Goal: Task Accomplishment & Management: Use online tool/utility

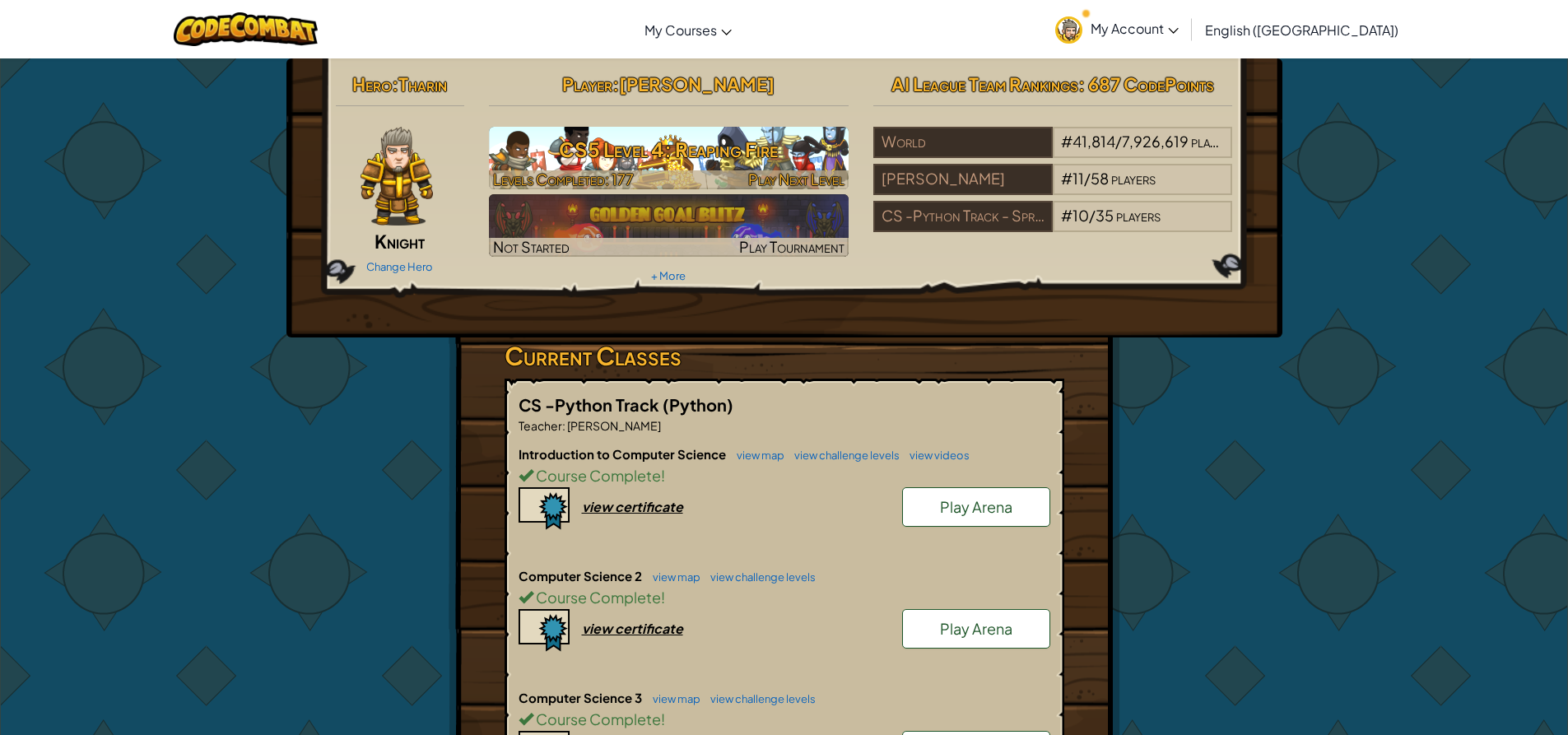
click at [589, 163] on h3 "CS5 Level 4: Reaping Fire" at bounding box center [669, 149] width 359 height 37
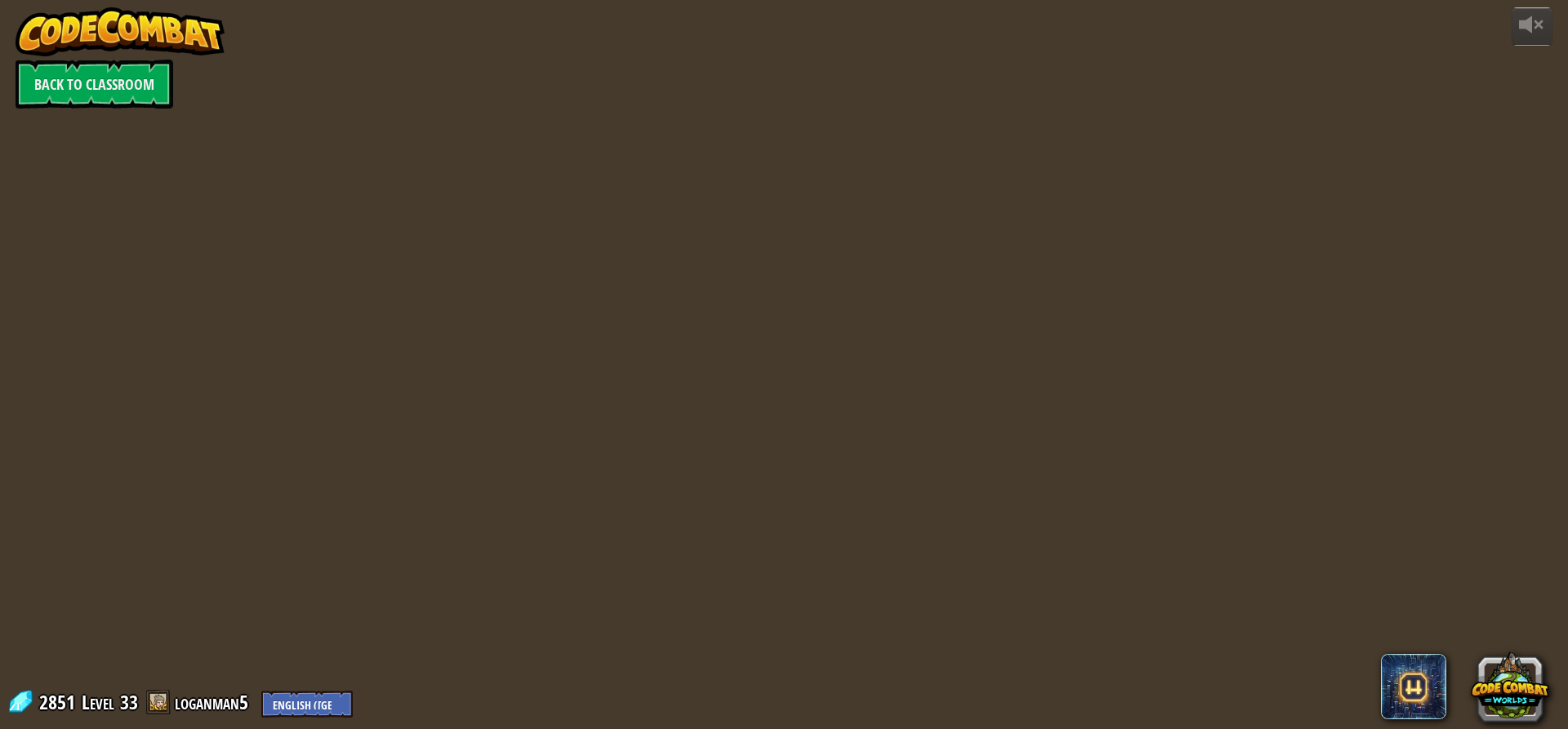
click at [645, 159] on div "powered by Back to Classroom 2851 Level 33 loganman5 English ([GEOGRAPHIC_DATA]…" at bounding box center [784, 364] width 1568 height 729
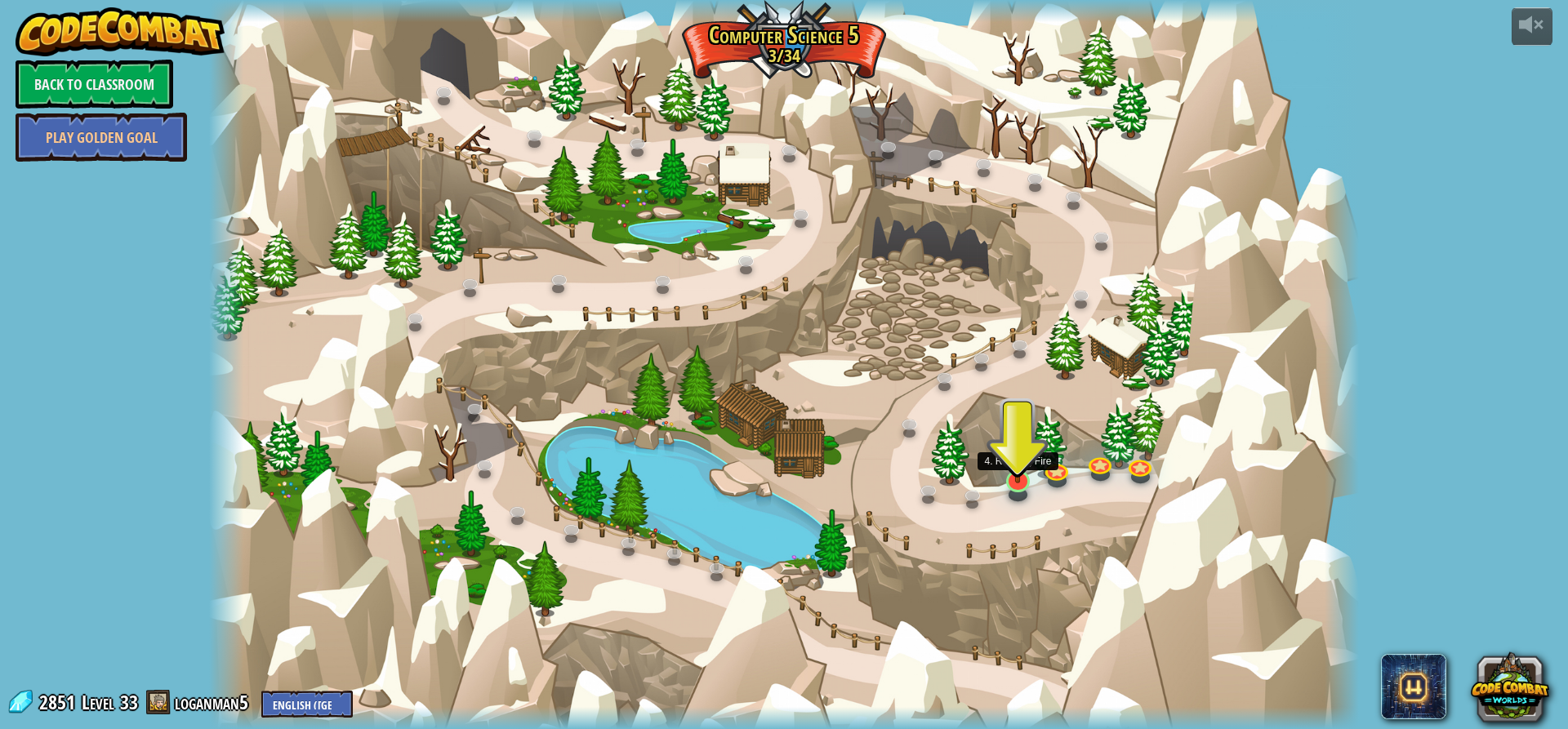
click at [1017, 478] on img at bounding box center [1018, 448] width 31 height 70
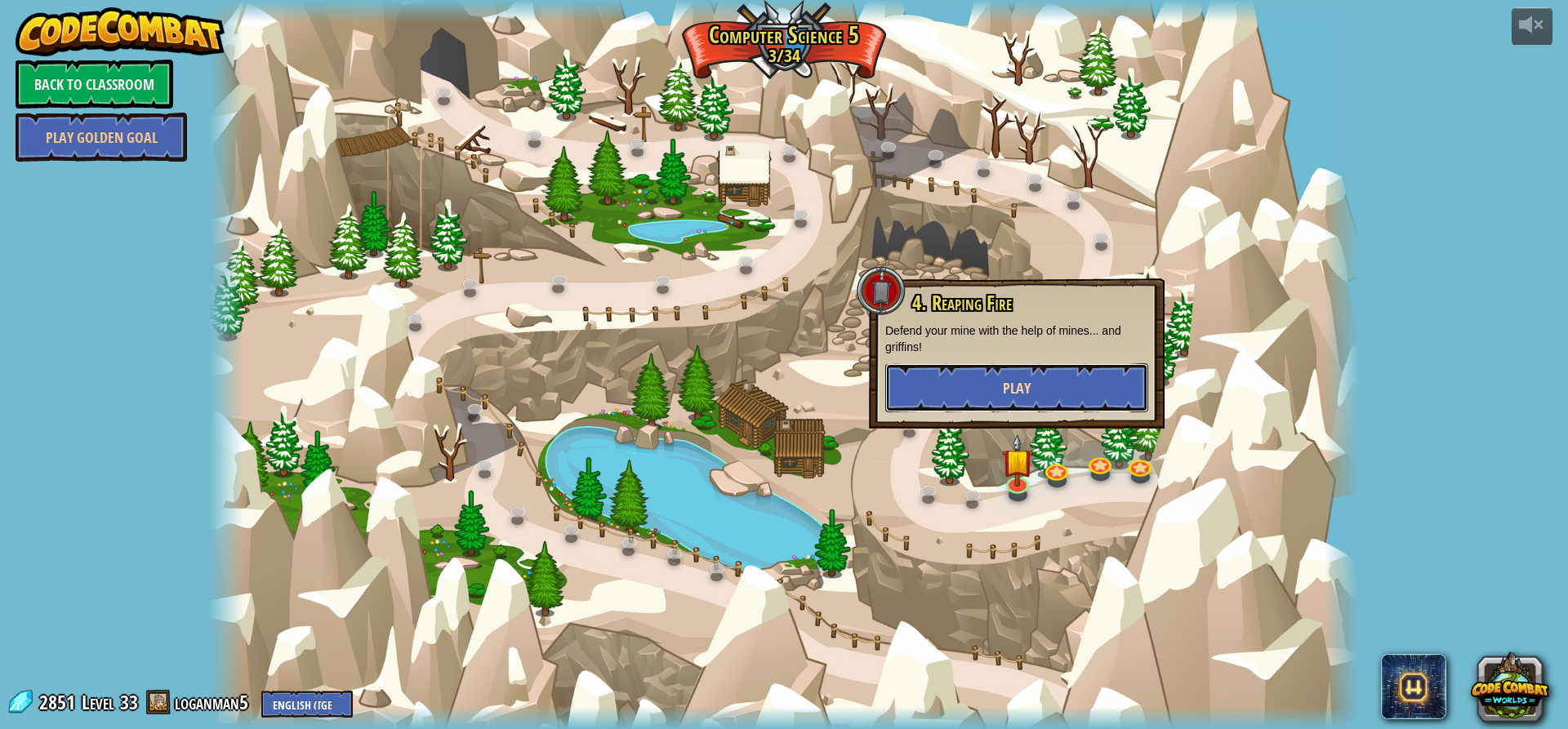
click at [971, 375] on button "Play" at bounding box center [1016, 388] width 263 height 49
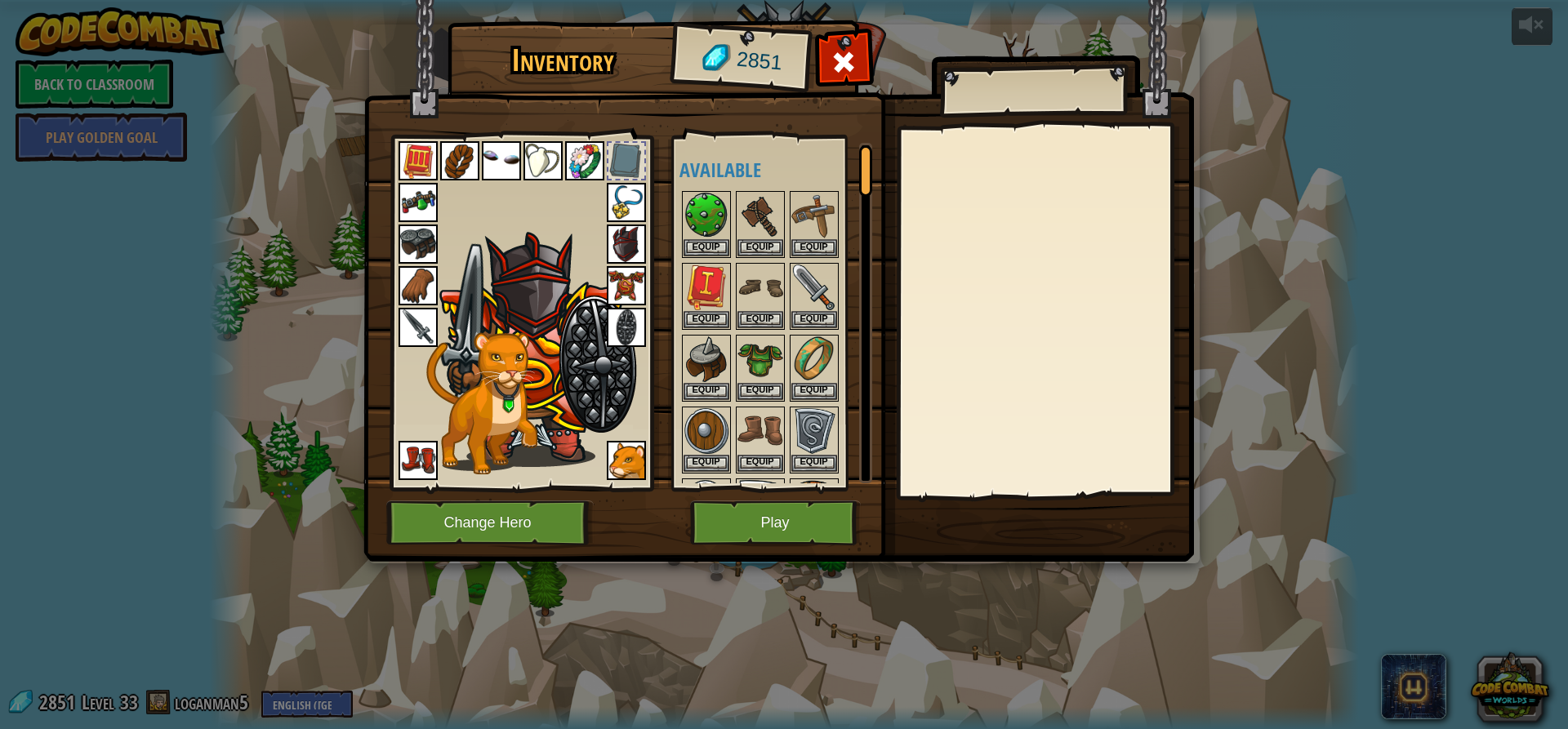
click at [787, 500] on img at bounding box center [779, 265] width 831 height 593
click at [798, 550] on img at bounding box center [779, 265] width 831 height 593
click at [798, 537] on button "Play" at bounding box center [775, 523] width 170 height 45
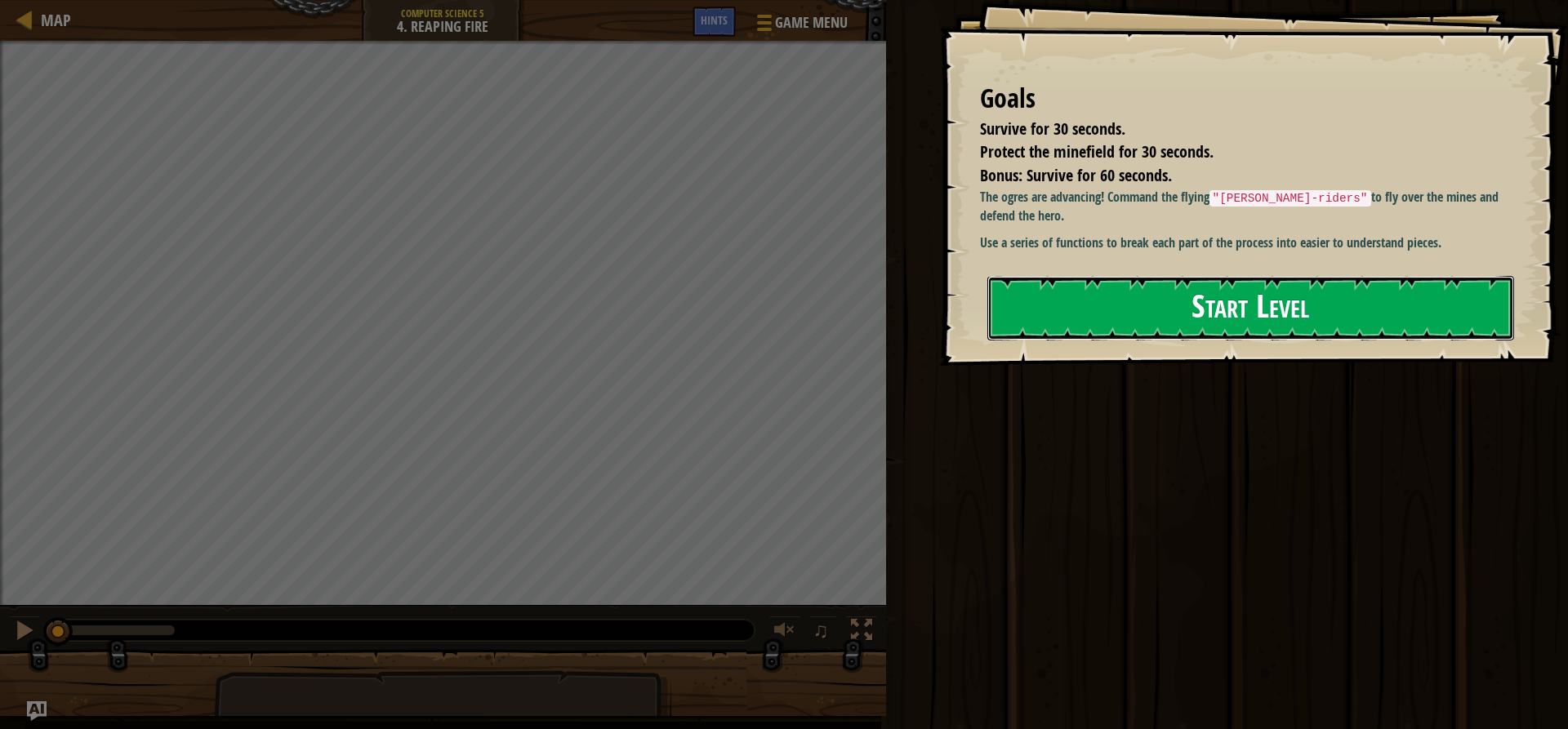
click at [1136, 302] on button "Start Level" at bounding box center [1251, 308] width 527 height 64
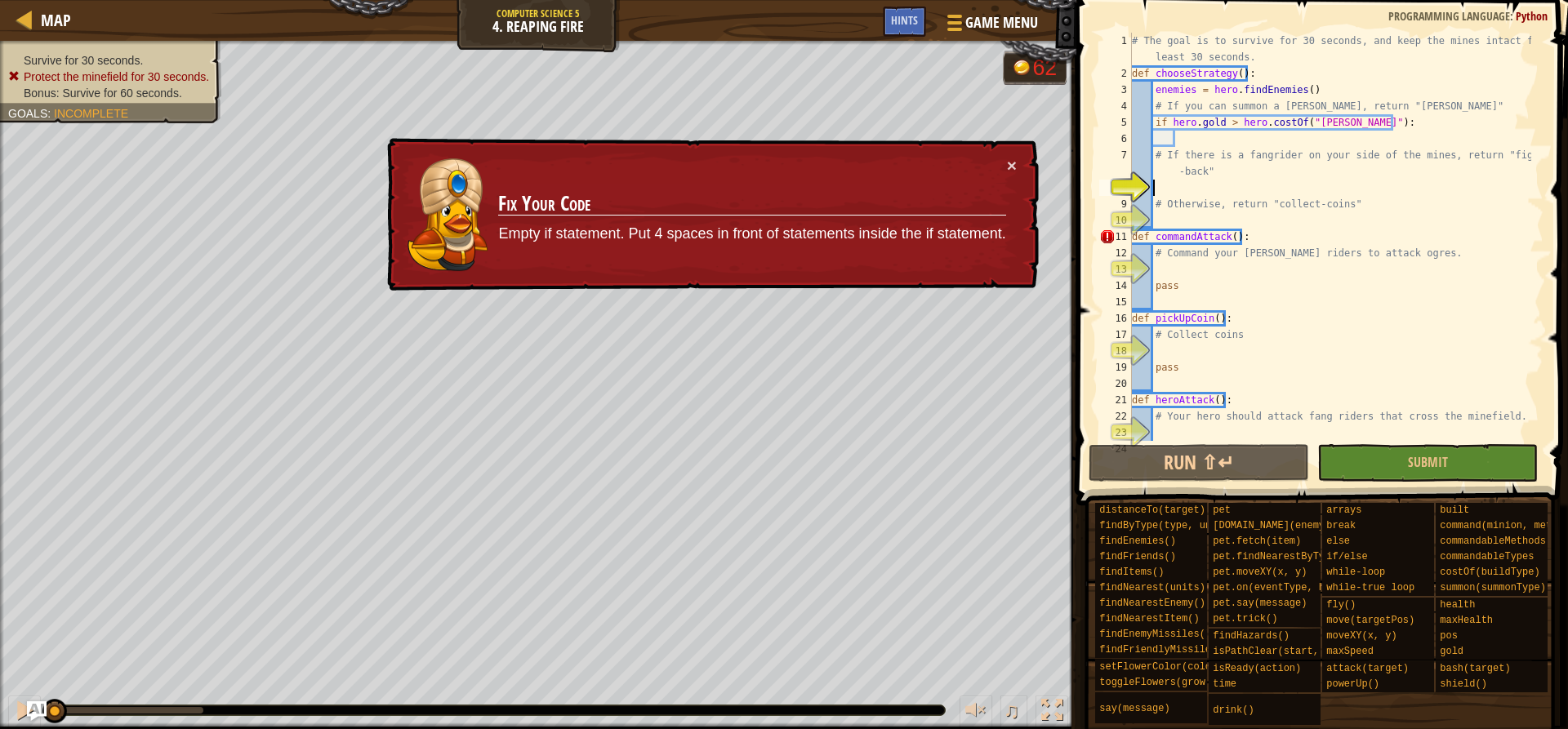
click at [1200, 270] on div "# The goal is to survive for 30 seconds, and keep the mines intact for at least…" at bounding box center [1330, 261] width 403 height 457
click at [1211, 218] on div "# The goal is to survive for 30 seconds, and keep the mines intact for at least…" at bounding box center [1330, 261] width 403 height 457
click at [1202, 143] on div "# The goal is to survive for 30 seconds, and keep the mines intact for at least…" at bounding box center [1330, 261] width 403 height 457
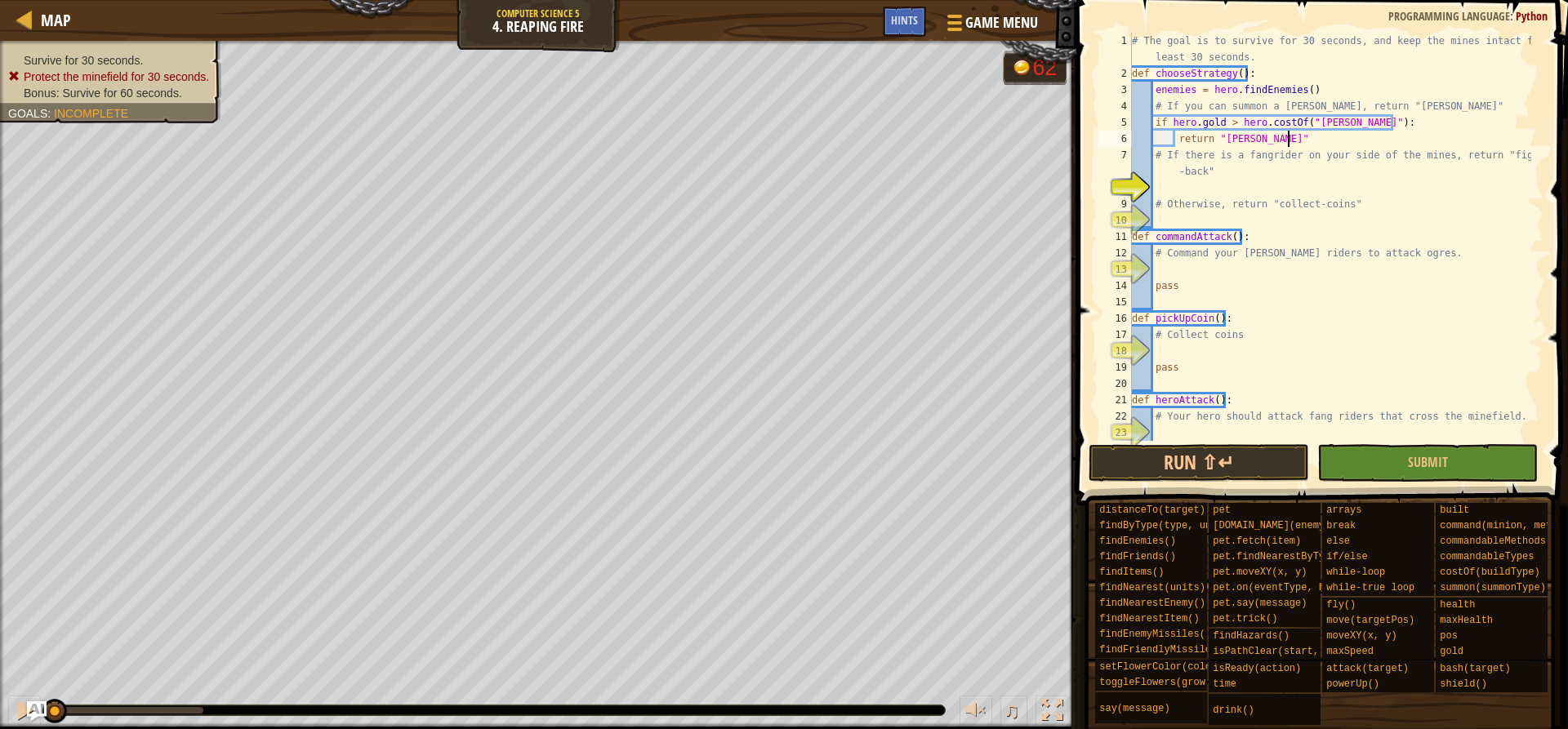
scroll to position [7, 12]
click at [1368, 148] on div "# The goal is to survive for 30 seconds, and keep the mines intact for at least…" at bounding box center [1330, 261] width 403 height 457
type textarea "return "[PERSON_NAME]" # If there is a fangrider on your side of the mines, ret…"
click at [1285, 188] on div "# The goal is to survive for 30 seconds, and keep the mines intact for at least…" at bounding box center [1330, 261] width 403 height 457
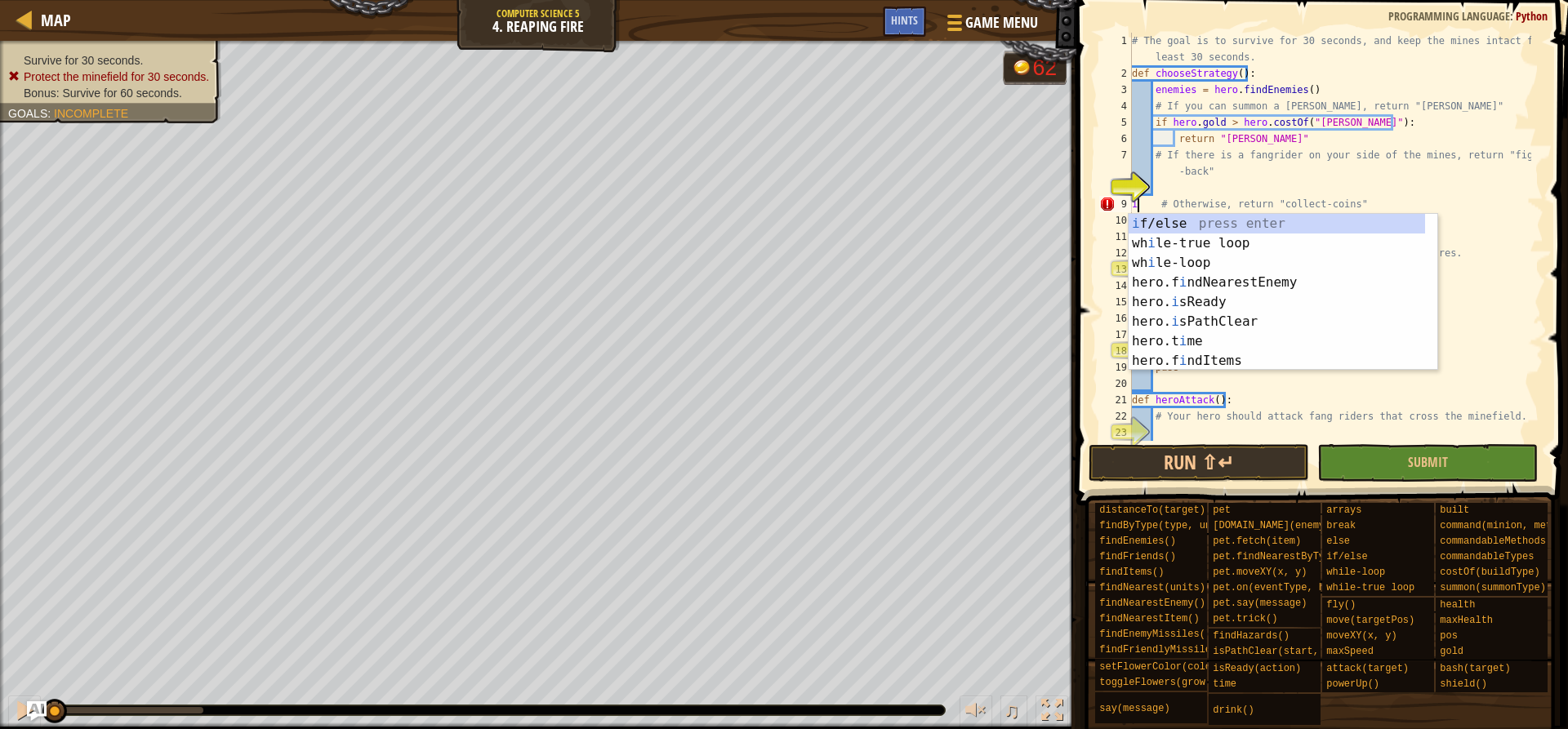
type textarea "# Otherwise, return "collect-coins""
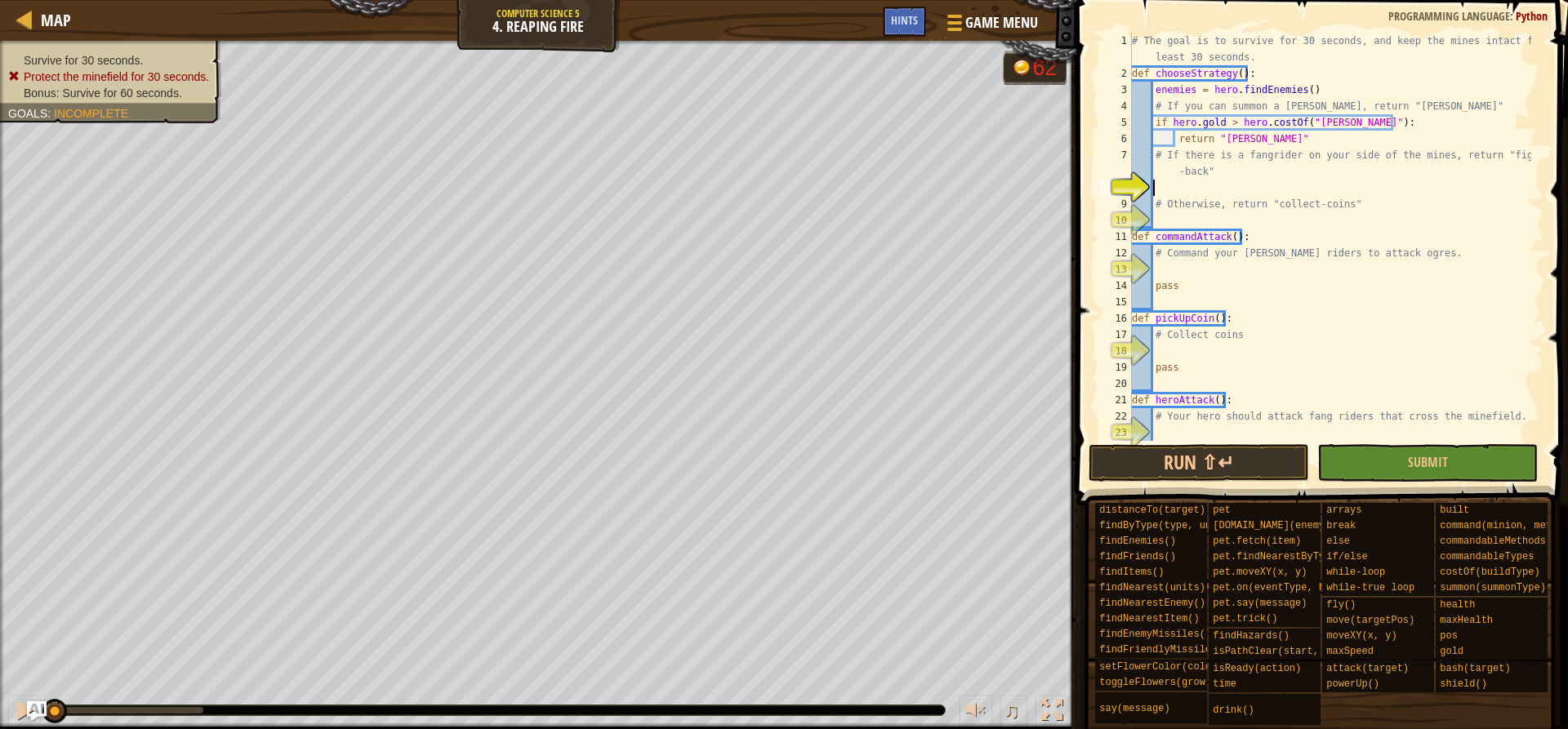
click at [1214, 186] on div "# The goal is to survive for 30 seconds, and keep the mines intact for at least…" at bounding box center [1330, 261] width 403 height 457
type textarea "if enemy.pos.x < 38:"
click at [1279, 221] on div "# The goal is to survive for 30 seconds, and keep the mines intact for at least…" at bounding box center [1330, 261] width 403 height 457
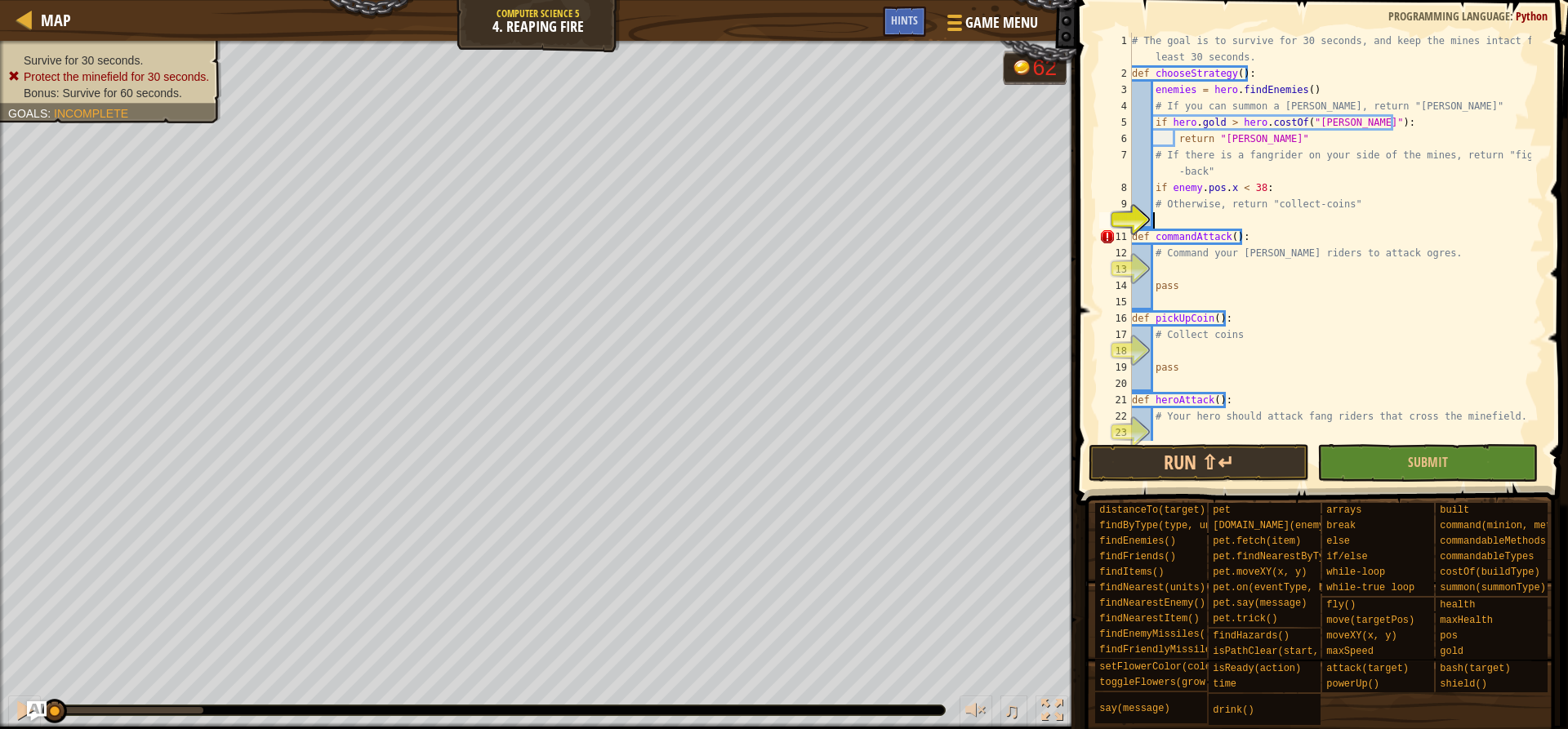
scroll to position [7, 1]
click at [1285, 190] on div "# The goal is to survive for 30 seconds, and keep the mines intact for at least…" at bounding box center [1330, 261] width 403 height 457
type textarea "if enemy.pos.x < 38:"
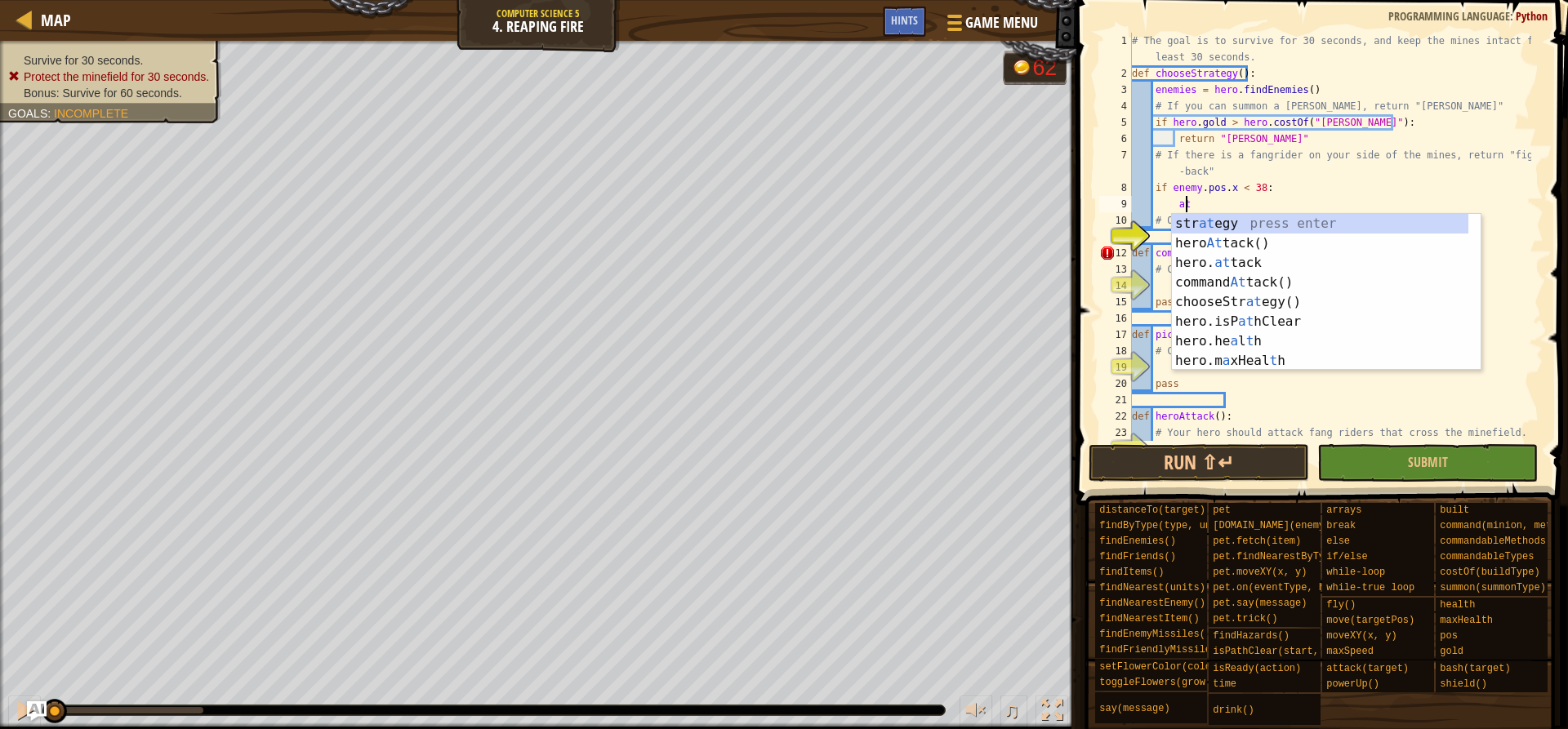
type textarea "att"
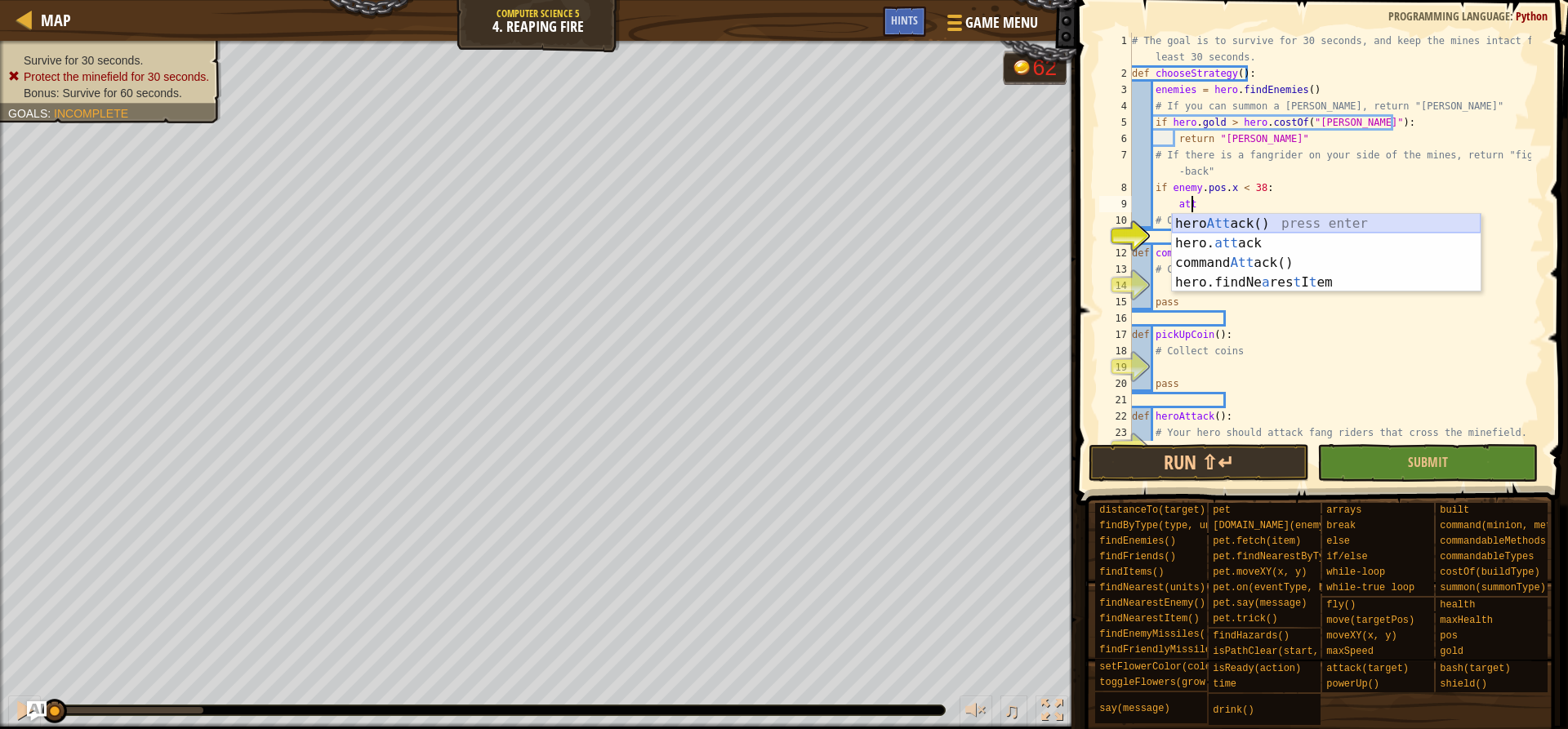
click at [1276, 219] on div "hero Att ack() press enter hero. att ack press enter command Att ack() press en…" at bounding box center [1326, 273] width 308 height 118
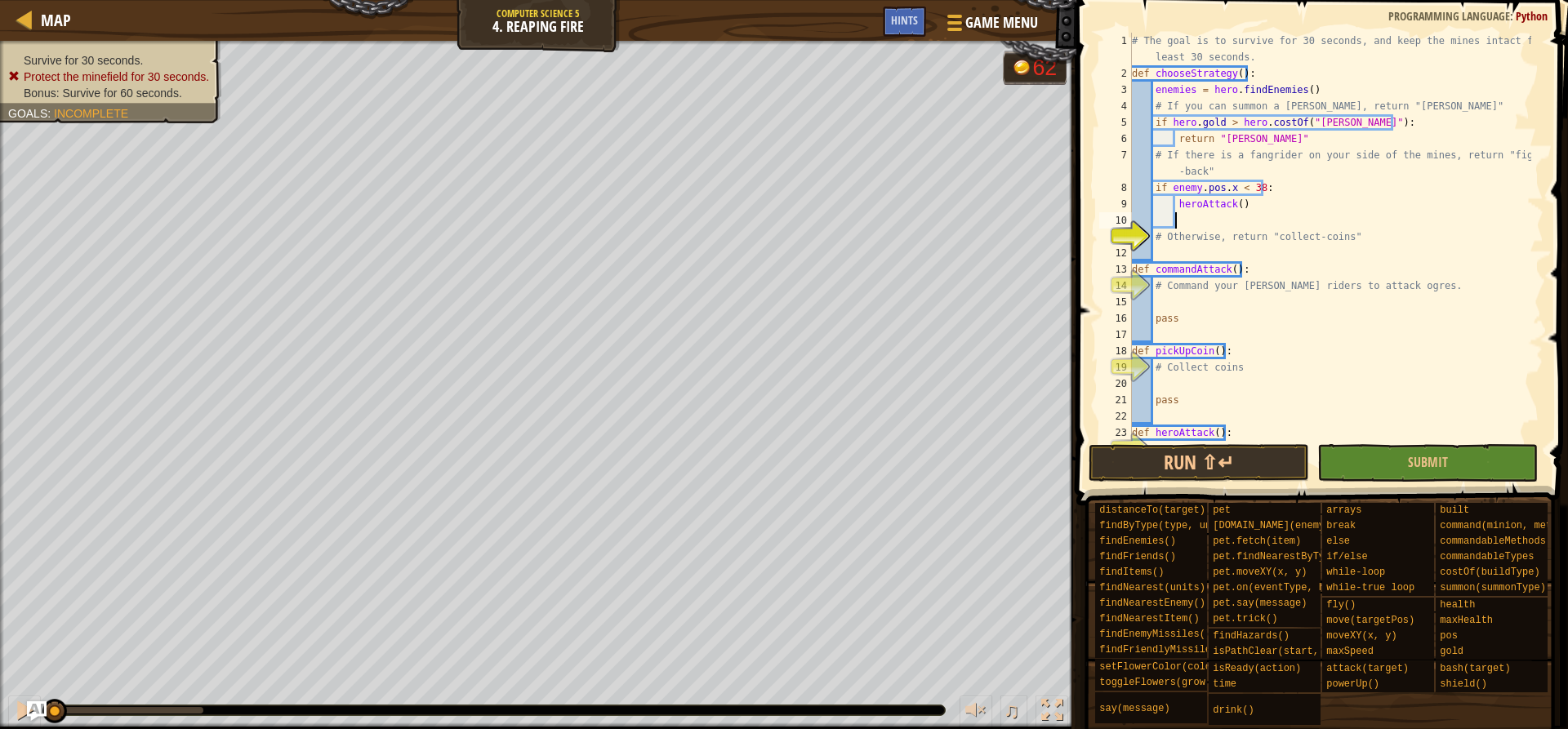
scroll to position [7, 3]
click at [1198, 202] on div "# The goal is to survive for 30 seconds, and keep the mines intact for at least…" at bounding box center [1330, 261] width 403 height 457
drag, startPoint x: 1279, startPoint y: 199, endPoint x: 1196, endPoint y: 201, distance: 83.0
click at [1196, 201] on div "# The goal is to survive for 30 seconds, and keep the mines intact for at least…" at bounding box center [1330, 261] width 403 height 457
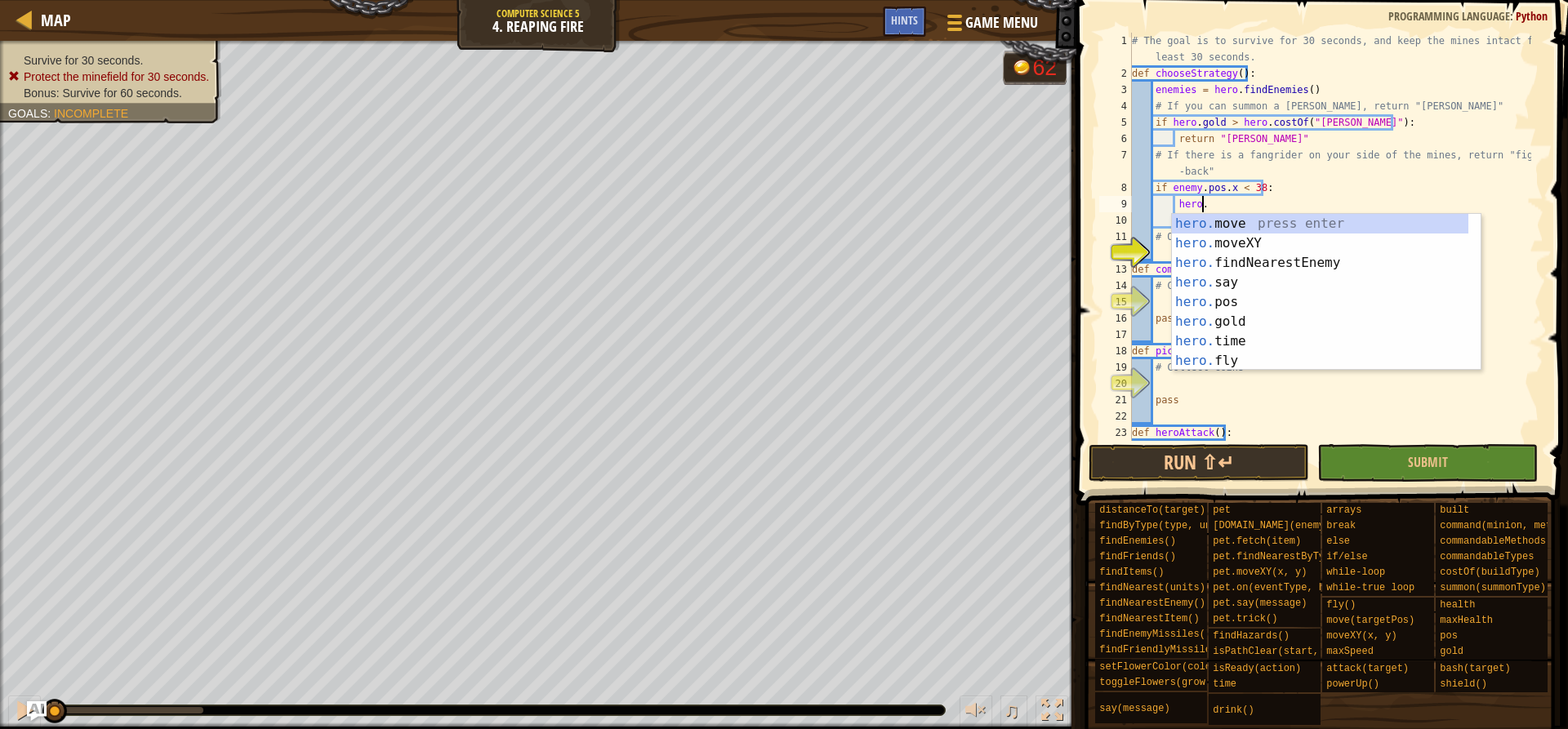
scroll to position [7, 4]
click at [1271, 219] on div "hero.a ttack press enter hero. s a y press enter hero. b a sh press enter hero.…" at bounding box center [1320, 312] width 297 height 196
type textarea "hero.attack(enemy)"
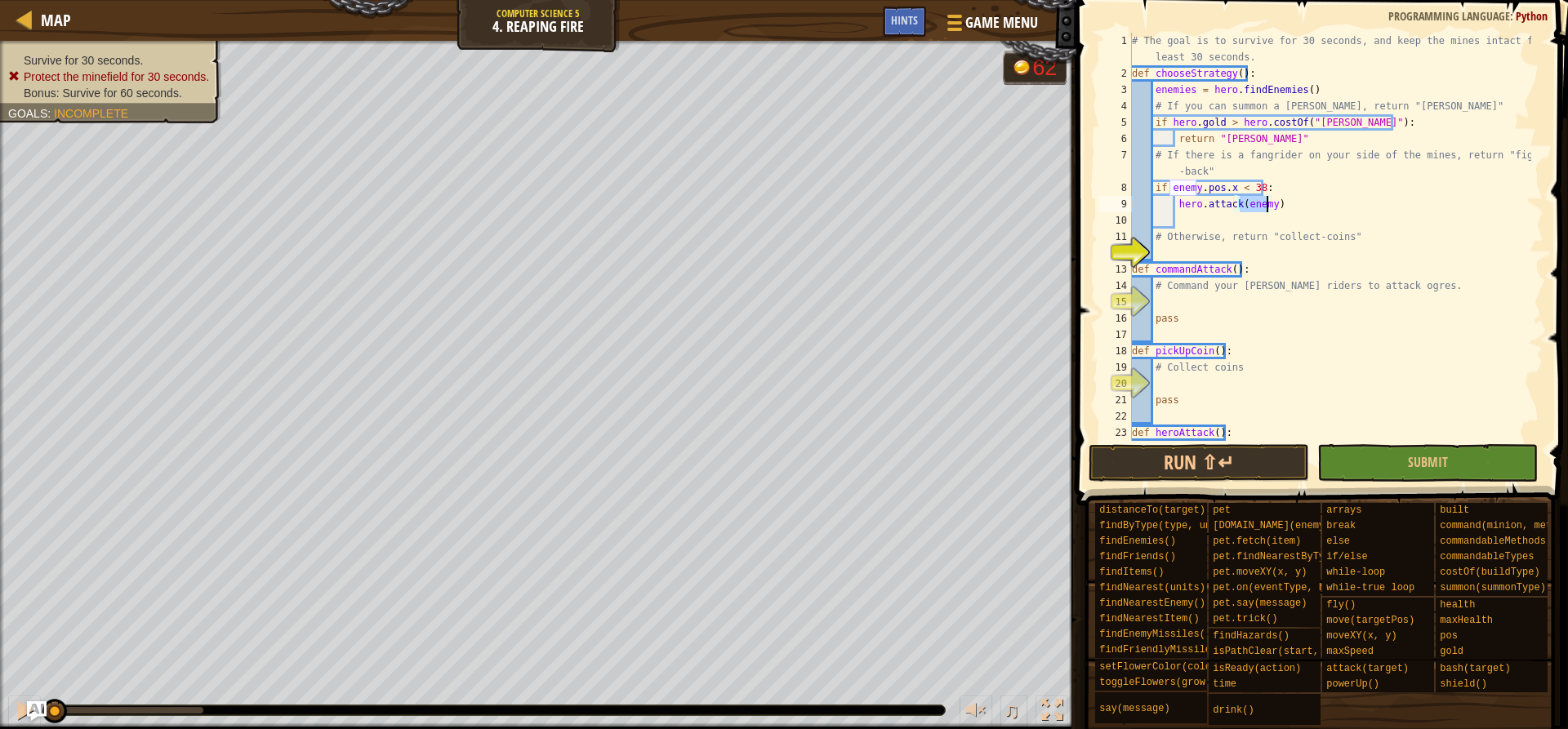
click at [1280, 225] on div "# The goal is to survive for 30 seconds, and keep the mines intact for at least…" at bounding box center [1330, 261] width 403 height 457
type textarea "hero.attack(enemy)"
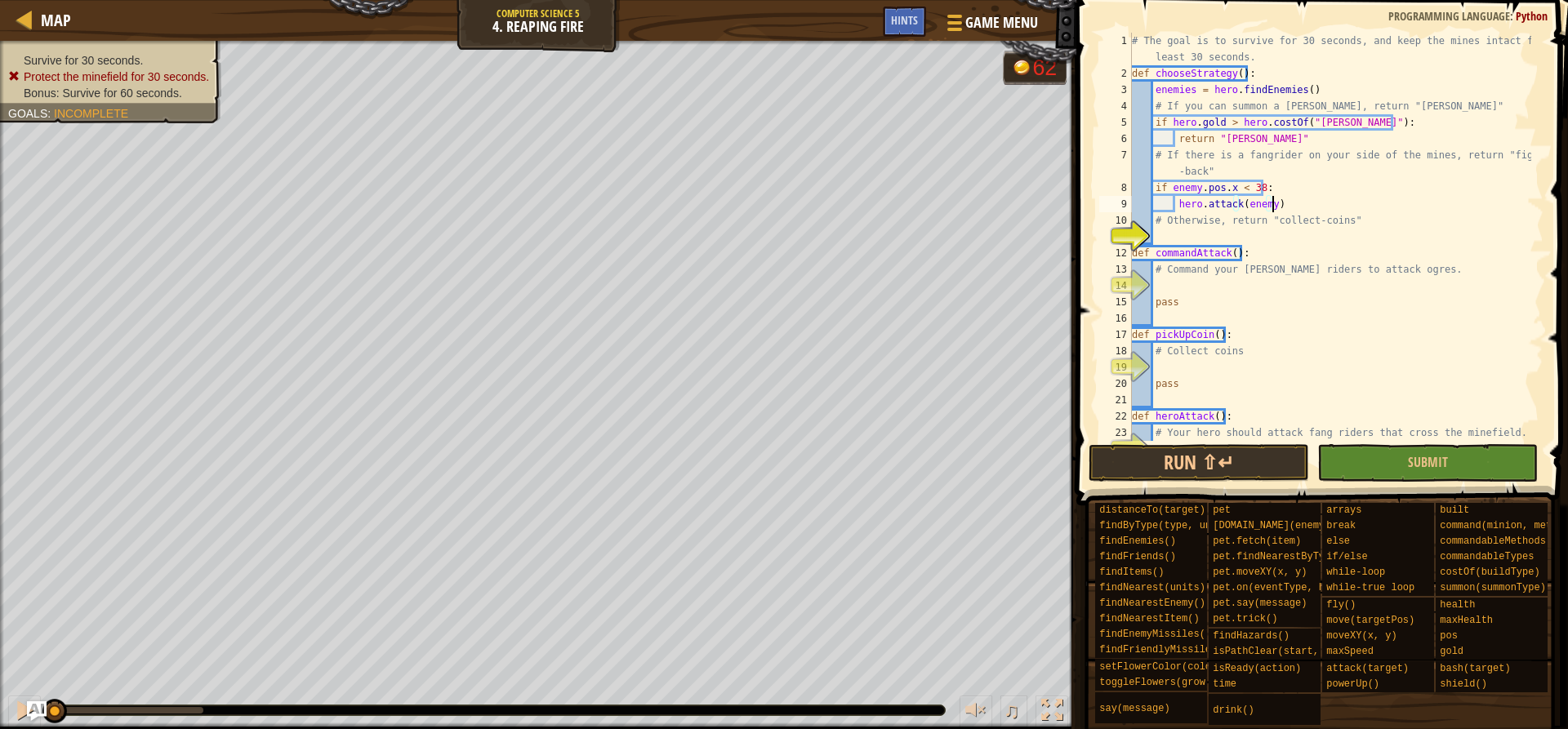
click at [1192, 240] on div "# The goal is to survive for 30 seconds, and keep the mines intact for at least…" at bounding box center [1330, 261] width 403 height 457
type textarea "e"
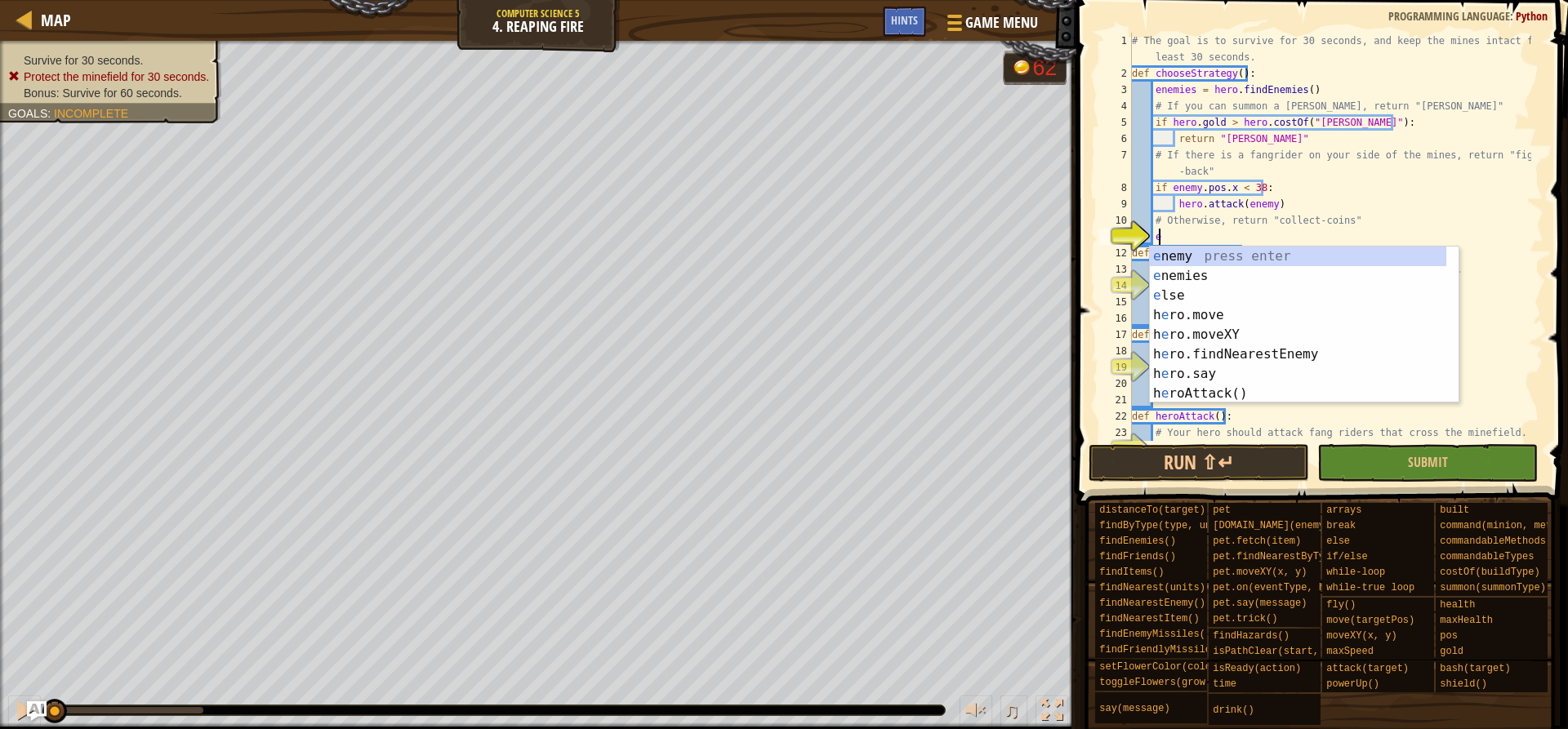
scroll to position [7, 1]
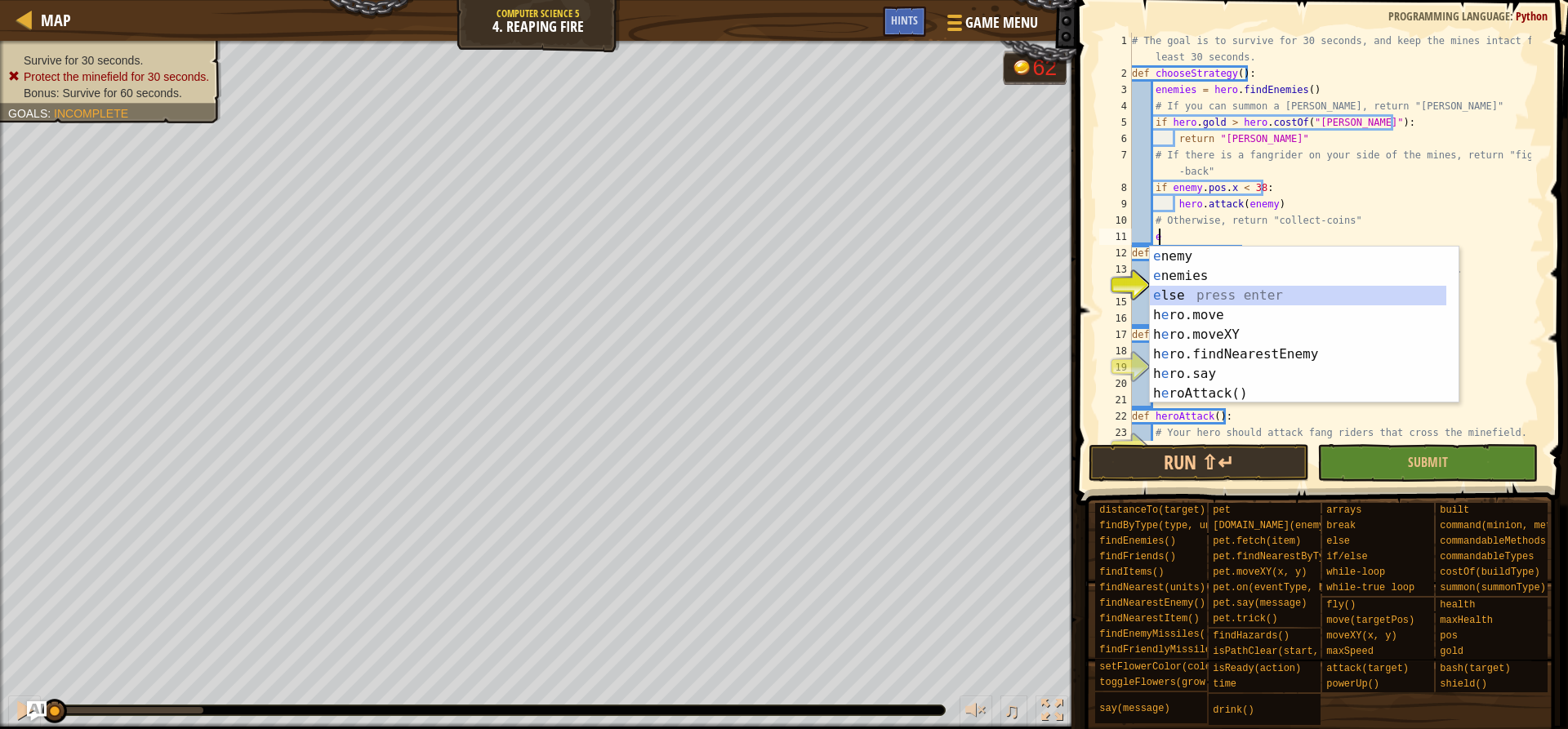
click at [1181, 292] on div "e nemy press enter e nemies press enter e lse press enter h e ro.move press ent…" at bounding box center [1298, 345] width 297 height 196
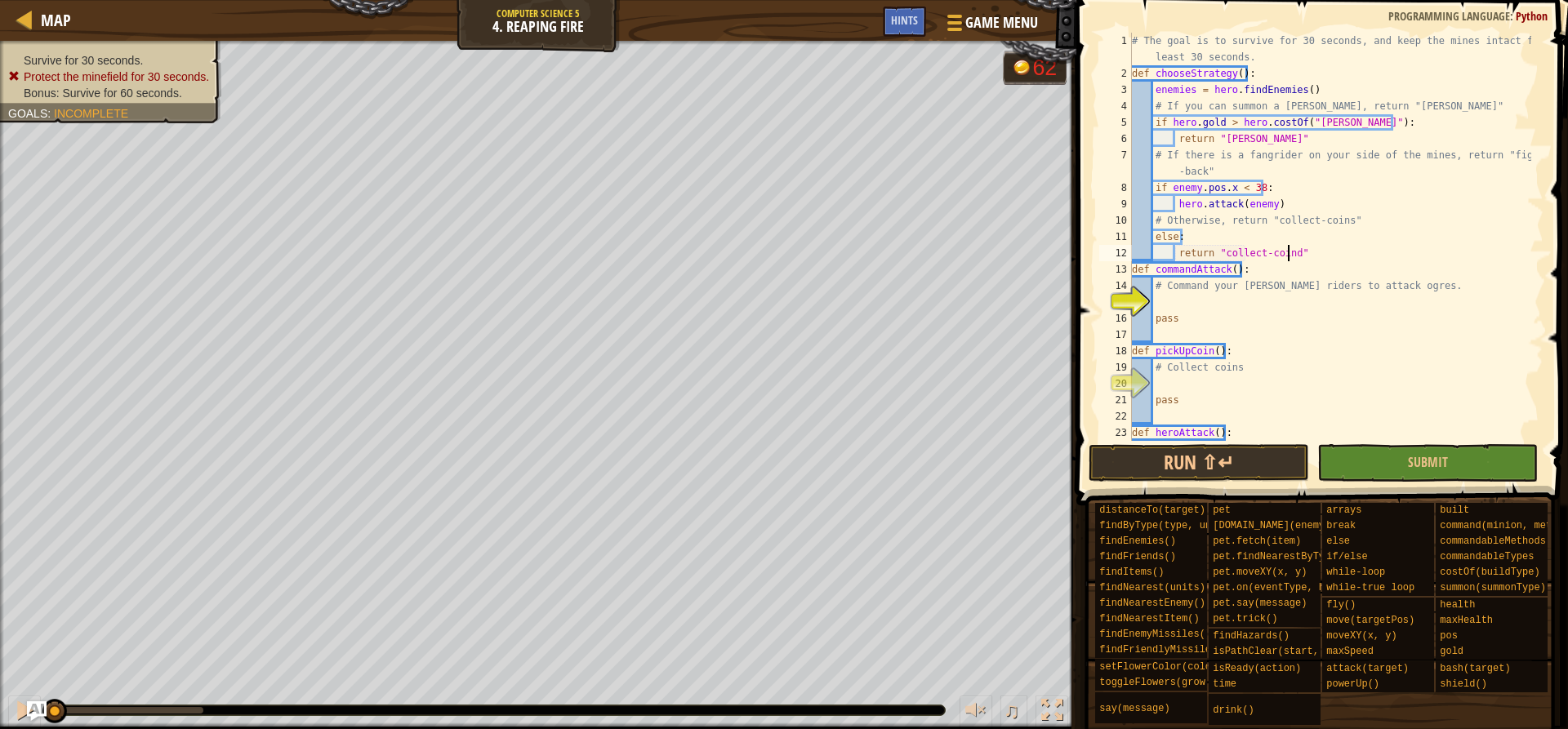
scroll to position [7, 12]
type textarea "return "collect-coins""
click at [1319, 328] on div "# The goal is to survive for 30 seconds, and keep the mines intact for at least…" at bounding box center [1330, 261] width 403 height 457
click at [1307, 305] on div "# The goal is to survive for 30 seconds, and keep the mines intact for at least…" at bounding box center [1330, 261] width 403 height 457
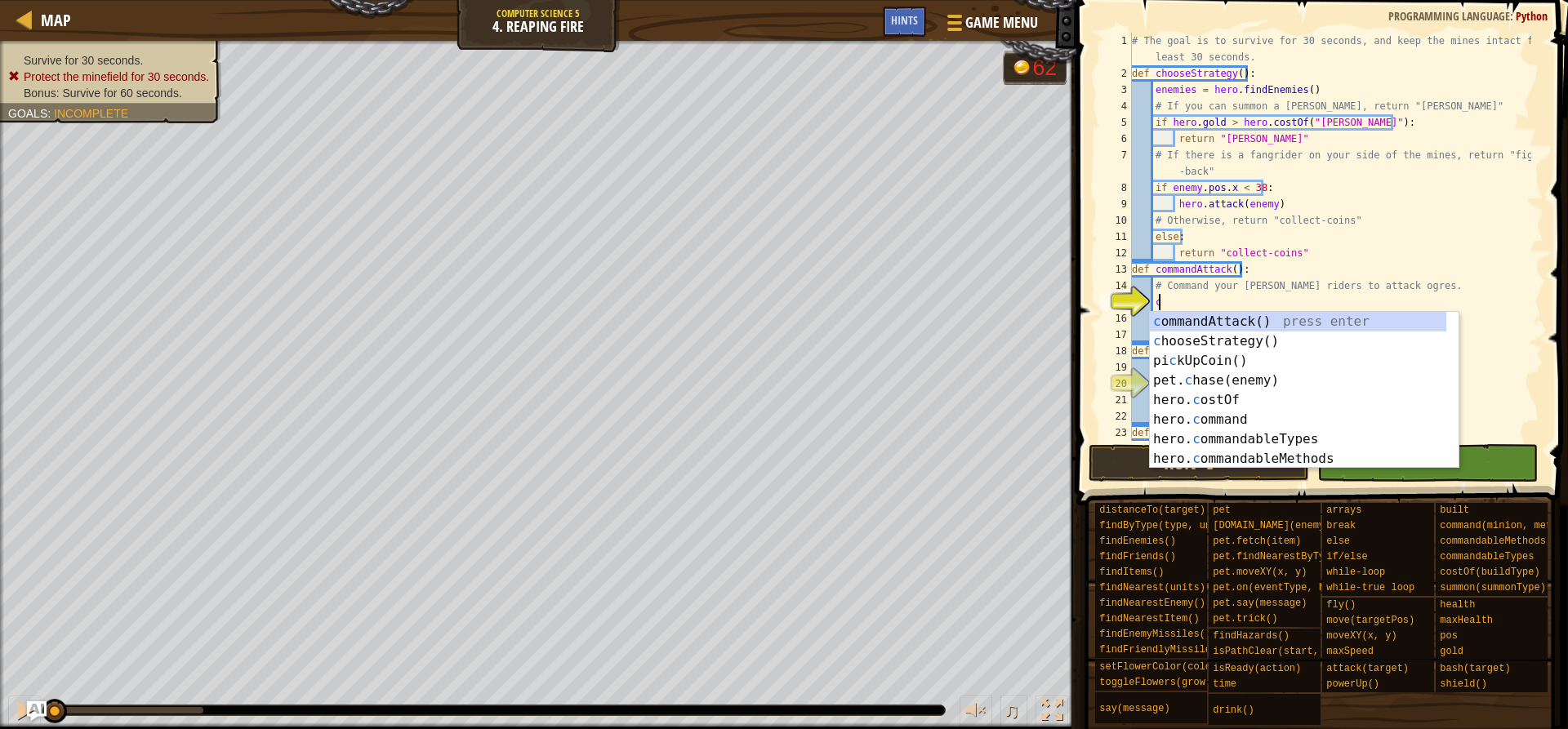
type textarea "c"
click at [1242, 326] on div "c ommandAttack() press enter c hooseStrategy() press enter pi c kUpCoin() press…" at bounding box center [1304, 410] width 308 height 196
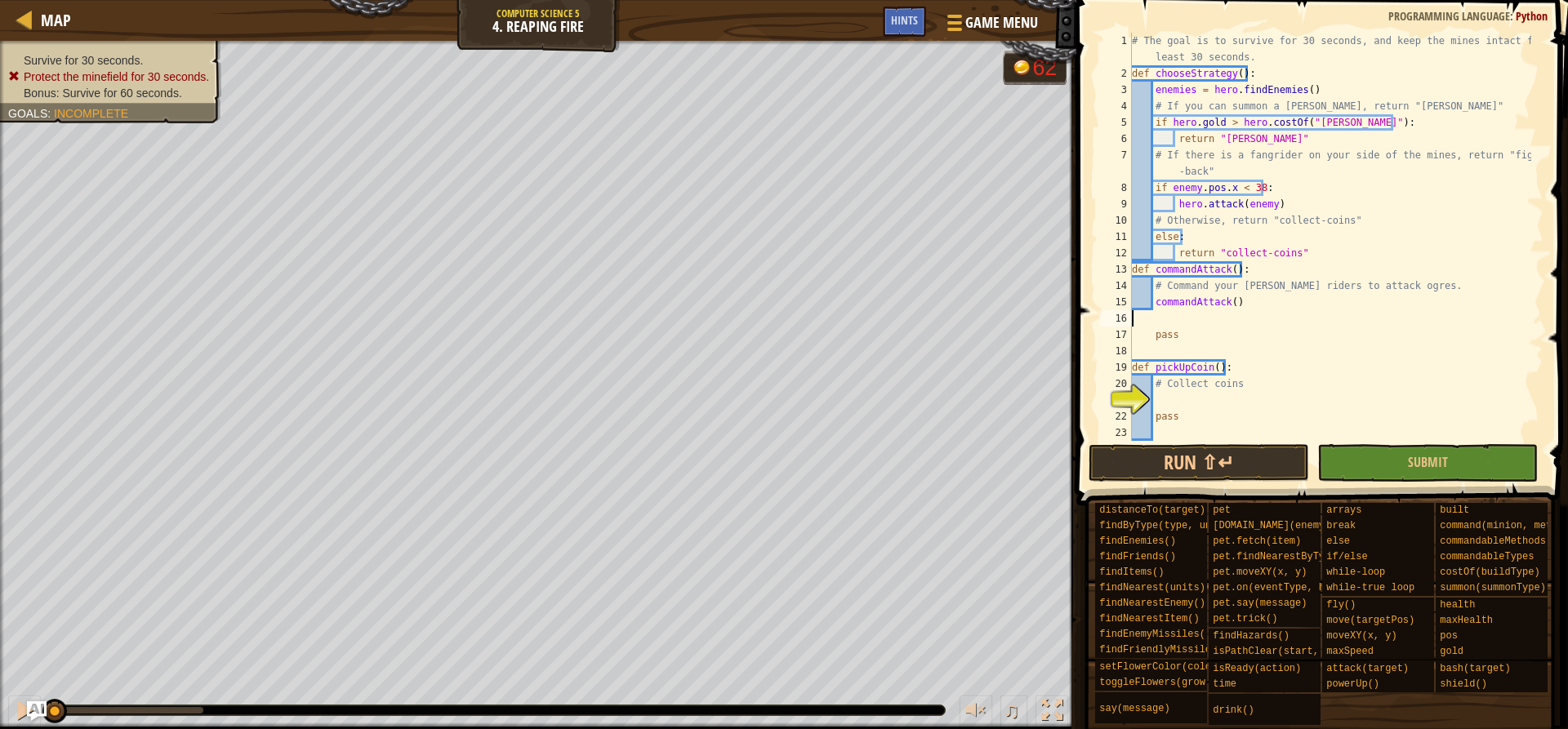
scroll to position [7, 0]
drag, startPoint x: 1244, startPoint y: 301, endPoint x: 1192, endPoint y: 300, distance: 52.0
click at [1192, 300] on div "# The goal is to survive for 30 seconds, and keep the mines intact for at least…" at bounding box center [1330, 261] width 403 height 457
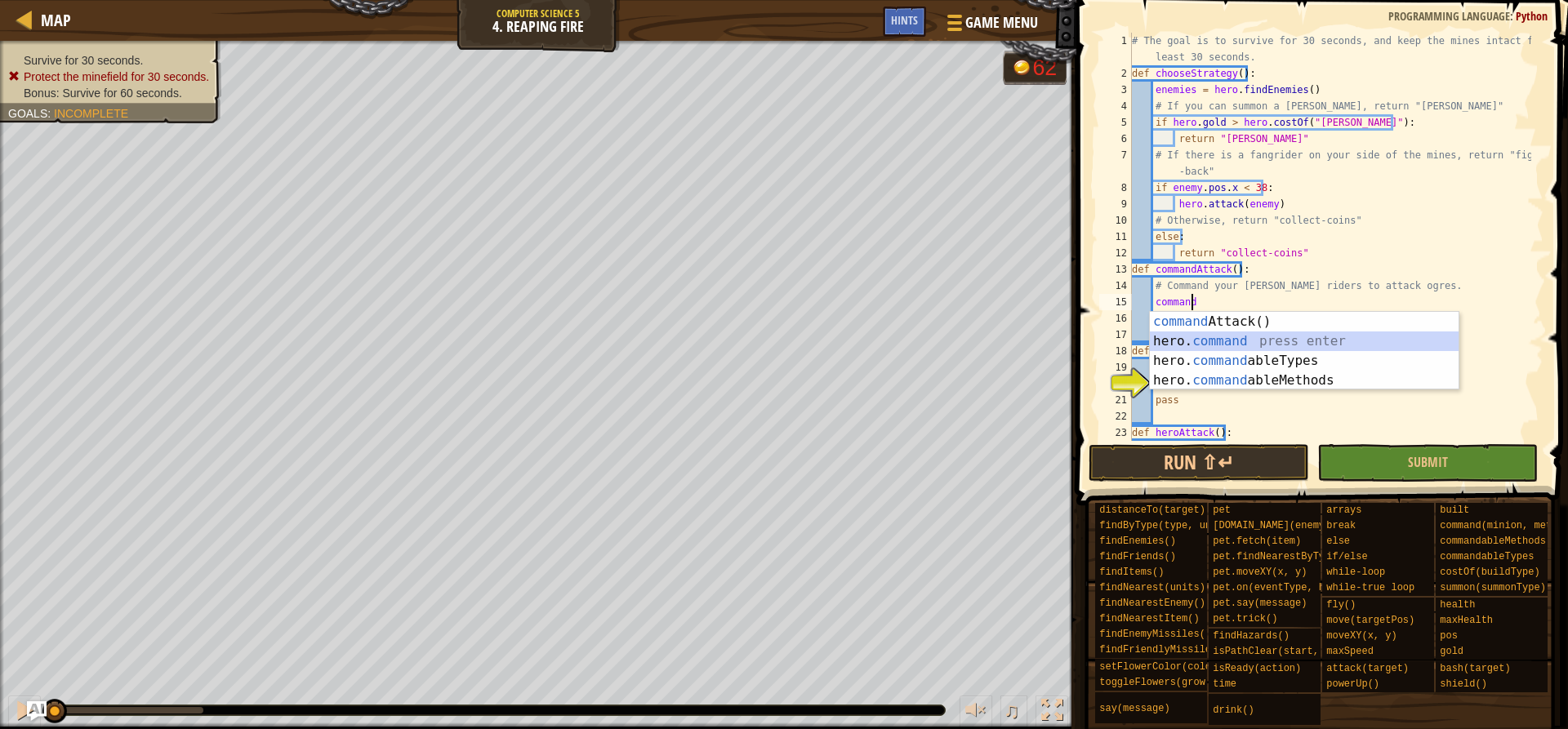
click at [1205, 341] on div "command Attack() press enter hero. command press enter hero. command ableTypes …" at bounding box center [1304, 371] width 308 height 118
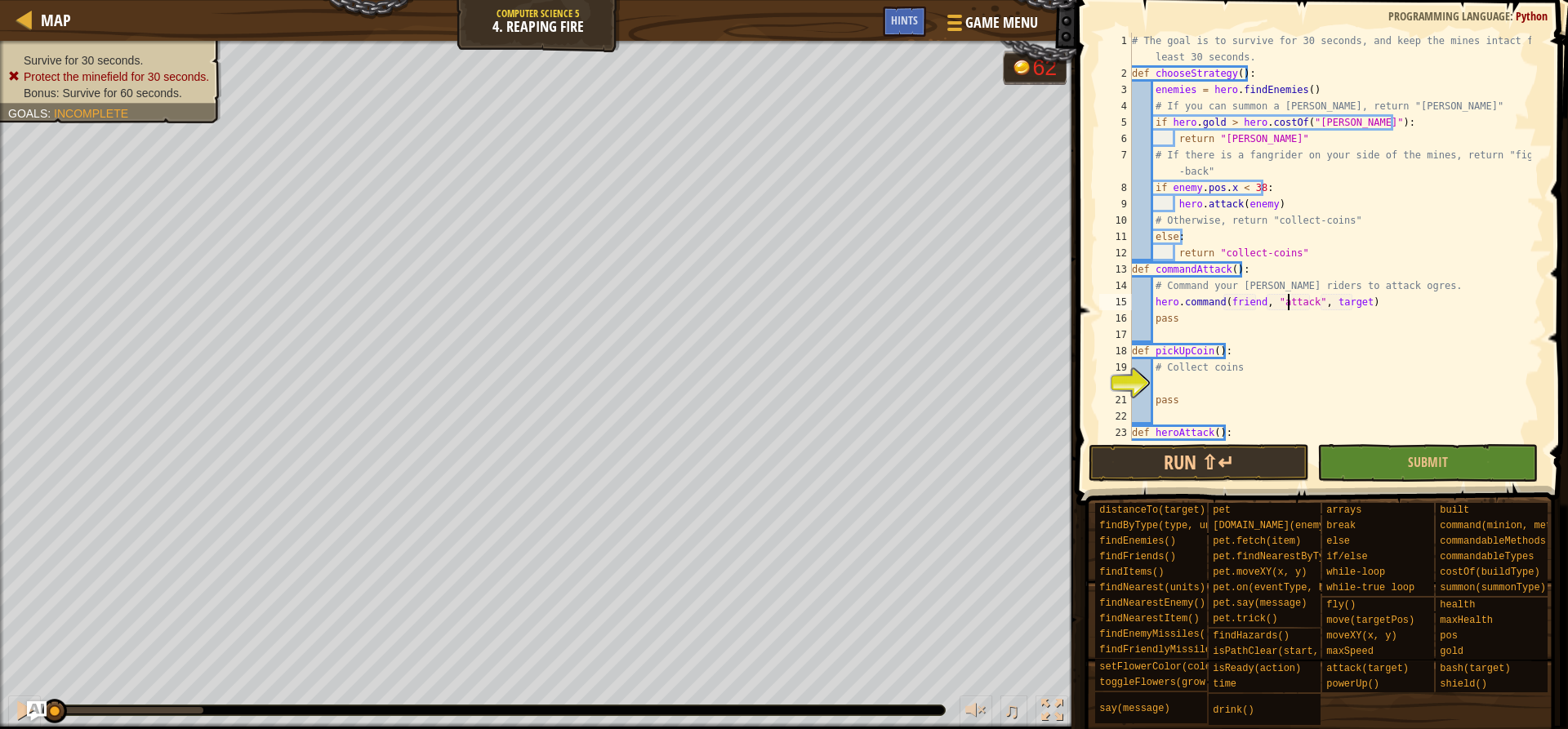
click at [1286, 301] on div "# The goal is to survive for 30 seconds, and keep the mines intact for at least…" at bounding box center [1330, 261] width 403 height 457
click at [1277, 304] on div "# The goal is to survive for 30 seconds, and keep the mines intact for at least…" at bounding box center [1330, 261] width 403 height 457
click at [1285, 356] on div "# The goal is to survive for 30 seconds, and keep the mines intact for at least…" at bounding box center [1330, 261] width 403 height 457
drag, startPoint x: 1351, startPoint y: 307, endPoint x: 1320, endPoint y: 303, distance: 31.3
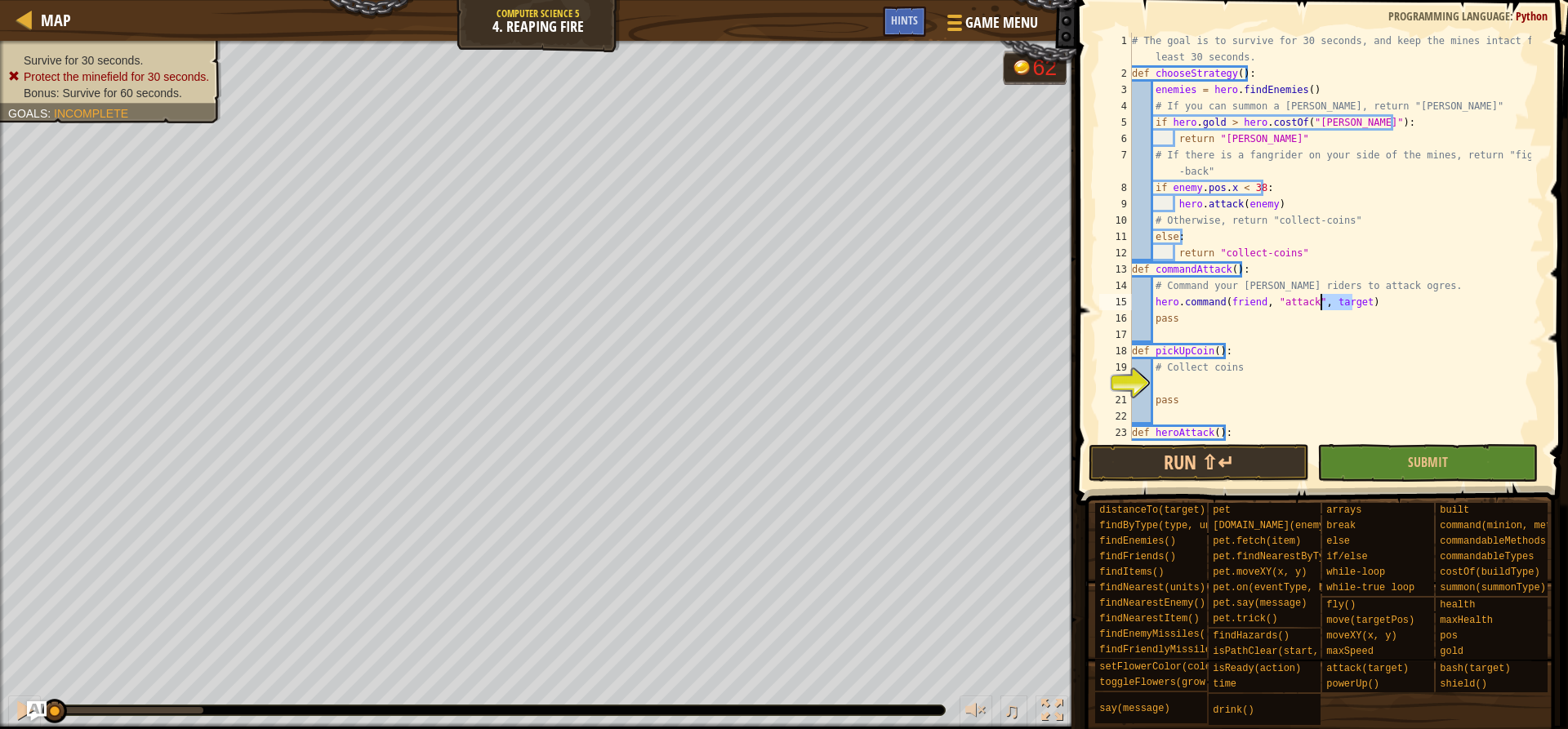
click at [1320, 303] on div "# The goal is to survive for 30 seconds, and keep the mines intact for at least…" at bounding box center [1330, 261] width 403 height 457
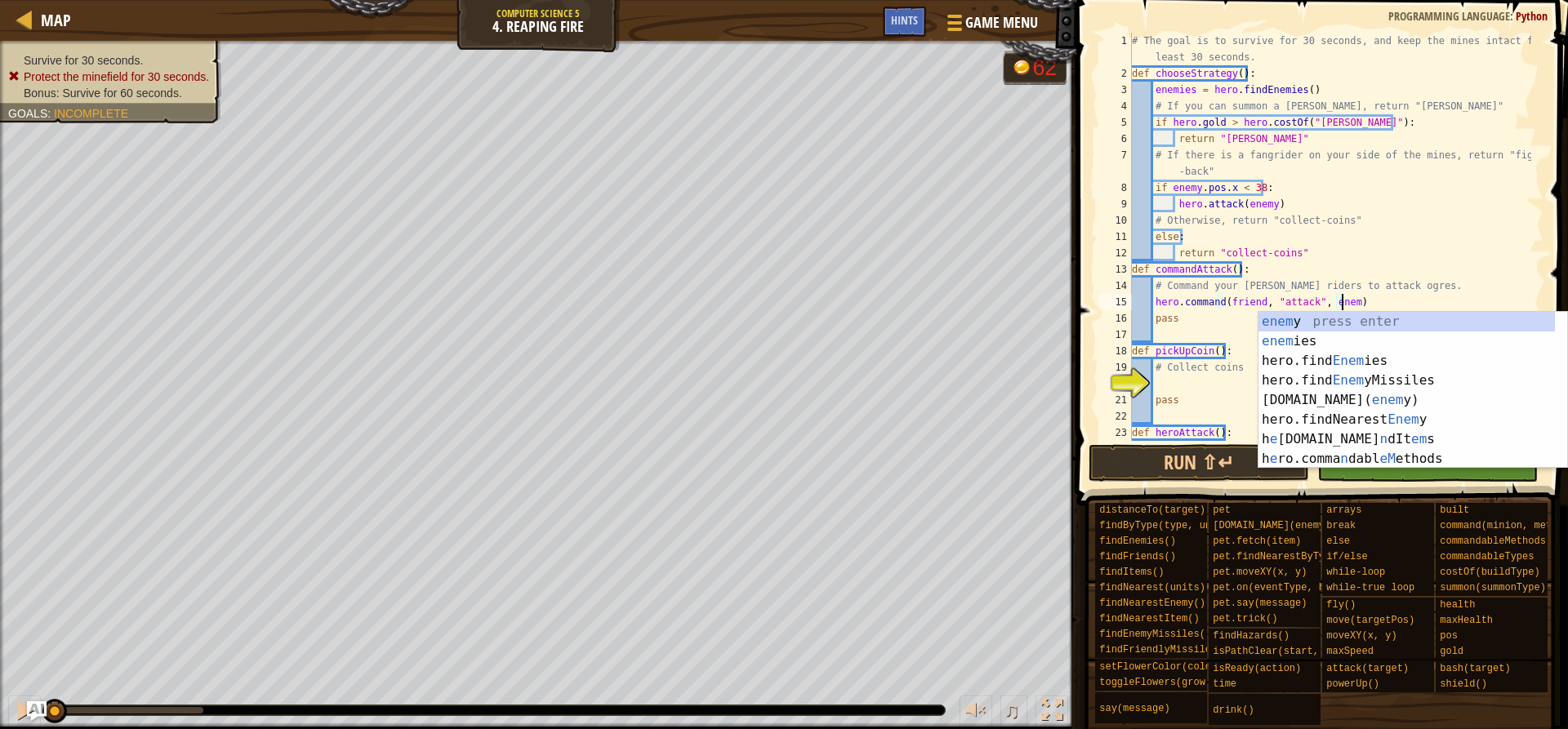
scroll to position [7, 17]
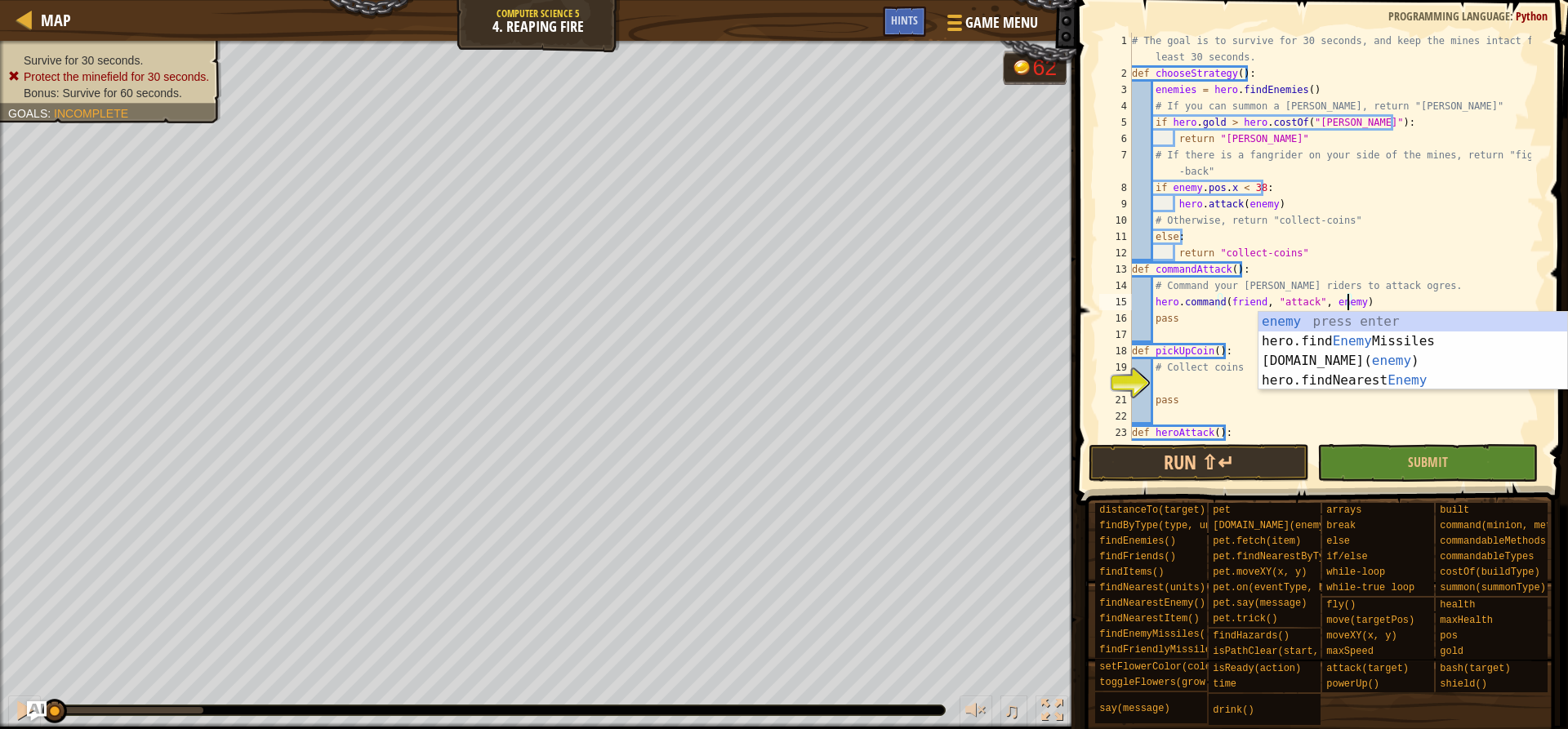
click at [1255, 298] on div "# The goal is to survive for 30 seconds, and keep the mines intact for at least…" at bounding box center [1330, 261] width 403 height 457
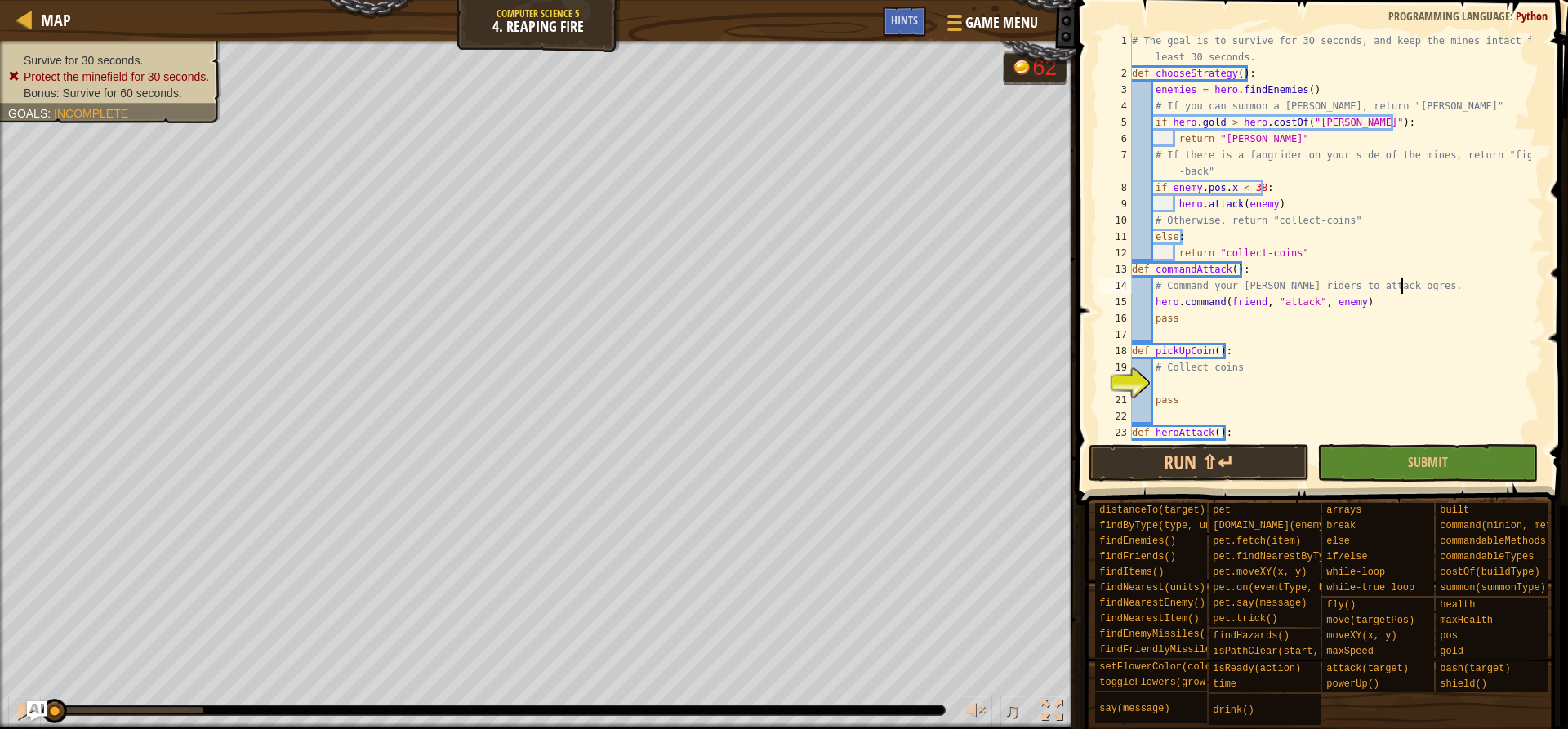
click at [1420, 286] on div "# The goal is to survive for 30 seconds, and keep the mines intact for at least…" at bounding box center [1330, 261] width 403 height 457
type textarea "# Command your [PERSON_NAME] riders to attack ogres."
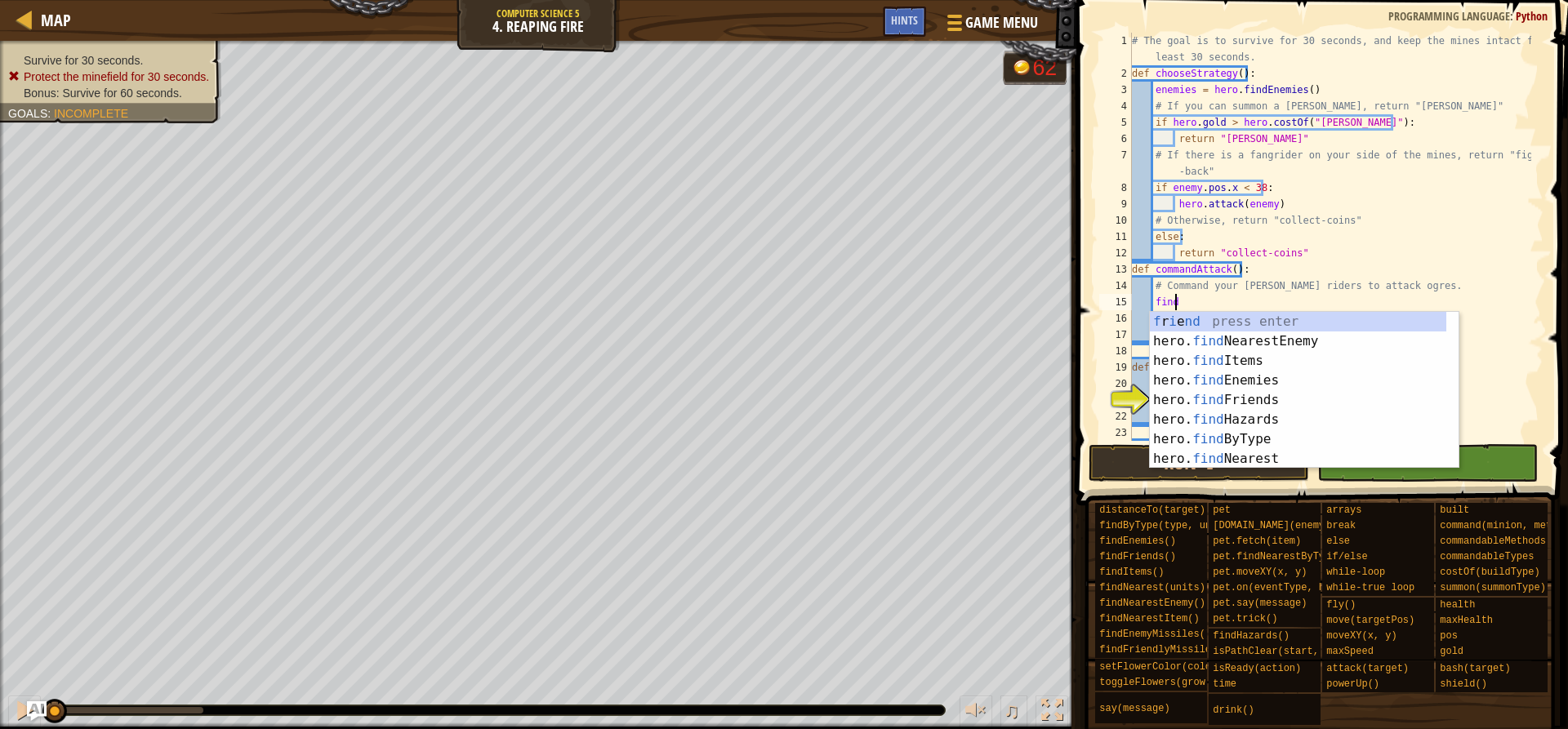
type textarea "find"
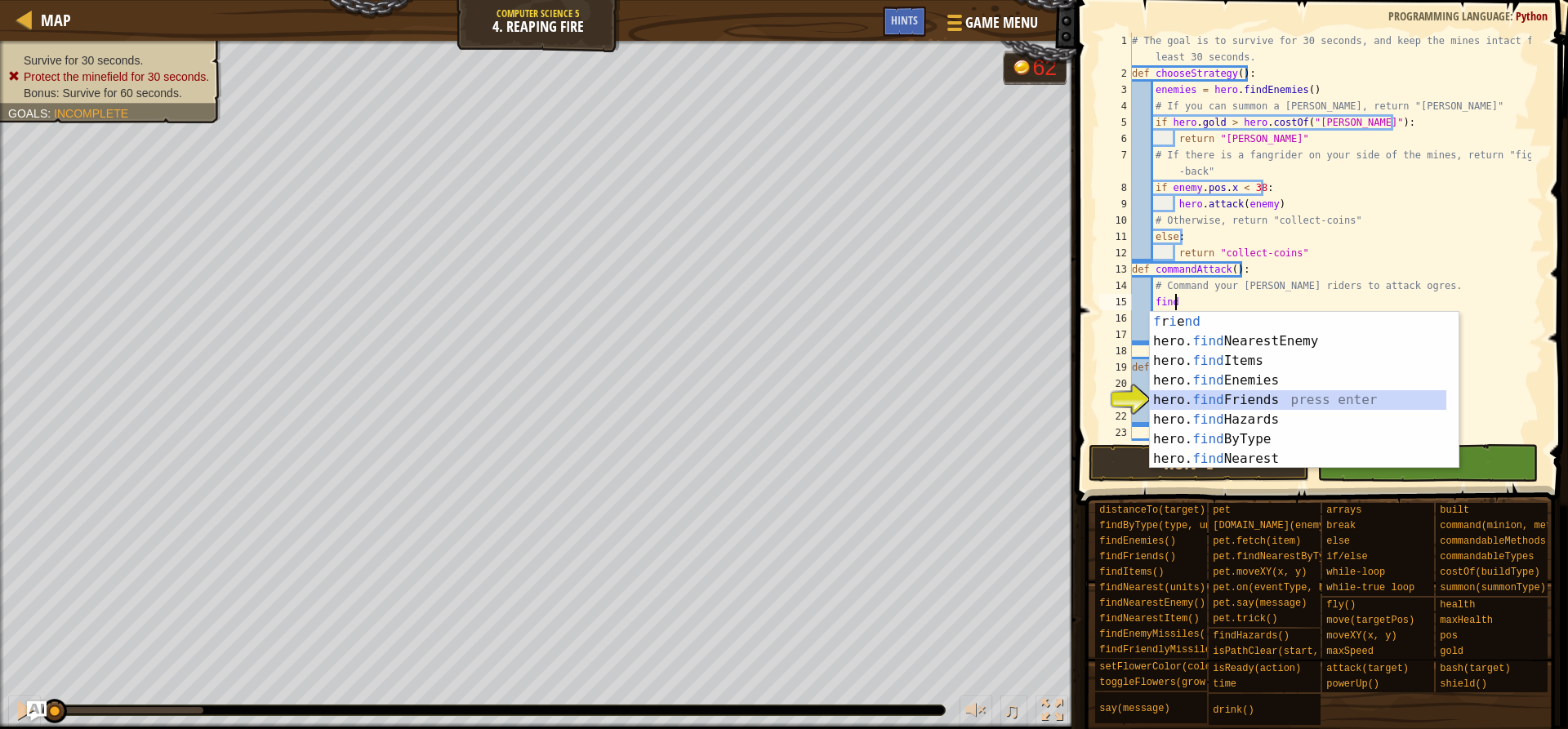
click at [1267, 403] on div "f r i e nd press enter hero. find NearestEnemy press enter hero. find Items pre…" at bounding box center [1298, 410] width 297 height 196
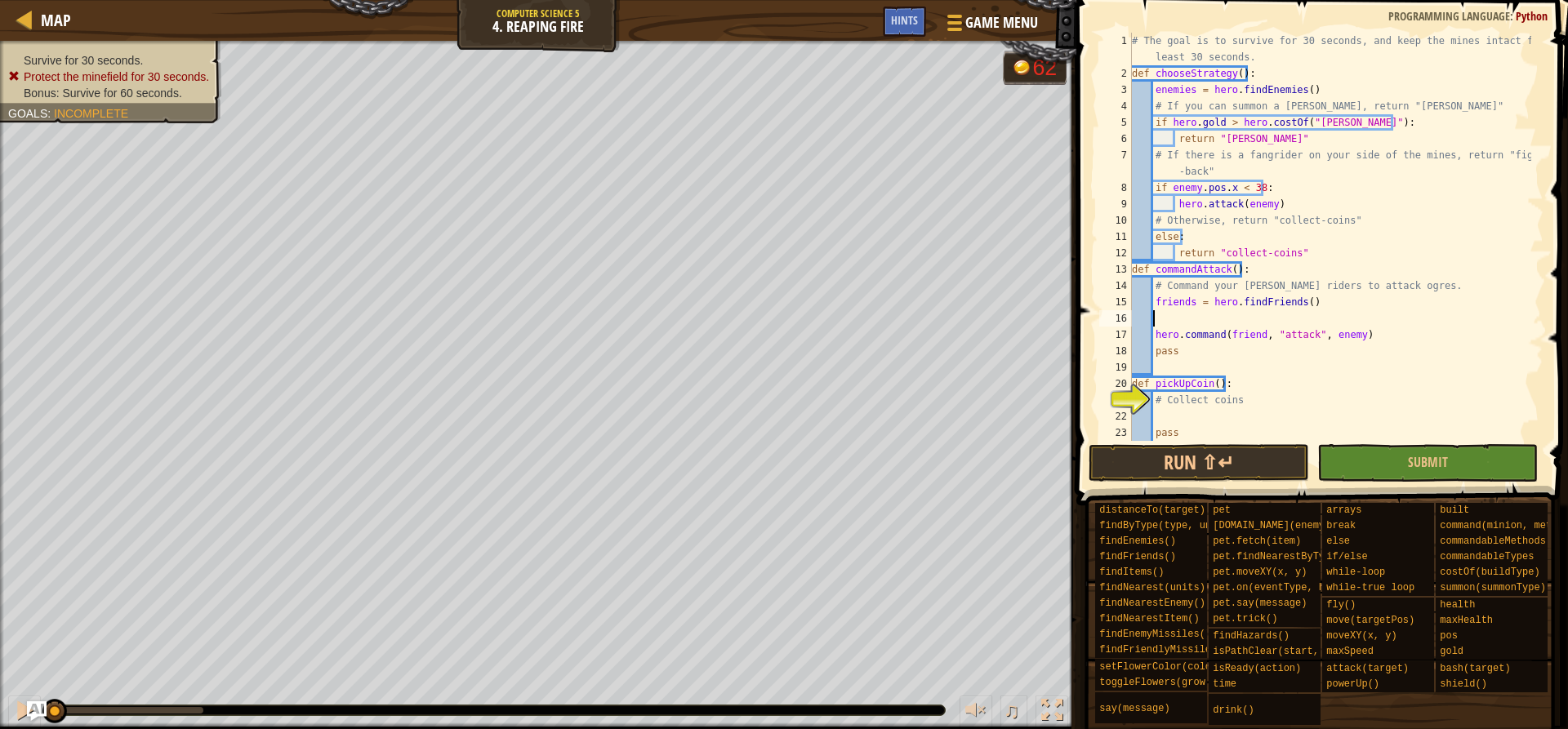
scroll to position [7, 1]
click at [1257, 332] on div "# The goal is to survive for 30 seconds, and keep the mines intact for at least…" at bounding box center [1330, 261] width 403 height 457
type textarea "hero.command(friends, "attack", enemy)"
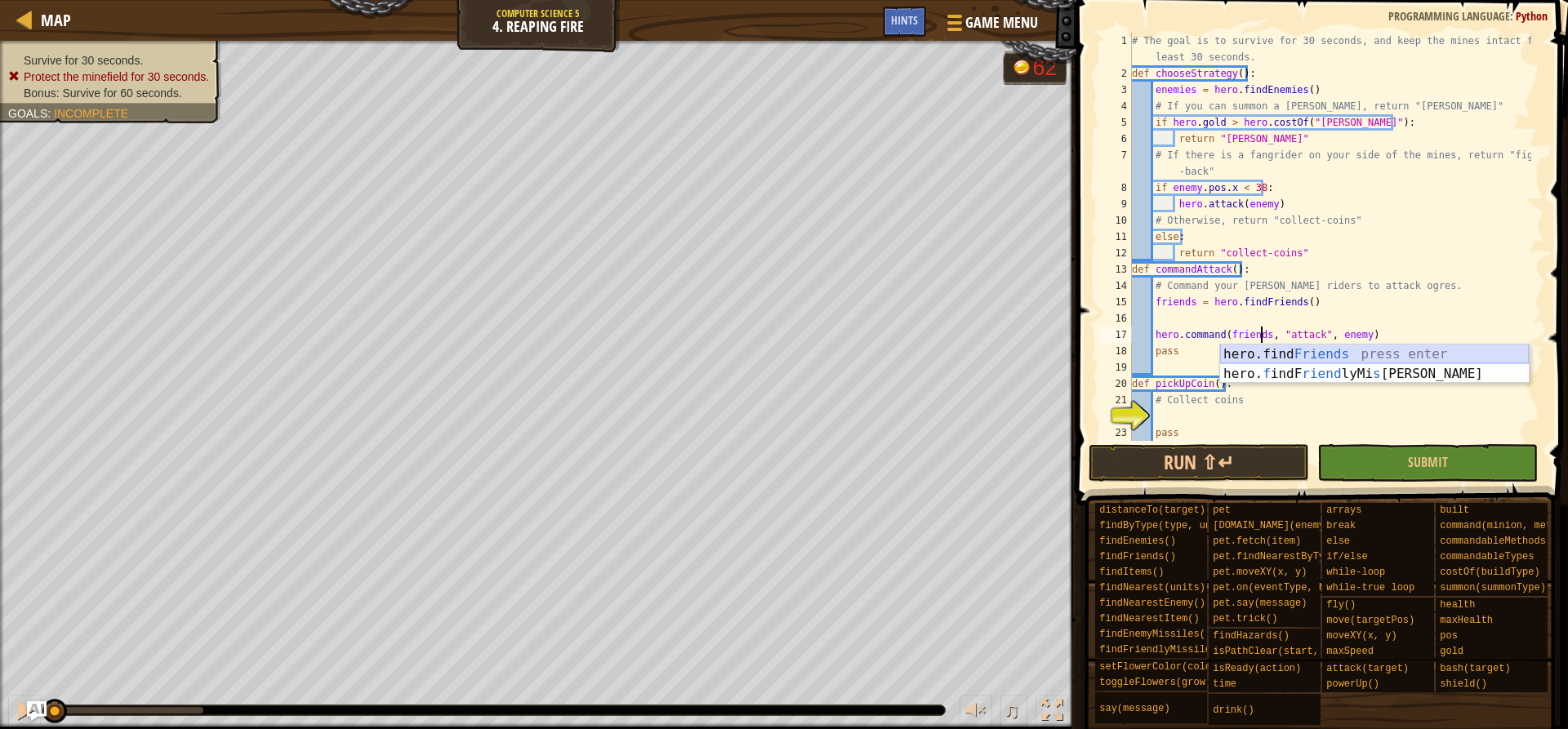
scroll to position [7, 11]
click at [1281, 319] on div "# The goal is to survive for 30 seconds, and keep the mines intact for at least…" at bounding box center [1330, 261] width 403 height 457
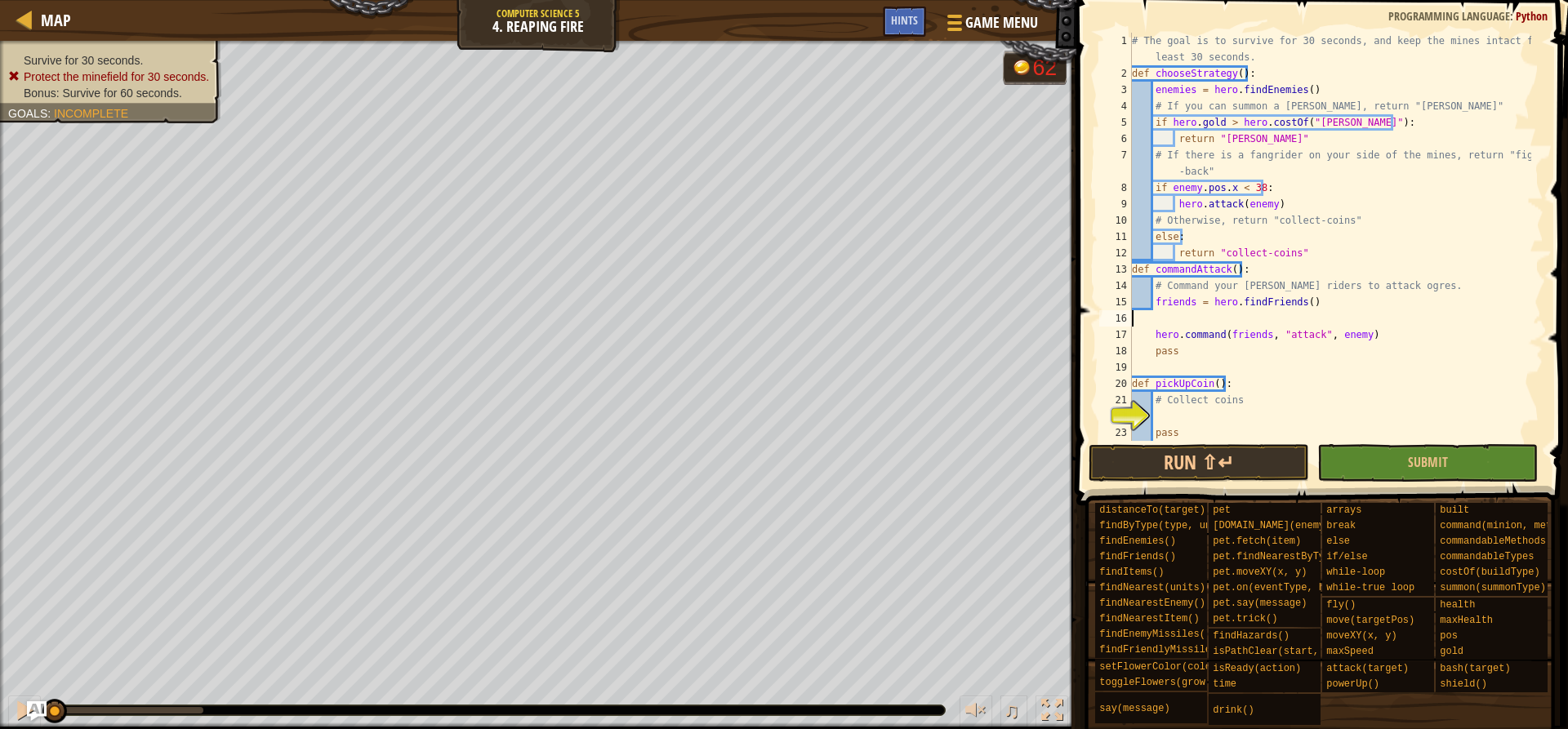
scroll to position [7, 0]
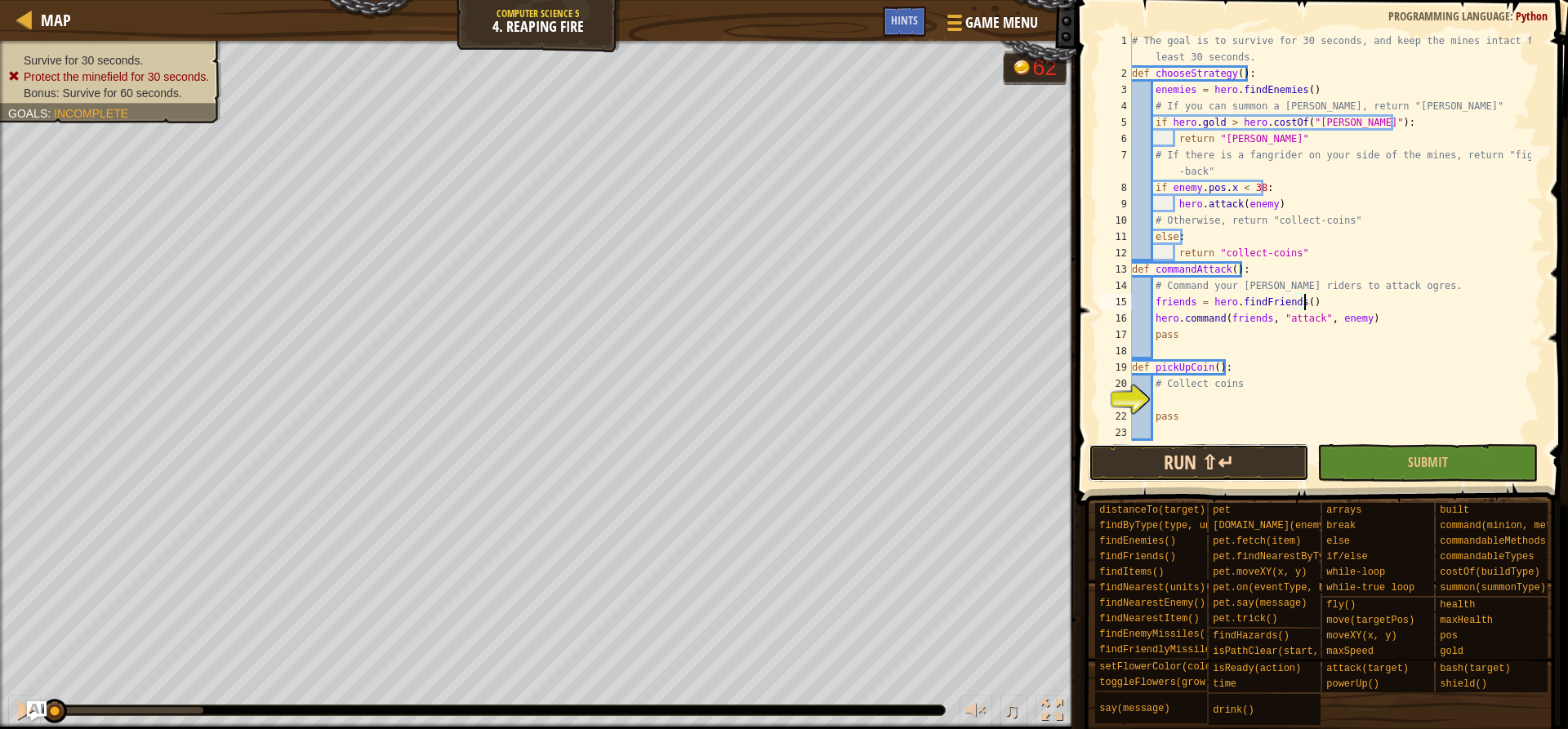
click at [1223, 456] on button "Run ⇧↵" at bounding box center [1198, 463] width 220 height 37
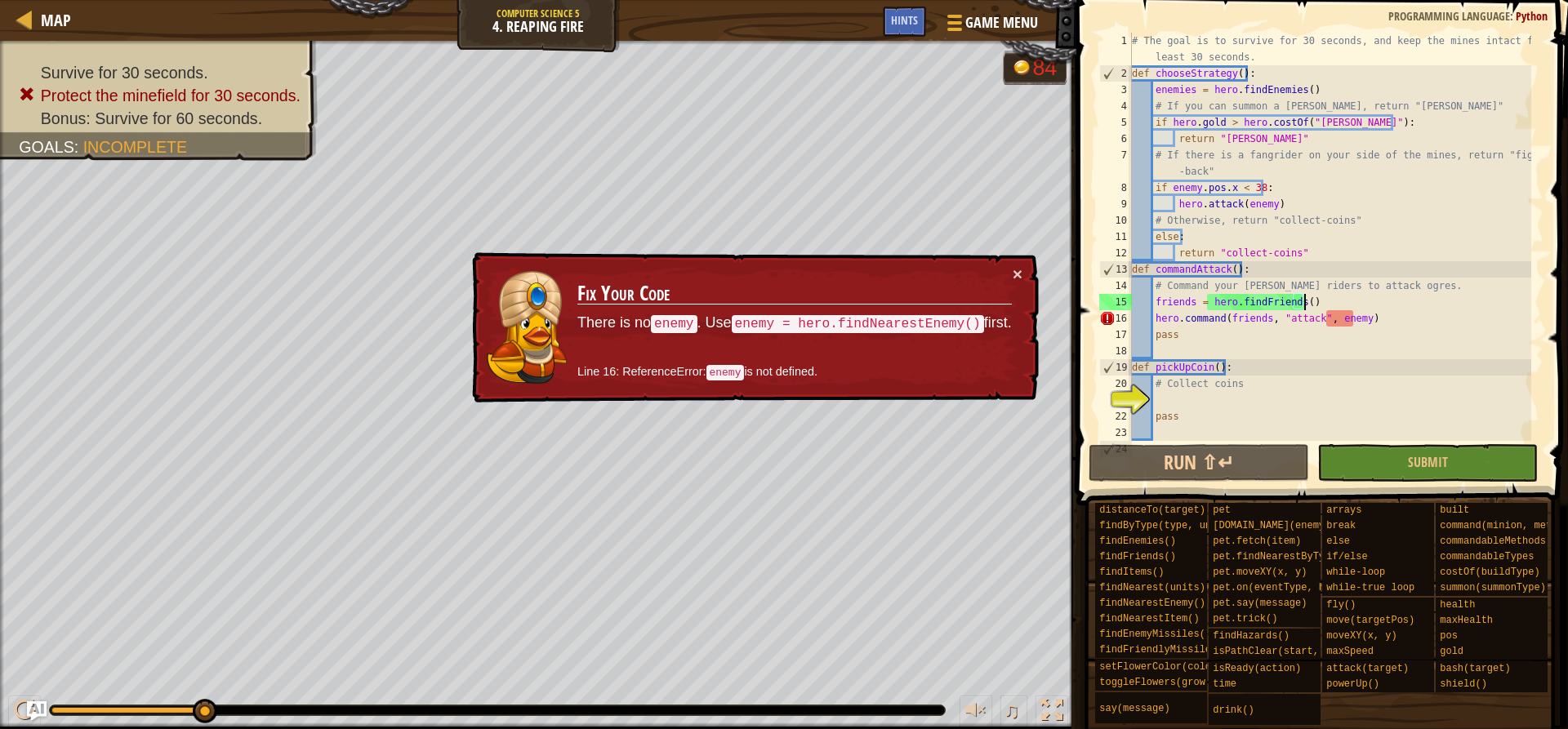
drag, startPoint x: 1363, startPoint y: 326, endPoint x: 1276, endPoint y: 310, distance: 88.5
click at [1355, 324] on div "# The goal is to survive for 30 seconds, and keep the mines intact for at least…" at bounding box center [1330, 261] width 403 height 457
click at [1009, 272] on td "Fix Your Code There is no enemy . Use enemy = hero.findNearestEnemy() first. Li…" at bounding box center [794, 328] width 436 height 125
click at [1014, 272] on button "×" at bounding box center [1017, 274] width 10 height 17
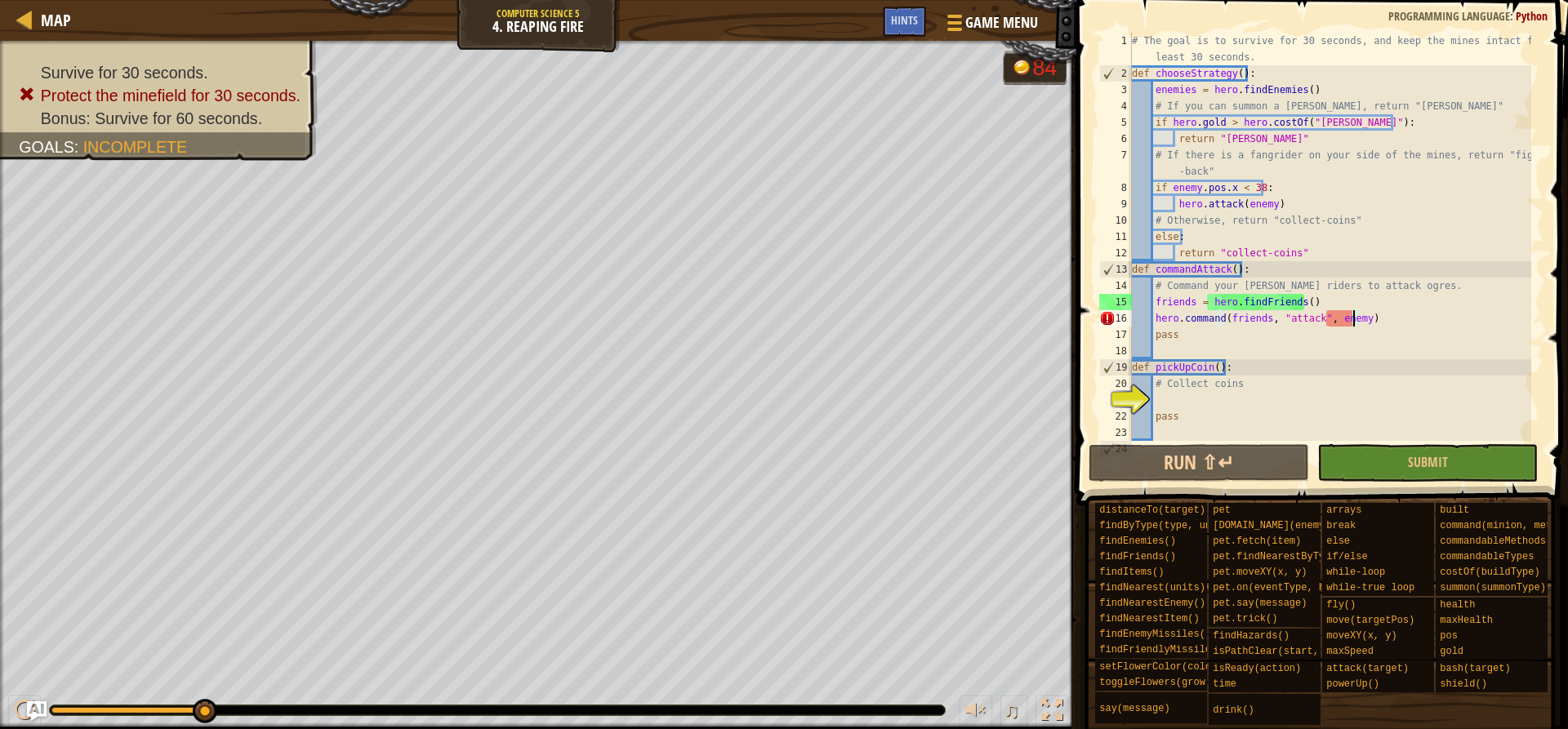
click at [1326, 305] on div "# The goal is to survive for 30 seconds, and keep the mines intact for at least…" at bounding box center [1330, 261] width 403 height 457
type textarea "friends = hero.findFriends()"
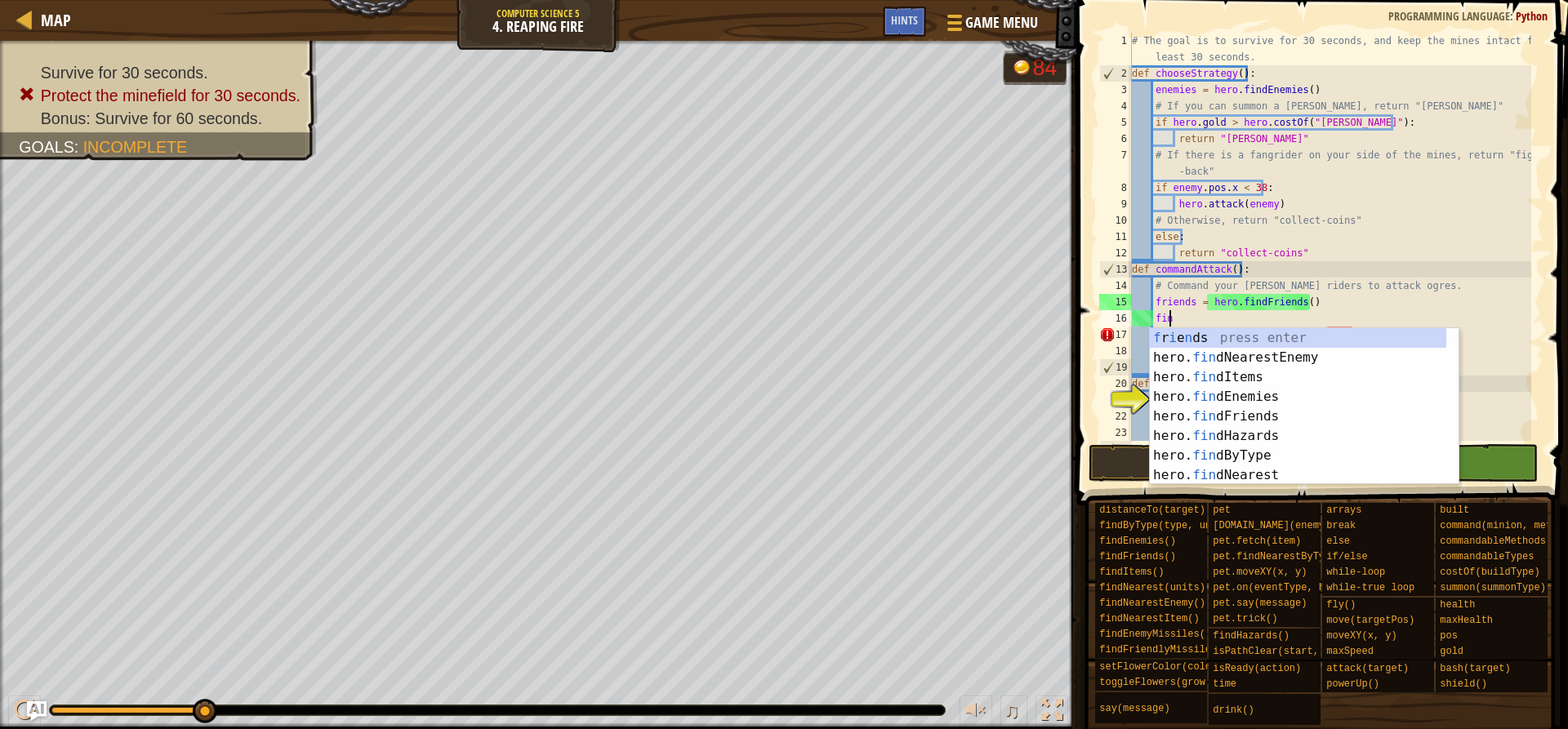
type textarea "find"
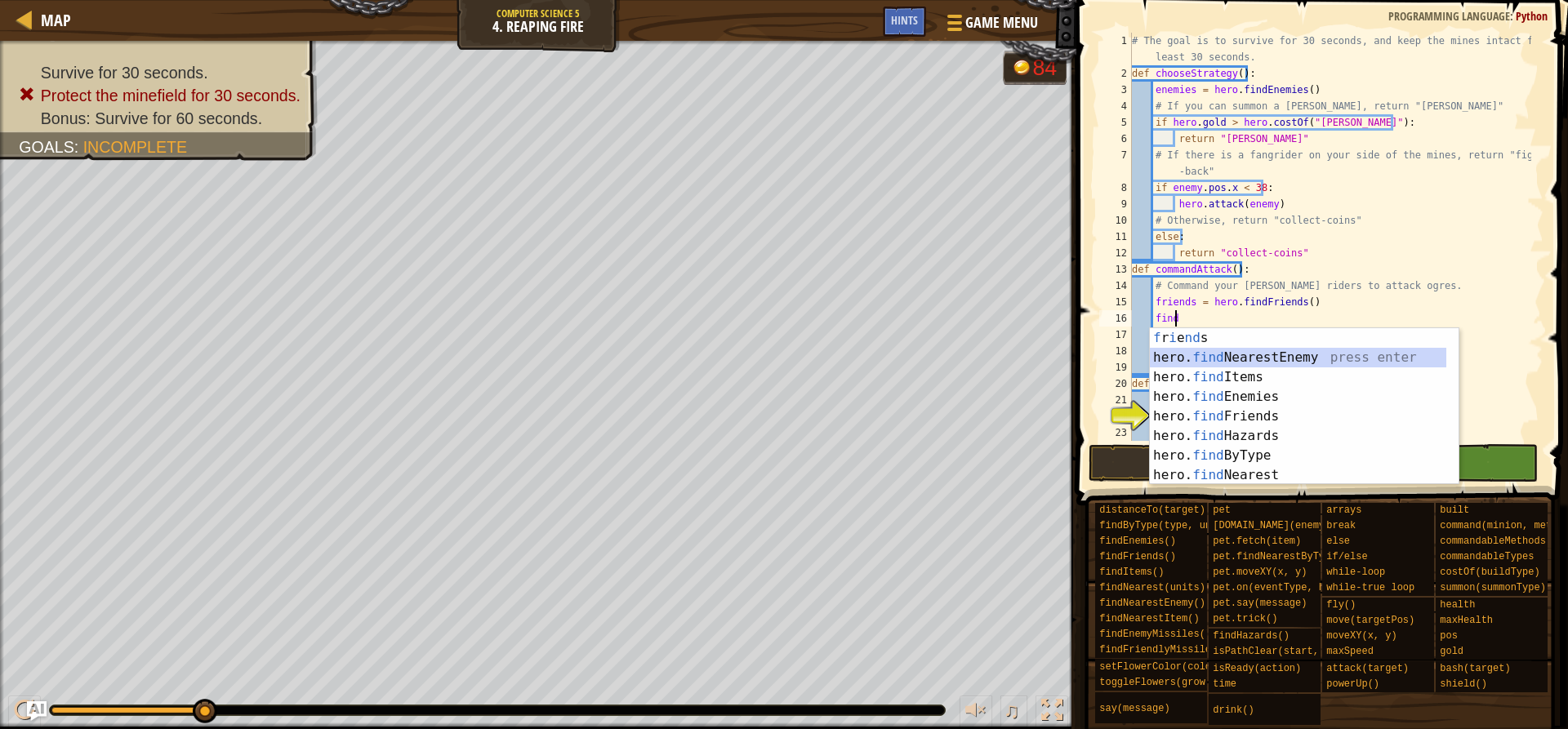
click at [1337, 356] on div "f r i e nd s press enter hero. find NearestEnemy press enter hero. find Items p…" at bounding box center [1298, 426] width 297 height 196
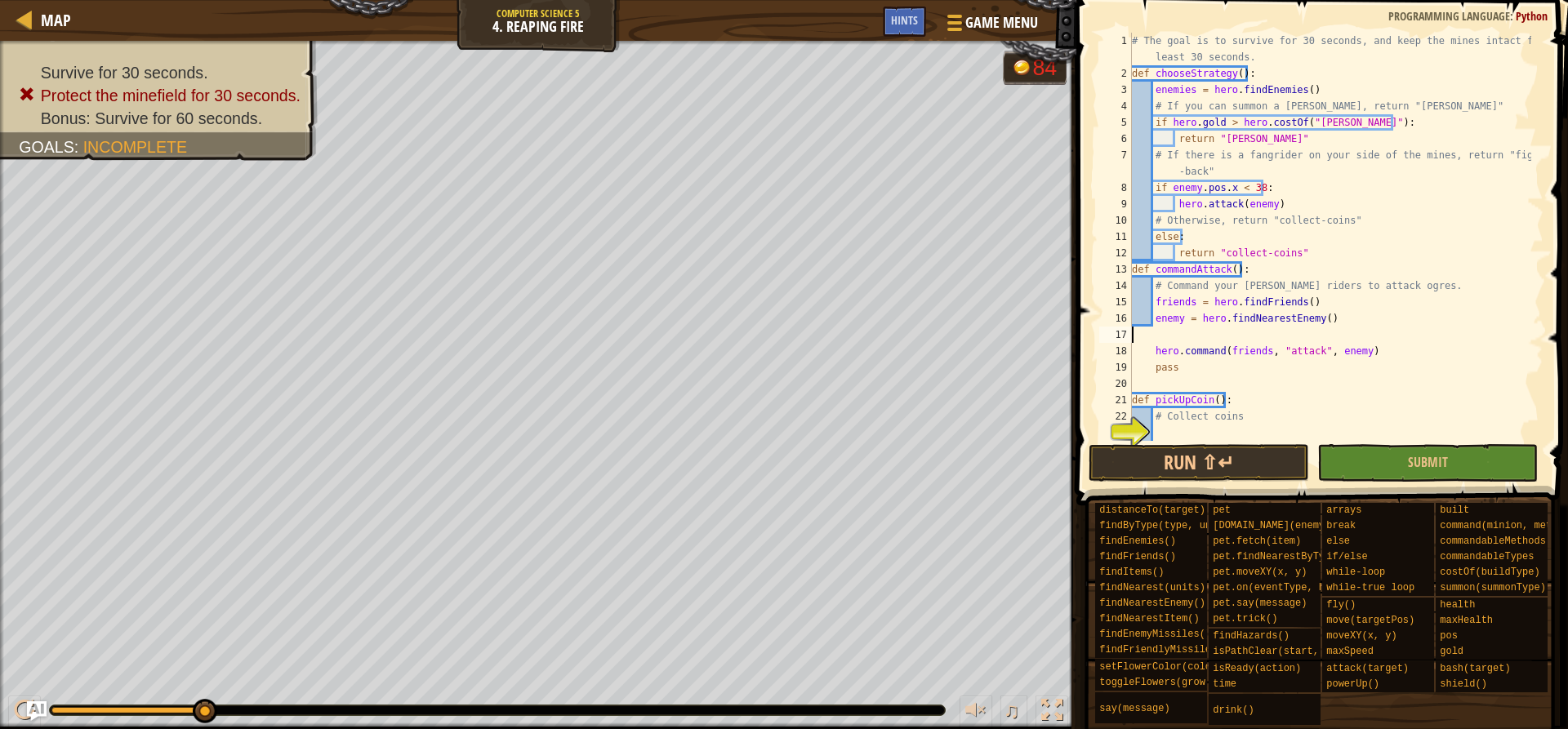
scroll to position [7, 0]
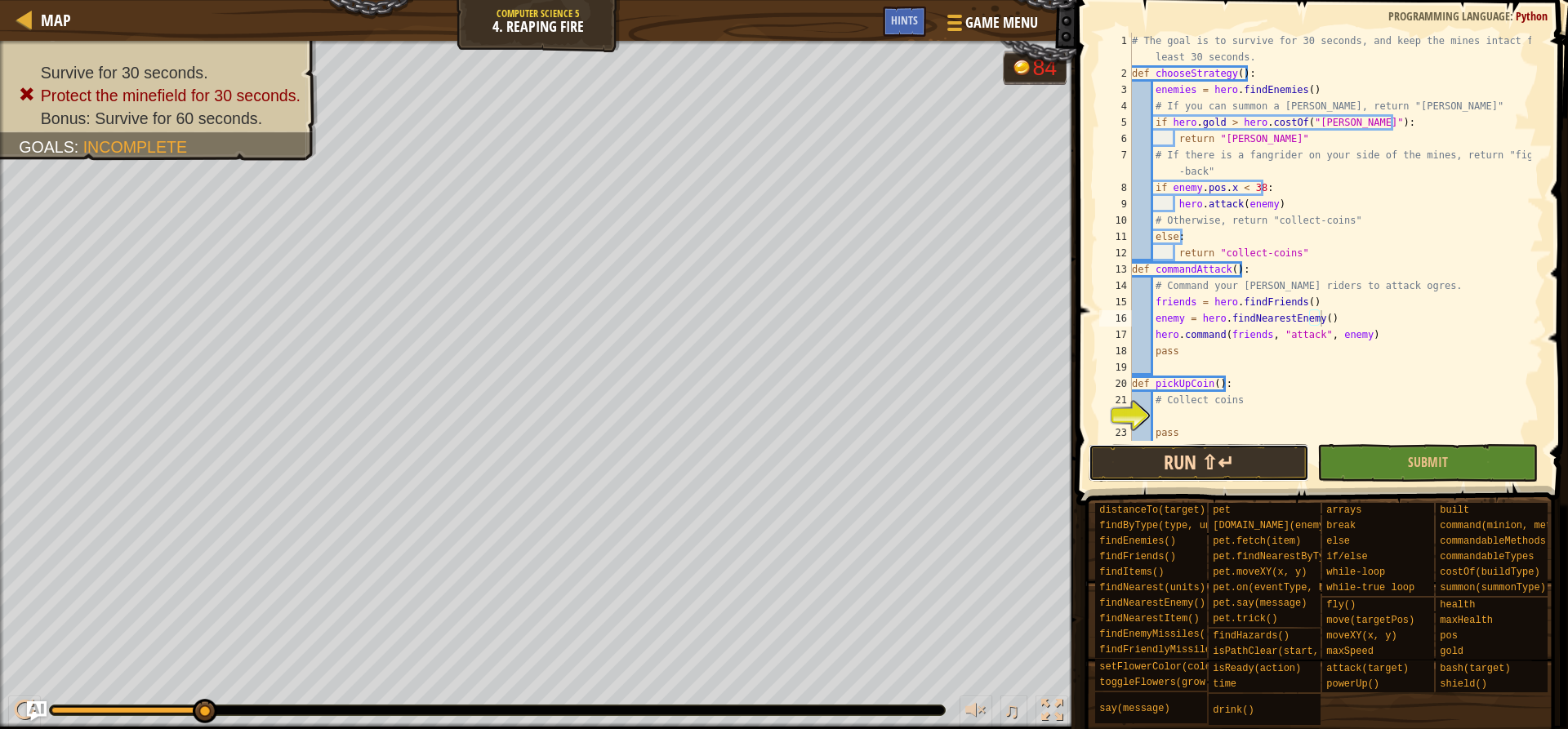
click at [1241, 466] on button "Run ⇧↵" at bounding box center [1198, 463] width 220 height 37
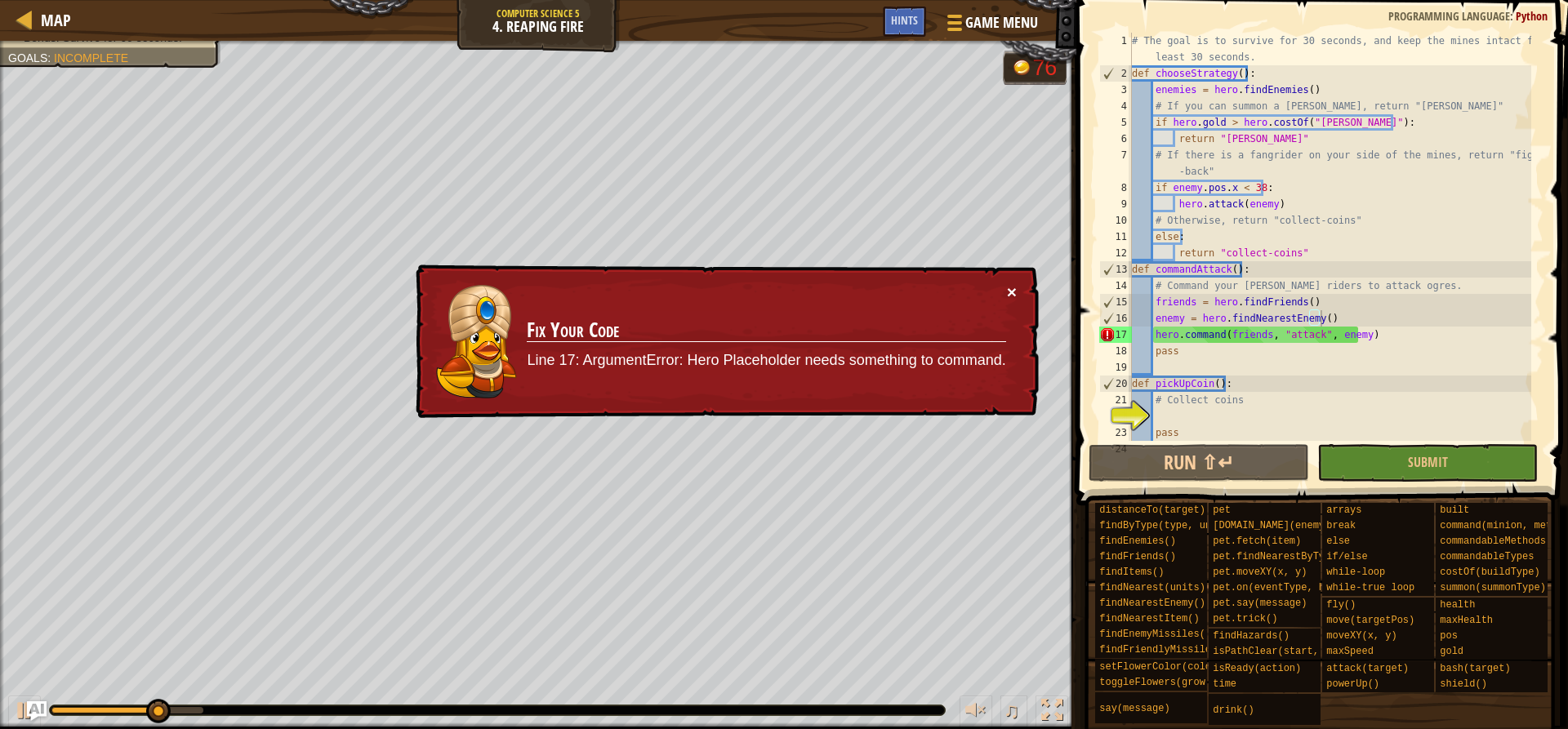
click at [1012, 286] on button "×" at bounding box center [1012, 291] width 10 height 17
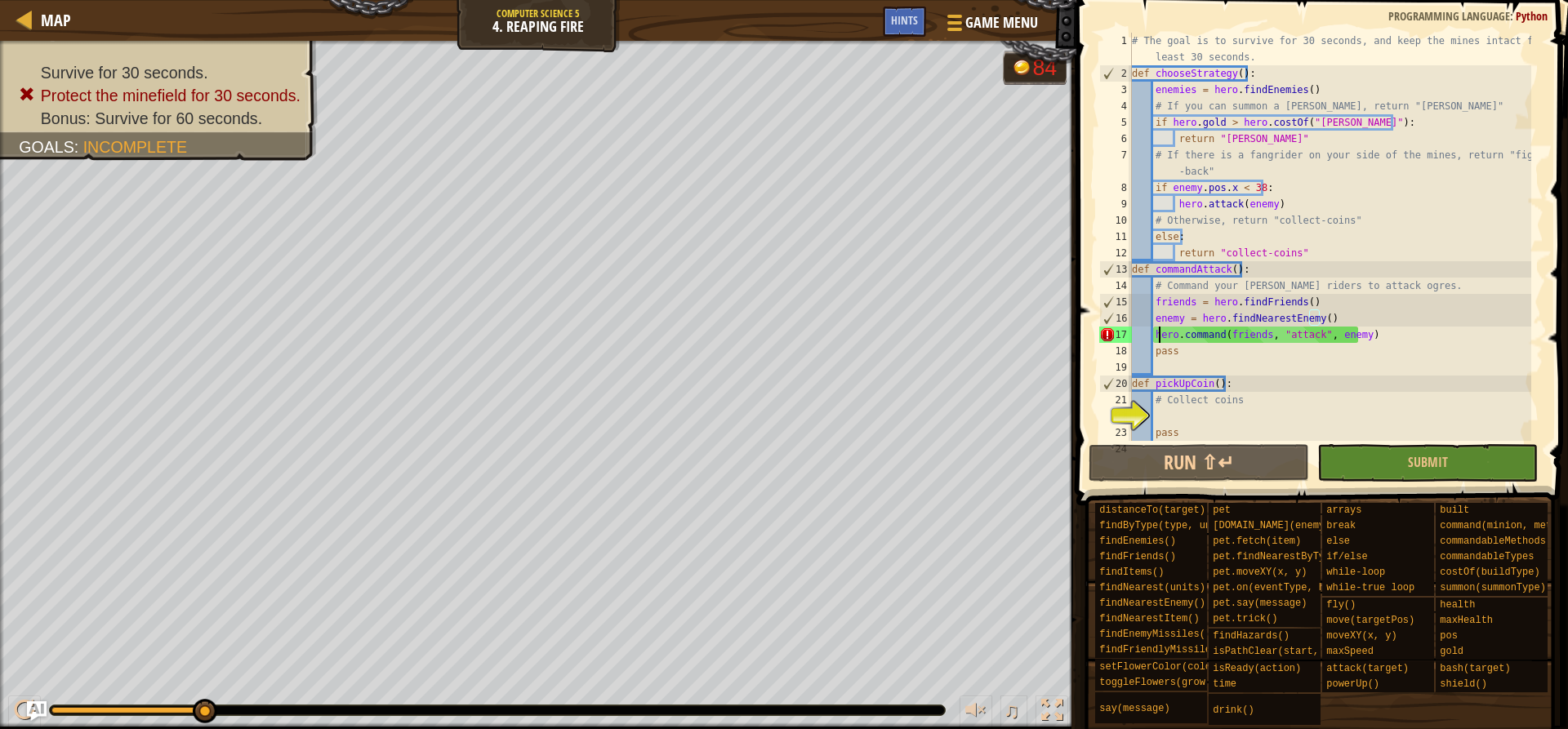
click at [1157, 337] on div "# The goal is to survive for 30 seconds, and keep the mines intact for at least…" at bounding box center [1330, 261] width 403 height 457
click at [1154, 334] on div "# The goal is to survive for 30 seconds, and keep the mines intact for at least…" at bounding box center [1330, 261] width 403 height 457
click at [1297, 86] on div "# The goal is to survive for 30 seconds, and keep the mines intact for at least…" at bounding box center [1330, 261] width 403 height 457
click at [1260, 93] on div "# The goal is to survive for 30 seconds, and keep the mines intact for at least…" at bounding box center [1330, 261] width 403 height 457
click at [1255, 93] on div "# The goal is to survive for 30 seconds, and keep the mines intact for at least…" at bounding box center [1330, 261] width 403 height 457
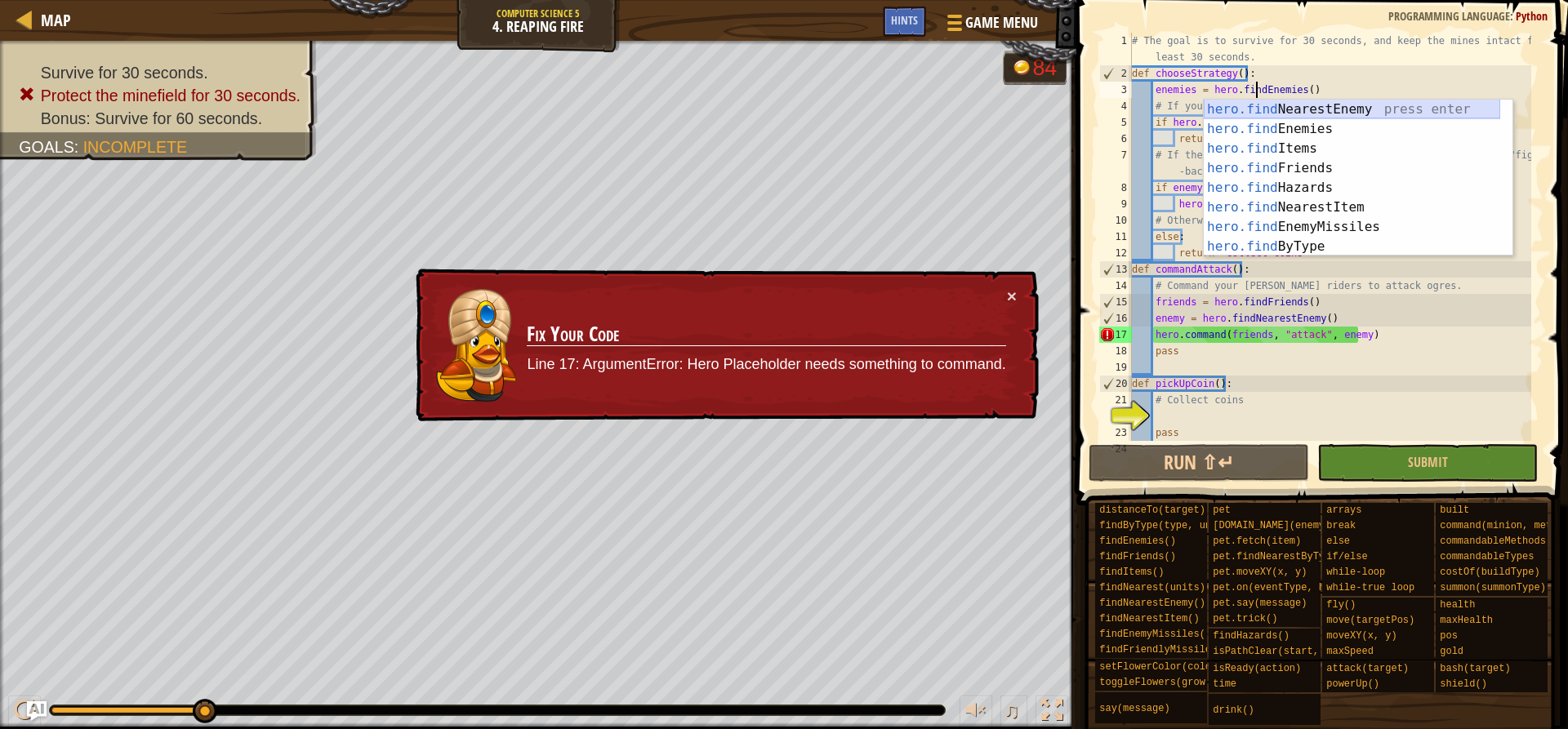
click at [1301, 106] on div "hero.find NearestEnemy press enter hero.find Enemies press enter hero.find Item…" at bounding box center [1351, 198] width 297 height 196
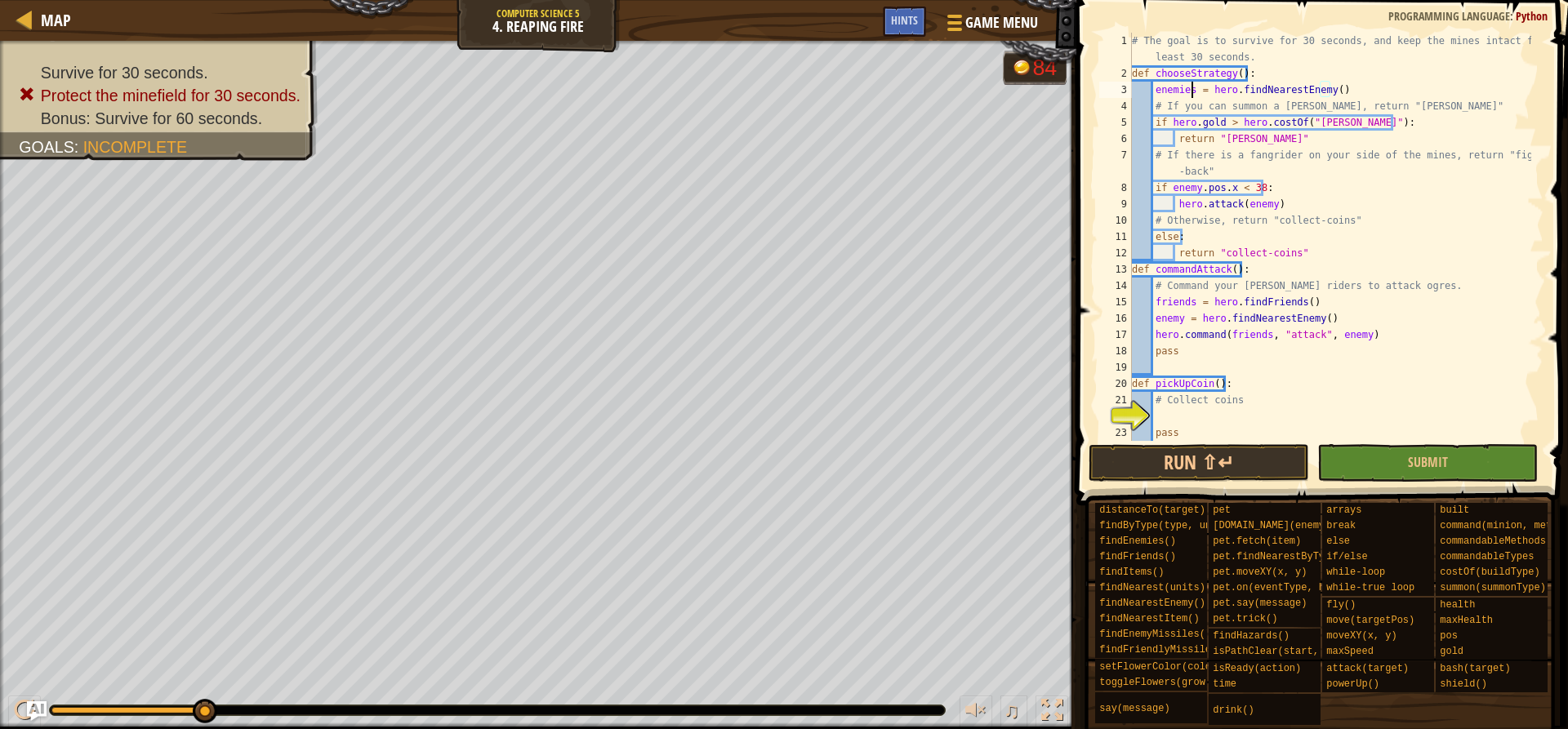
click at [1193, 91] on div "# The goal is to survive for 30 seconds, and keep the mines intact for at least…" at bounding box center [1330, 261] width 403 height 457
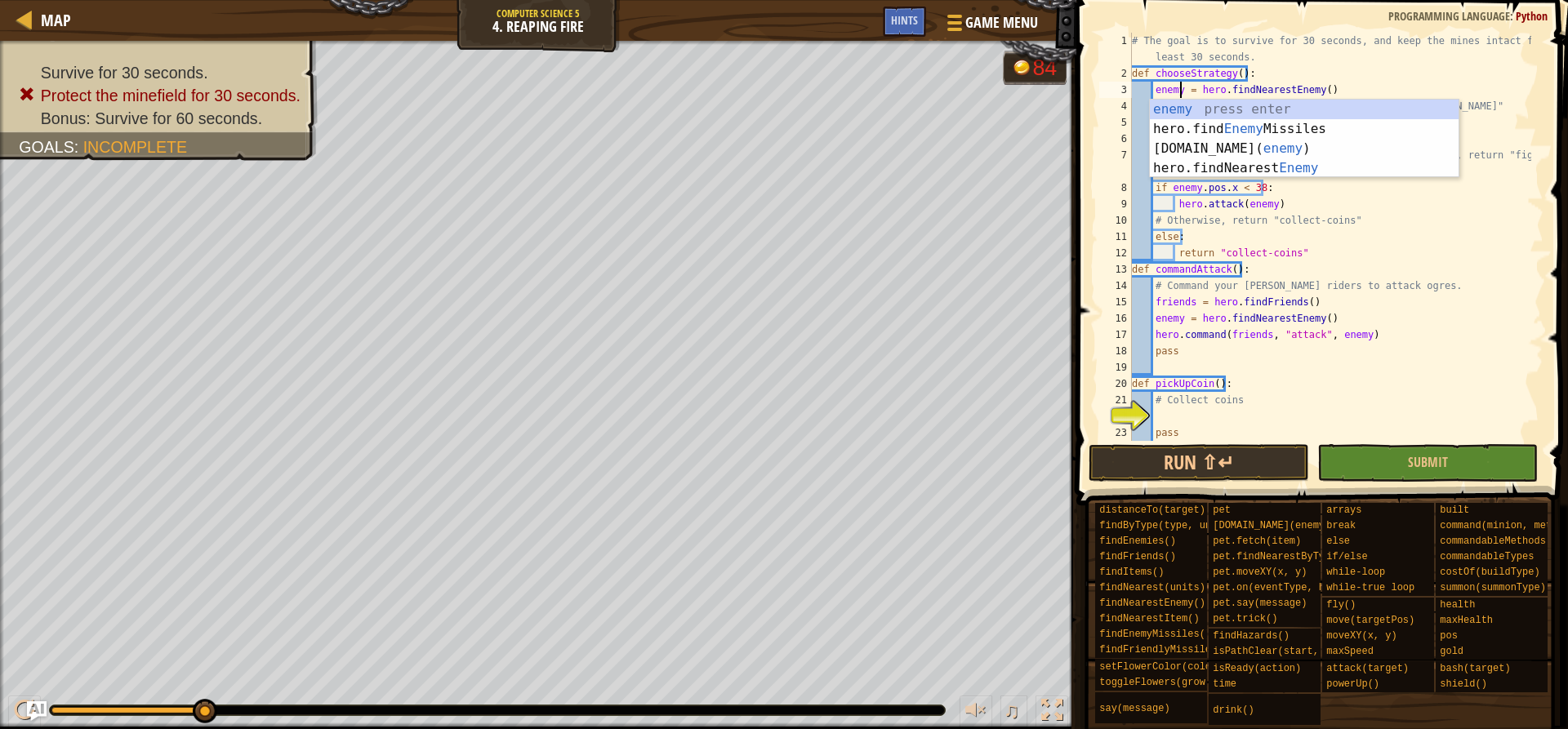
scroll to position [7, 4]
click at [1333, 56] on div "# The goal is to survive for 30 seconds, and keep the mines intact for at least…" at bounding box center [1330, 261] width 403 height 457
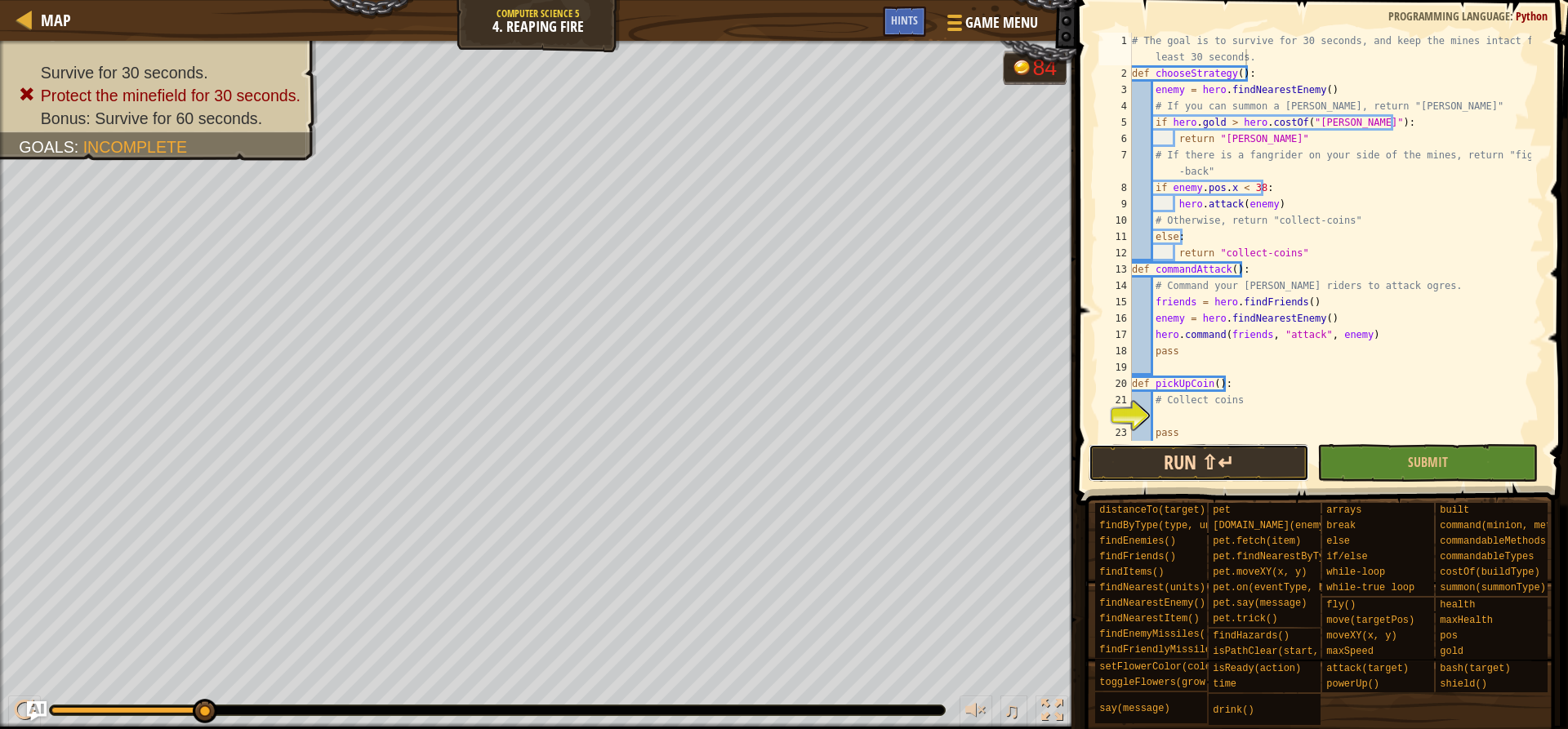
click at [1226, 461] on button "Run ⇧↵" at bounding box center [1198, 463] width 220 height 37
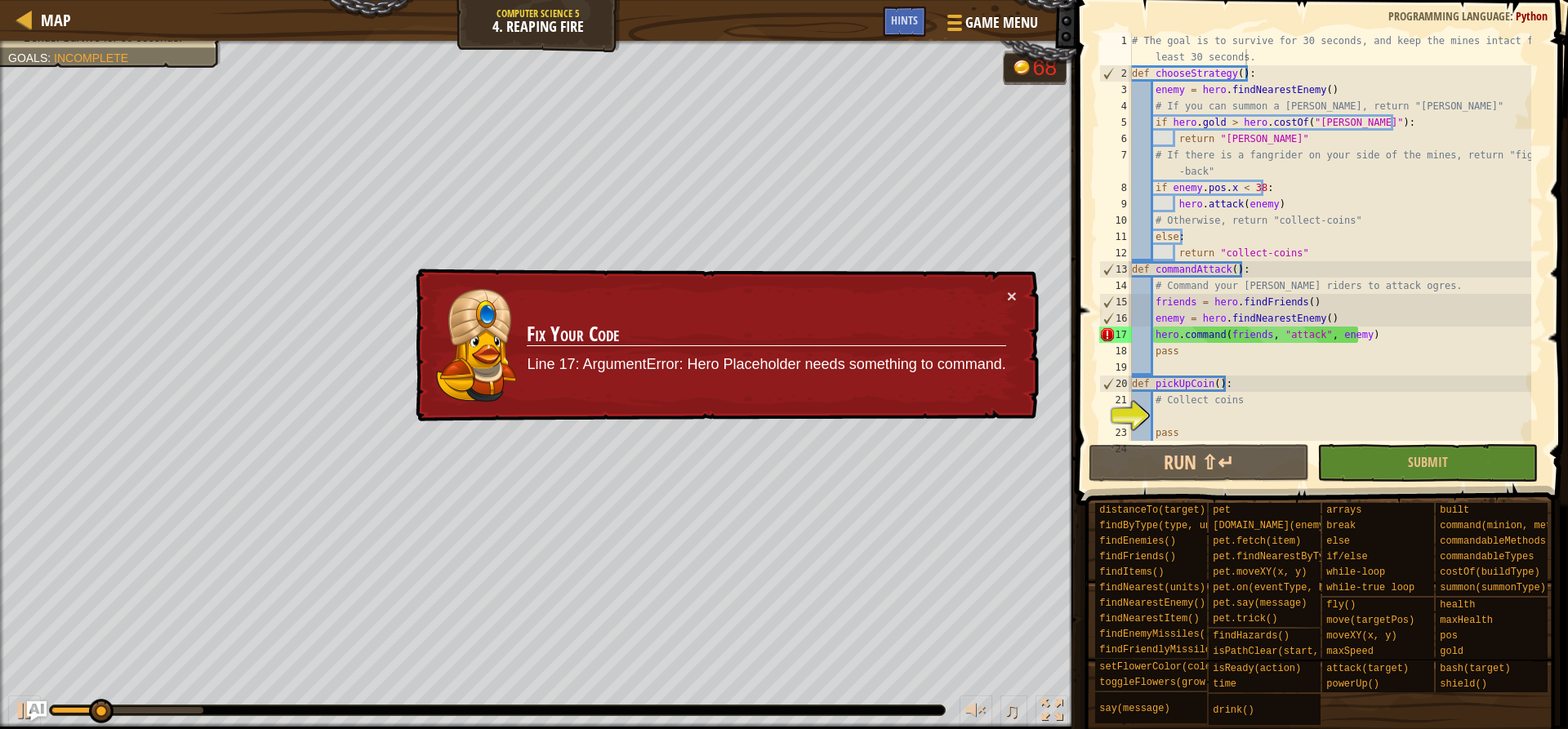
click at [1022, 295] on div "× Fix Your Code Line 17: ArgumentError: Hero Placeholder needs something to com…" at bounding box center [726, 345] width 627 height 154
click at [1014, 292] on button "×" at bounding box center [1012, 295] width 10 height 17
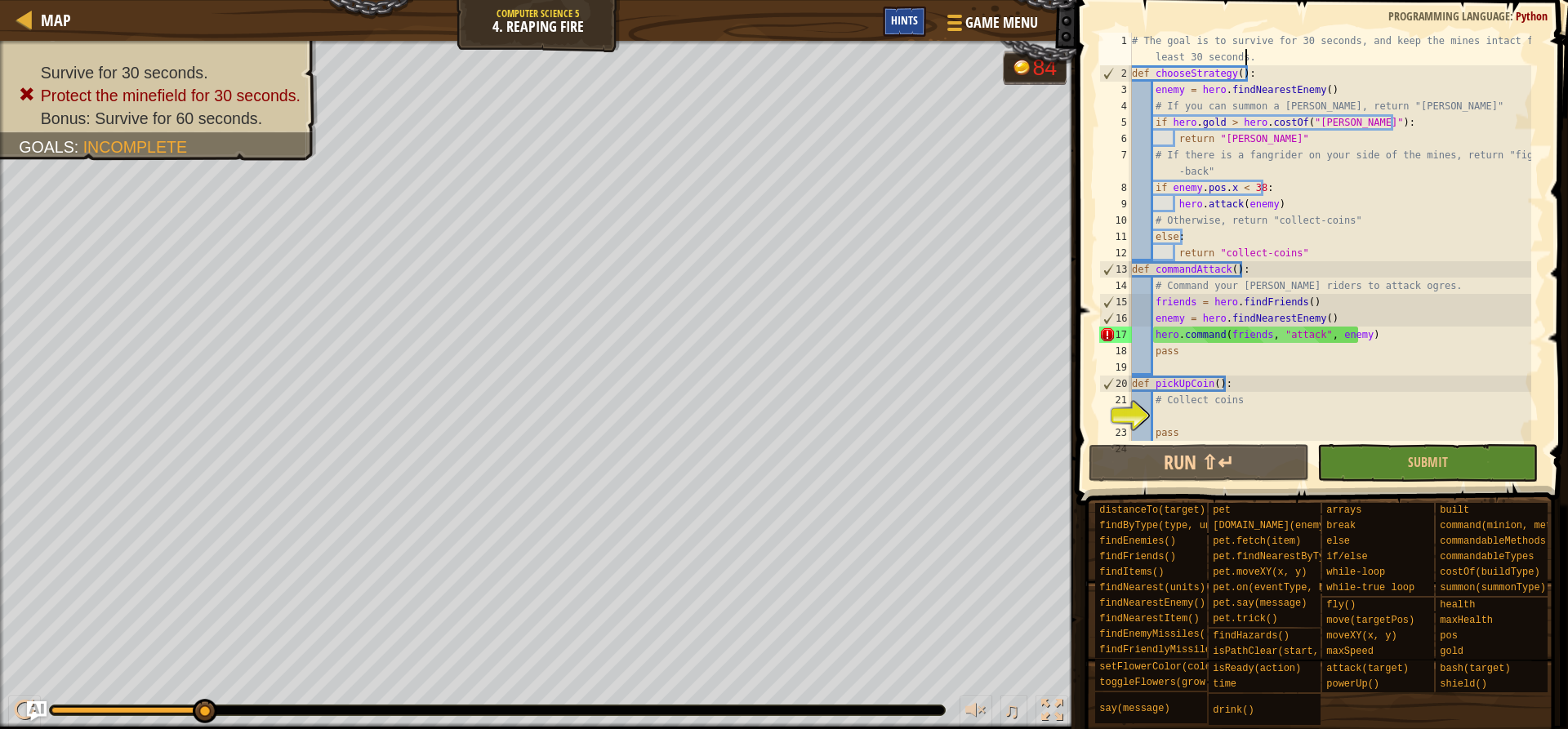
click at [915, 22] on span "Hints" at bounding box center [905, 20] width 27 height 15
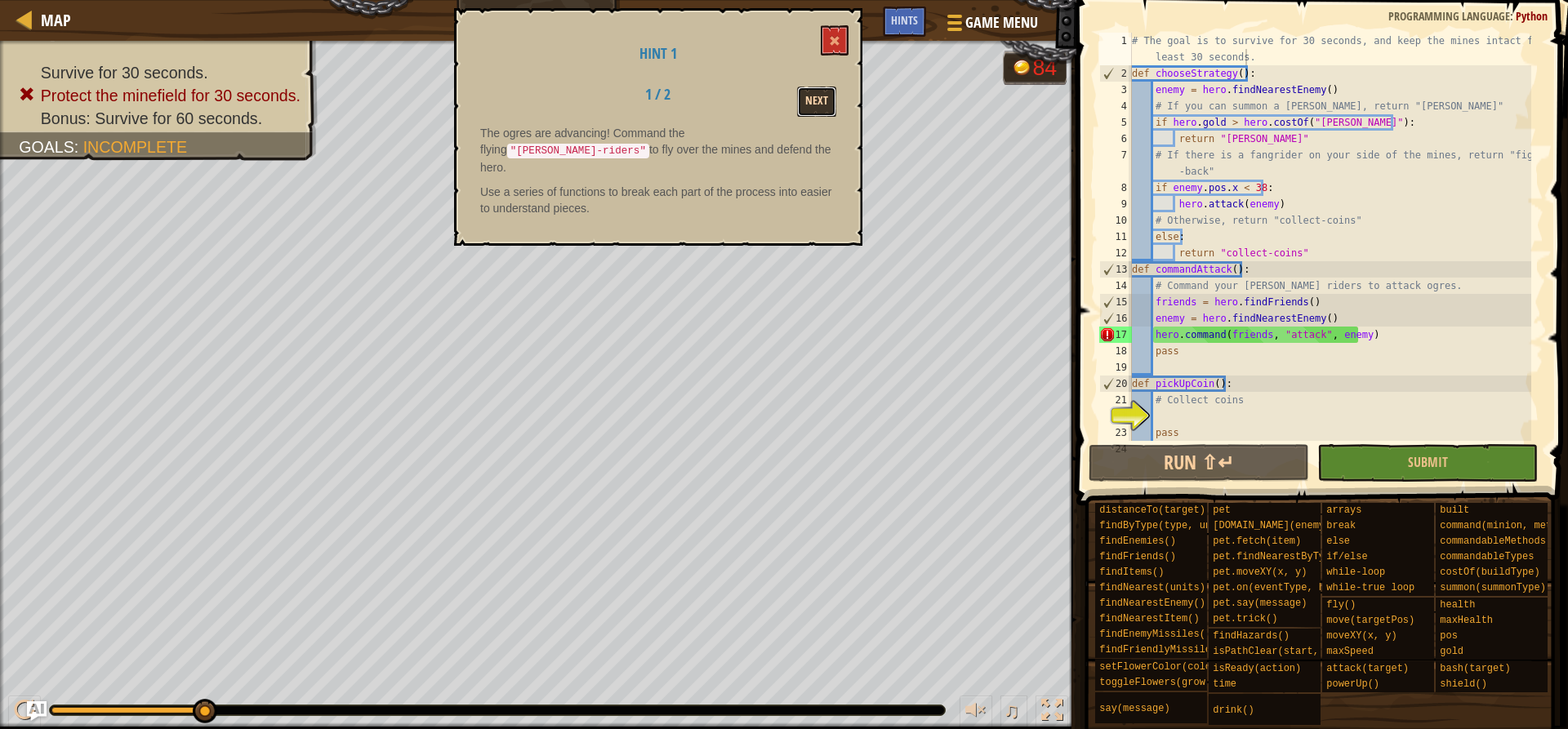
click at [816, 86] on button "Next" at bounding box center [817, 102] width 39 height 30
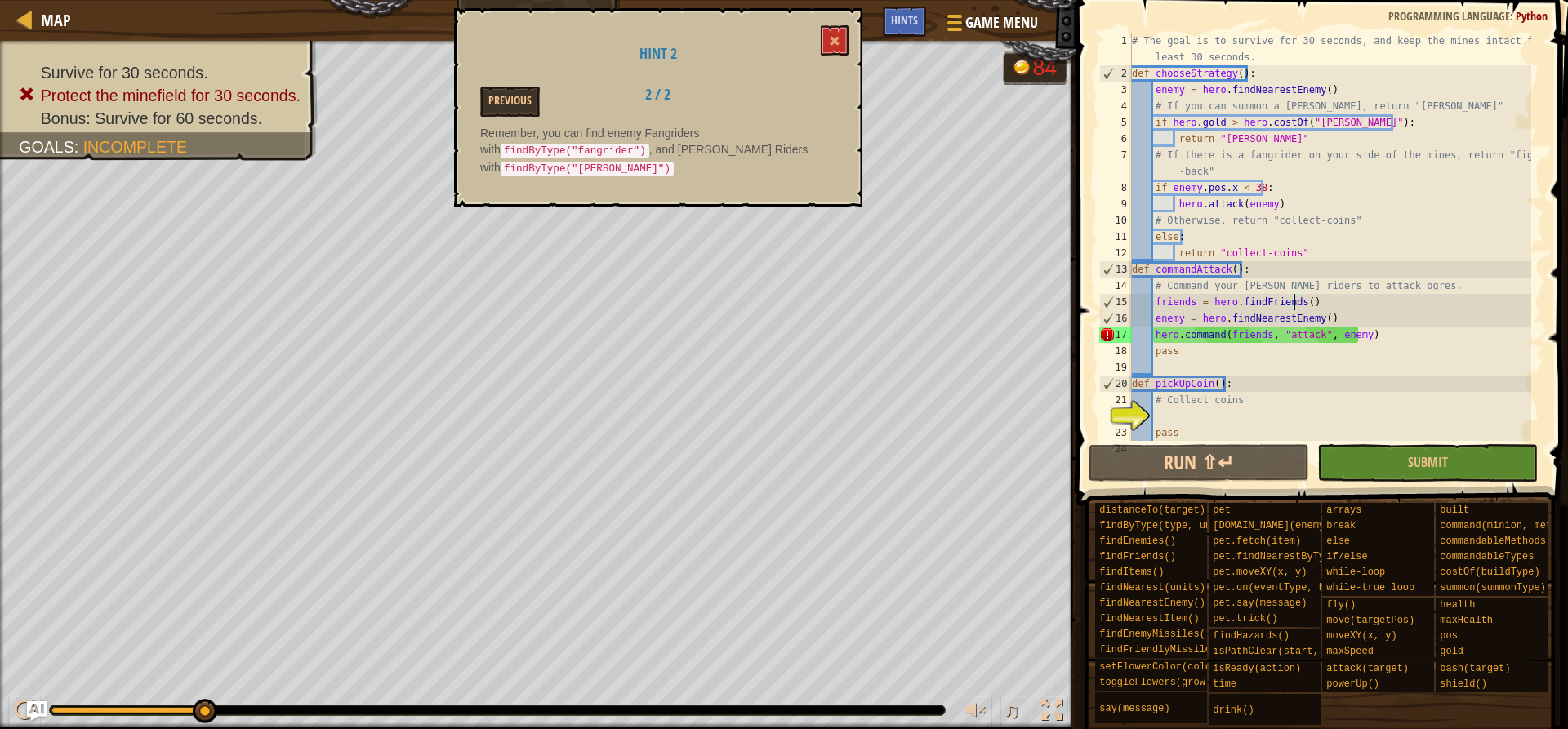
click at [1294, 303] on div "# The goal is to survive for 30 seconds, and keep the mines intact for at least…" at bounding box center [1330, 261] width 403 height 457
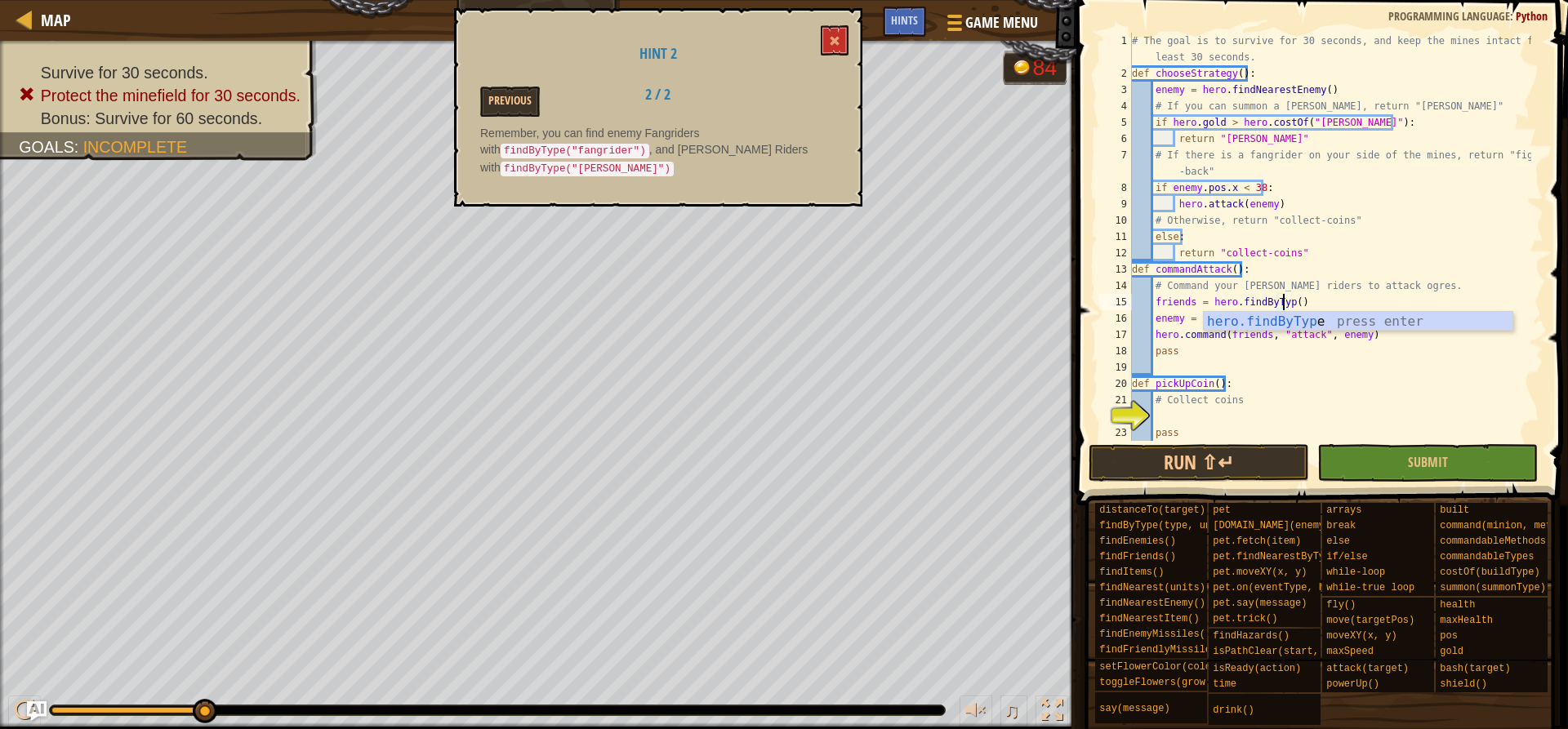
scroll to position [7, 12]
click at [1295, 304] on div "# The goal is to survive for 30 seconds, and keep the mines intact for at least…" at bounding box center [1330, 261] width 403 height 457
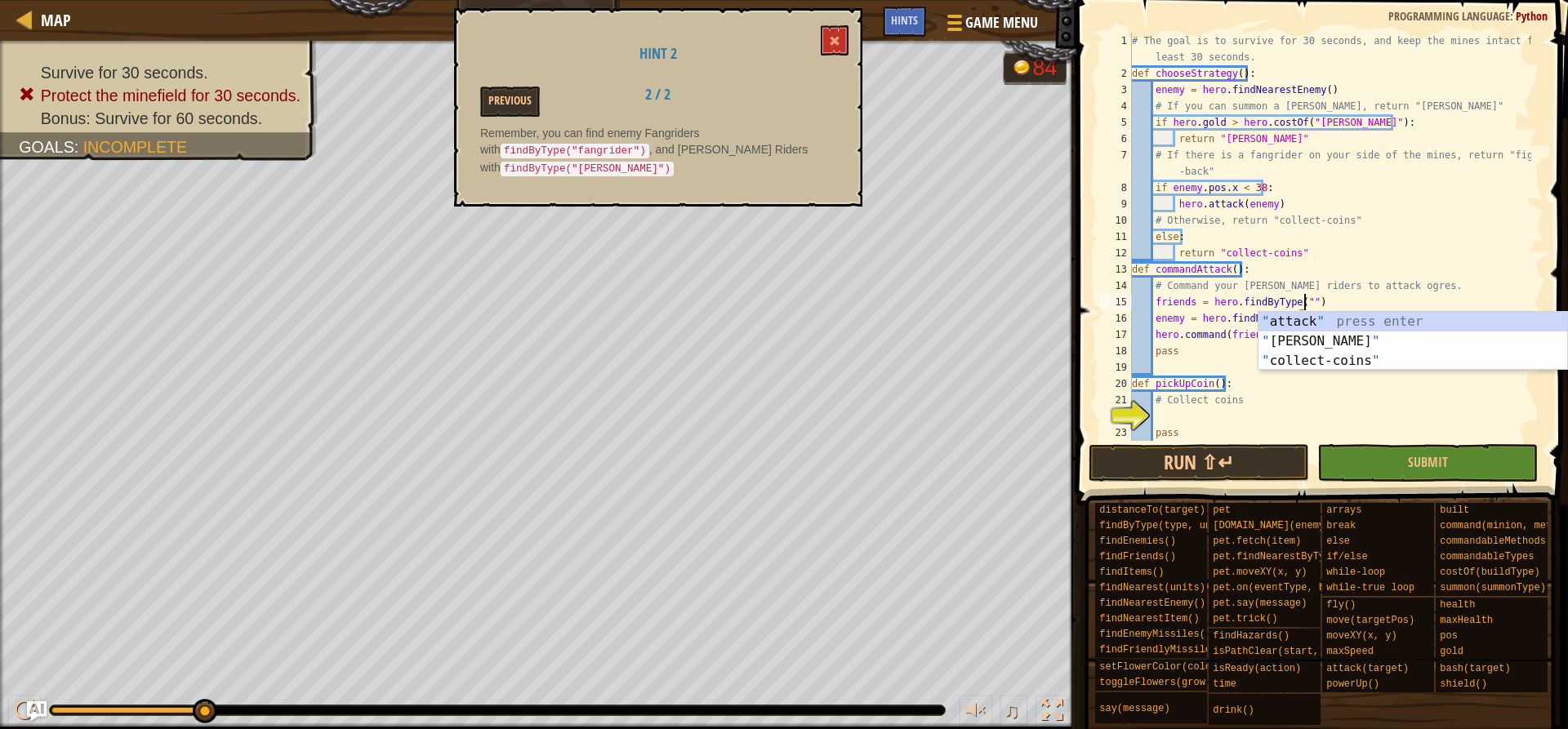
scroll to position [7, 14]
click at [1383, 345] on div "" attack " press enter " [PERSON_NAME] " press enter " collect-coins " press en…" at bounding box center [1413, 361] width 308 height 98
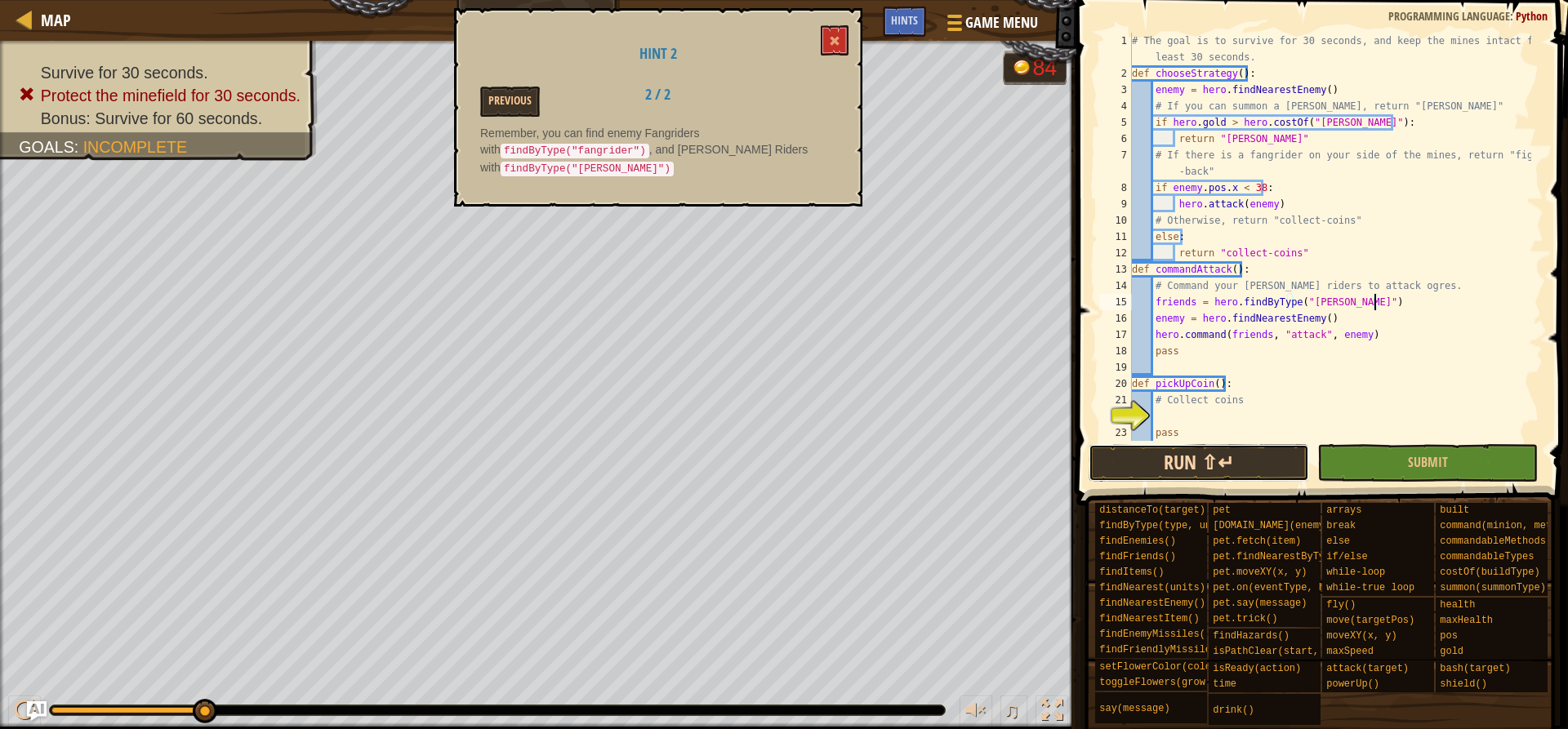
click at [1234, 462] on button "Run ⇧↵" at bounding box center [1198, 463] width 220 height 37
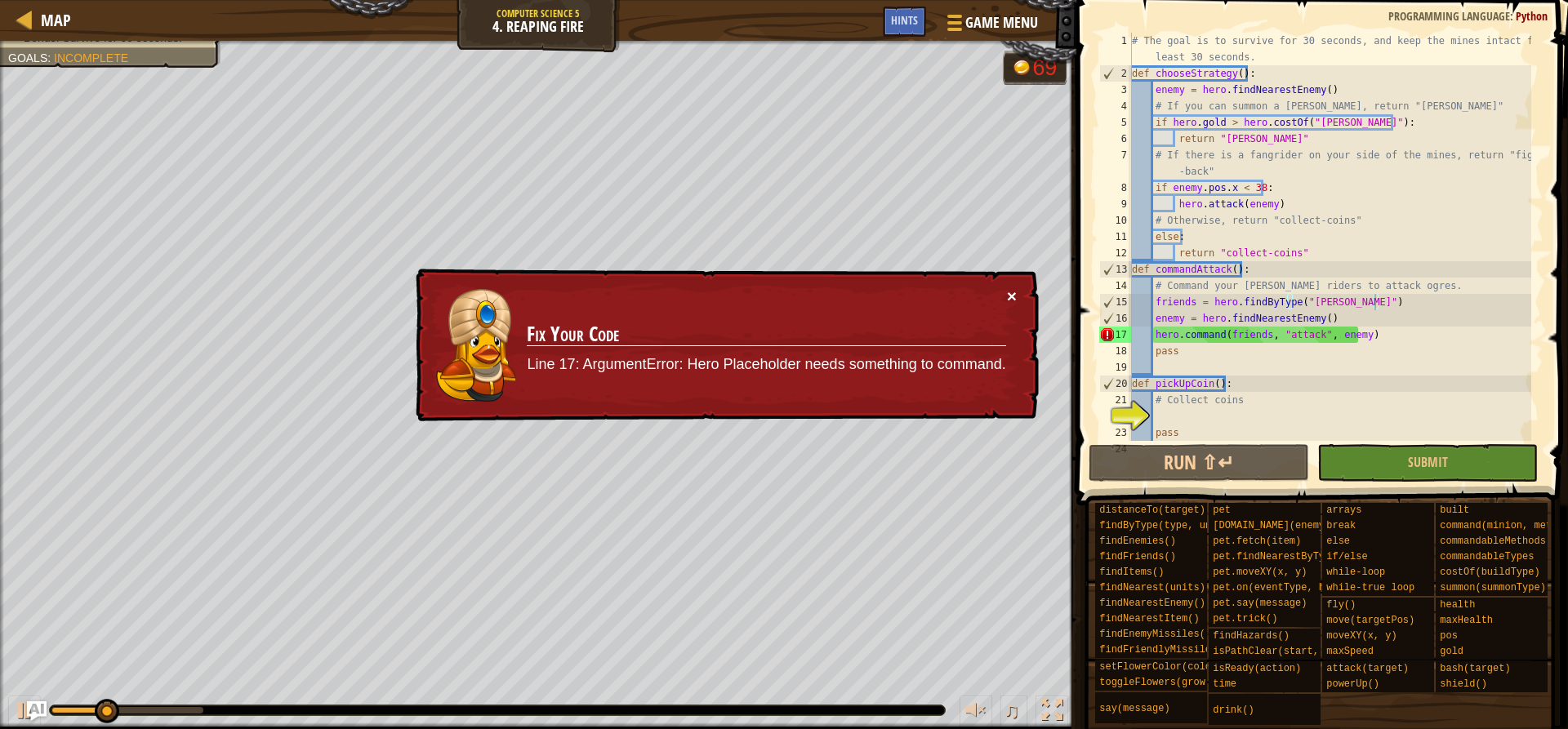
click at [1011, 292] on button "×" at bounding box center [1012, 295] width 10 height 17
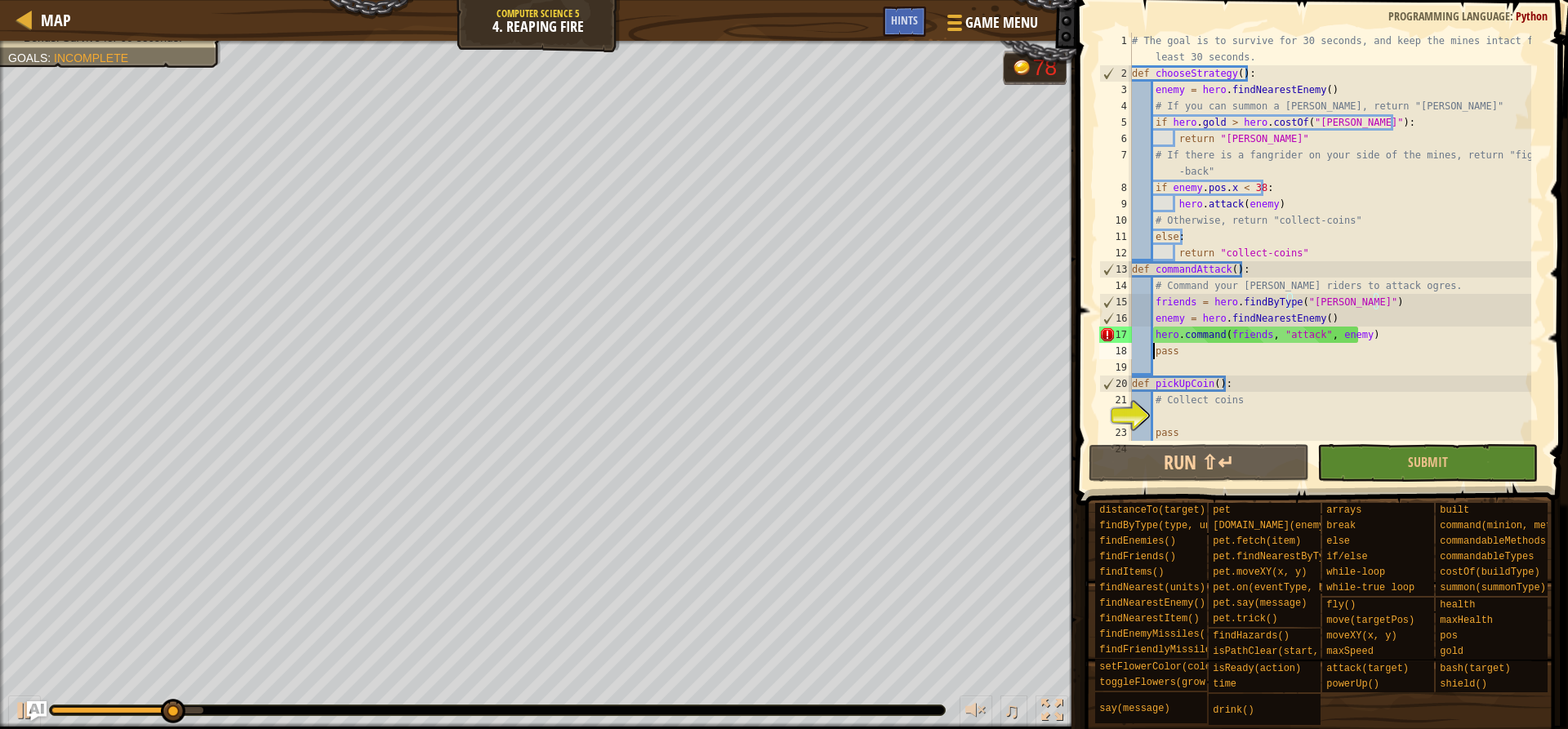
click at [1155, 343] on div "# The goal is to survive for 30 seconds, and keep the mines intact for at least…" at bounding box center [1330, 261] width 403 height 457
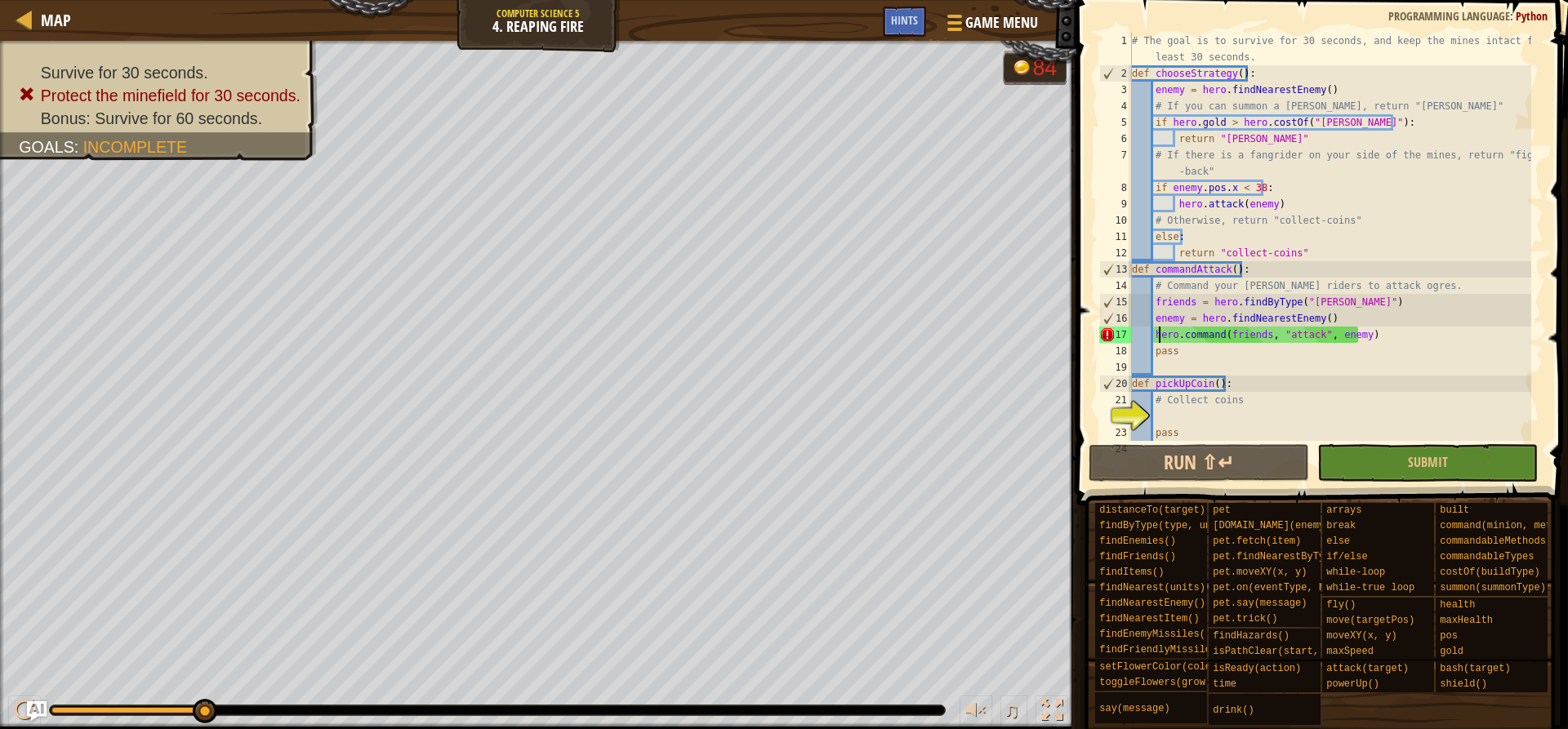
click at [1158, 340] on div "# The goal is to survive for 30 seconds, and keep the mines intact for at least…" at bounding box center [1330, 261] width 403 height 457
click at [1153, 340] on div "# The goal is to survive for 30 seconds, and keep the mines intact for at least…" at bounding box center [1330, 261] width 403 height 457
drag, startPoint x: 1261, startPoint y: 192, endPoint x: 1174, endPoint y: 204, distance: 87.8
click at [1174, 204] on div "# The goal is to survive for 30 seconds, and keep the mines intact for at least…" at bounding box center [1330, 261] width 403 height 457
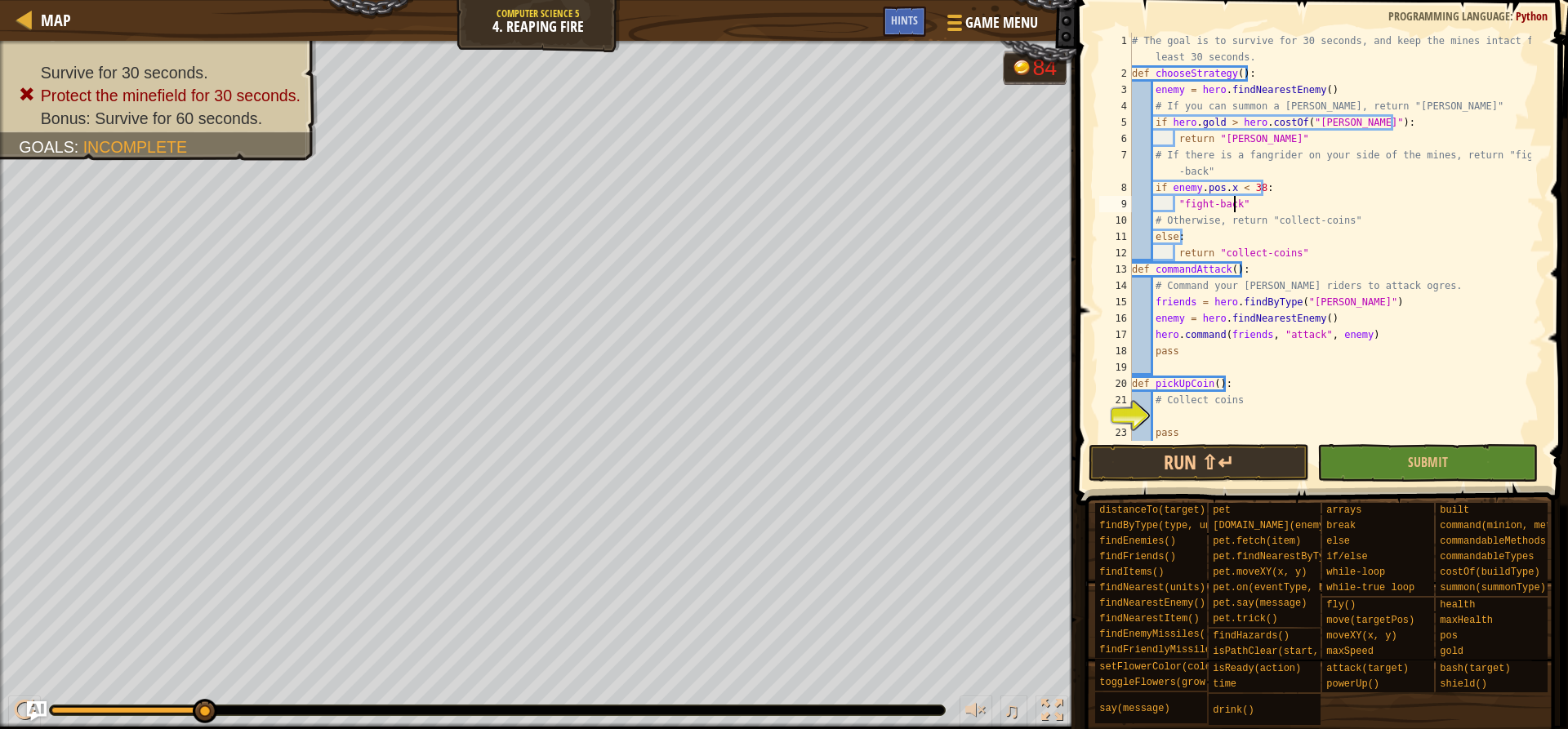
scroll to position [7, 8]
click at [1176, 200] on div "# The goal is to survive for 30 seconds, and keep the mines intact for at least…" at bounding box center [1330, 261] width 403 height 457
click at [1260, 450] on button "Run ⇧↵" at bounding box center [1198, 463] width 220 height 37
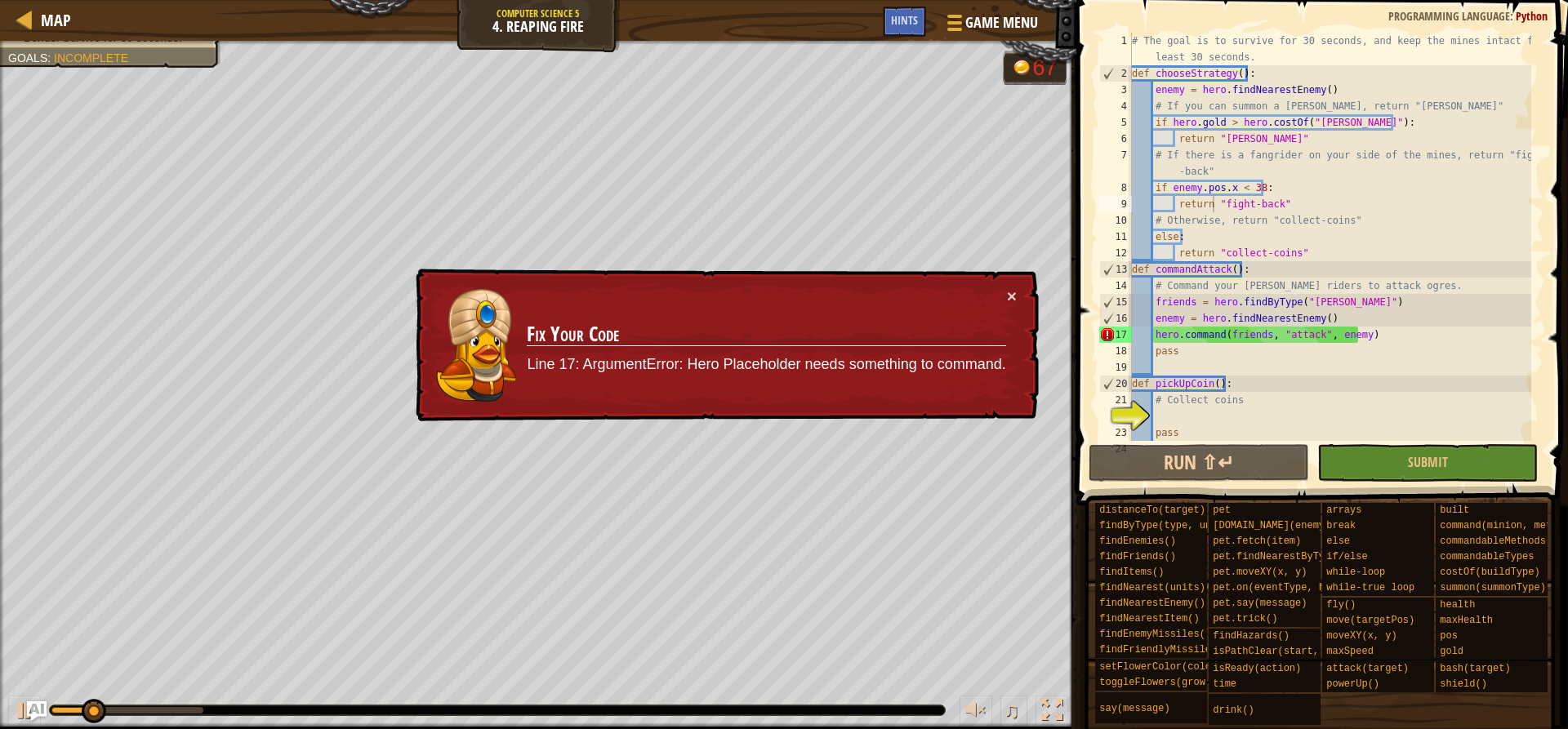
click at [1018, 303] on div "× Fix Your Code Line 17: ArgumentError: Hero Placeholder needs something to com…" at bounding box center [726, 345] width 627 height 154
click at [1013, 291] on button "×" at bounding box center [1012, 295] width 10 height 17
click at [1123, 336] on div "17" at bounding box center [1115, 334] width 33 height 16
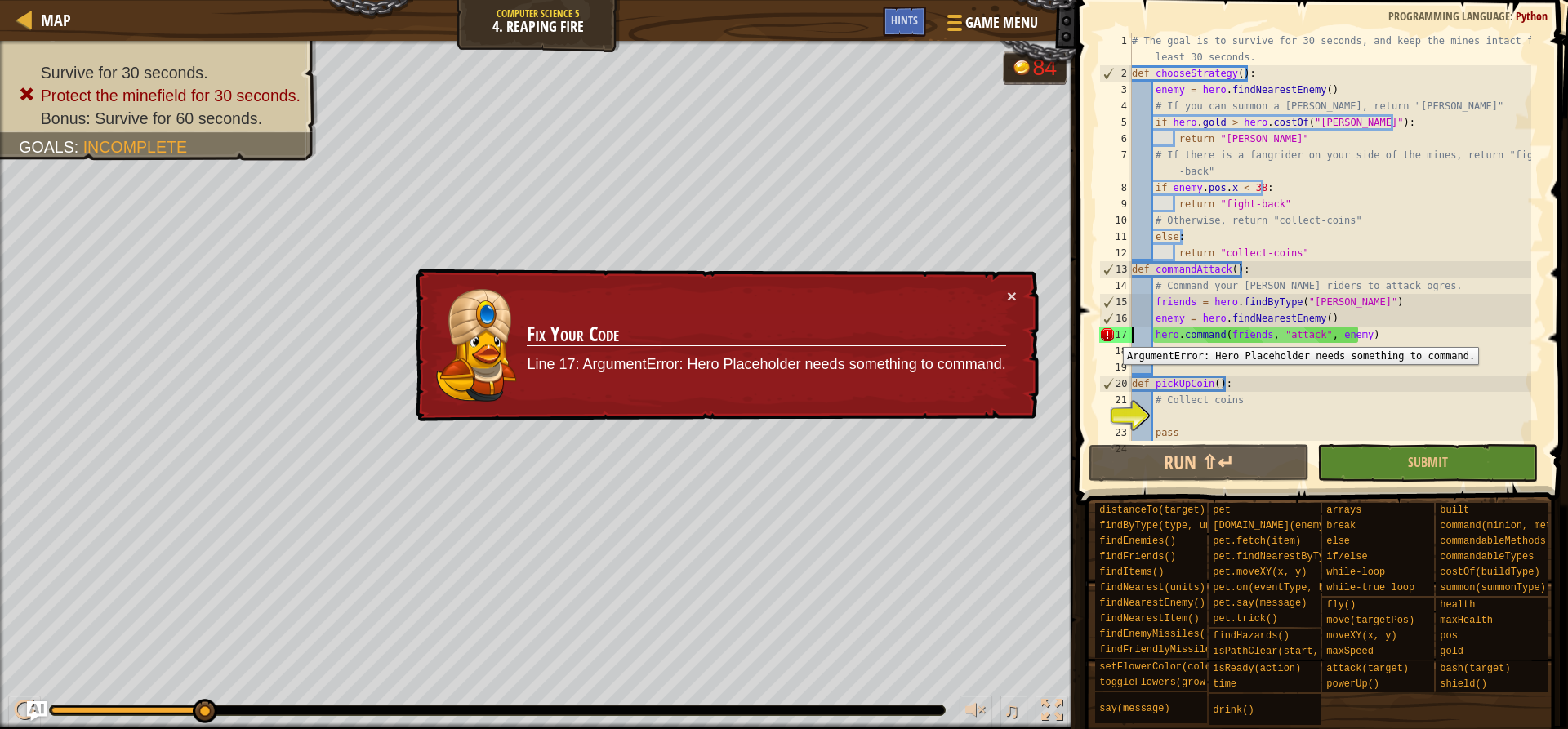
click at [1111, 335] on div "17" at bounding box center [1115, 334] width 33 height 16
click at [1014, 295] on button "×" at bounding box center [1011, 293] width 10 height 17
click at [1368, 341] on div "# The goal is to survive for 30 seconds, and keep the mines intact for at least…" at bounding box center [1330, 261] width 403 height 457
click at [1347, 285] on div "# The goal is to survive for 30 seconds, and keep the mines intact for at least…" at bounding box center [1330, 261] width 403 height 457
click at [1369, 336] on div "# The goal is to survive for 30 seconds, and keep the mines intact for at least…" at bounding box center [1330, 261] width 403 height 457
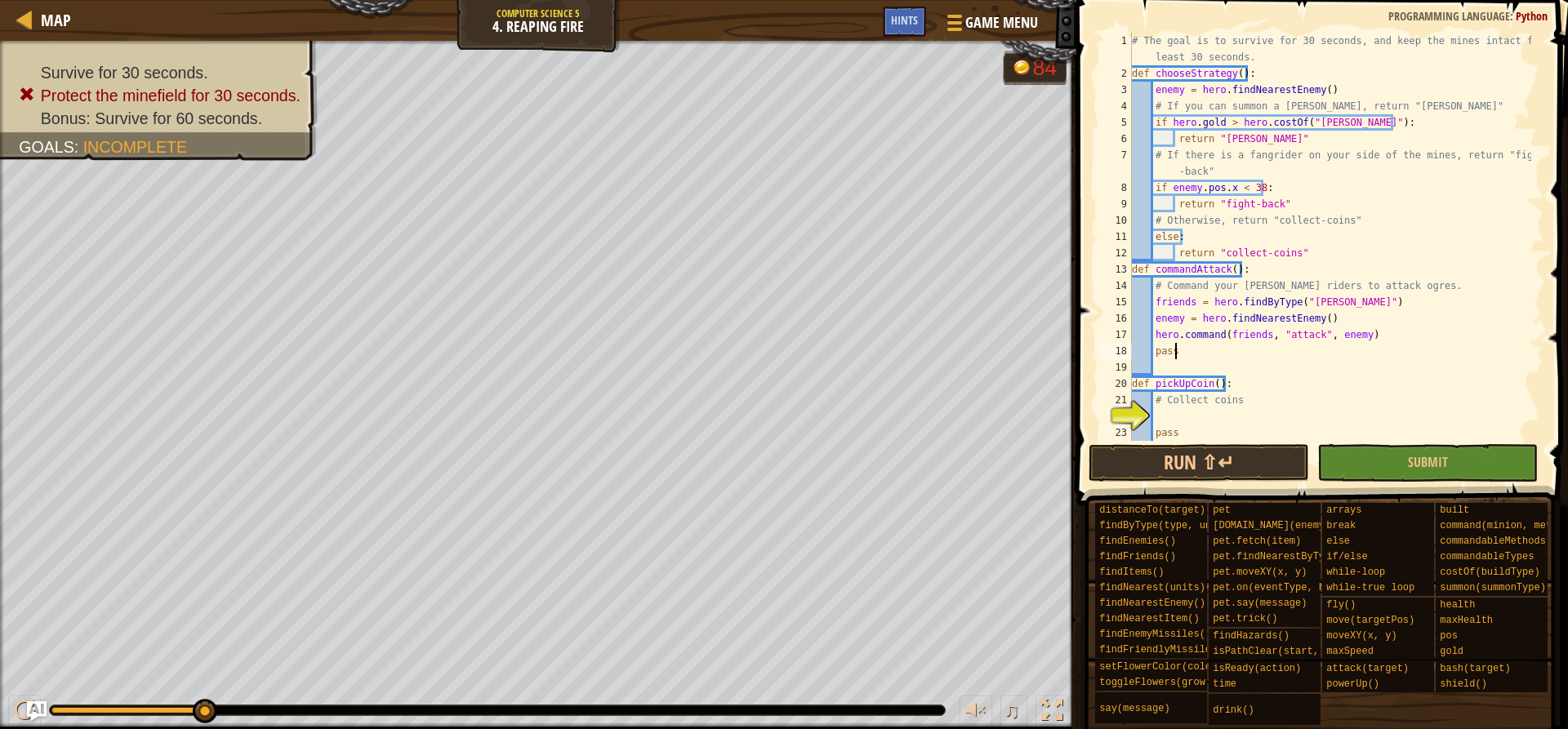
click at [1203, 358] on div "# The goal is to survive for 30 seconds, and keep the mines intact for at least…" at bounding box center [1330, 261] width 403 height 457
click at [1124, 335] on div "17" at bounding box center [1115, 334] width 33 height 16
click at [1115, 333] on div "17" at bounding box center [1115, 334] width 33 height 16
click at [1110, 333] on div "17" at bounding box center [1115, 334] width 33 height 16
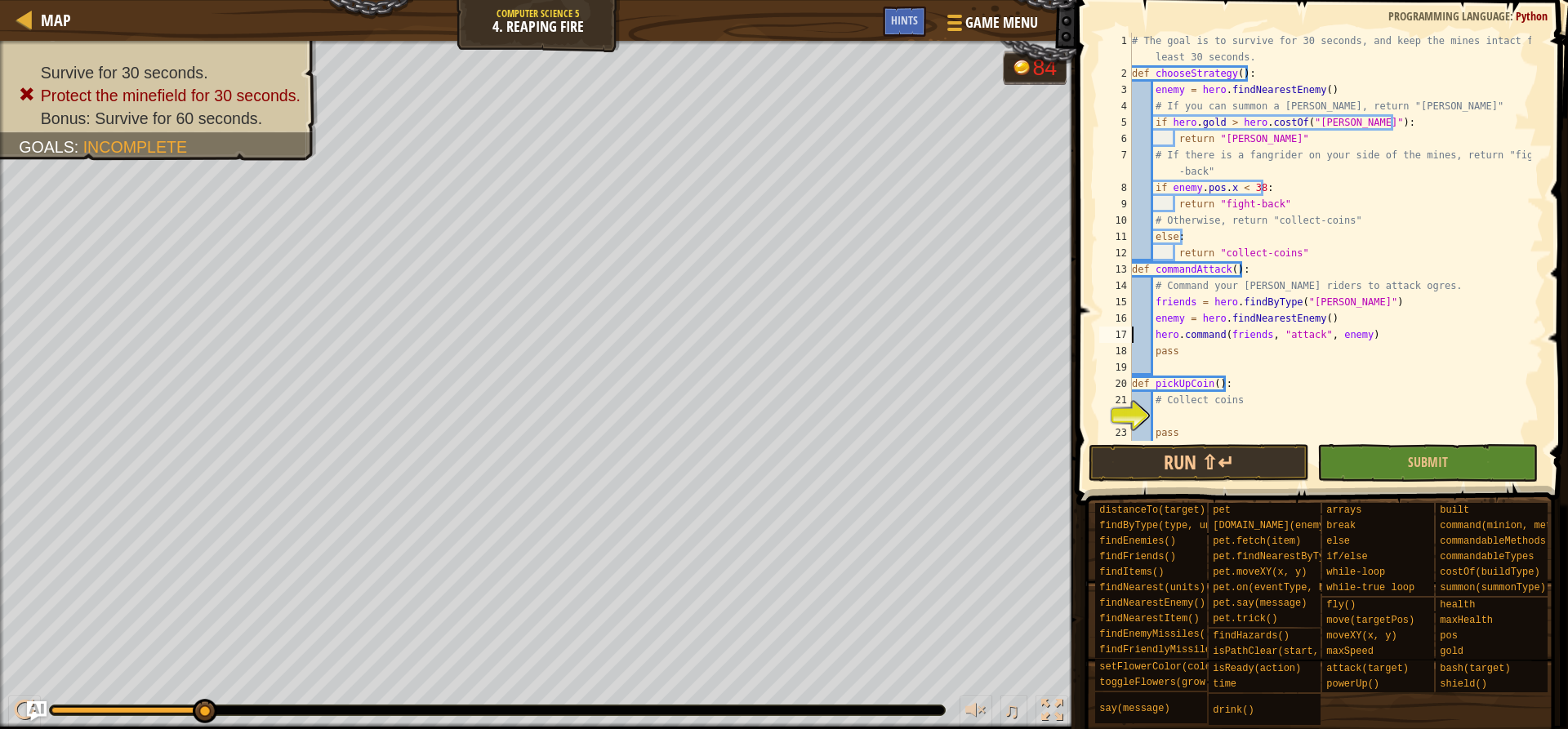
click at [1398, 336] on div "# The goal is to survive for 30 seconds, and keep the mines intact for at least…" at bounding box center [1330, 261] width 403 height 457
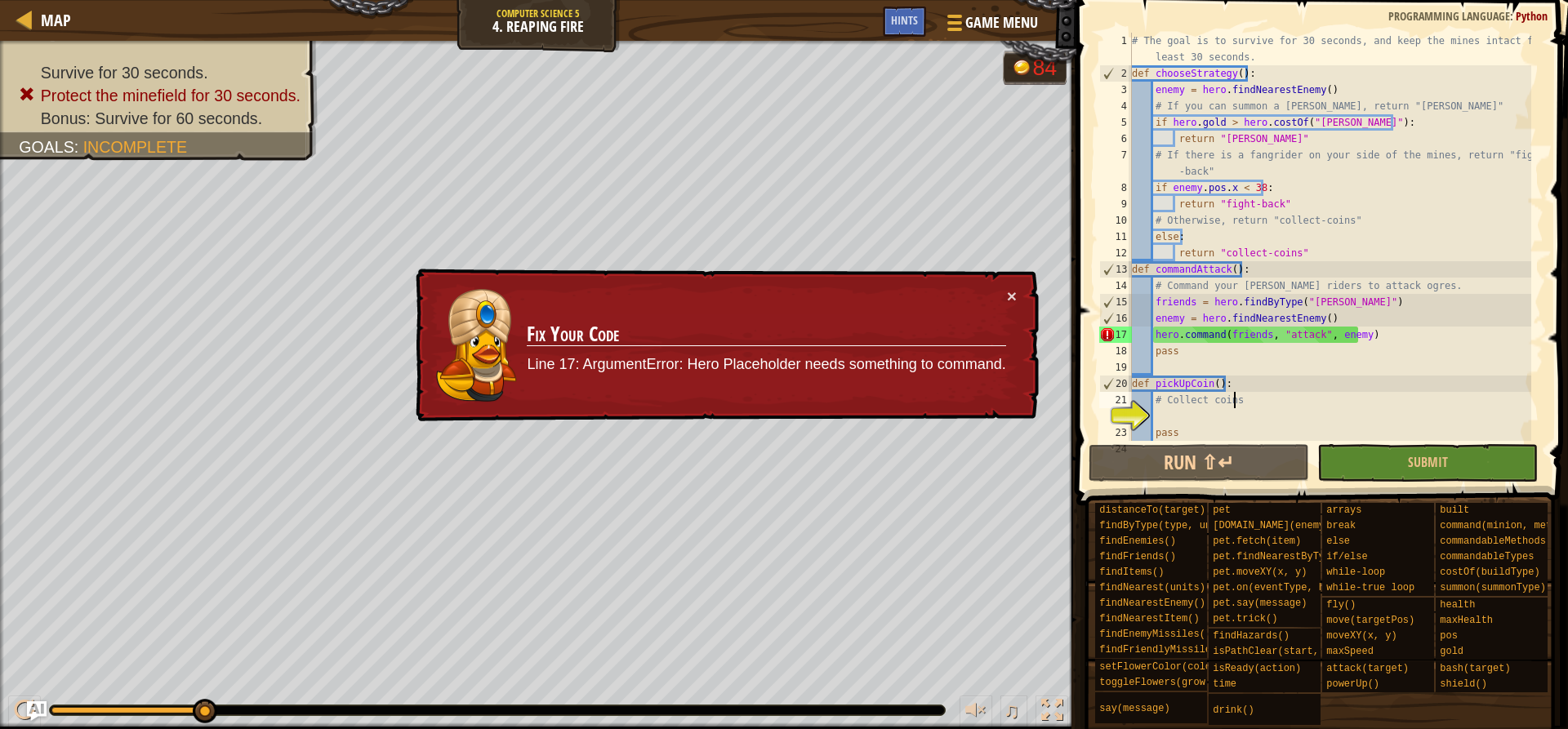
click at [1309, 393] on div "# The goal is to survive for 30 seconds, and keep the mines intact for at least…" at bounding box center [1330, 261] width 403 height 457
type textarea "# Collect coins"
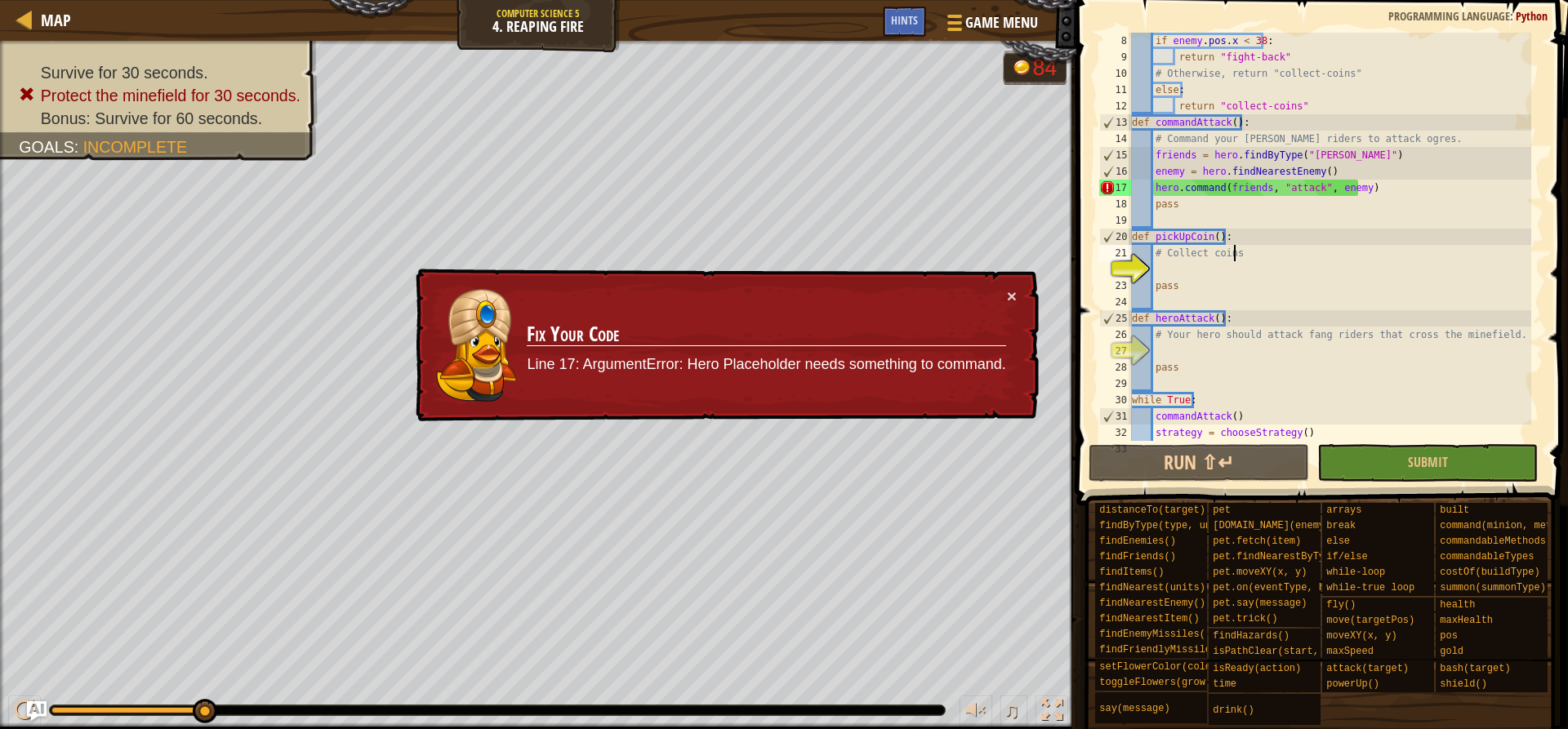
scroll to position [180, 0]
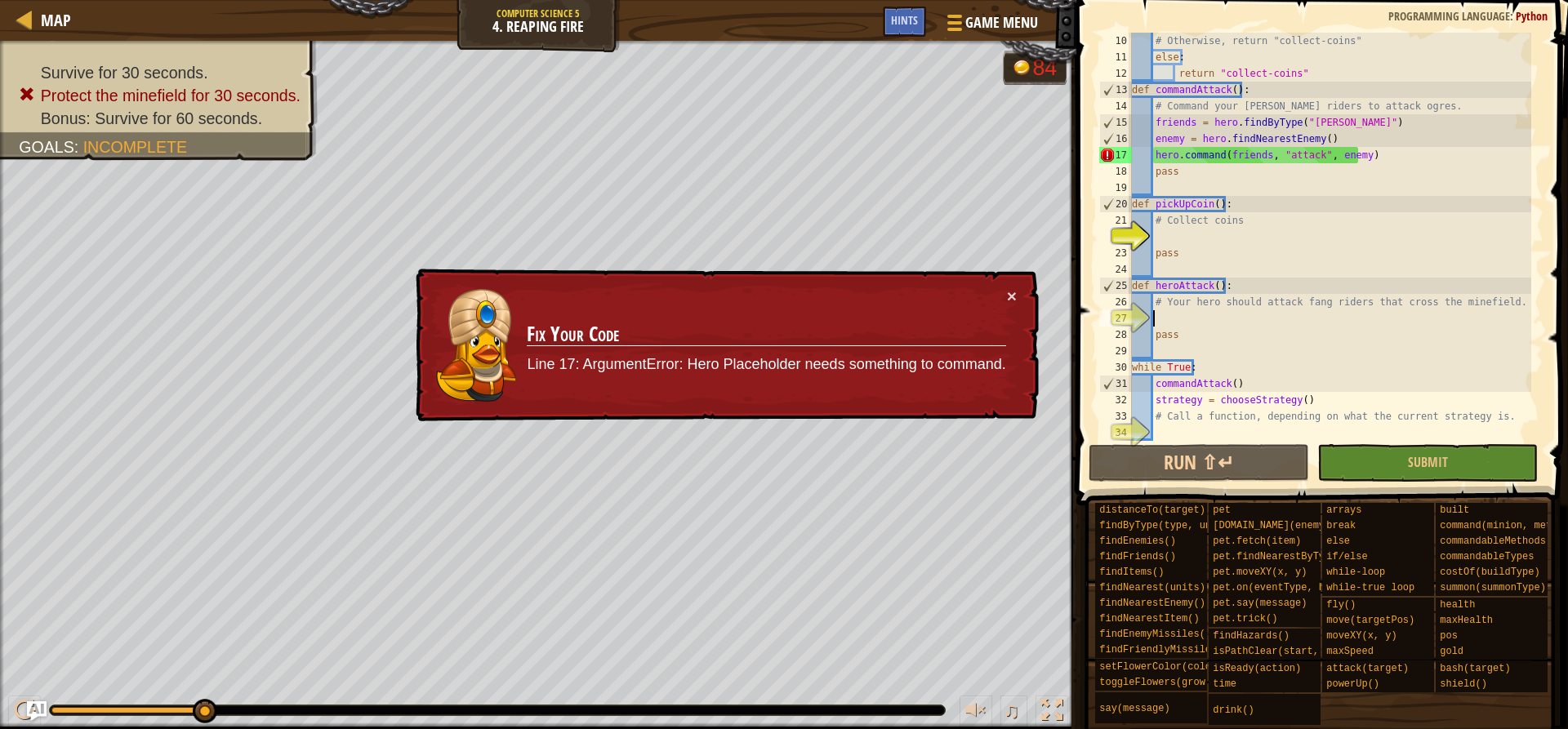
click at [1261, 315] on div "# Otherwise, return "collect-coins" else : return "collect-coins" def commandAt…" at bounding box center [1330, 253] width 403 height 441
click at [1253, 425] on div "# Otherwise, return "collect-coins" else : return "collect-coins" def commandAt…" at bounding box center [1330, 253] width 403 height 441
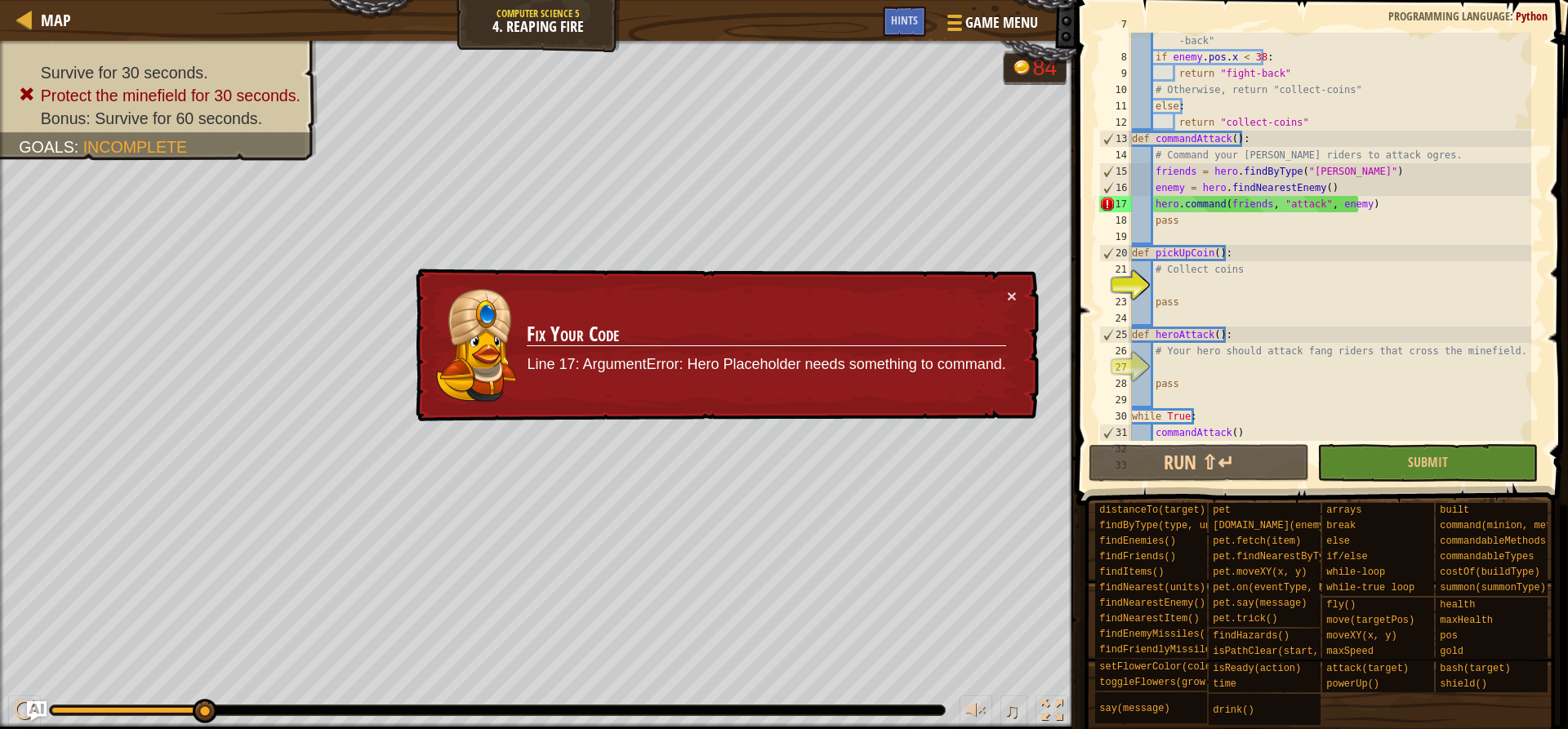
scroll to position [82, 0]
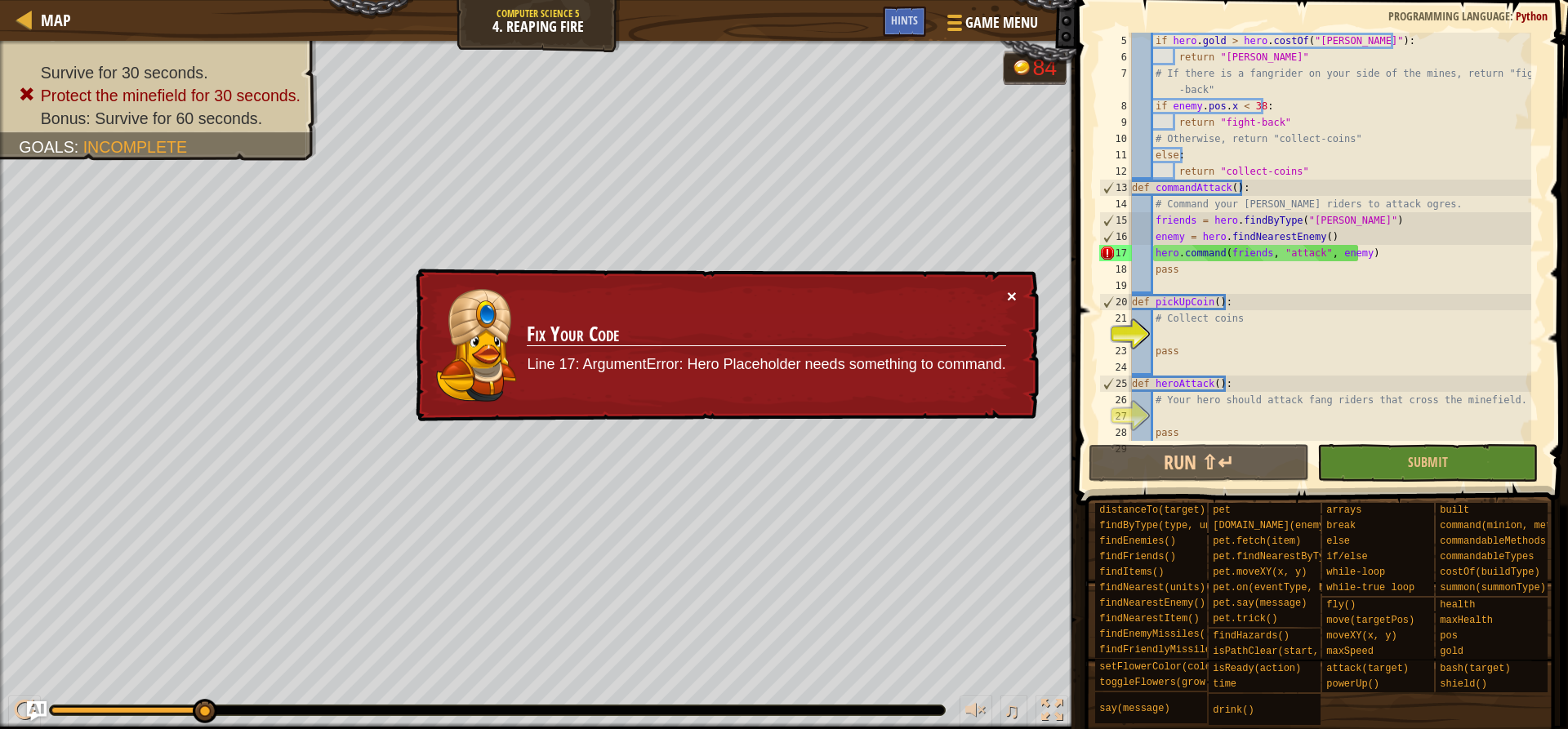
click at [1012, 297] on button "×" at bounding box center [1012, 297] width 10 height 17
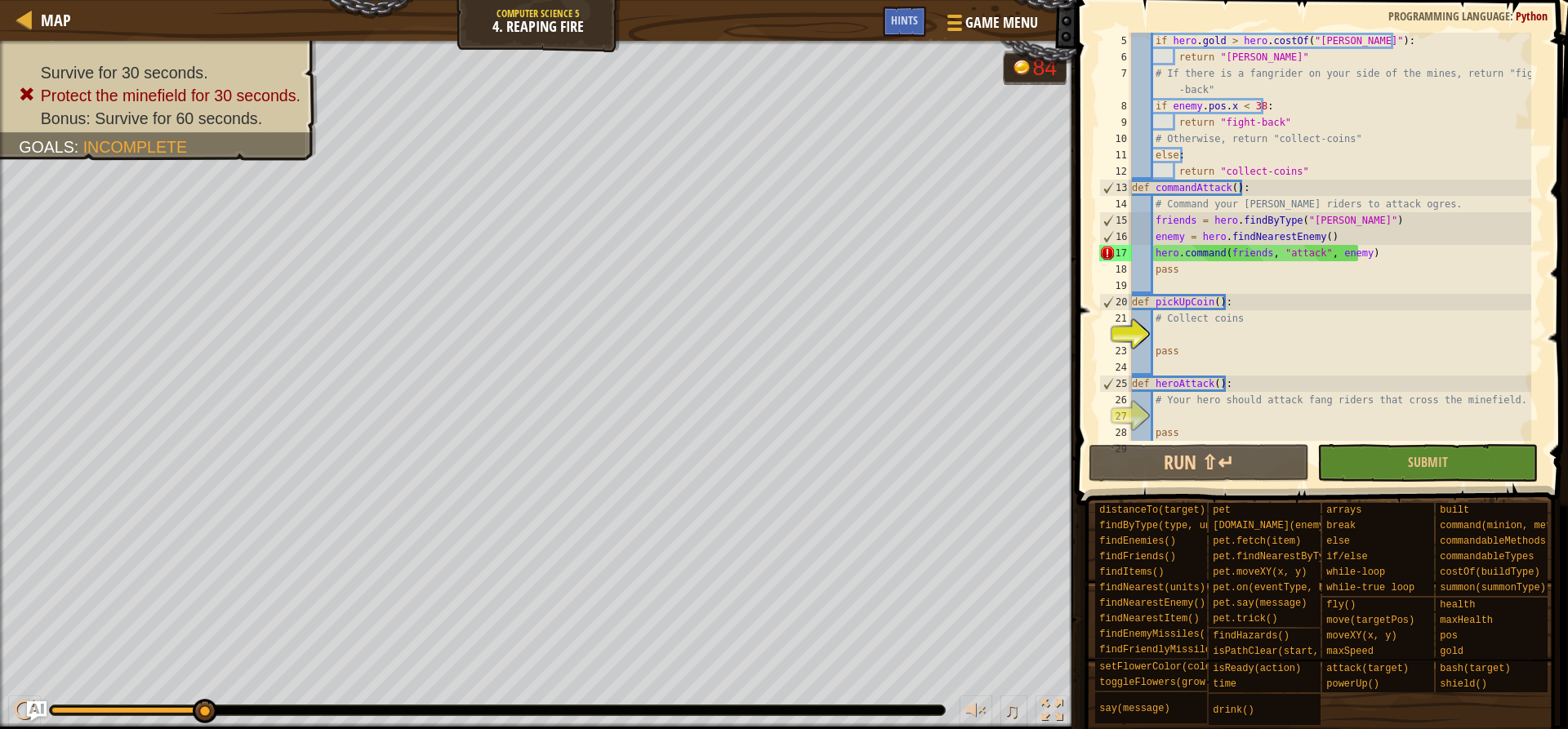
click at [1269, 277] on div "if hero . gold > hero . costOf ( "[PERSON_NAME]" ) : return "[PERSON_NAME]" # I…" at bounding box center [1330, 253] width 403 height 441
type textarea "pass"
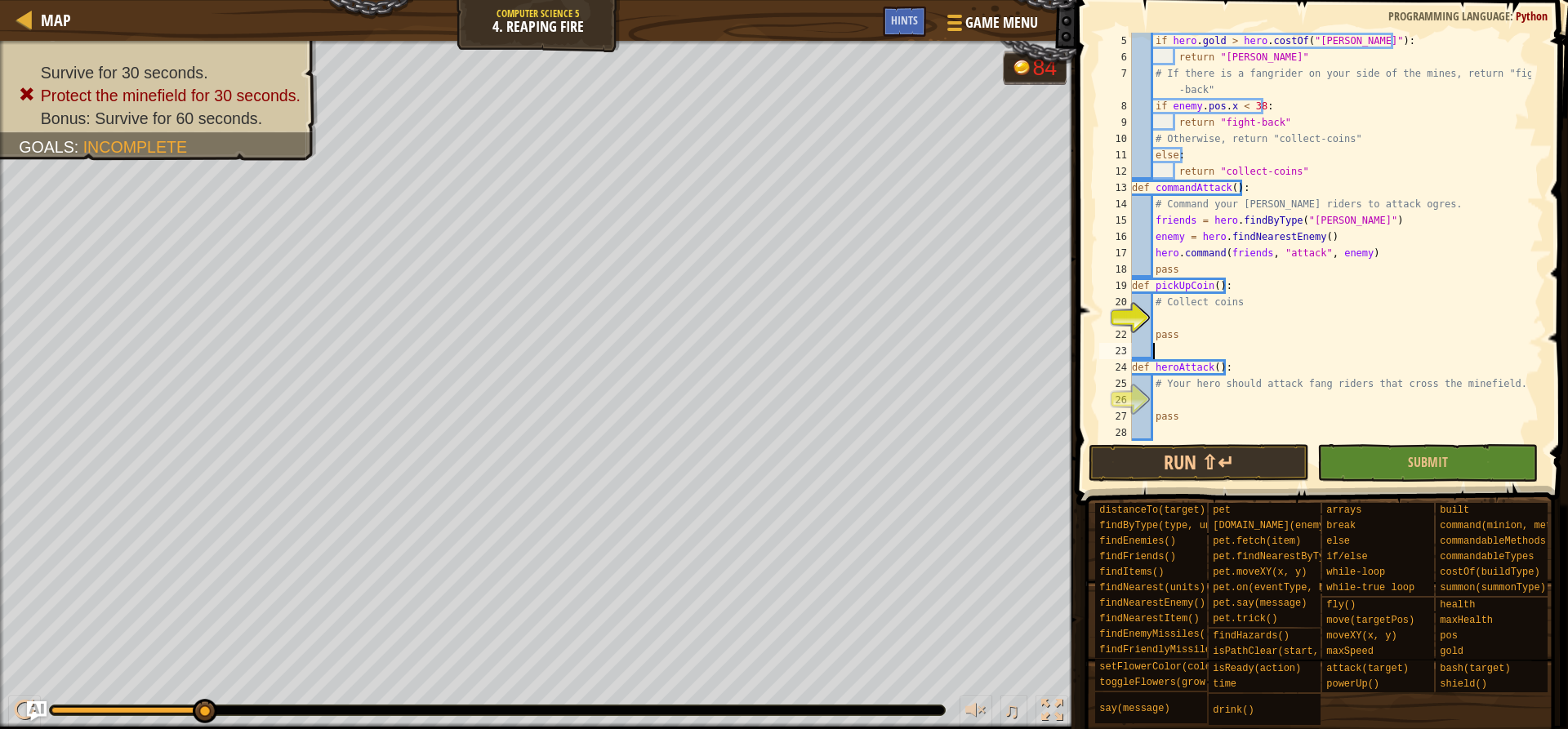
click at [1225, 351] on div "if hero . gold > hero . costOf ( "[PERSON_NAME]" ) : return "[PERSON_NAME]" # I…" at bounding box center [1330, 253] width 403 height 441
type textarea "pass"
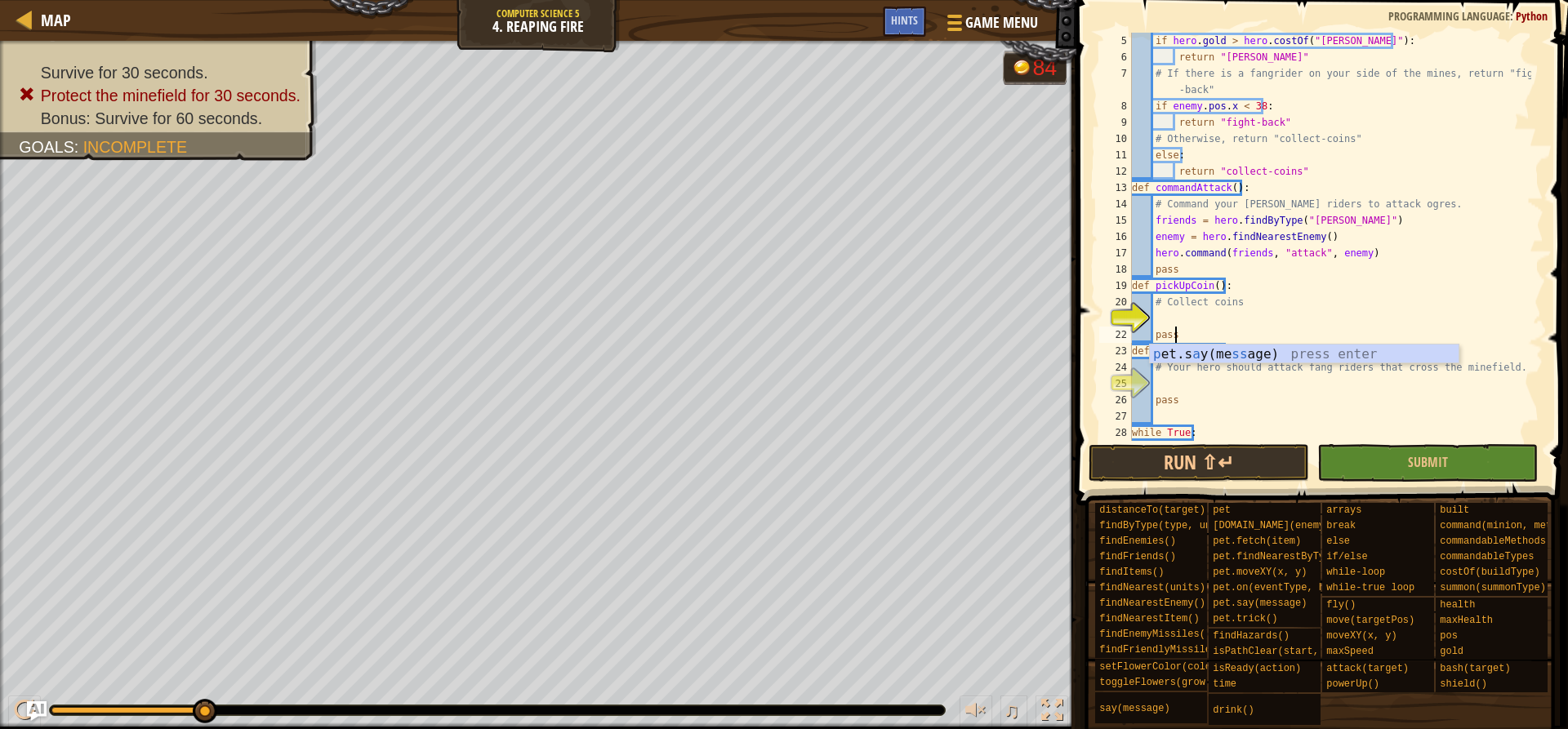
click at [1191, 414] on div "if hero . gold > hero . costOf ( "[PERSON_NAME]" ) : return "[PERSON_NAME]" # I…" at bounding box center [1330, 253] width 403 height 441
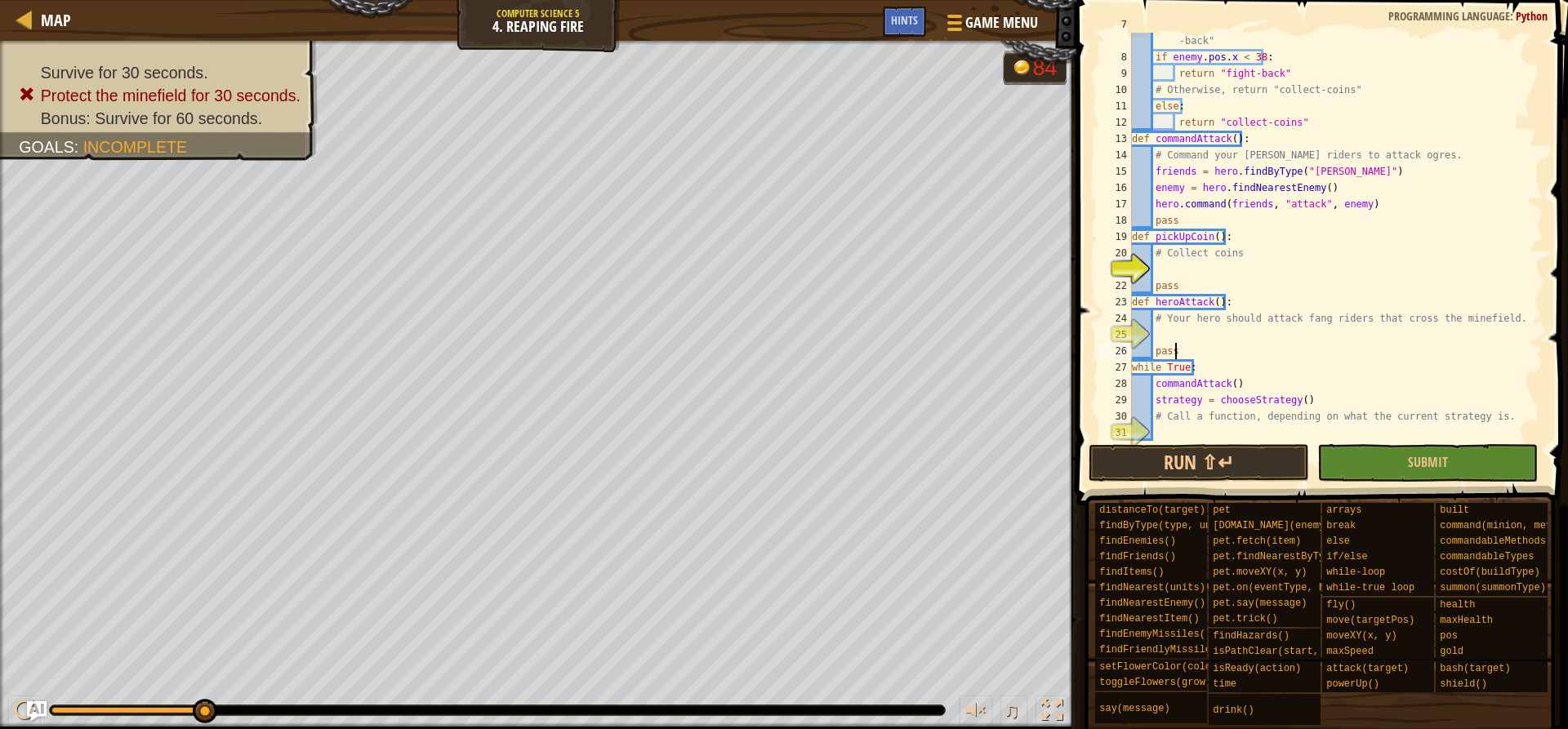
scroll to position [131, 0]
click at [1188, 423] on div "# If there is a fangrider on your side of the mines, return "fight -back" if en…" at bounding box center [1330, 244] width 403 height 457
type textarea "# Call a function, depending on what the current strategy is."
click at [1188, 428] on div "# If there is a fangrider on your side of the mines, return "fight -back" if en…" at bounding box center [1330, 244] width 403 height 457
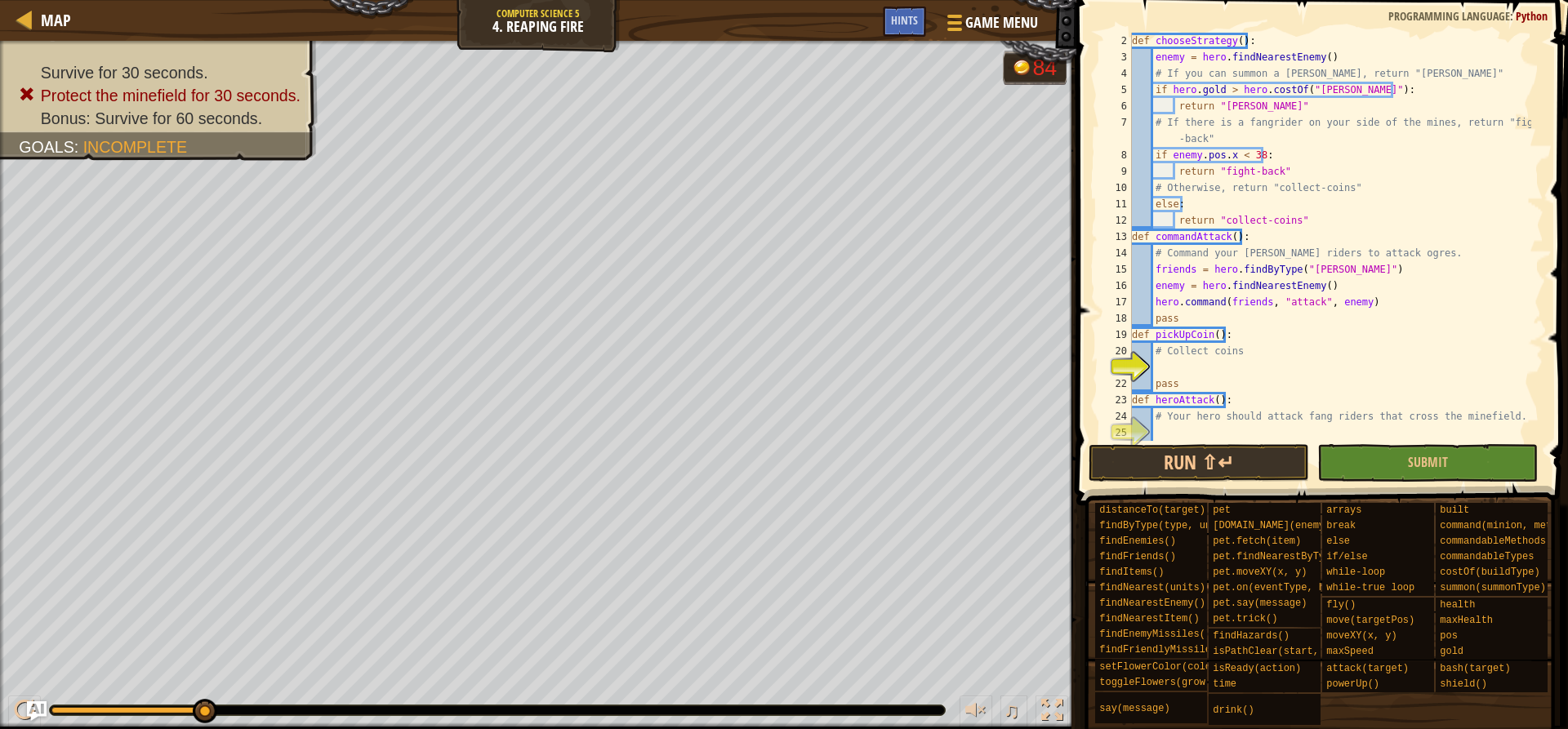
scroll to position [0, 0]
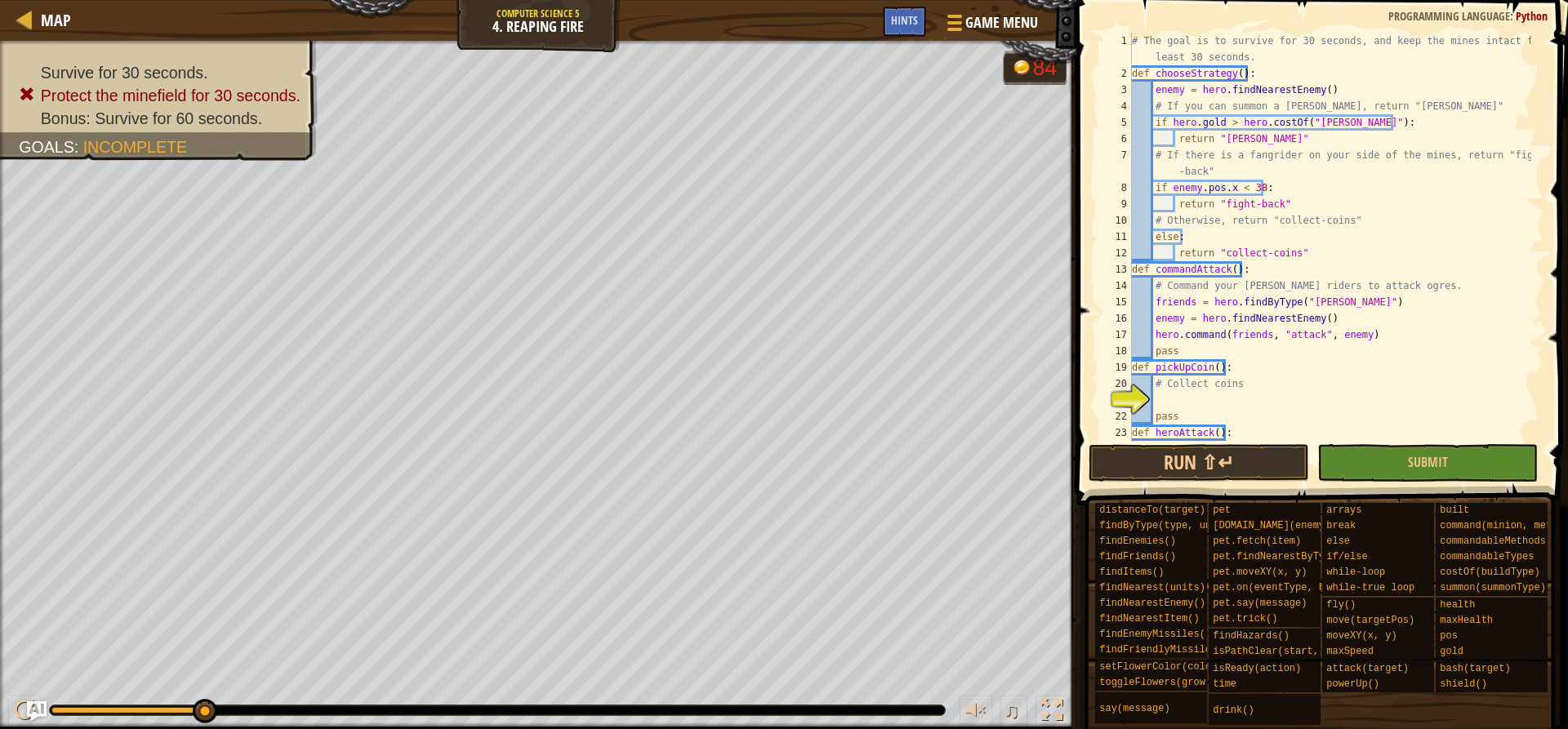
click at [1210, 400] on div "# The goal is to survive for 30 seconds, and keep the mines intact for at least…" at bounding box center [1330, 261] width 403 height 457
click at [958, 24] on span at bounding box center [952, 23] width 15 height 4
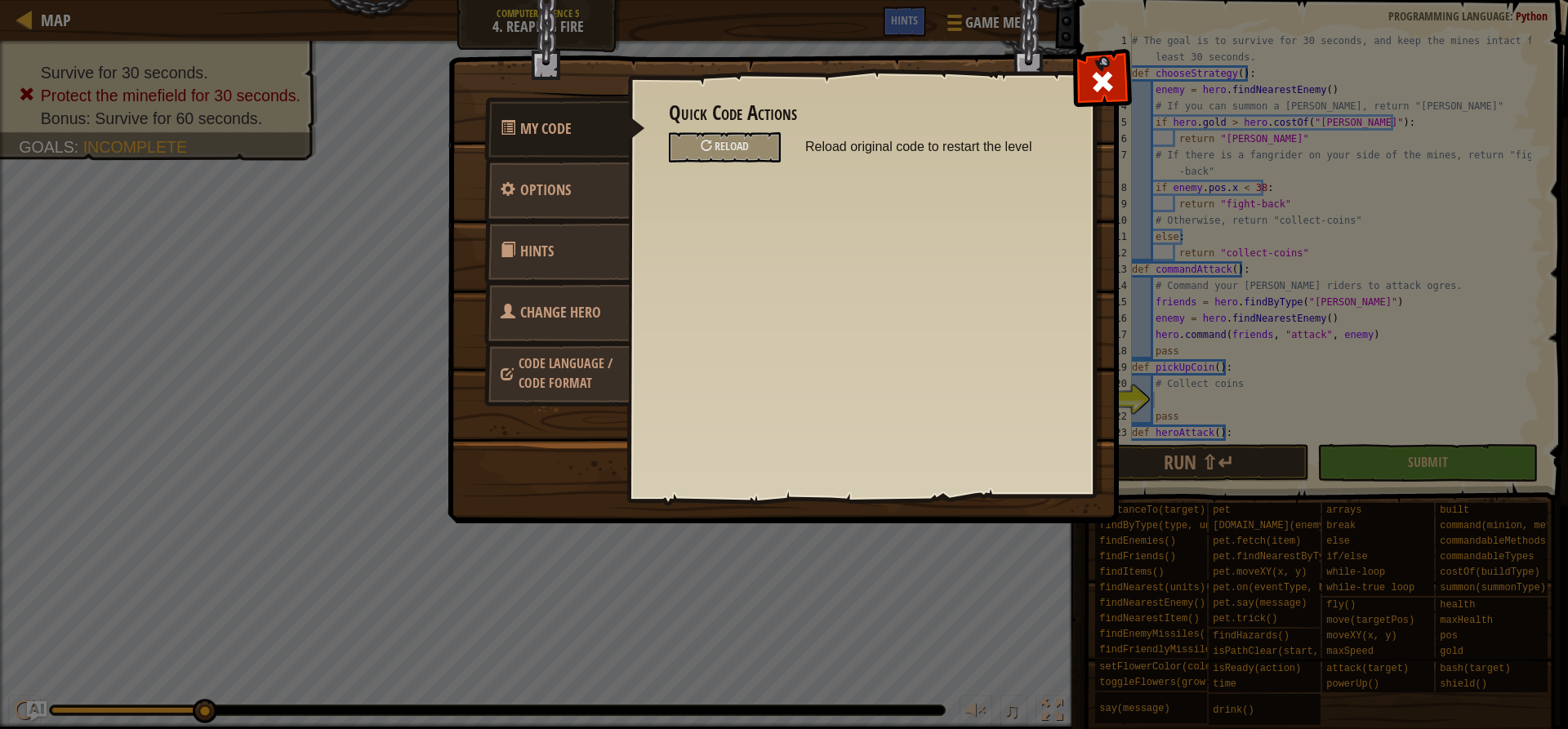
click at [1133, 68] on div "My Code Options Hints Change Hero Code Language / Code Format Quick Code Action…" at bounding box center [784, 364] width 1568 height 729
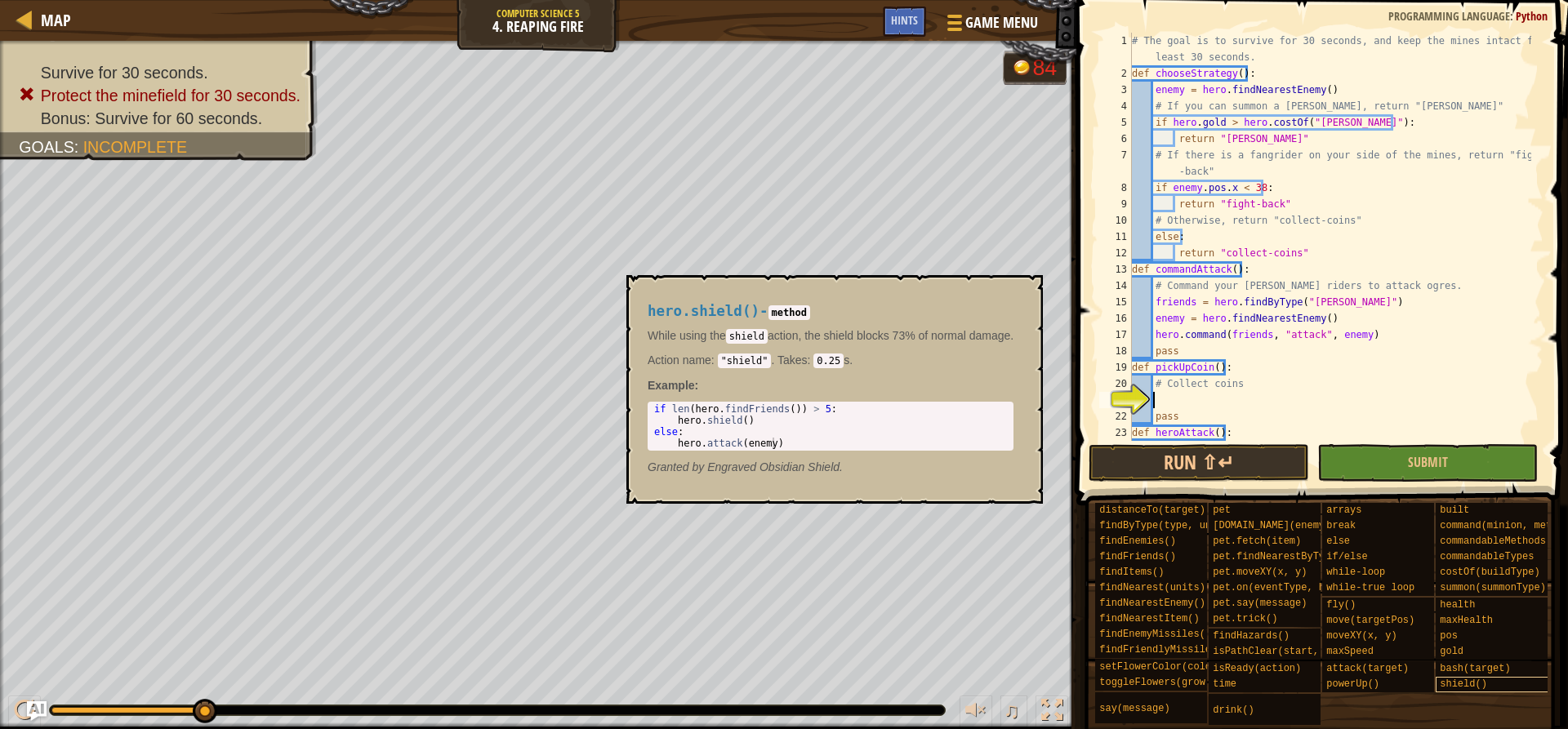
scroll to position [12, 0]
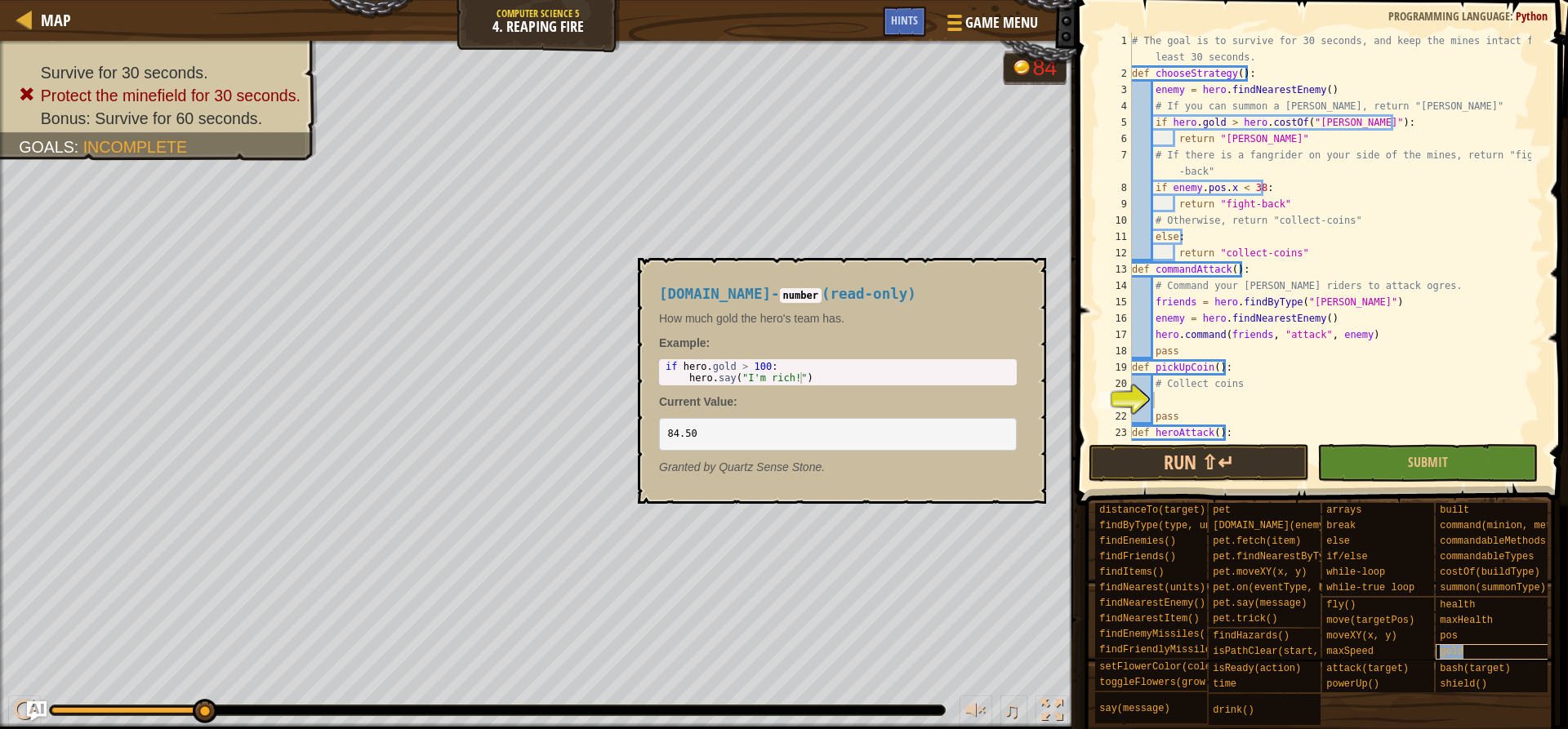
click at [1467, 644] on div "gold" at bounding box center [1515, 651] width 157 height 15
click at [1449, 646] on span "gold" at bounding box center [1451, 651] width 24 height 12
click at [1489, 644] on div "gold" at bounding box center [1515, 651] width 157 height 15
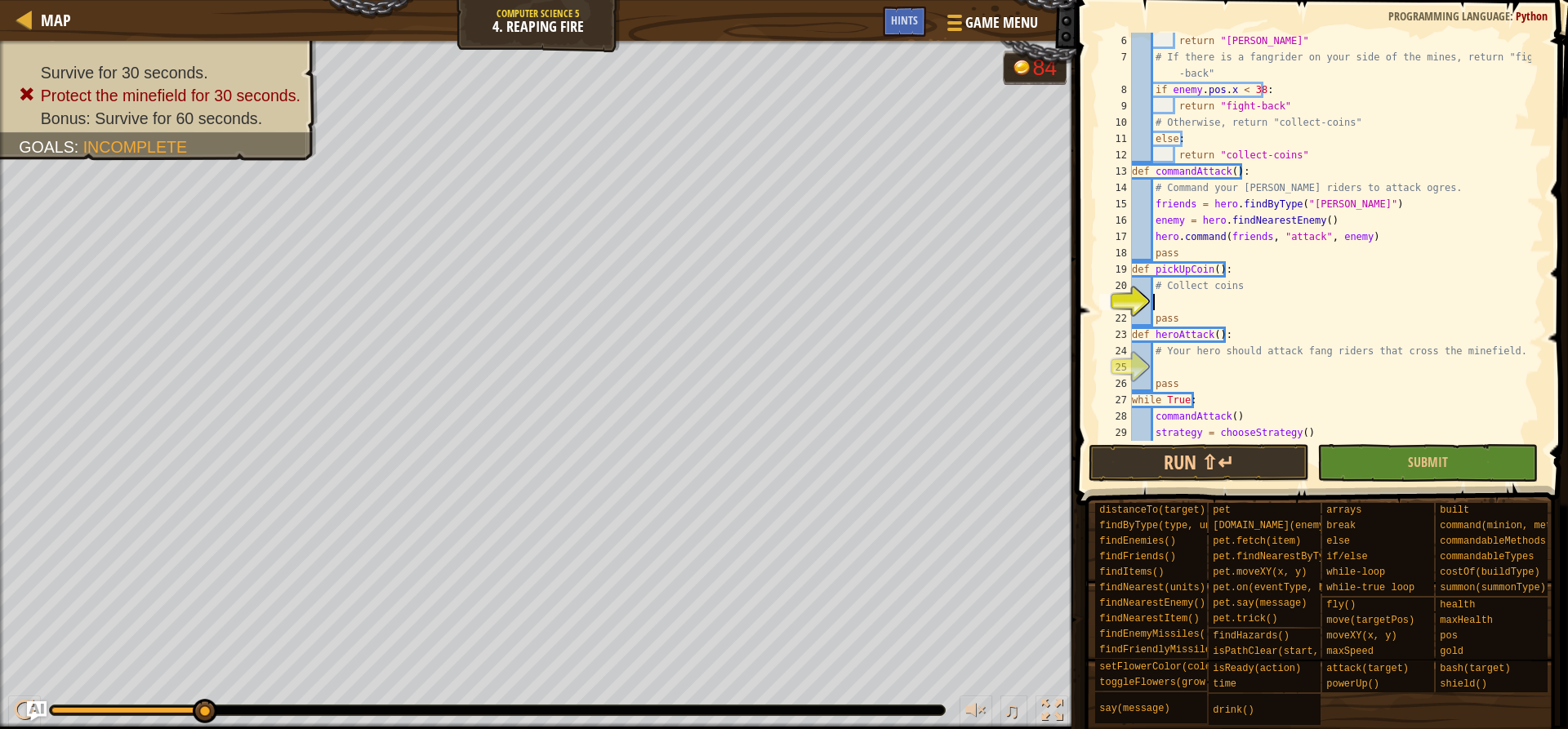
scroll to position [98, 0]
click at [1212, 299] on div "return "[PERSON_NAME]" # If there is a fangrider on your side of the mines, ret…" at bounding box center [1330, 253] width 403 height 441
type textarea "f"
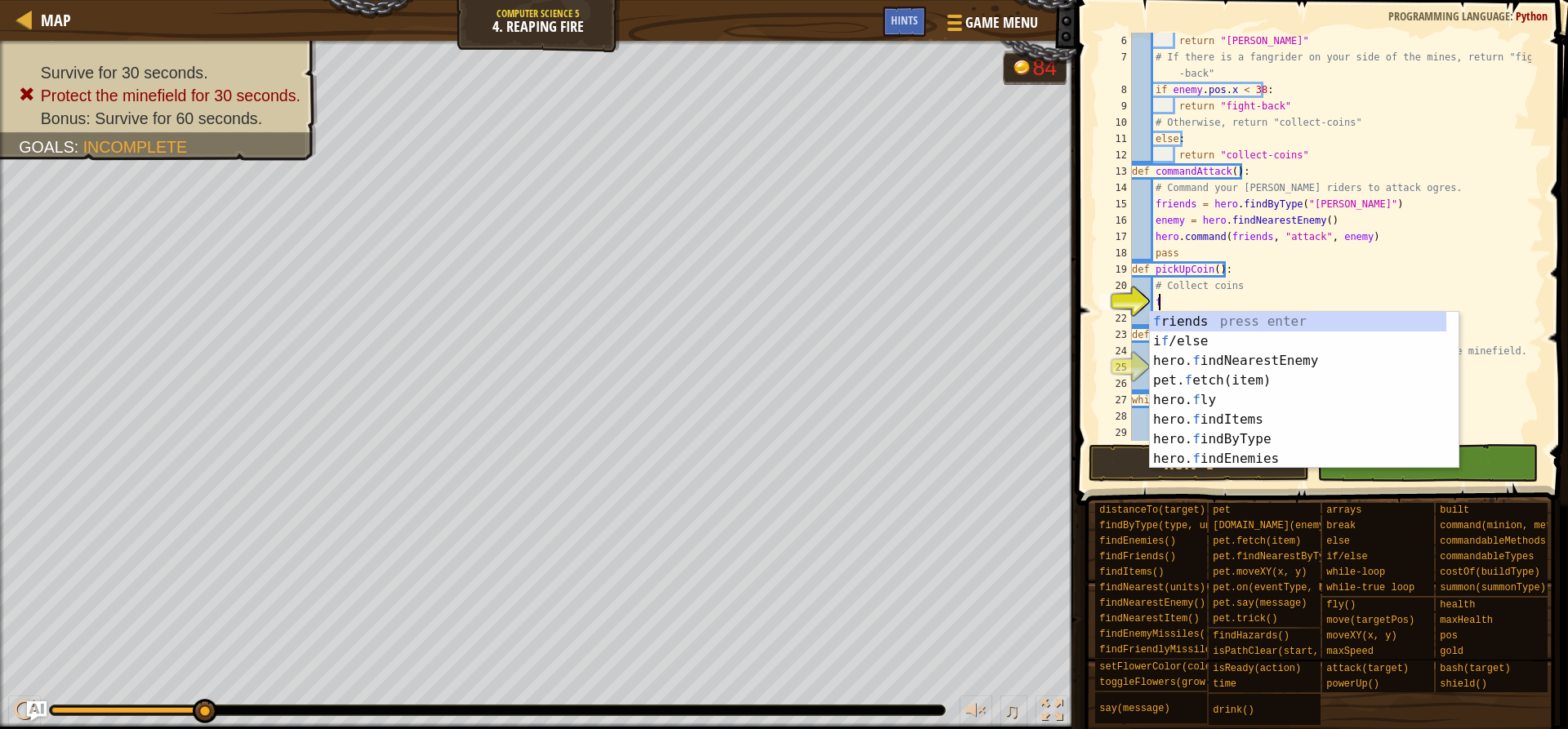
scroll to position [7, 1]
click at [1241, 414] on div "f riends press enter i f /else press enter hero. f indNearestEnemy press enter …" at bounding box center [1304, 410] width 308 height 196
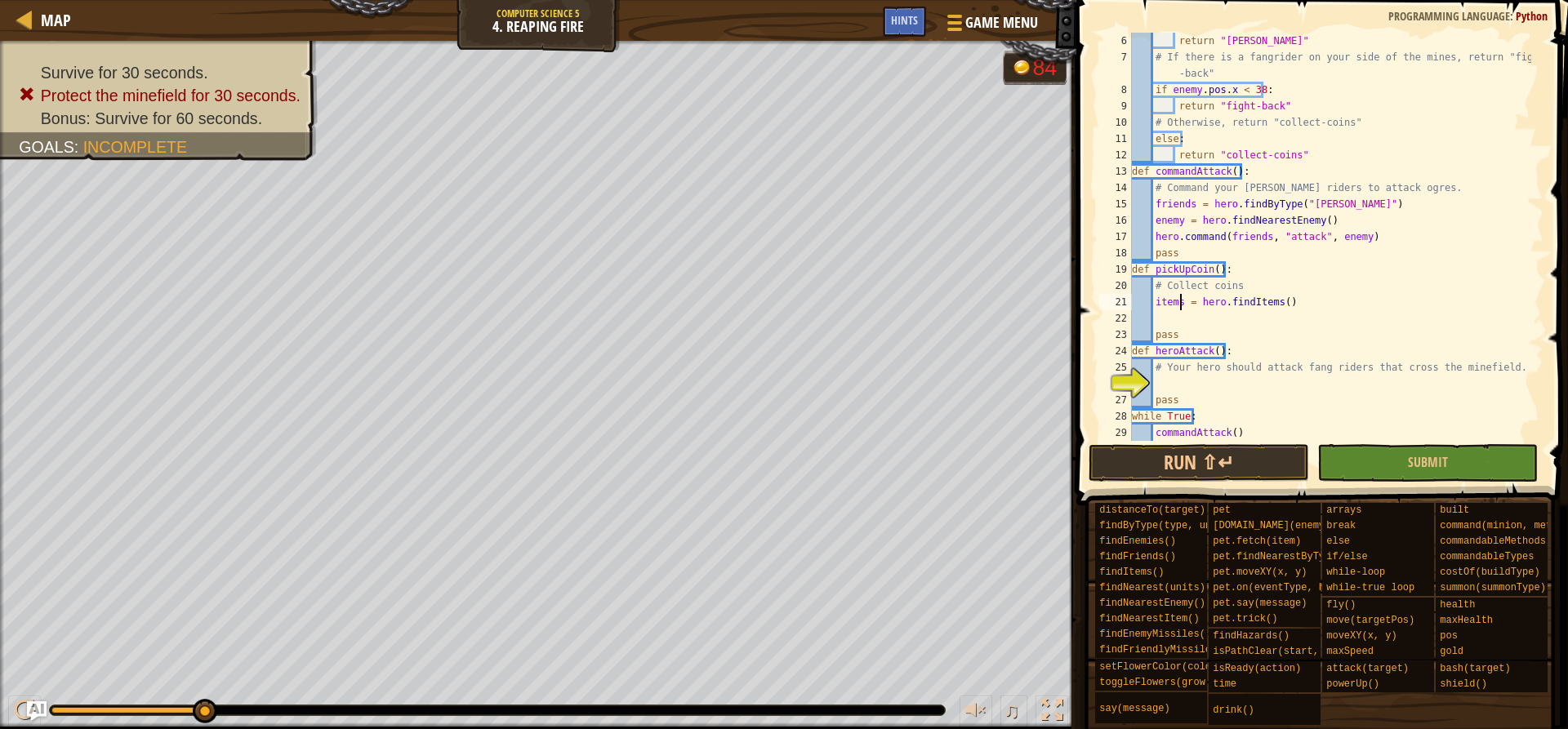
click at [1181, 299] on div "return "[PERSON_NAME]" # If there is a fangrider on your side of the mines, ret…" at bounding box center [1330, 253] width 403 height 441
click at [1240, 278] on div "return "[PERSON_NAME]" # If there is a fangrider on your side of the mines, ret…" at bounding box center [1330, 253] width 403 height 441
type textarea "# Collect coins"
click at [1247, 316] on div "return "[PERSON_NAME]" # If there is a fangrider on your side of the mines, ret…" at bounding box center [1330, 253] width 403 height 441
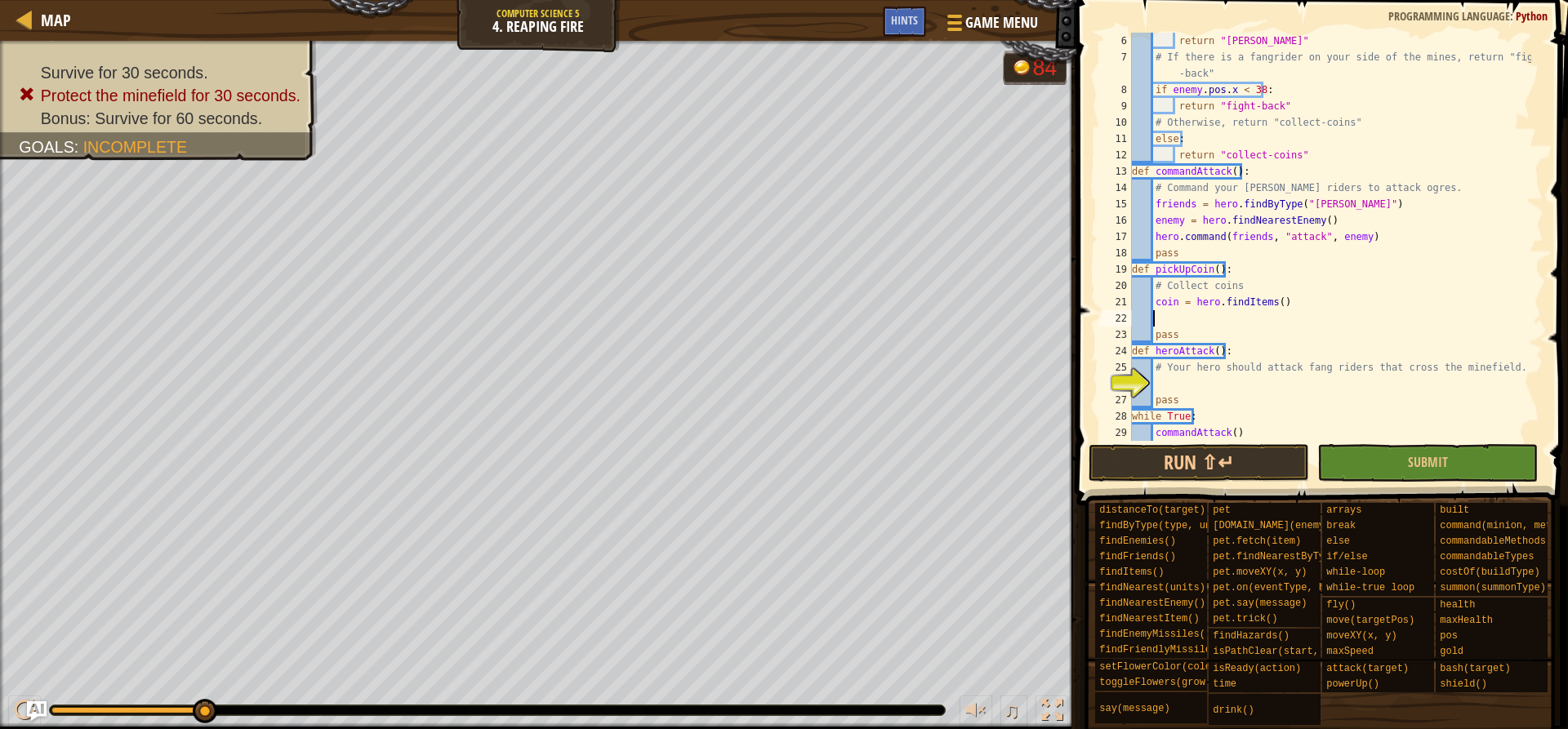
scroll to position [7, 1]
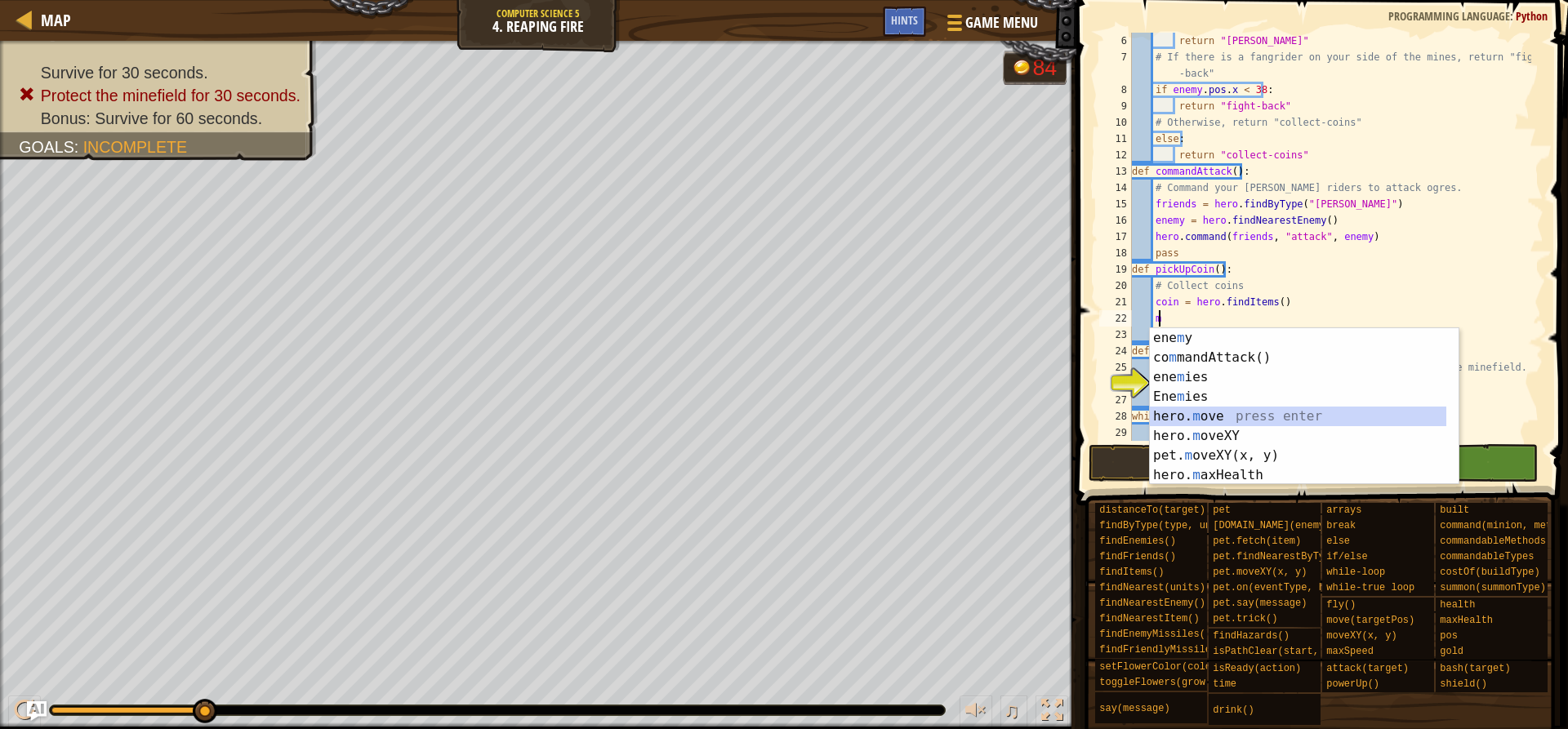
click at [1237, 416] on div "ene m y press enter co m mandAttack() press enter ene m ies press enter Ene m i…" at bounding box center [1304, 426] width 308 height 196
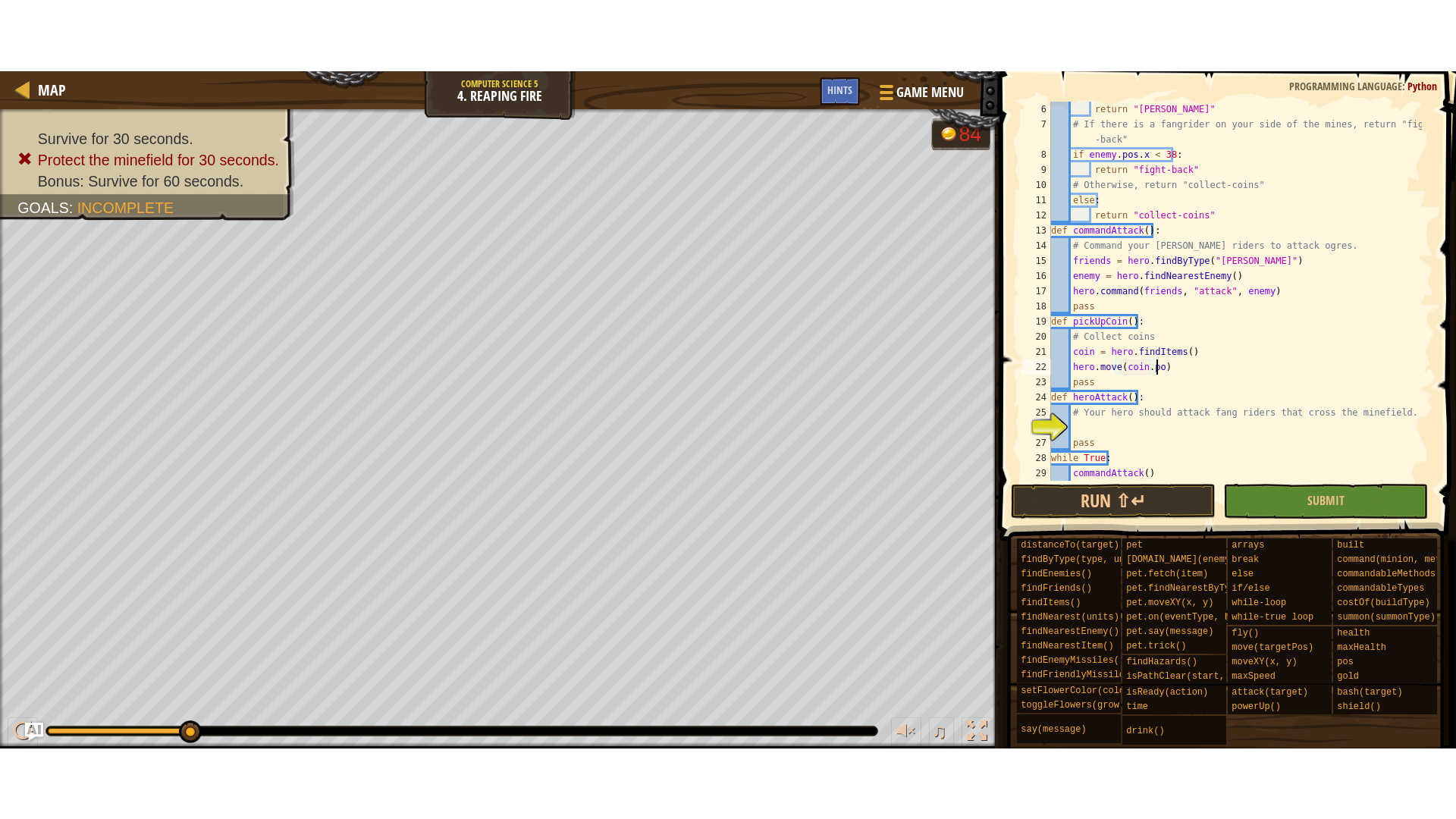
scroll to position [7, 8]
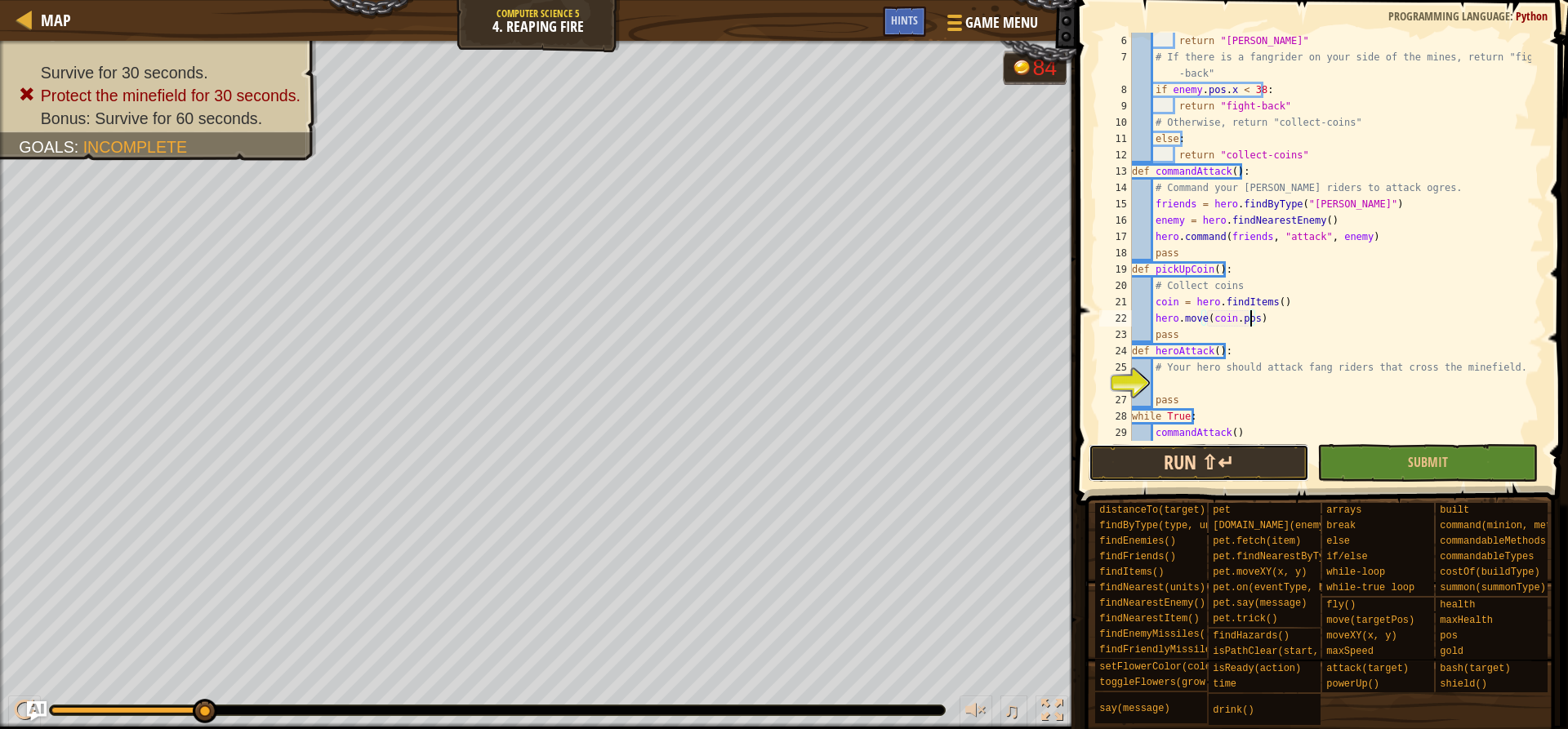
click at [1296, 462] on button "Run ⇧↵" at bounding box center [1198, 463] width 220 height 37
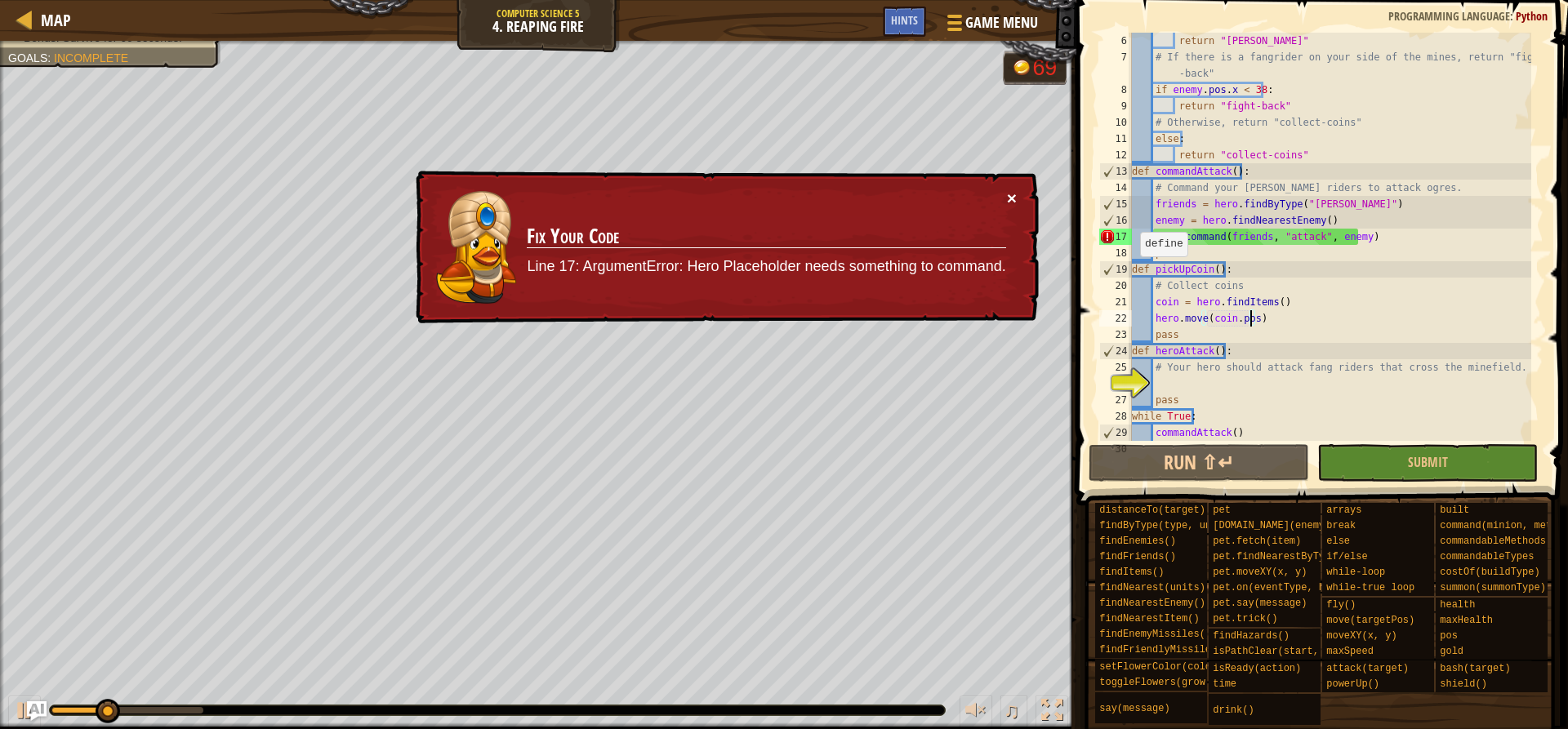
click at [1008, 189] on button "×" at bounding box center [1012, 192] width 11 height 17
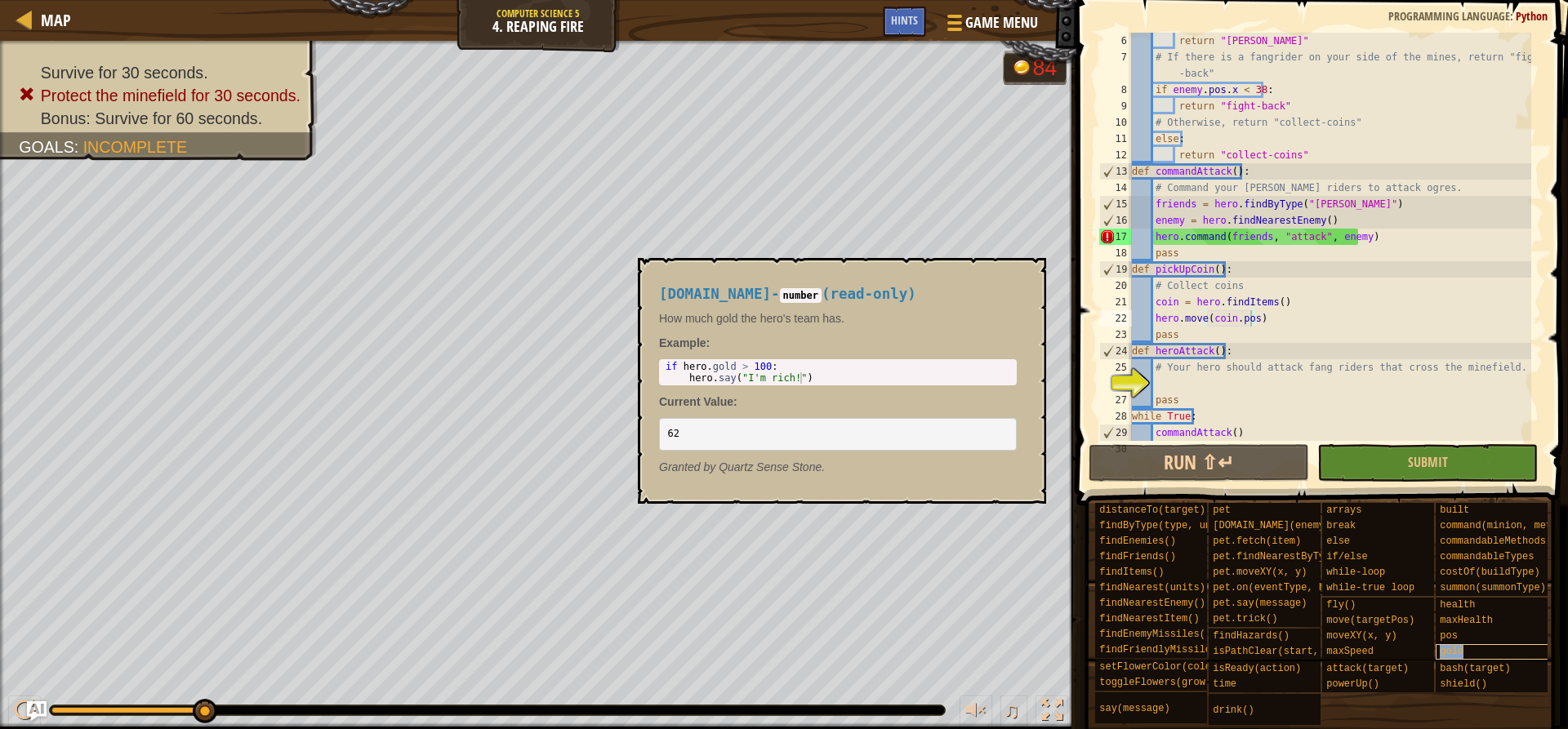
click at [1482, 644] on div "gold" at bounding box center [1515, 651] width 157 height 15
click at [1028, 274] on button "×" at bounding box center [1028, 277] width 13 height 23
click at [1465, 644] on div "gold" at bounding box center [1515, 651] width 157 height 15
click at [1052, 78] on div "84" at bounding box center [1044, 68] width 24 height 22
click at [1025, 275] on button "×" at bounding box center [1028, 277] width 13 height 23
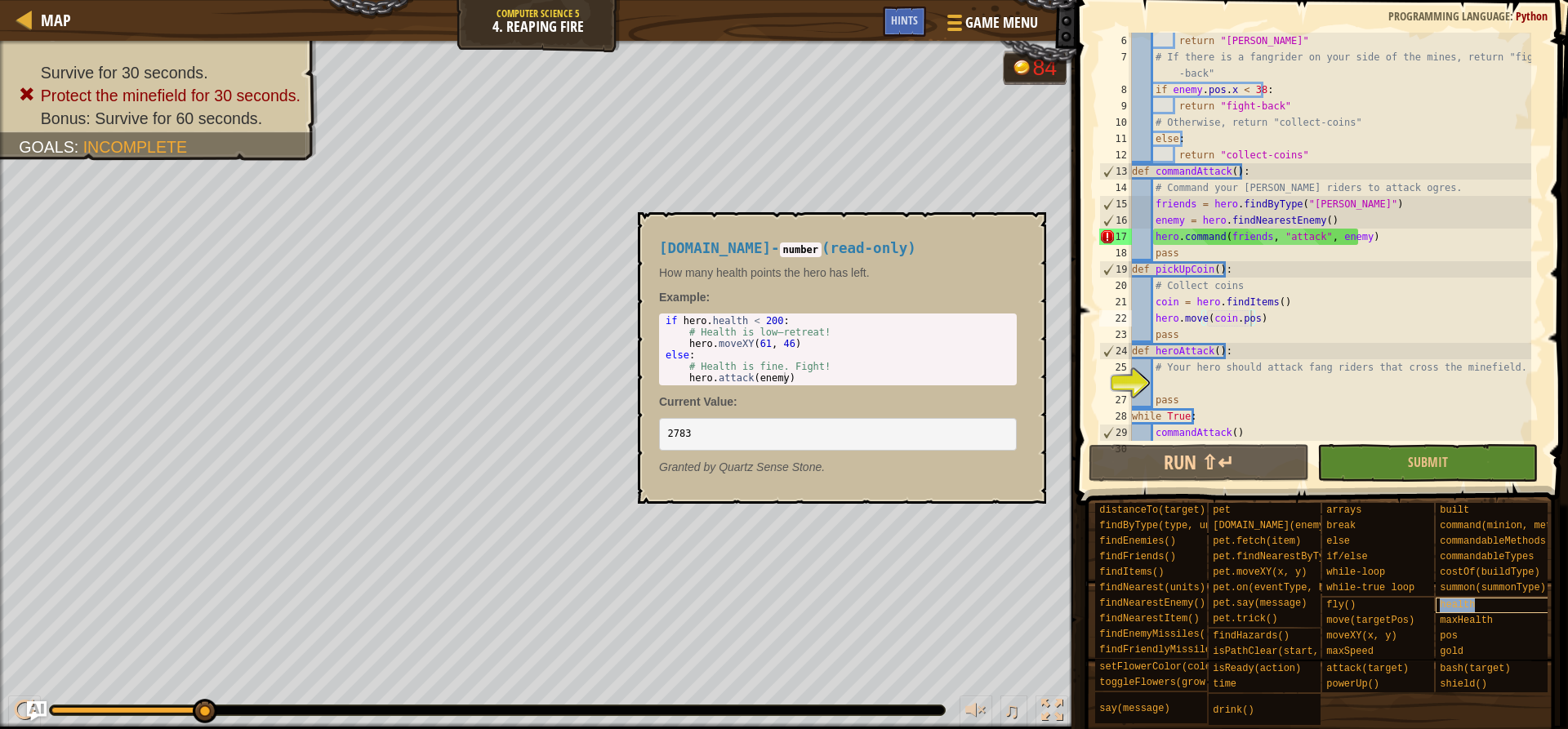
click at [1483, 598] on div "health" at bounding box center [1515, 605] width 157 height 15
click at [1479, 615] on span "maxHealth" at bounding box center [1466, 620] width 53 height 12
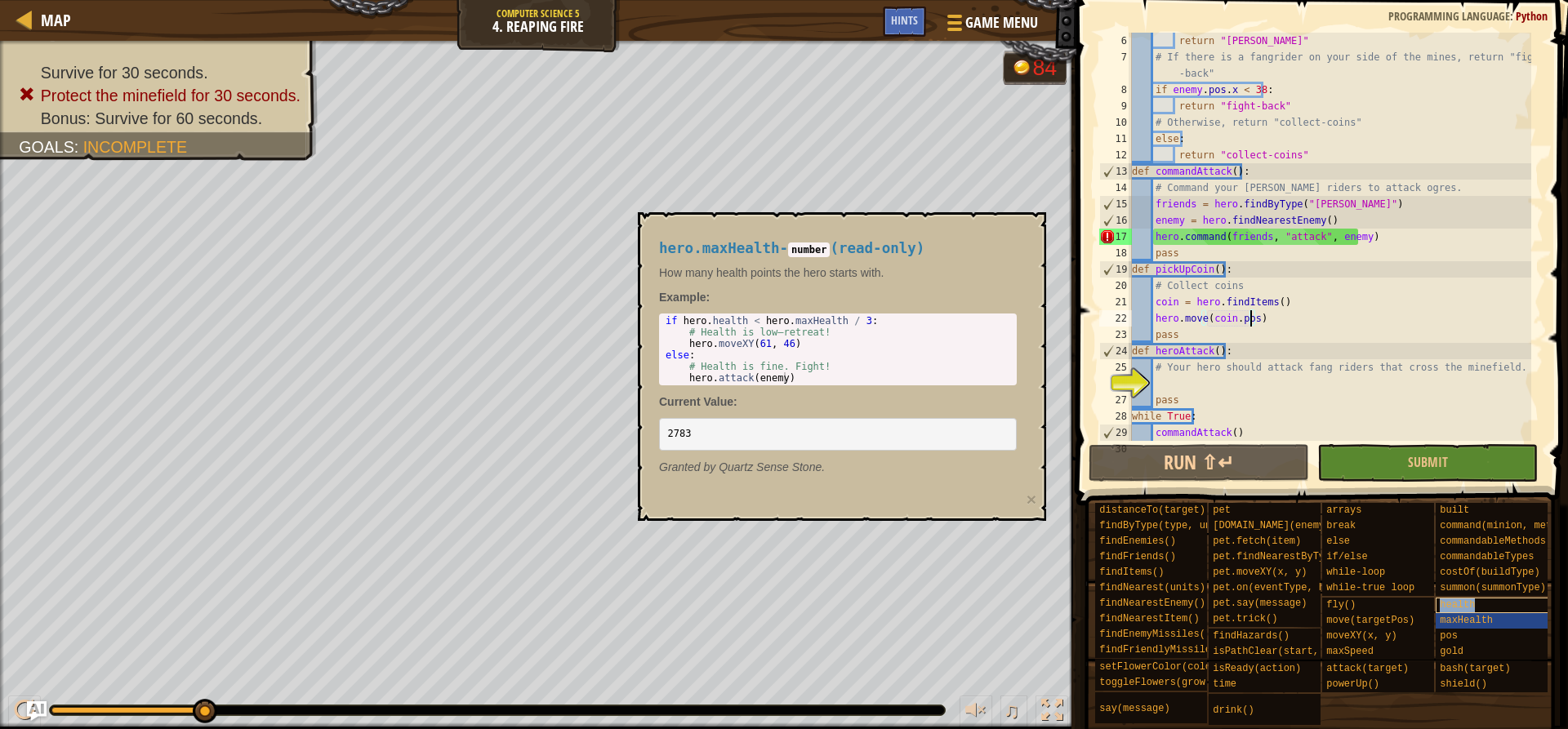
click at [1474, 598] on div "health" at bounding box center [1515, 605] width 157 height 15
click at [1063, 709] on button at bounding box center [1052, 713] width 33 height 34
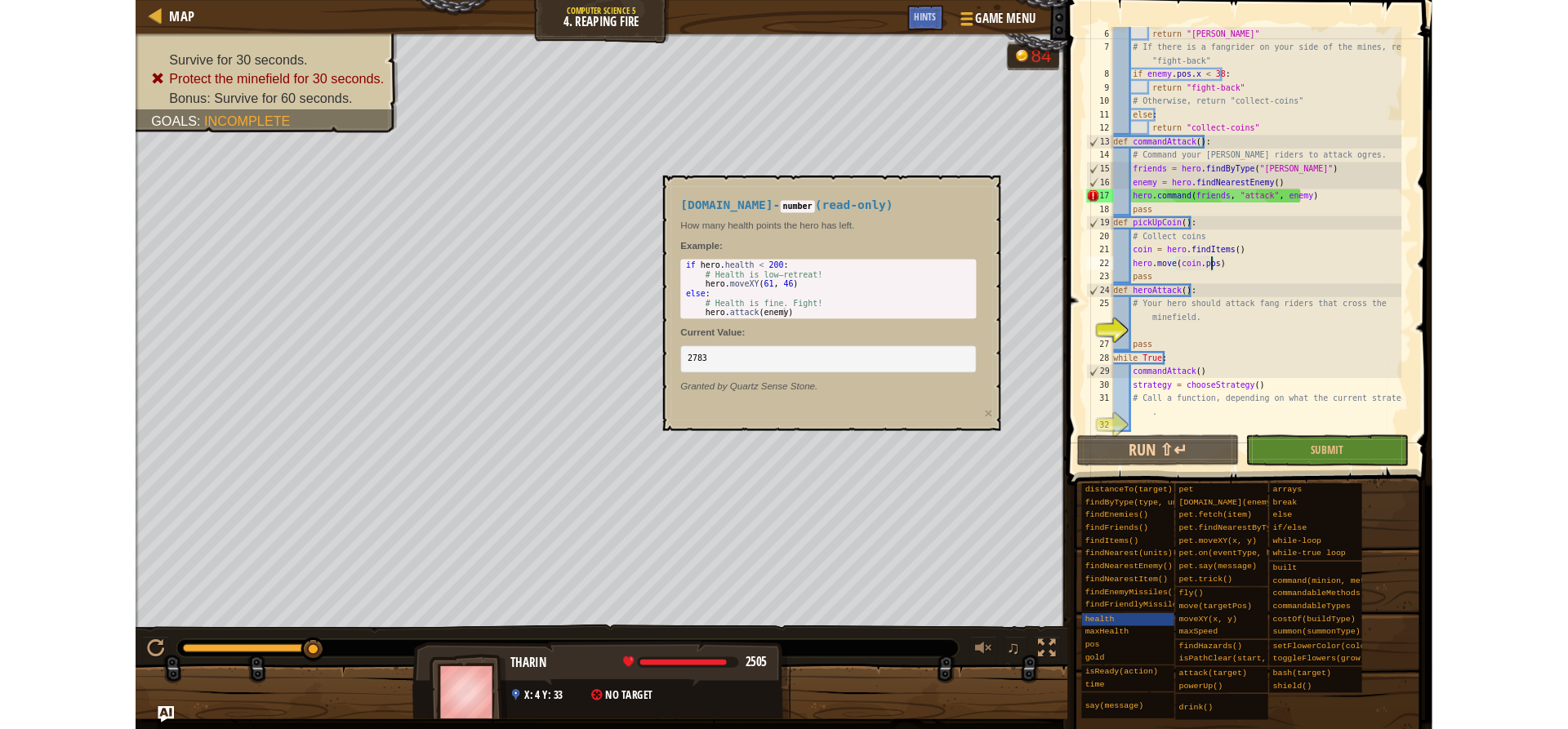
scroll to position [0, 0]
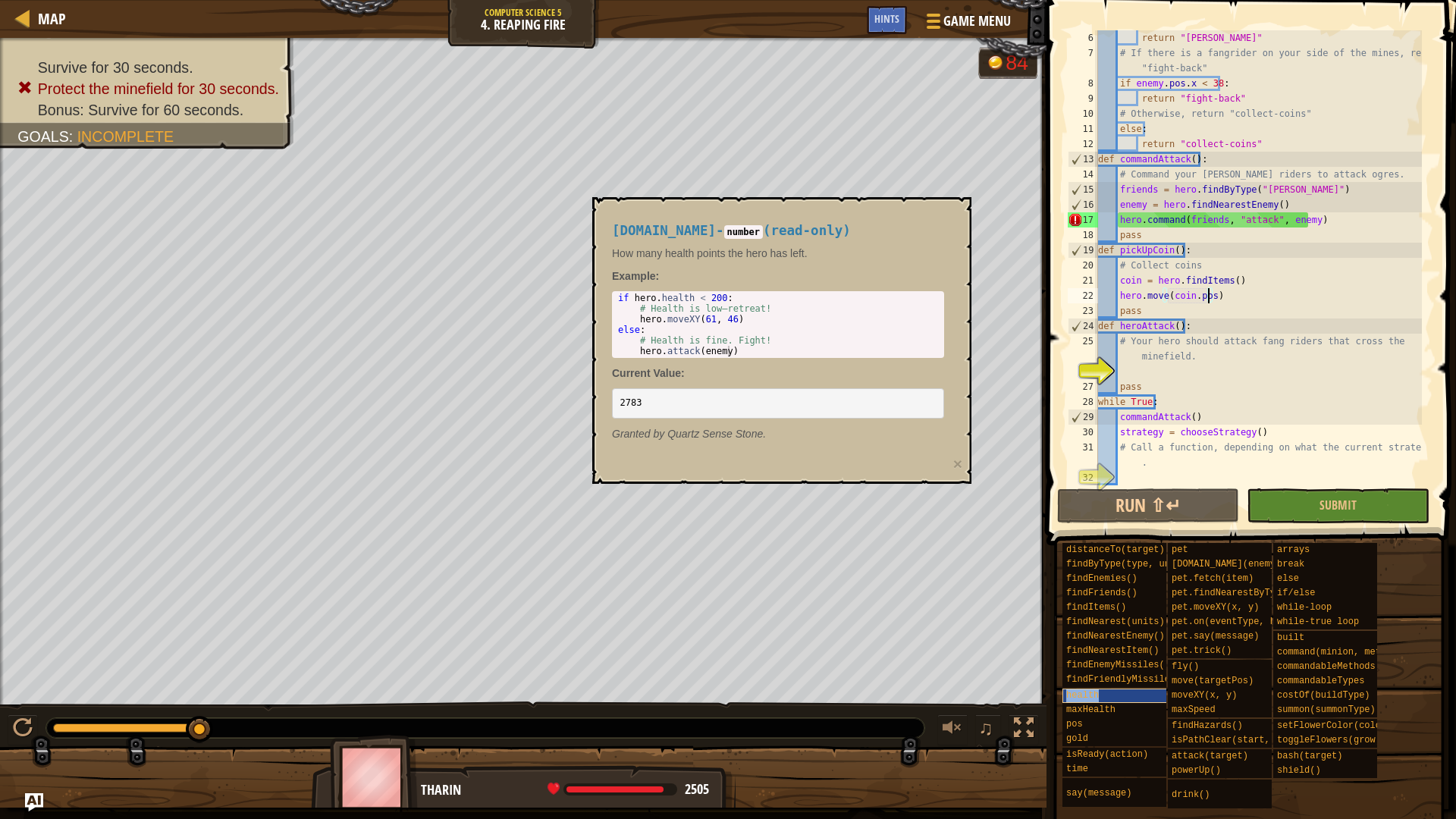
click at [1140, 677] on div "health" at bounding box center [1136, 696] width 146 height 14
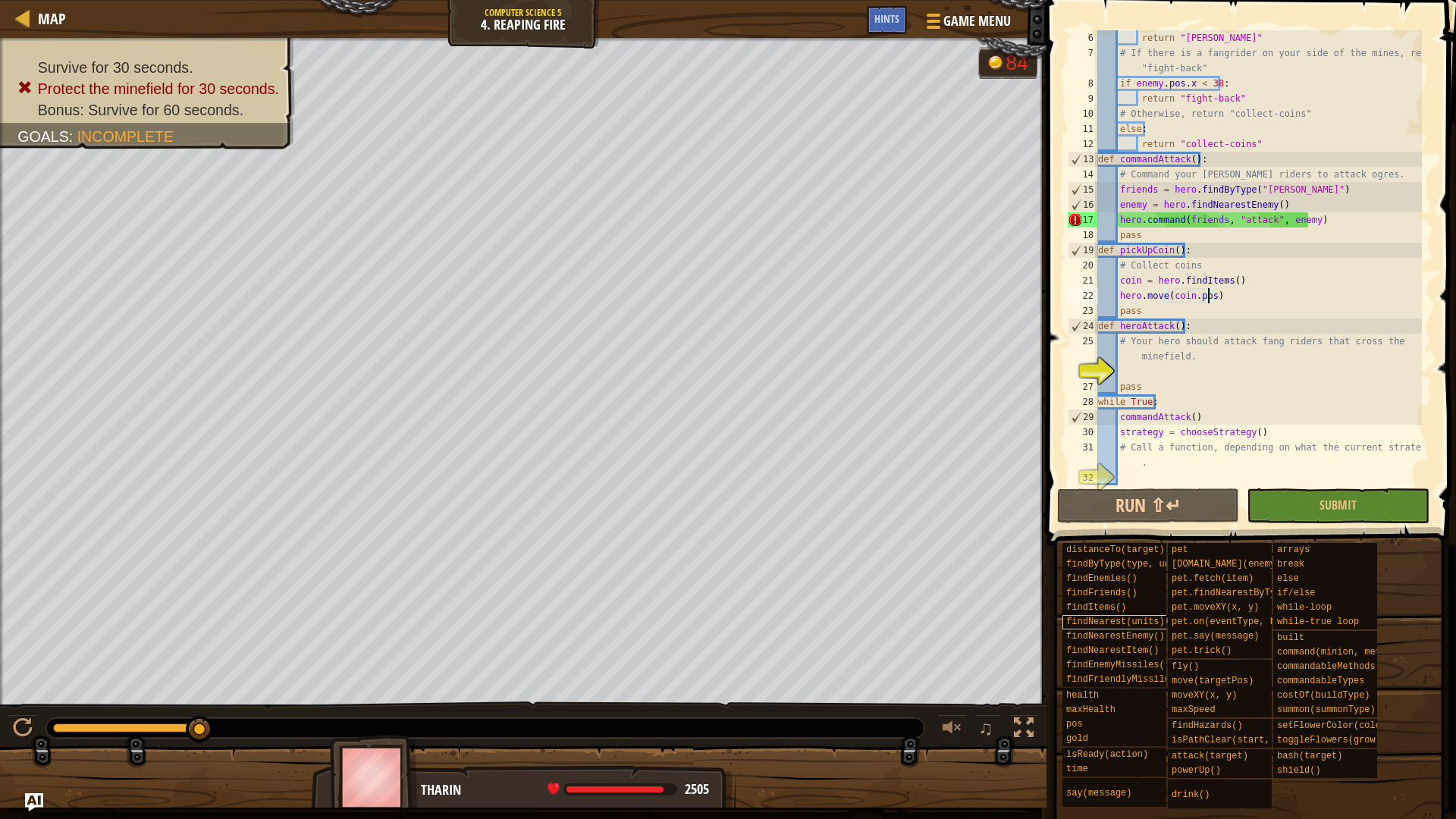
drag, startPoint x: 1035, startPoint y: 728, endPoint x: 1030, endPoint y: 620, distance: 108.1
click at [1034, 677] on button at bounding box center [1023, 730] width 31 height 31
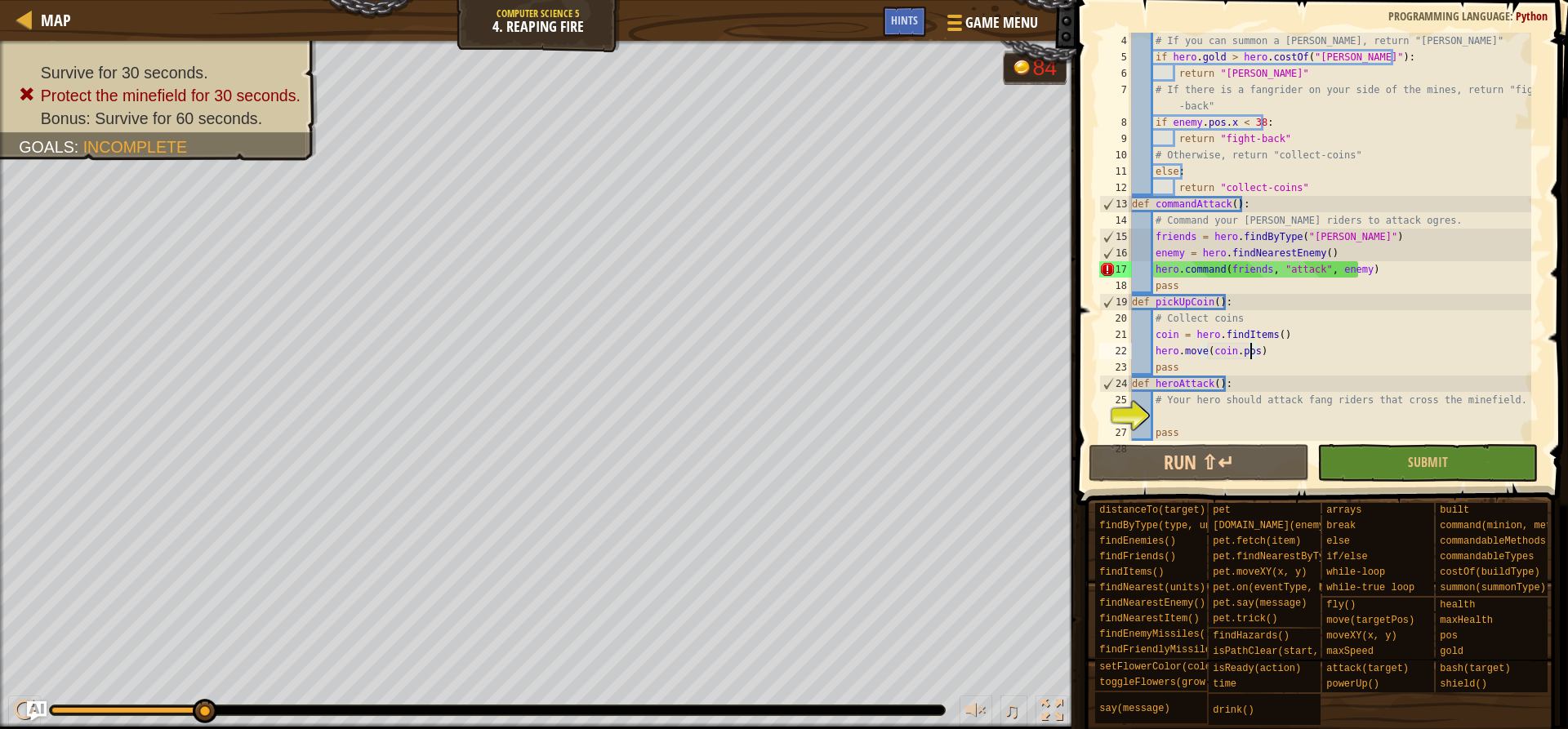
scroll to position [147, 0]
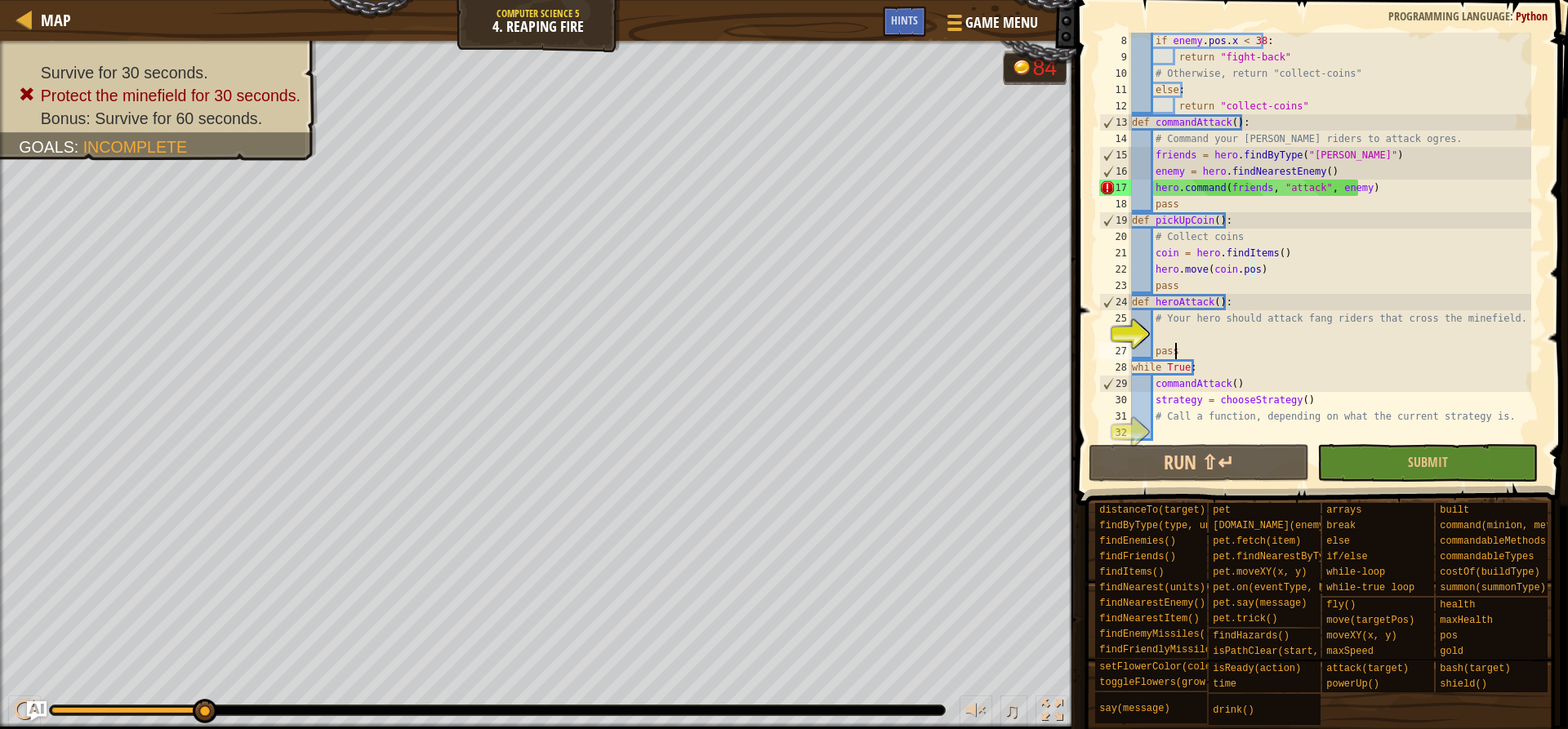
click at [1188, 346] on div "if enemy . pos . x < 38 : return "fight-back" # Otherwise, return "collect-coin…" at bounding box center [1330, 253] width 403 height 441
type textarea "pass"
click at [1188, 338] on div "if enemy . pos . x < 38 : return "fight-back" # Otherwise, return "collect-coin…" at bounding box center [1330, 253] width 403 height 441
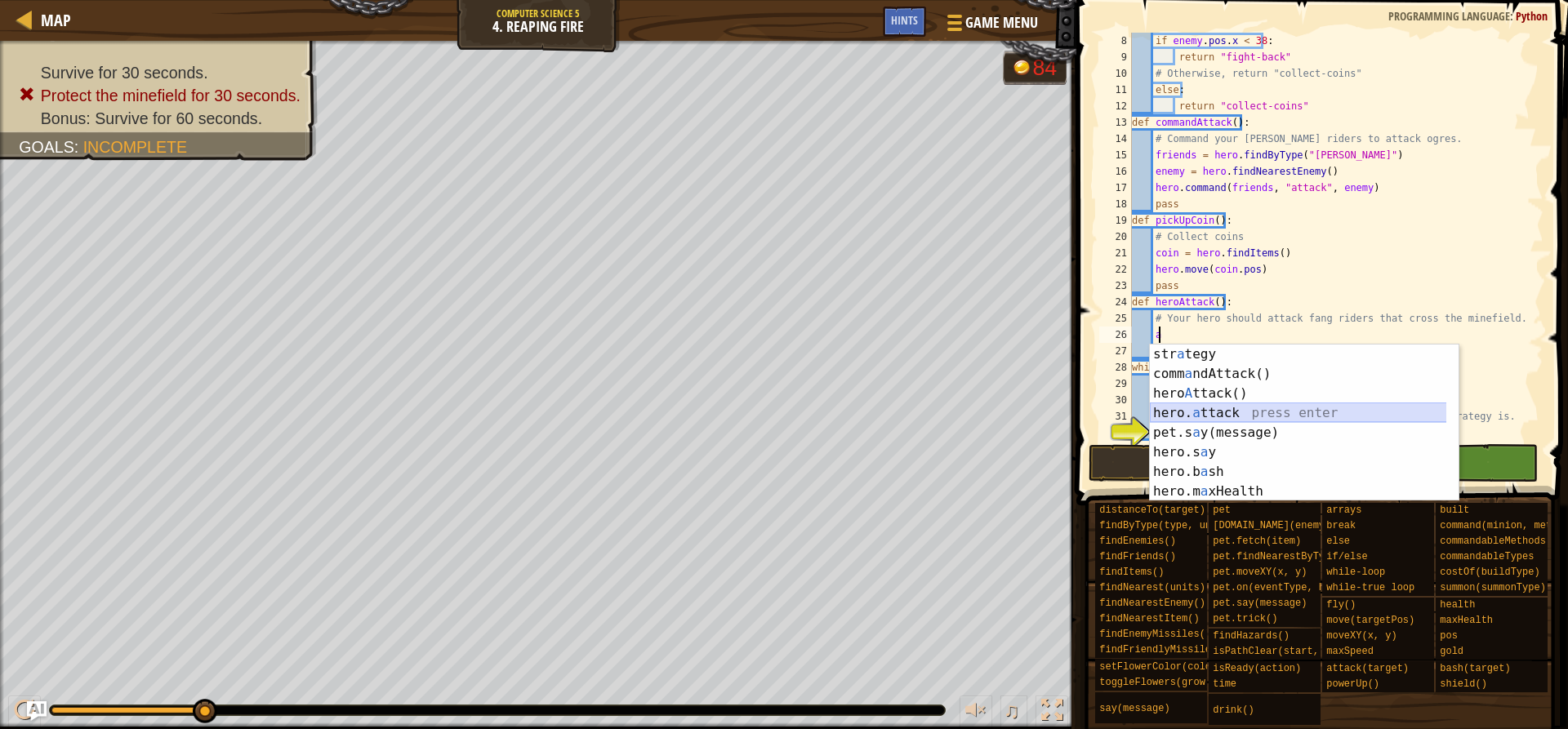
click at [1224, 420] on div "str a tegy press enter comm a ndAttack() press enter hero A ttack() press enter…" at bounding box center [1304, 443] width 308 height 196
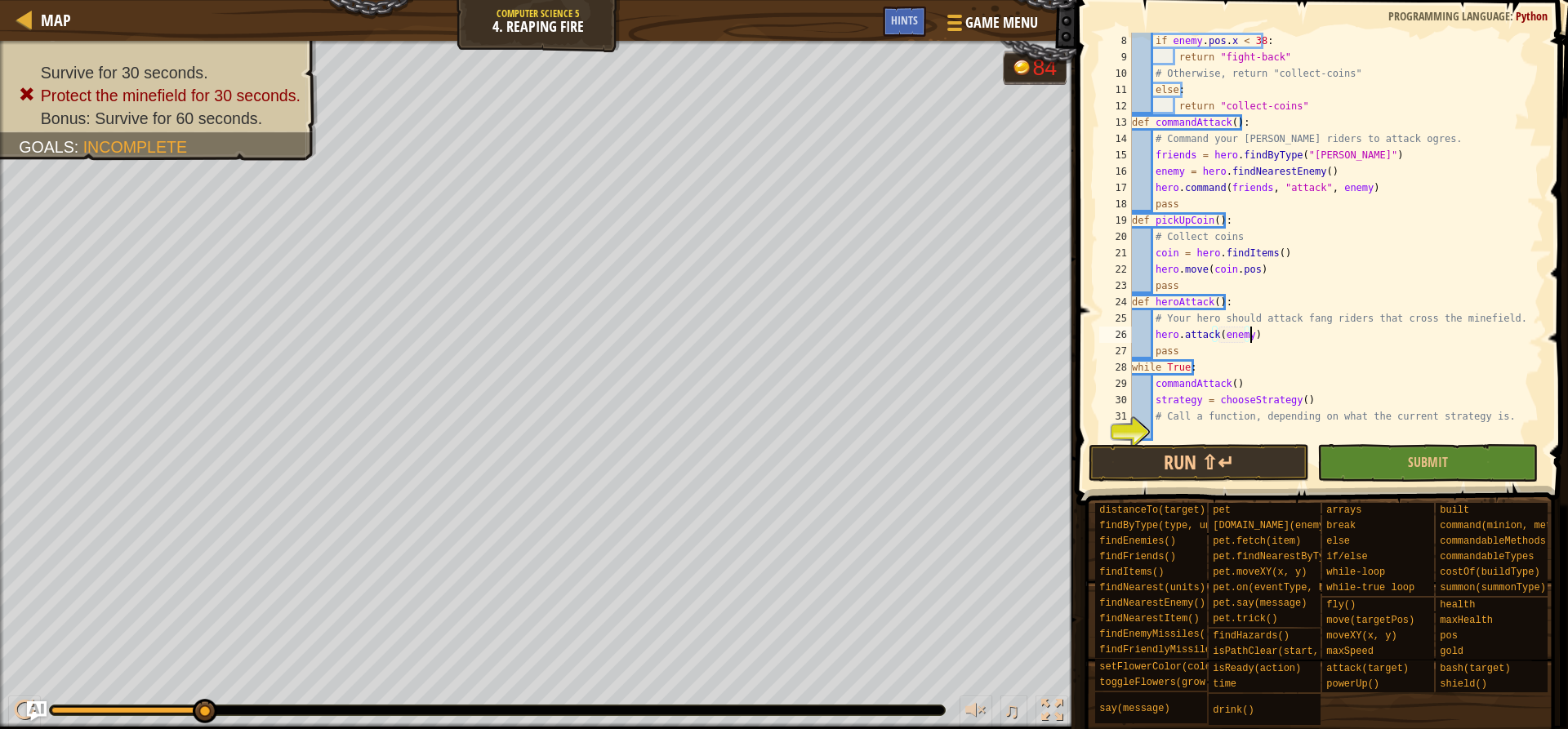
click at [1267, 332] on div "if enemy . pos . x < 38 : return "fight-back" # Otherwise, return "collect-coin…" at bounding box center [1330, 253] width 403 height 441
click at [1508, 321] on div "if enemy . pos . x < 38 : return "fight-back" # Otherwise, return "collect-coin…" at bounding box center [1330, 253] width 403 height 441
type textarea "# Your hero should attack fang riders that cross the minefield."
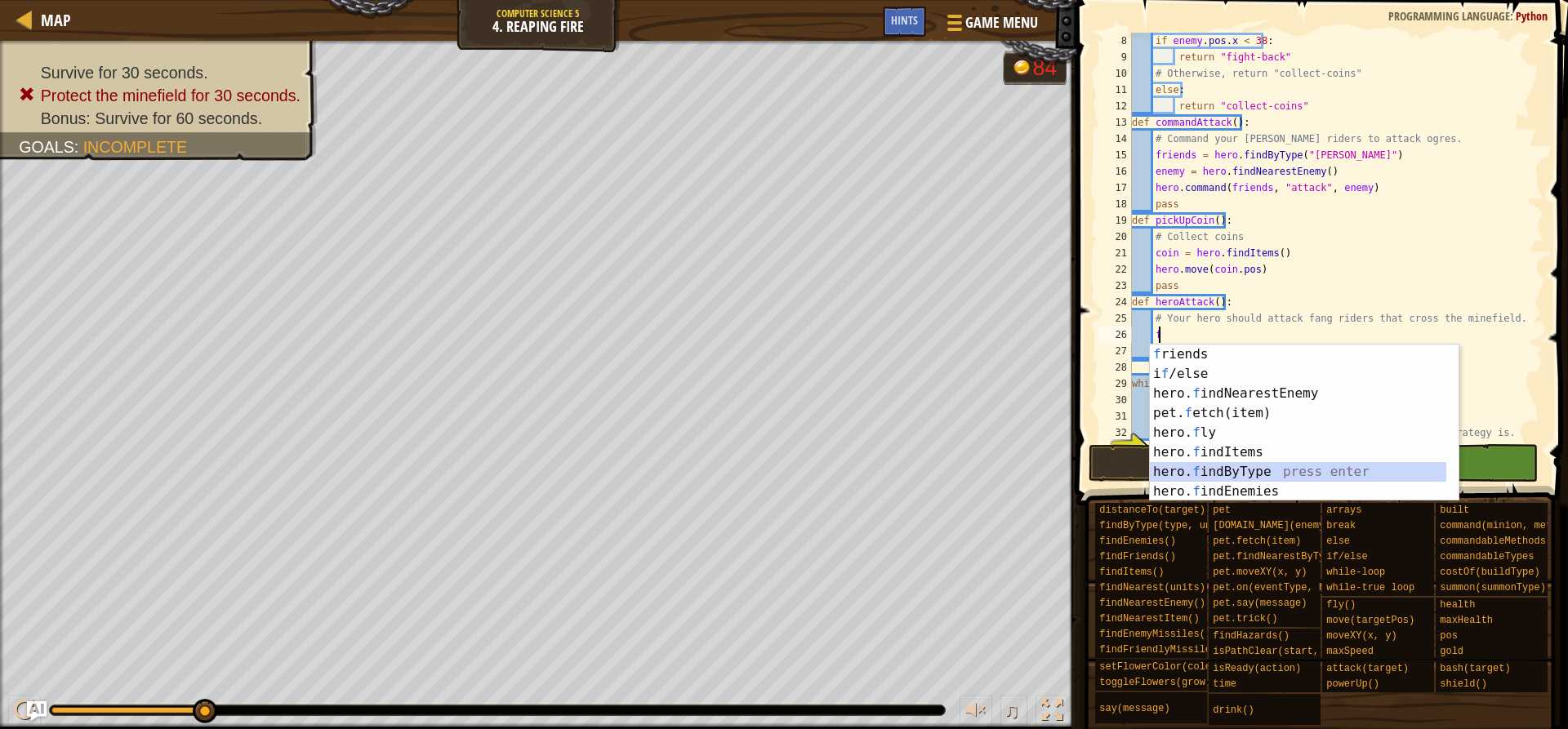
click at [1228, 469] on div "f riends press enter i f /else press enter hero. f indNearestEnemy press enter …" at bounding box center [1298, 443] width 297 height 196
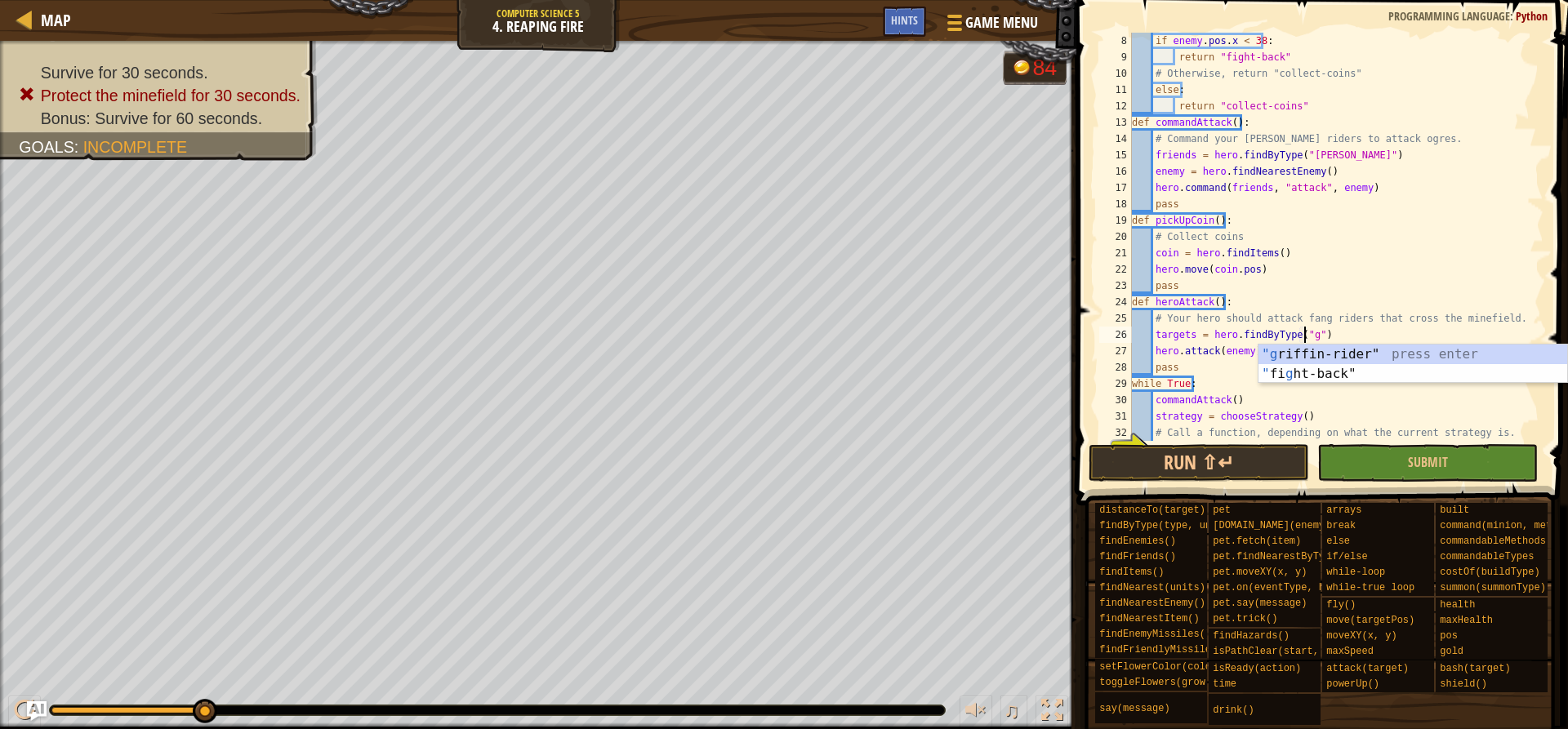
scroll to position [7, 14]
click at [1322, 355] on div ""g riffin-rider" press enter " fi g ht-back" press enter" at bounding box center [1413, 384] width 308 height 78
click at [1193, 336] on div "if enemy . pos . x < 38 : return "fight-back" # Otherwise, return "collect-coin…" at bounding box center [1330, 253] width 403 height 441
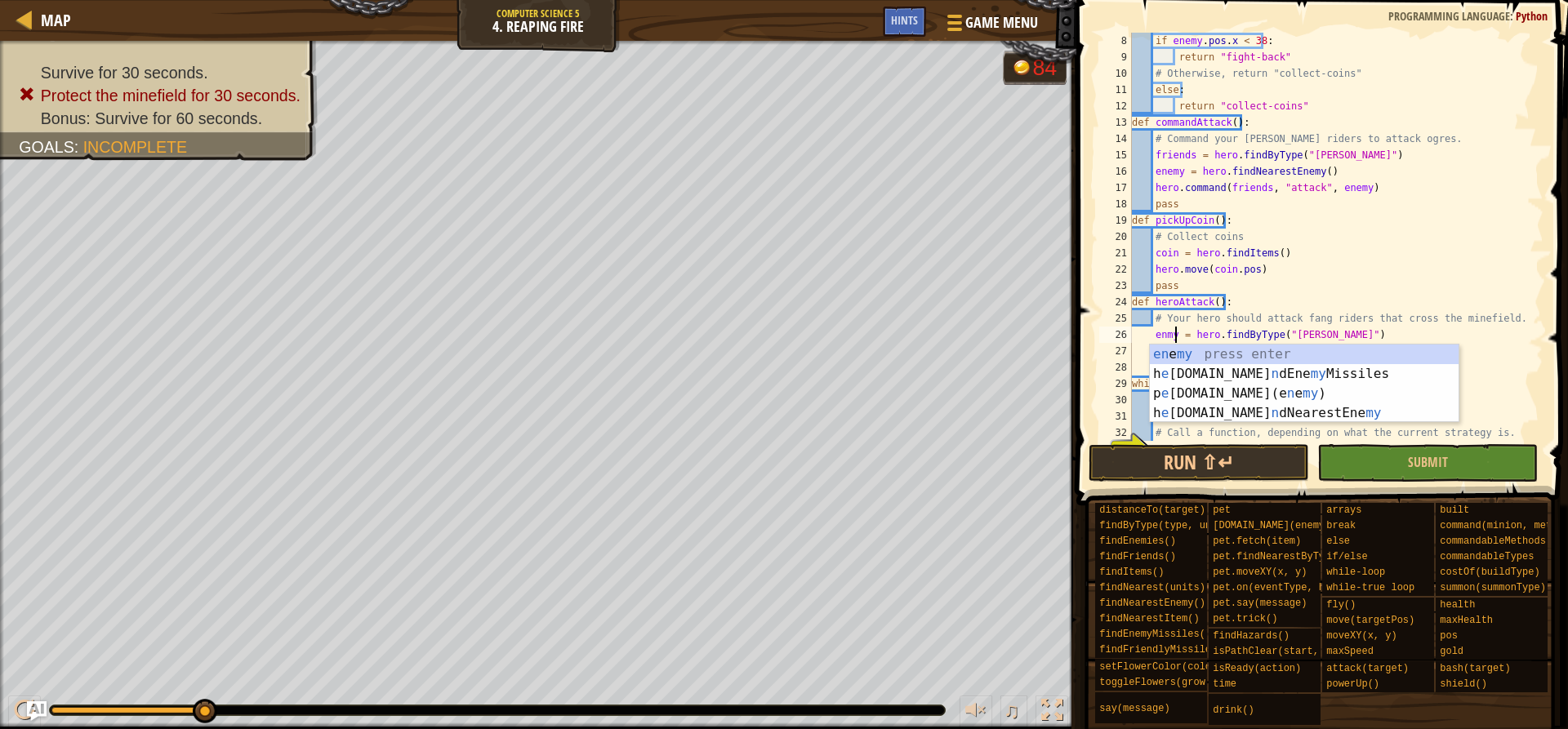
scroll to position [7, 4]
click at [1209, 355] on div "en e my press enter h e [DOMAIN_NAME] n dEne my Missiles press enter [PERSON_NA…" at bounding box center [1304, 404] width 308 height 118
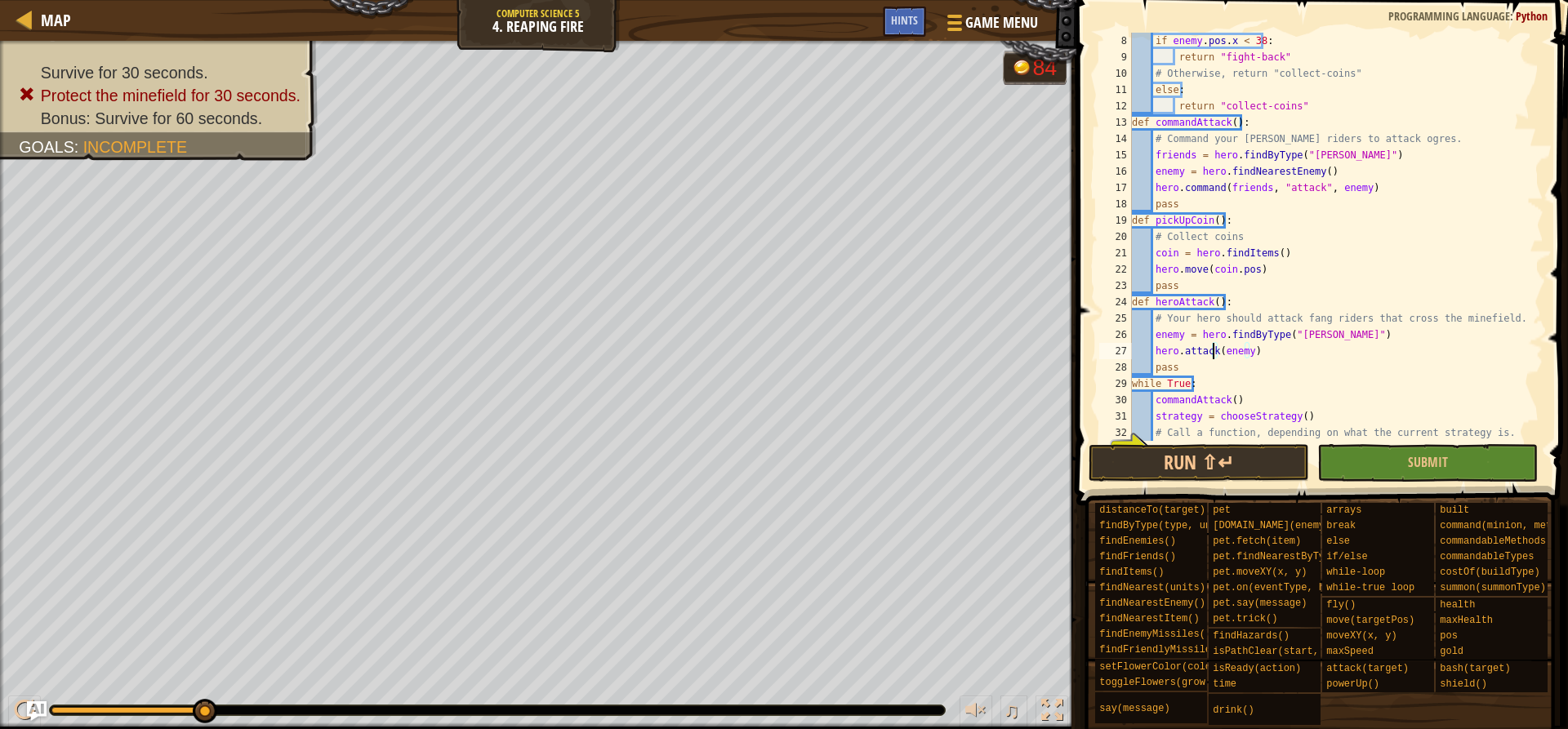
click at [1215, 352] on div "if enemy . pos . x < 38 : return "fight-back" # Otherwise, return "collect-coin…" at bounding box center [1330, 253] width 403 height 441
click at [1234, 337] on div "if enemy . pos . x < 38 : return "fight-back" # Otherwise, return "collect-coin…" at bounding box center [1330, 253] width 403 height 441
click at [1251, 335] on div "if enemy . pos . x < 38 : return "fight-back" # Otherwise, return "collect-coin…" at bounding box center [1330, 253] width 403 height 441
click at [1248, 335] on div "if enemy . pos . x < 38 : return "fight-back" # Otherwise, return "collect-coin…" at bounding box center [1330, 253] width 403 height 441
click at [1247, 335] on div "if enemy . pos . x < 38 : return "fight-back" # Otherwise, return "collect-coin…" at bounding box center [1330, 253] width 403 height 441
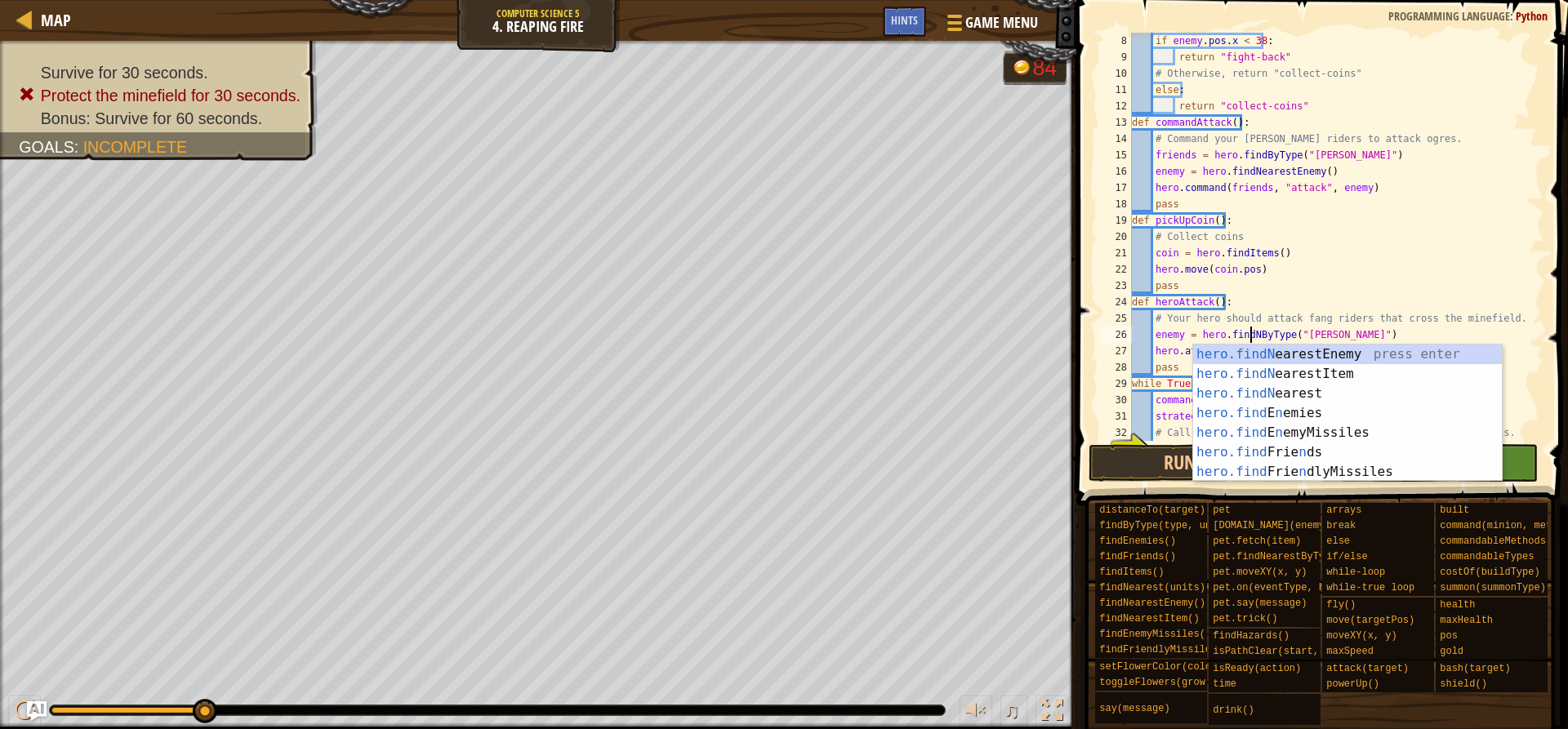
scroll to position [7, 10]
click at [1416, 355] on div "hero.findN earestEnemy press enter hero.findN earestItem press enter hero.findN…" at bounding box center [1347, 433] width 308 height 176
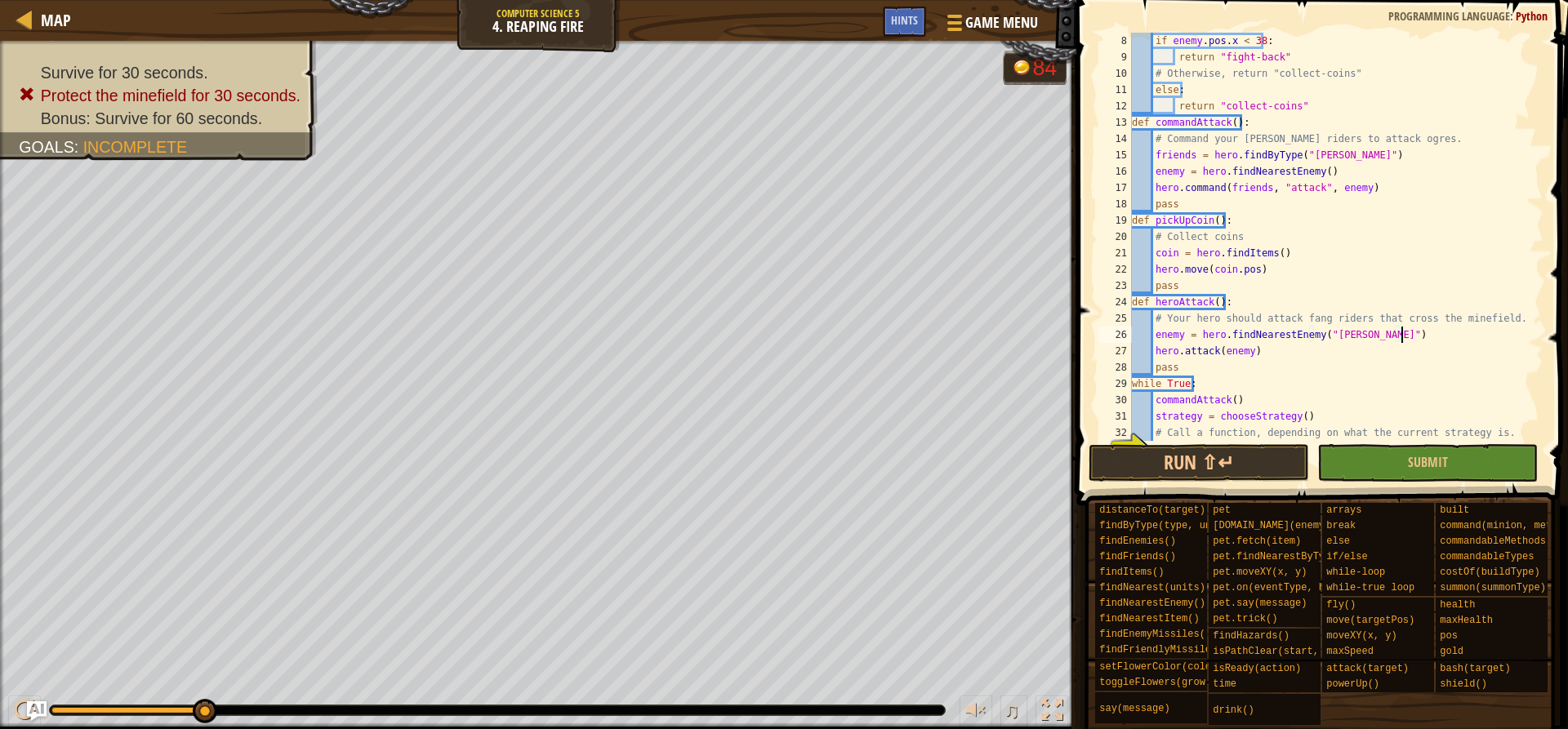
click at [1416, 332] on div "if enemy . pos . x < 38 : return "fight-back" # Otherwise, return "collect-coin…" at bounding box center [1330, 253] width 403 height 441
click at [1197, 440] on div "if enemy . pos . x < 38 : return "fight-back" # Otherwise, return "collect-coin…" at bounding box center [1330, 253] width 403 height 441
click at [1198, 453] on button "Run ⇧↵" at bounding box center [1198, 463] width 220 height 37
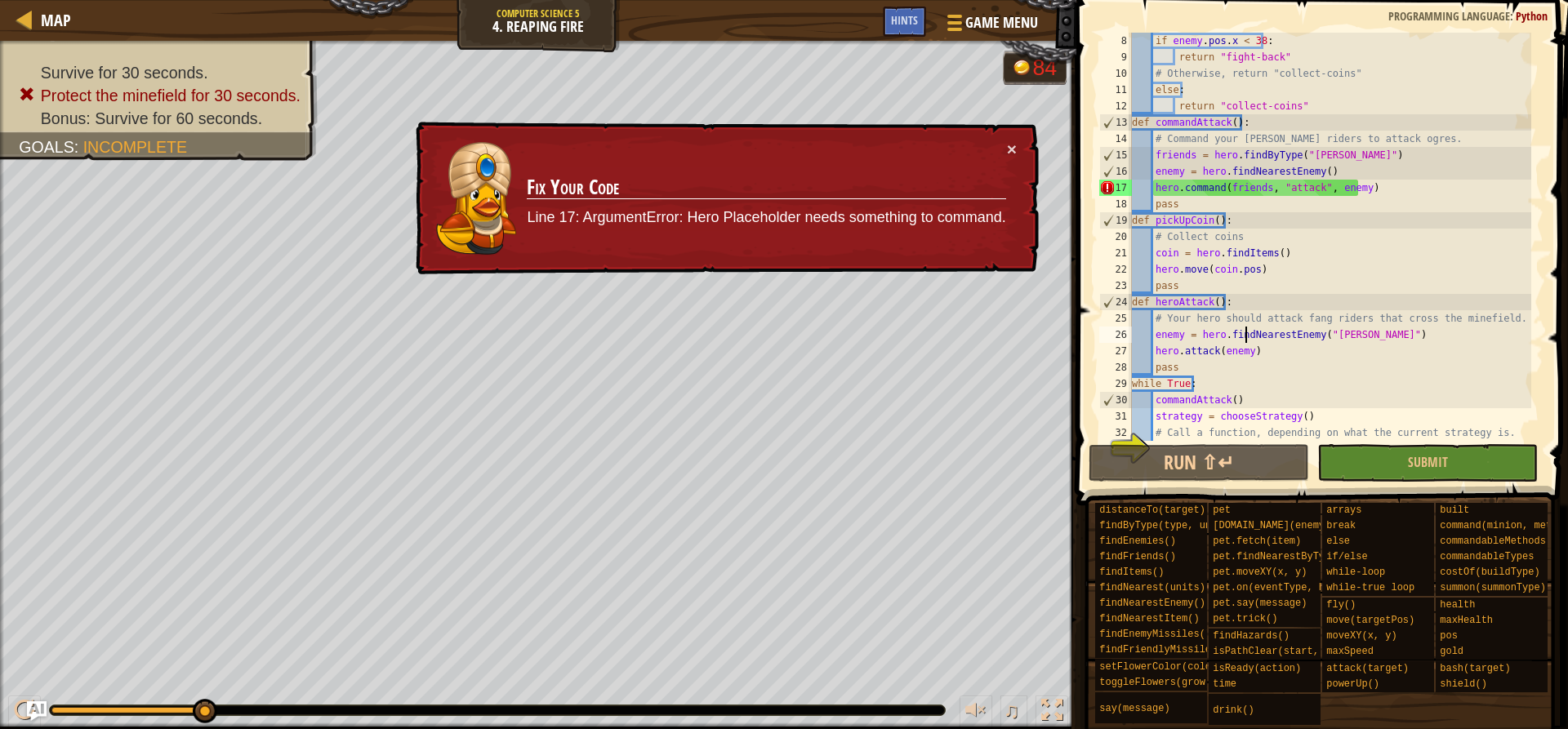
click at [1246, 332] on div "if enemy . pos . x < 38 : return "fight-back" # Otherwise, return "collect-coin…" at bounding box center [1330, 253] width 403 height 441
click at [1013, 146] on button "×" at bounding box center [1012, 150] width 10 height 17
click at [1006, 152] on td "Fix Your Code Line 17: ArgumentError: Hero Placeholder needs something to comma…" at bounding box center [766, 199] width 482 height 124
click at [1011, 143] on button "×" at bounding box center [1012, 143] width 11 height 17
click at [1017, 151] on div "× Fix Your Code Line 17: ArgumentError: Hero Placeholder needs something to com…" at bounding box center [726, 198] width 628 height 164
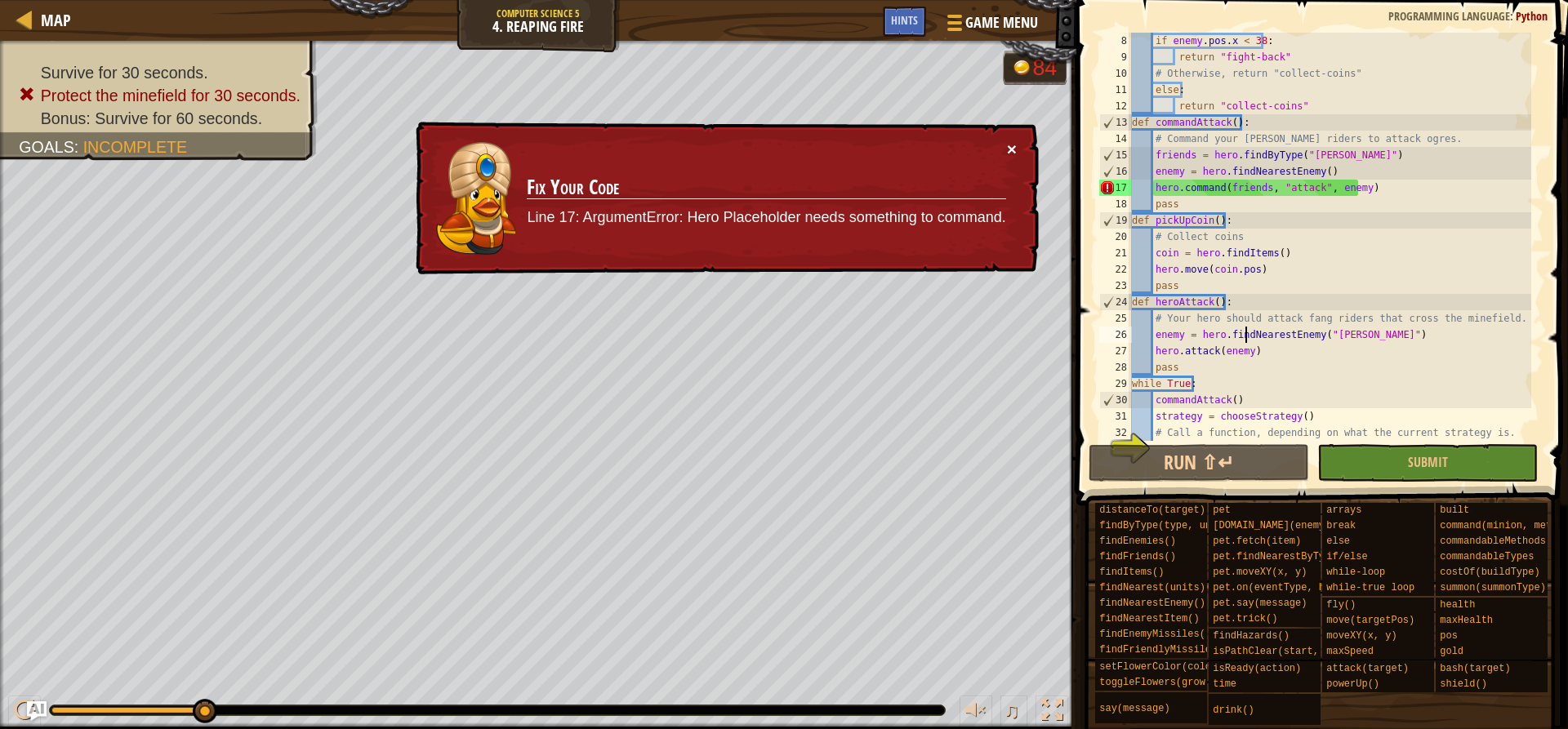
drag, startPoint x: 1016, startPoint y: 152, endPoint x: 1020, endPoint y: 168, distance: 16.5
click at [1018, 161] on div "× Fix Your Code Line 17: ArgumentError: Hero Placeholder needs something to com…" at bounding box center [726, 198] width 628 height 163
click at [1014, 145] on button "×" at bounding box center [1011, 146] width 10 height 17
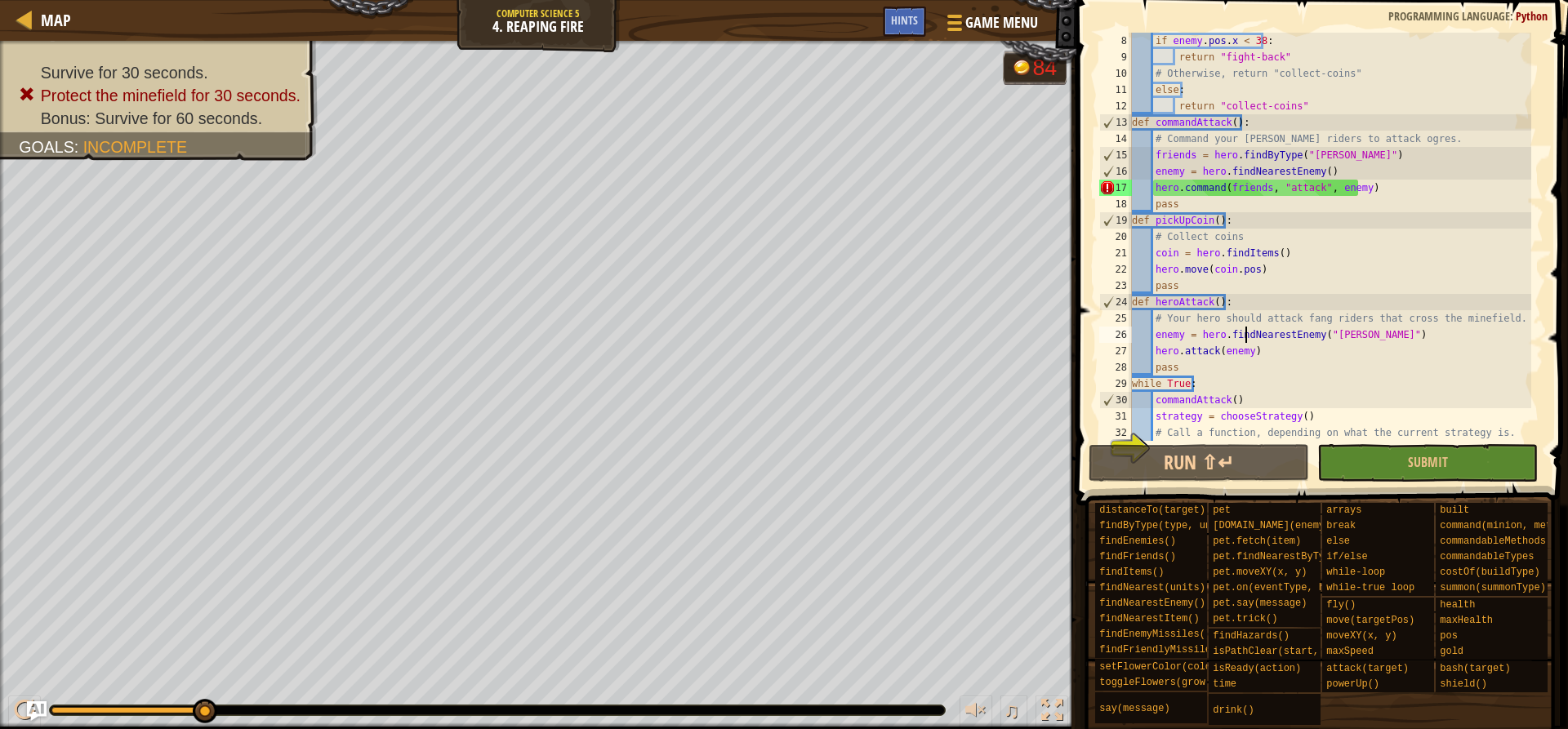
drag, startPoint x: 1111, startPoint y: 310, endPoint x: 1118, endPoint y: 300, distance: 12.2
drag, startPoint x: 1118, startPoint y: 300, endPoint x: 1357, endPoint y: 272, distance: 240.6
click at [1357, 272] on div "if enemy . pos . x < 38 : return "fight-back" # Otherwise, return "collect-coin…" at bounding box center [1330, 253] width 403 height 441
click at [1220, 361] on div "if enemy . pos . x < 38 : return "fight-back" # Otherwise, return "collect-coin…" at bounding box center [1330, 253] width 403 height 441
click at [1232, 371] on div "if enemy . pos . x < 38 : return "fight-back" # Otherwise, return "collect-coin…" at bounding box center [1330, 237] width 403 height 408
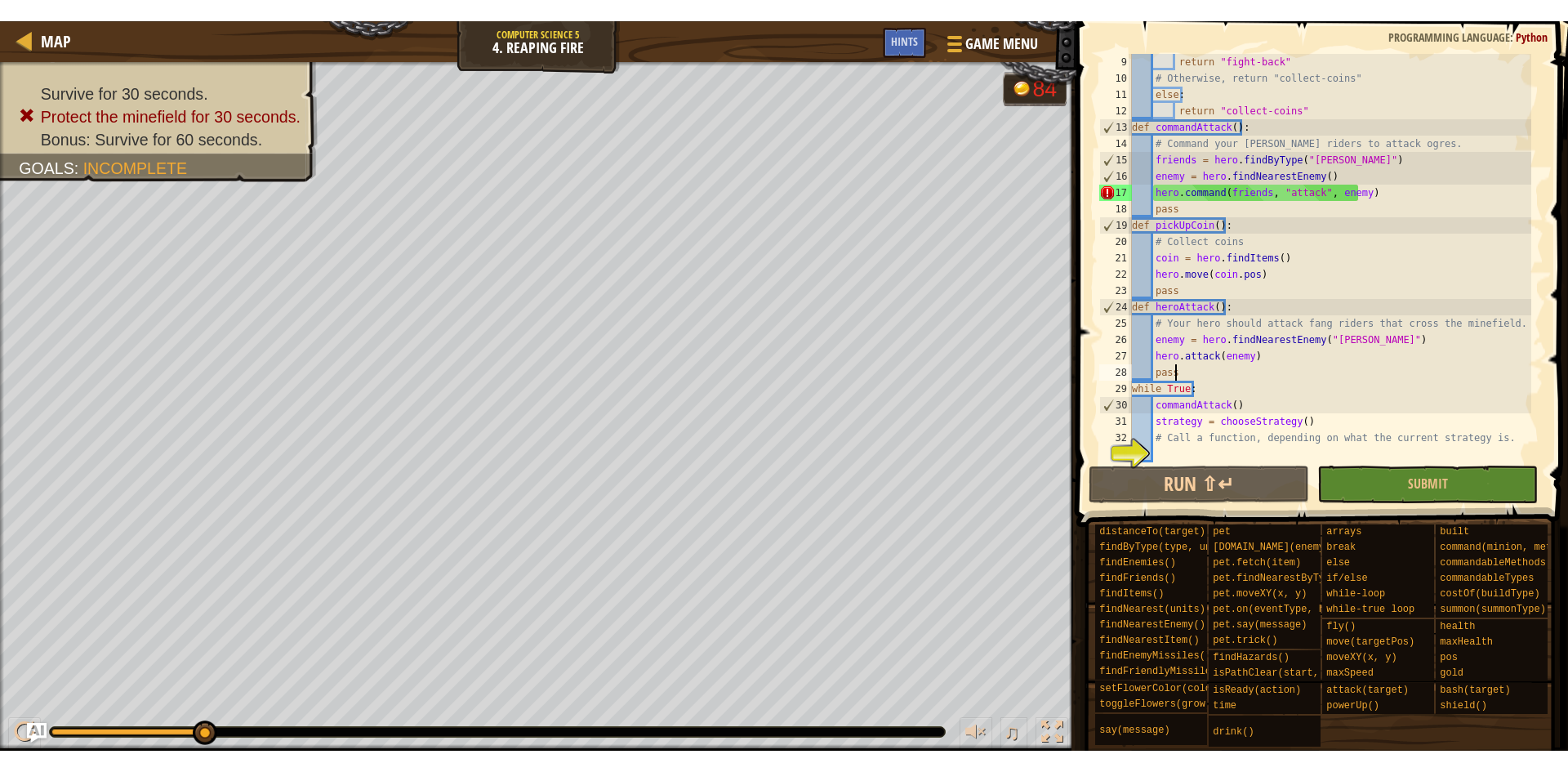
scroll to position [163, 0]
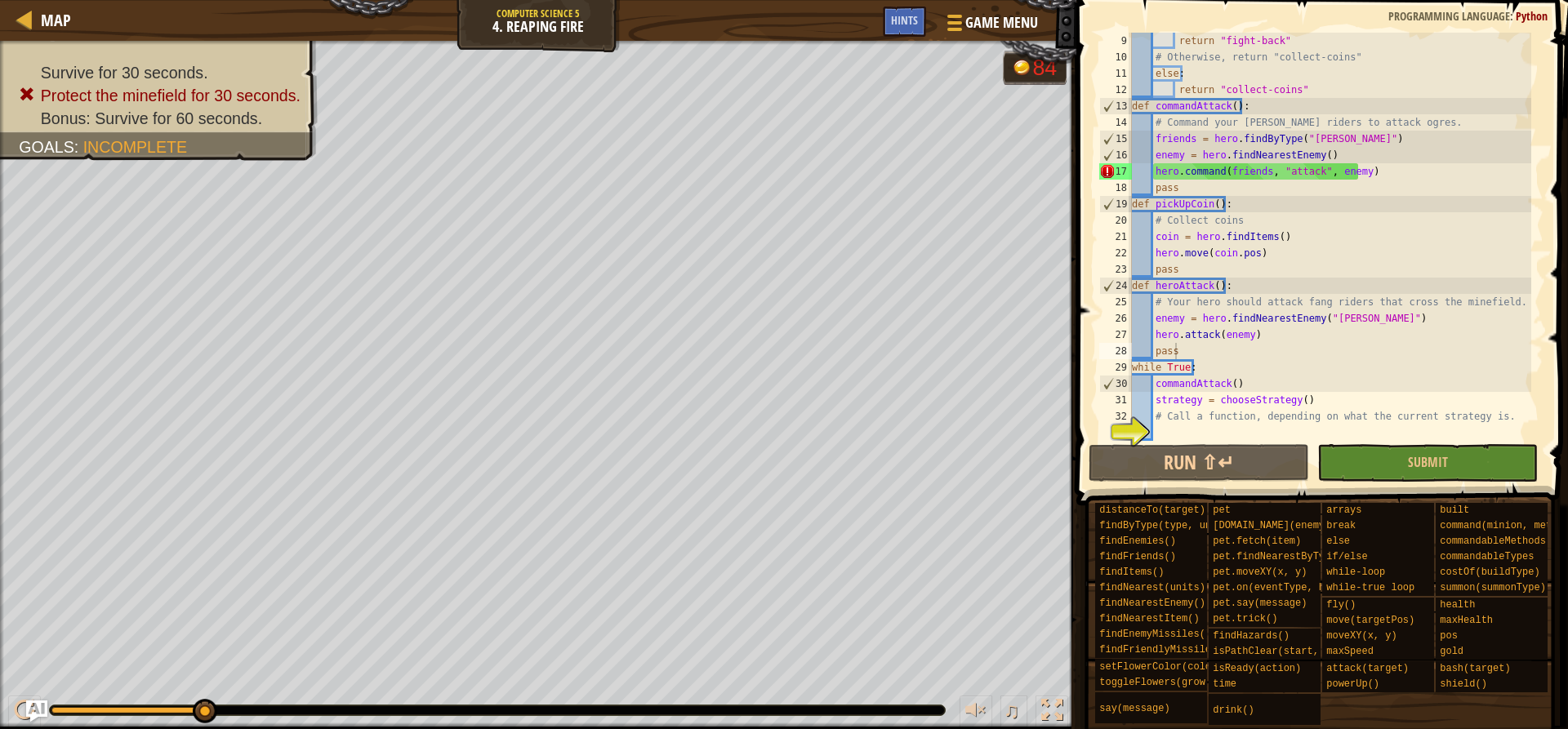
click at [39, 709] on img "Ask AI" at bounding box center [37, 711] width 21 height 21
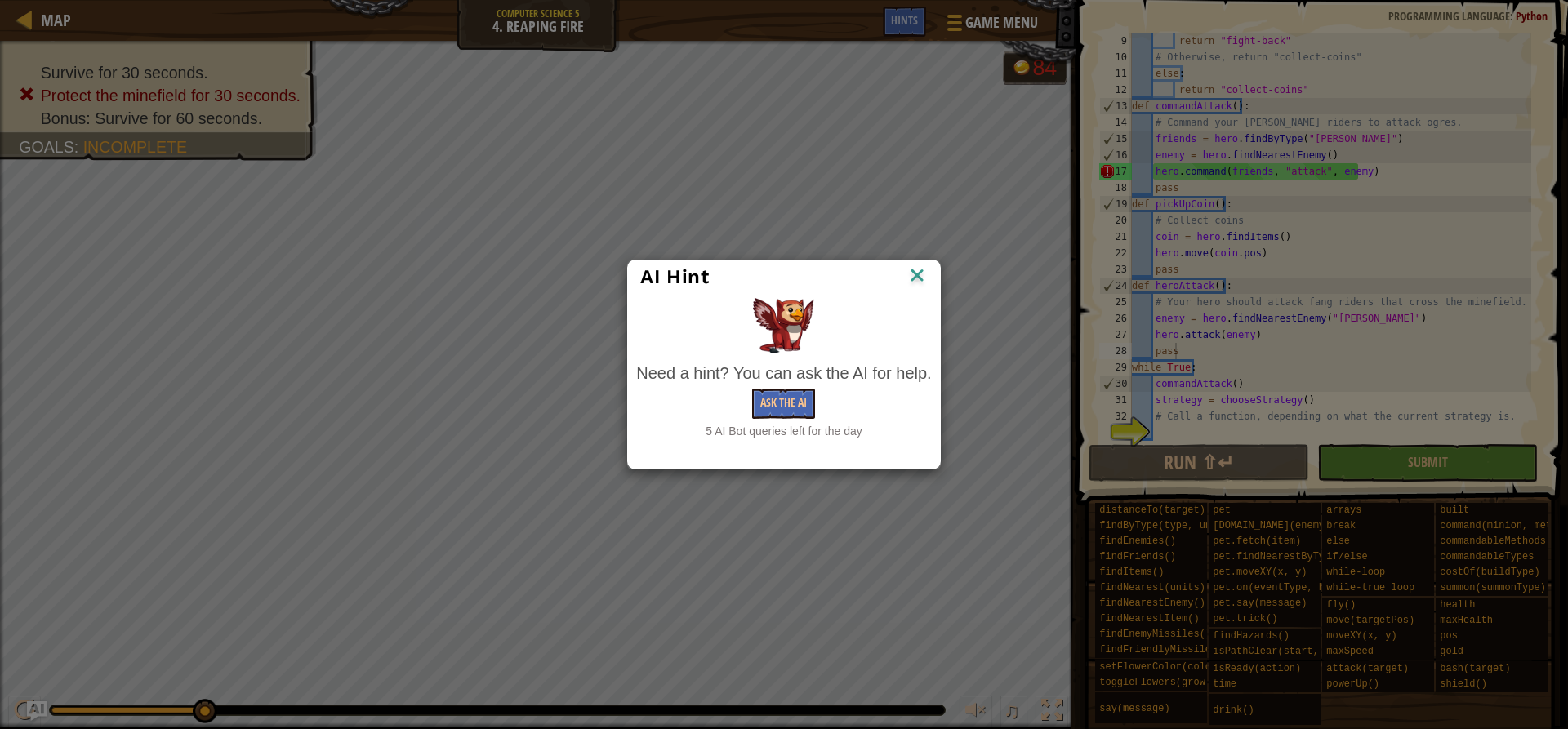
click at [915, 268] on img at bounding box center [917, 276] width 21 height 24
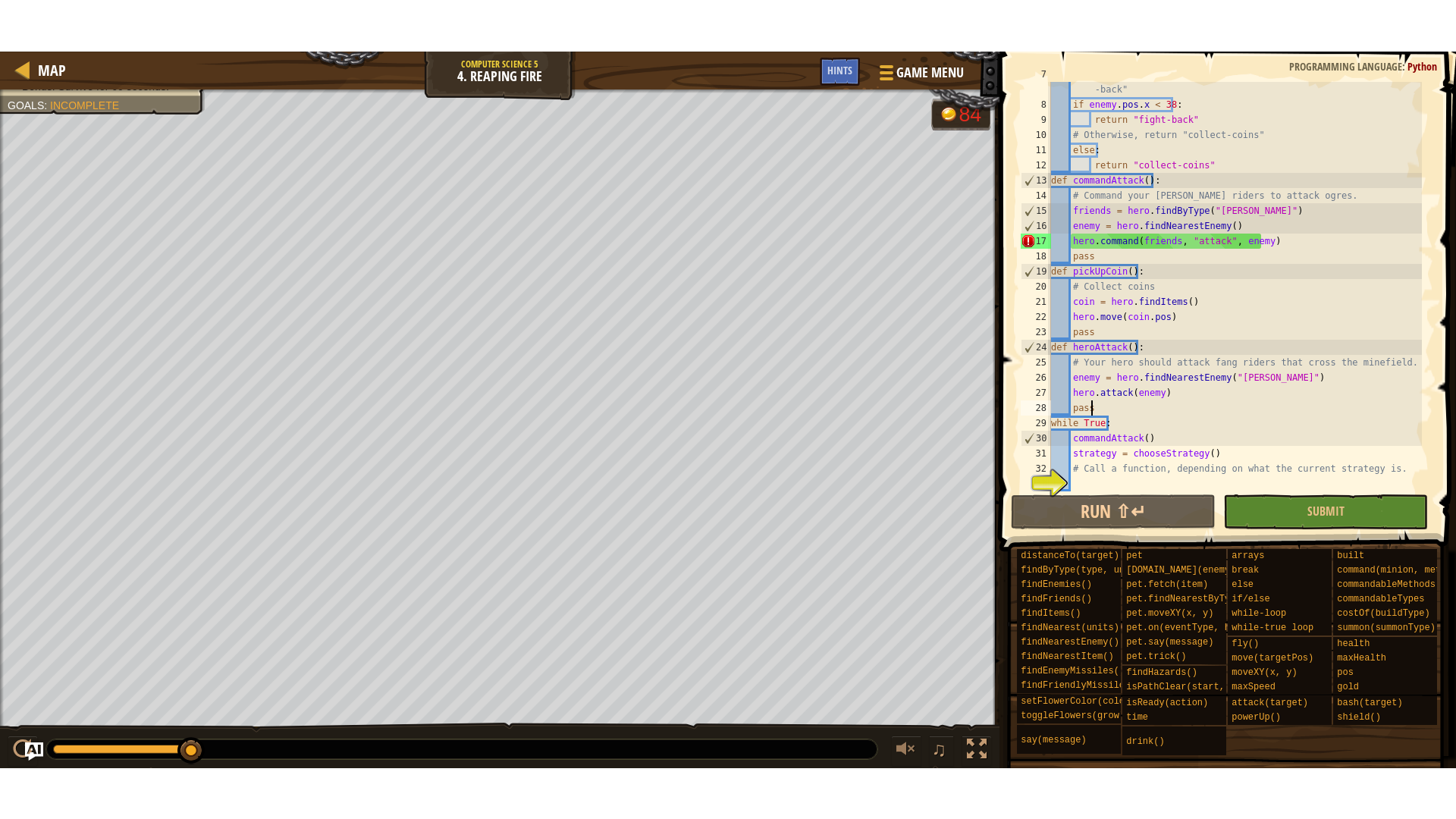
scroll to position [122, 0]
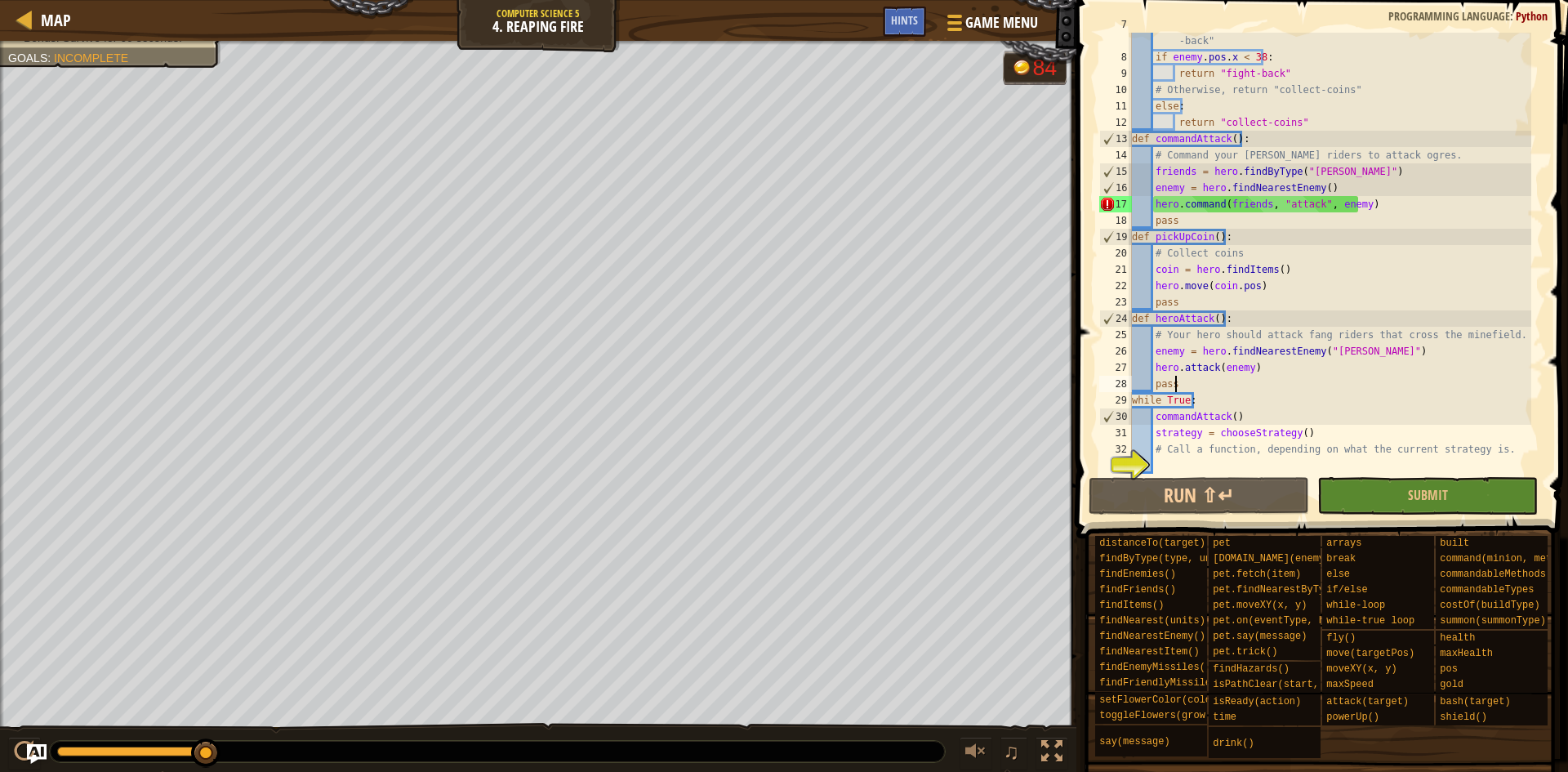
drag, startPoint x: 209, startPoint y: 746, endPoint x: 259, endPoint y: 749, distance: 50.1
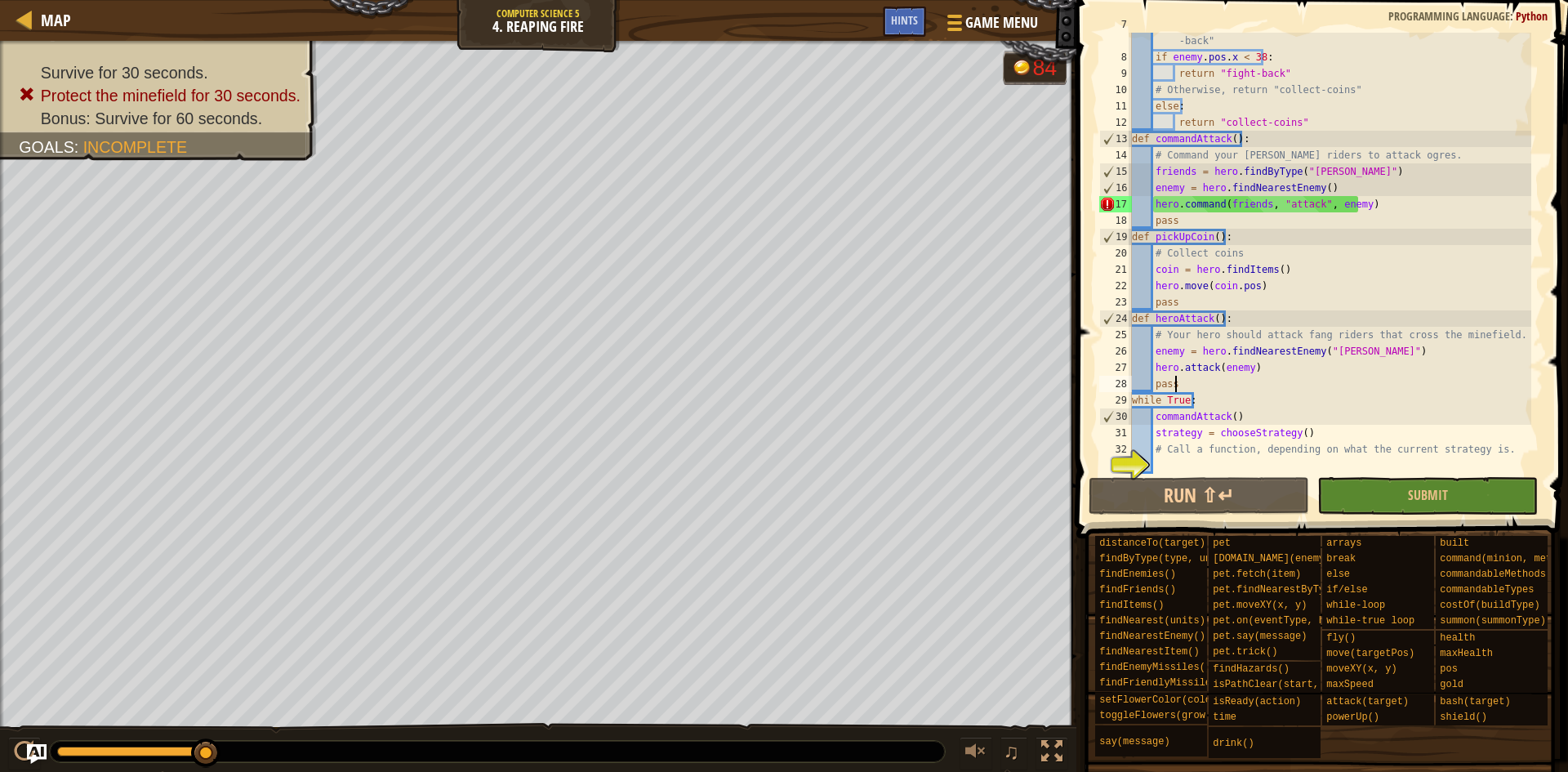
drag, startPoint x: 174, startPoint y: 745, endPoint x: 245, endPoint y: 727, distance: 73.2
click at [1037, 728] on button at bounding box center [1052, 753] width 33 height 34
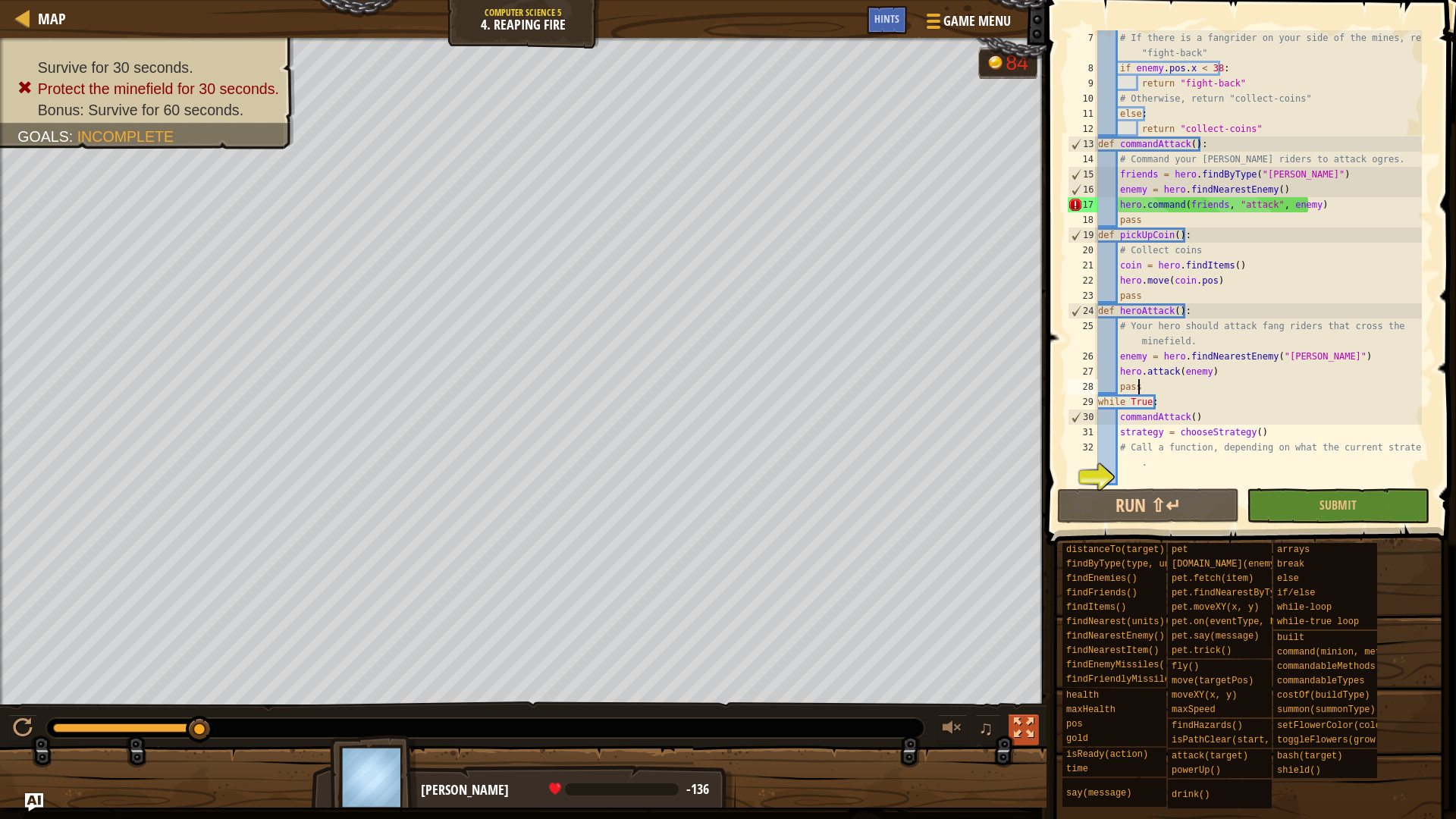
click at [1026, 677] on div at bounding box center [1024, 729] width 20 height 20
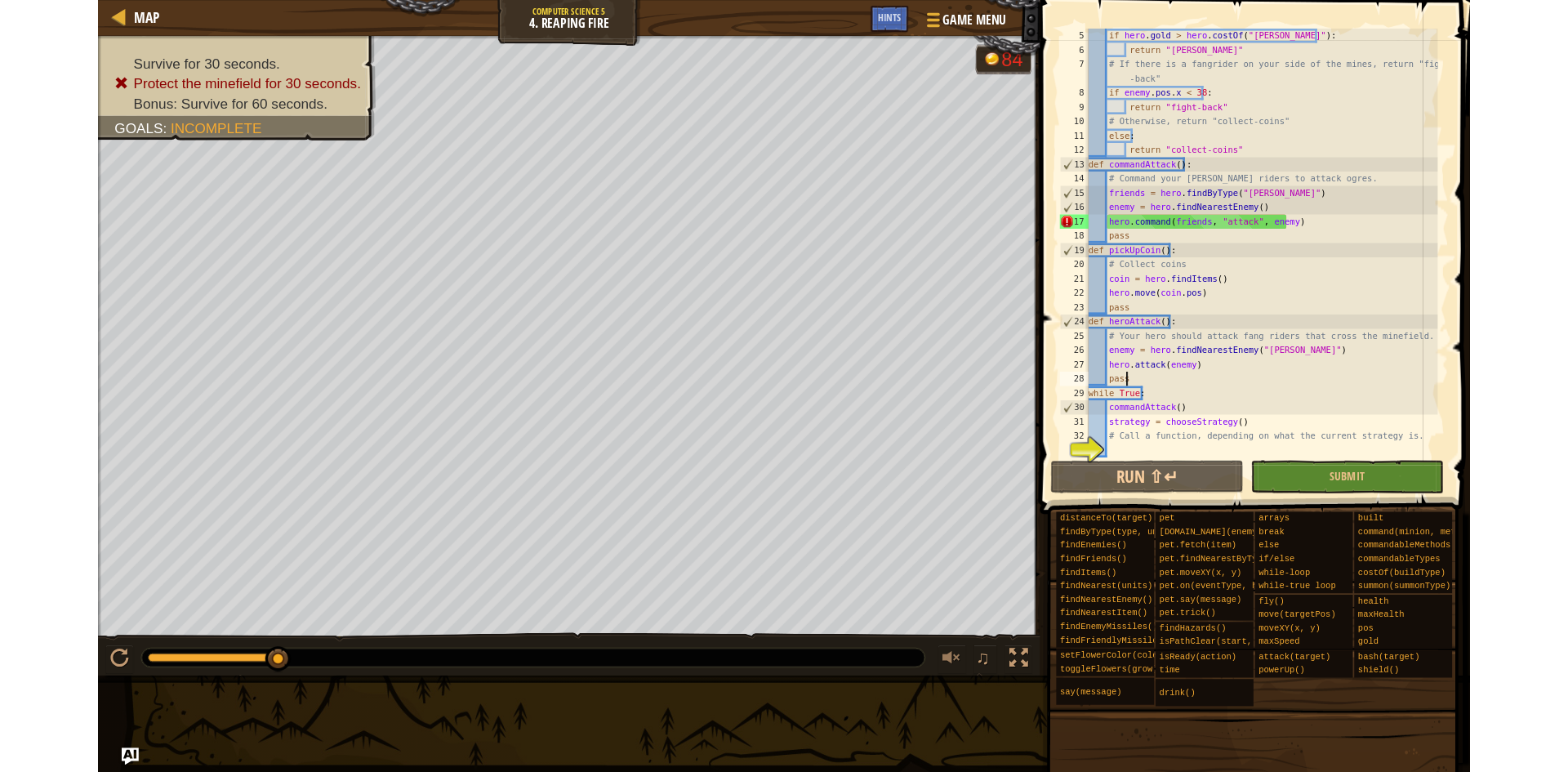
scroll to position [82, 0]
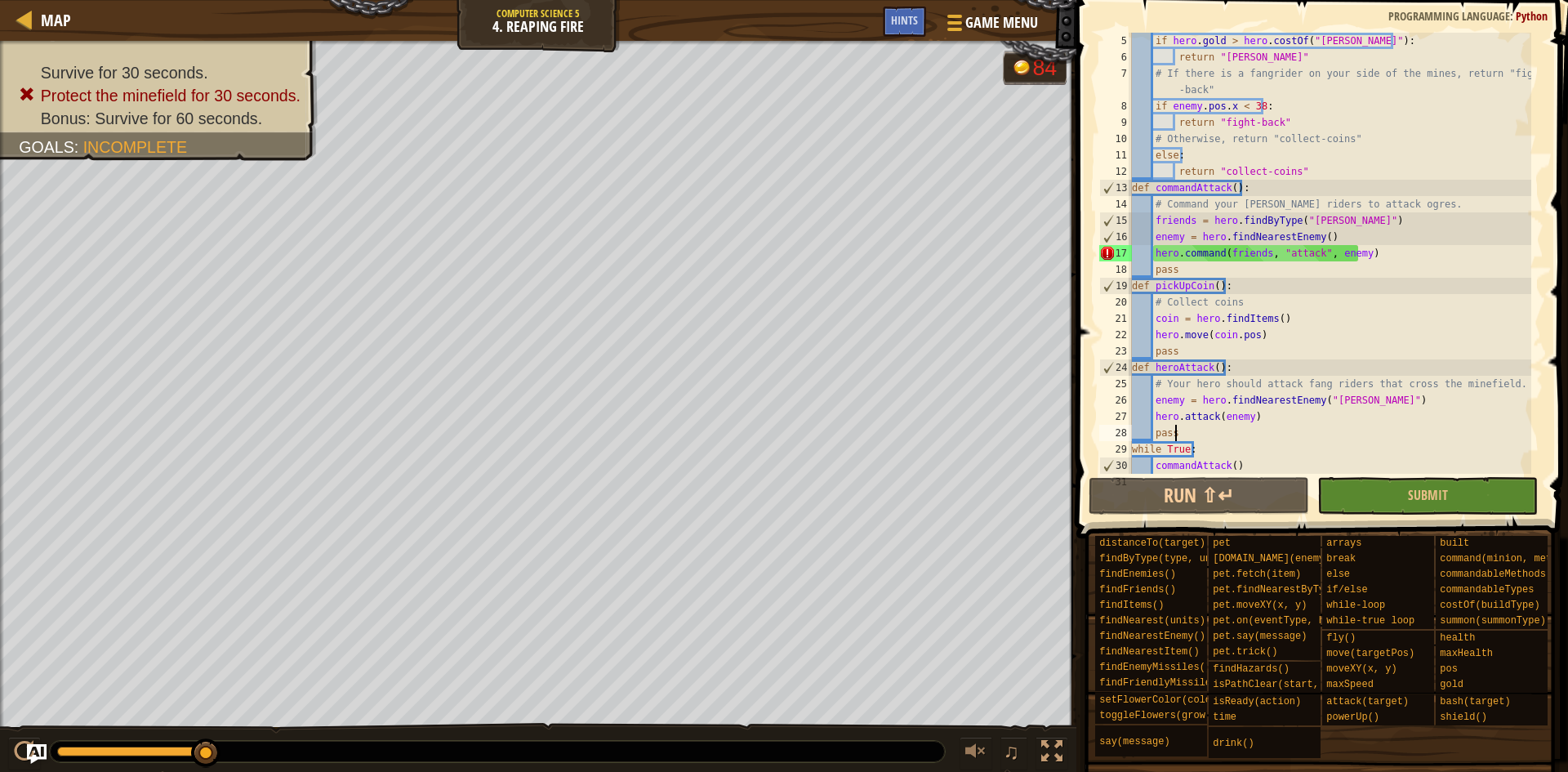
click at [1375, 238] on div "if hero . gold > hero . costOf ( "[PERSON_NAME]" ) : return "[PERSON_NAME]" # I…" at bounding box center [1330, 269] width 403 height 473
type textarea "enemy = hero.findNearestEnemy()"
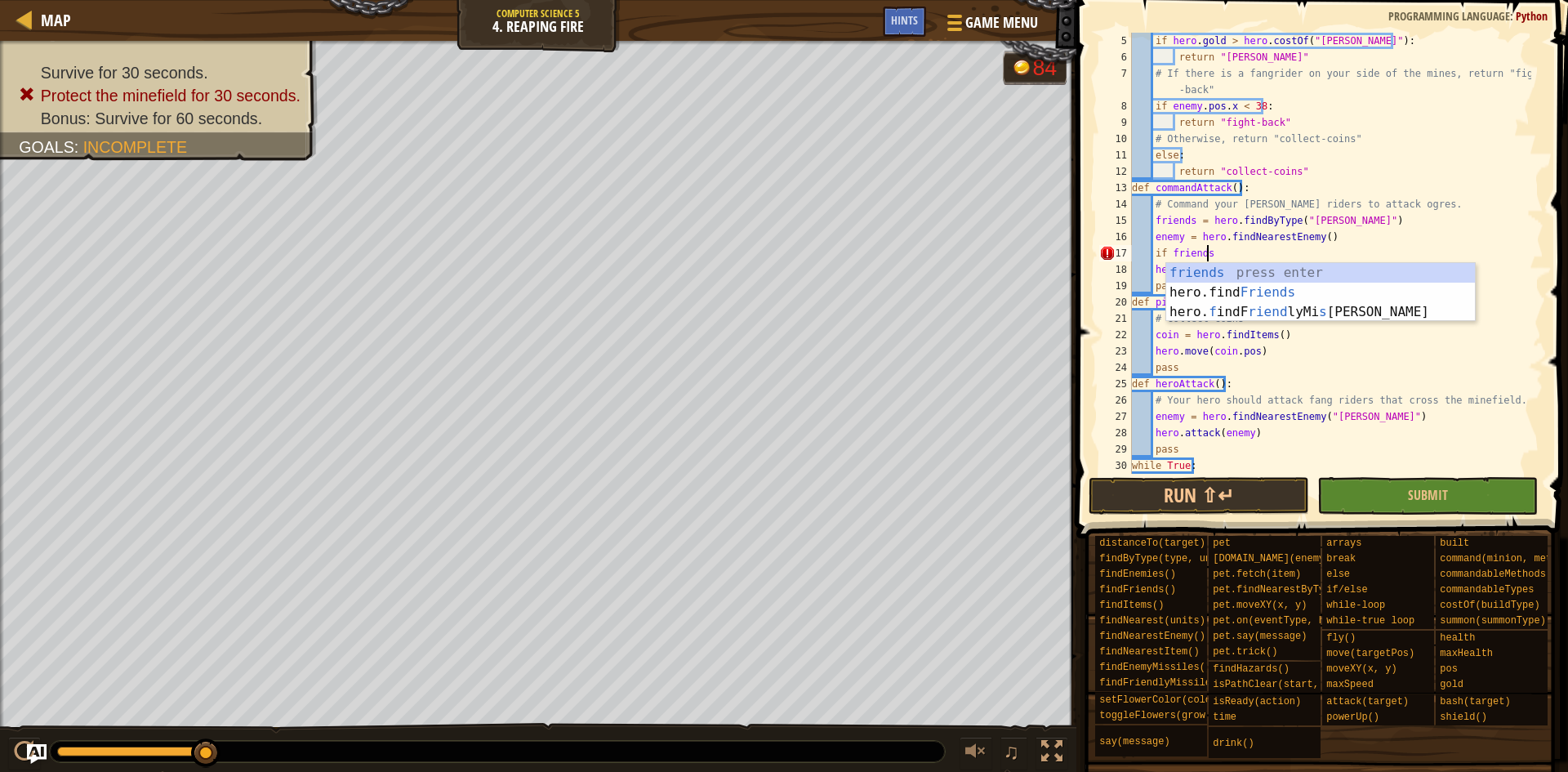
scroll to position [7, 5]
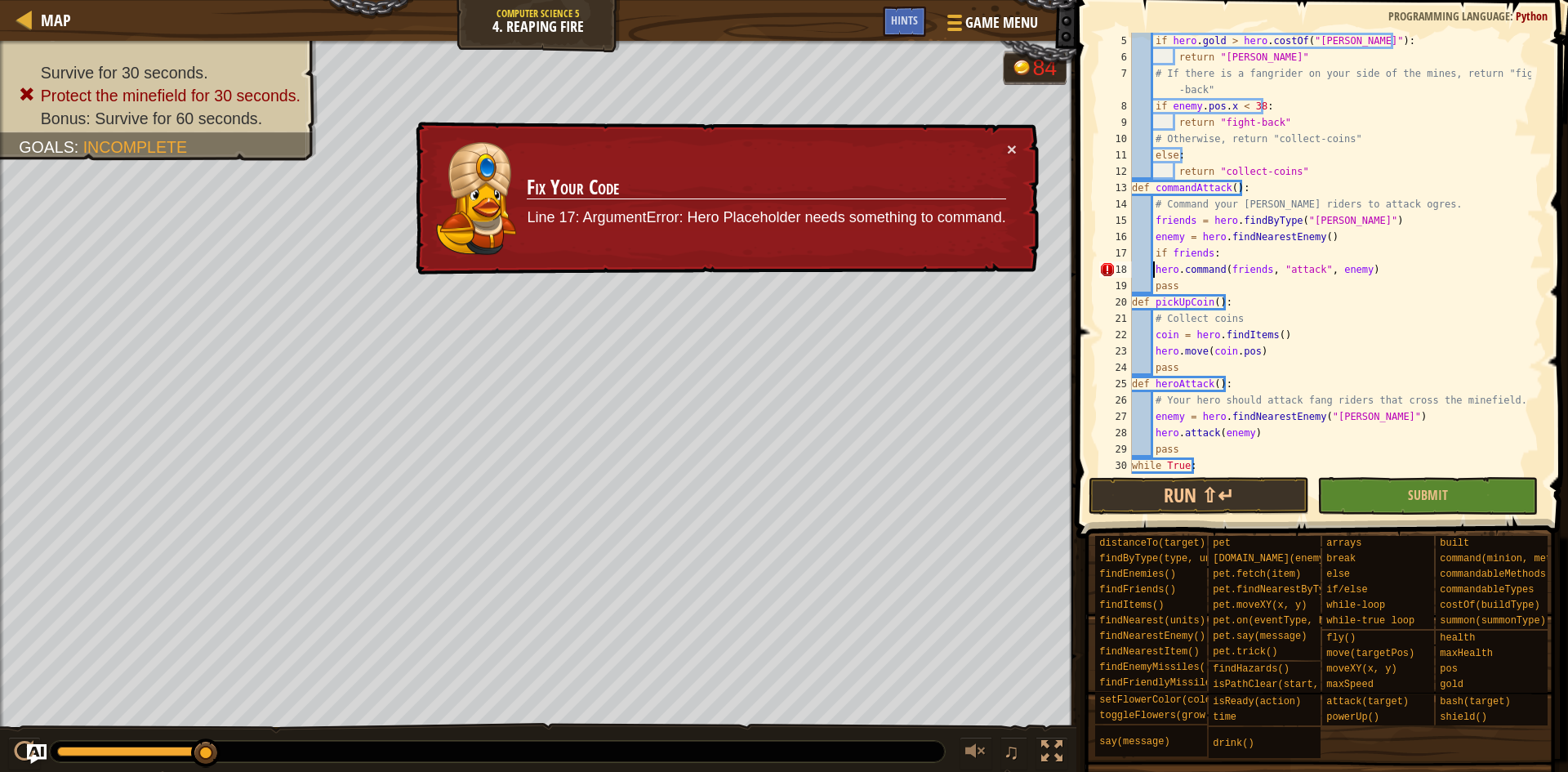
click at [1155, 267] on div "if hero . gold > hero . costOf ( "[PERSON_NAME]" ) : return "[PERSON_NAME]" # I…" at bounding box center [1330, 269] width 403 height 473
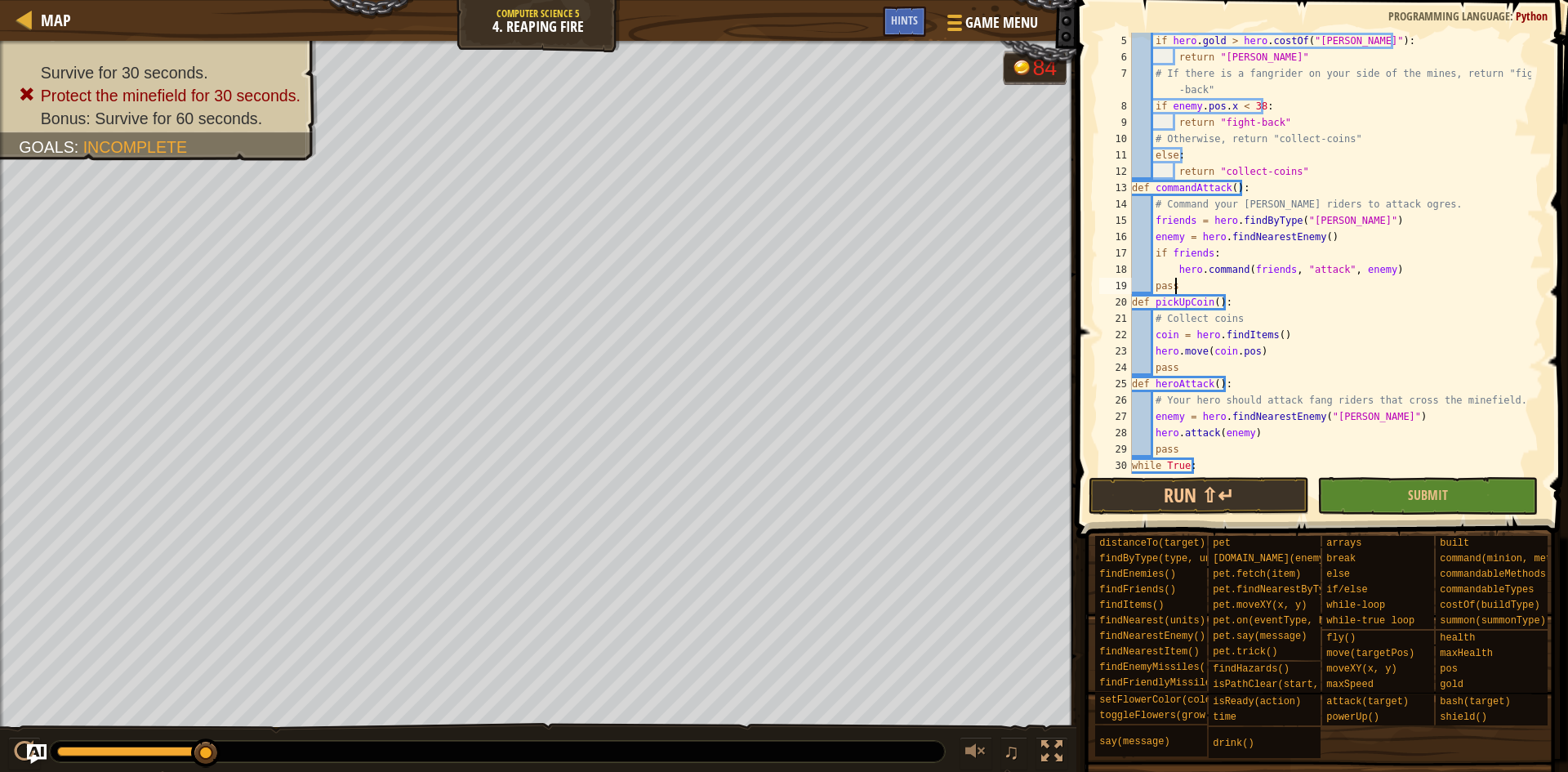
click at [1236, 291] on div "if hero . gold > hero . costOf ( "[PERSON_NAME]" ) : return "[PERSON_NAME]" # I…" at bounding box center [1330, 269] width 403 height 473
click at [1282, 497] on button "Run ⇧↵" at bounding box center [1198, 496] width 220 height 37
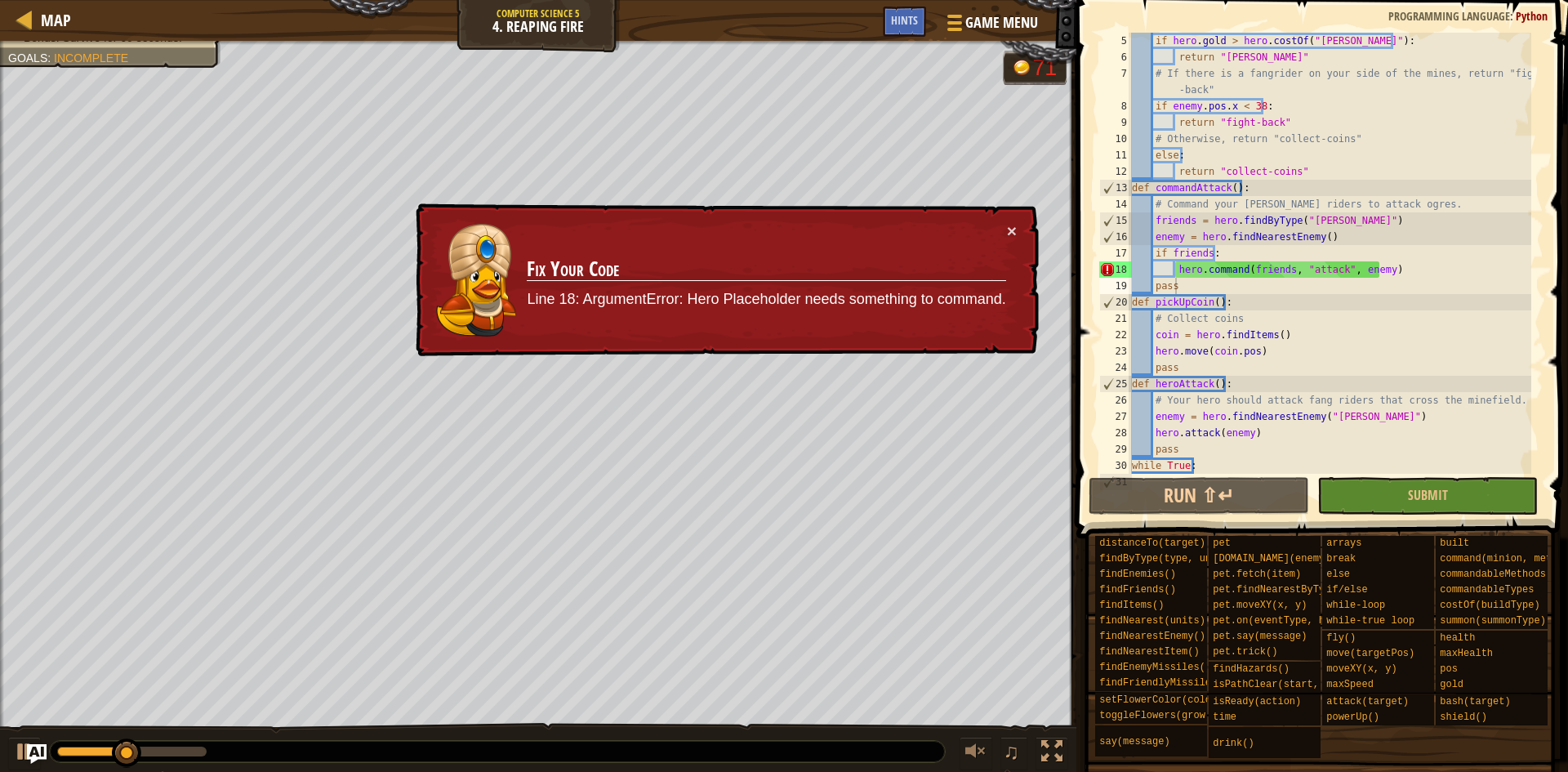
click at [1017, 229] on div "× Fix Your Code Line 18: ArgumentError: Hero Placeholder needs something to com…" at bounding box center [726, 280] width 627 height 155
click at [1008, 229] on button "×" at bounding box center [1012, 230] width 10 height 17
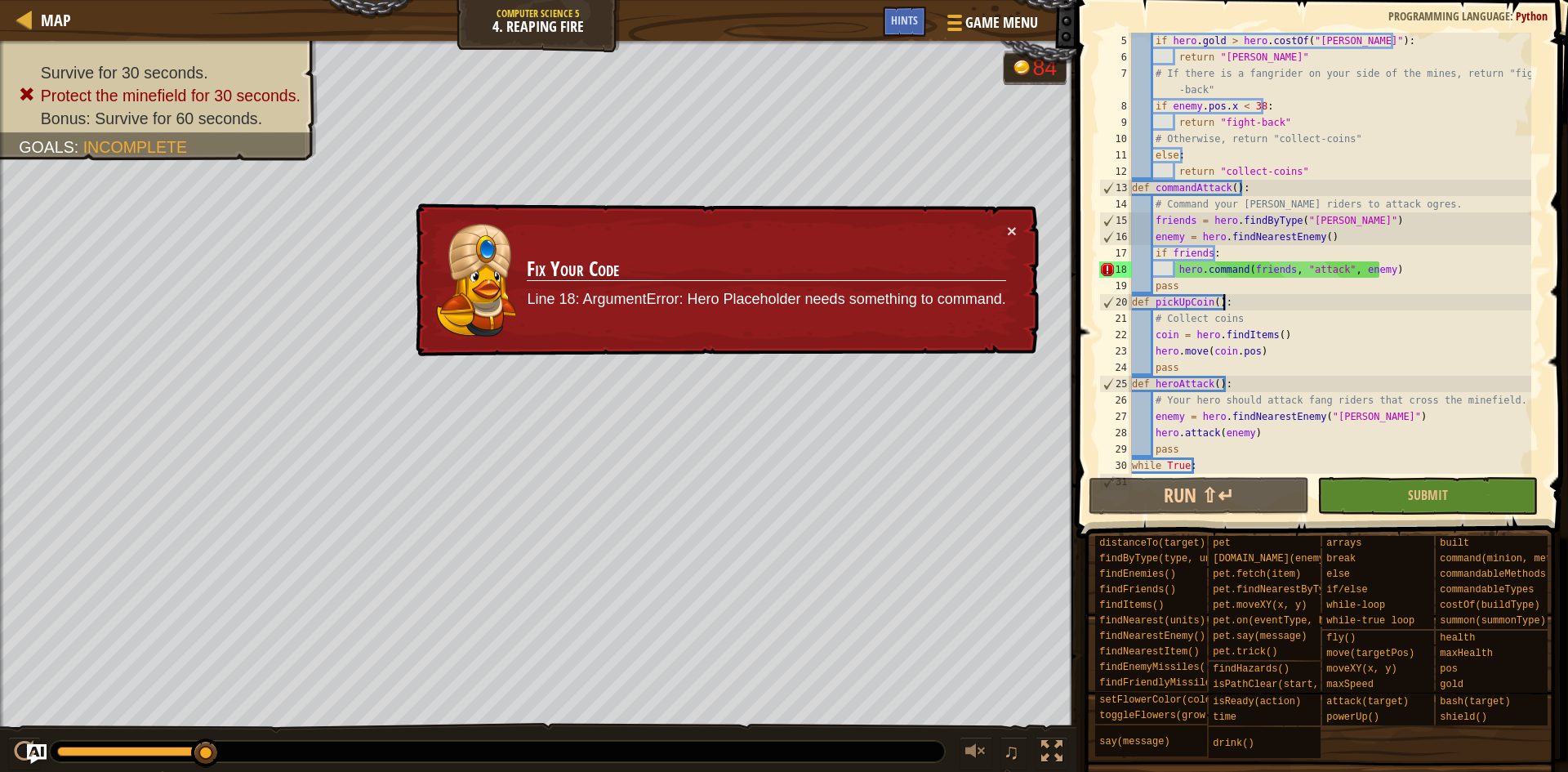
click at [1236, 301] on div "if hero . gold > hero . costOf ( "[PERSON_NAME]" ) : return "[PERSON_NAME]" # I…" at bounding box center [1330, 269] width 403 height 473
click at [1004, 229] on td "Fix Your Code Line 18: ArgumentError: Hero Placeholder needs something to comma…" at bounding box center [767, 279] width 481 height 119
click at [1014, 229] on button "×" at bounding box center [1012, 230] width 10 height 17
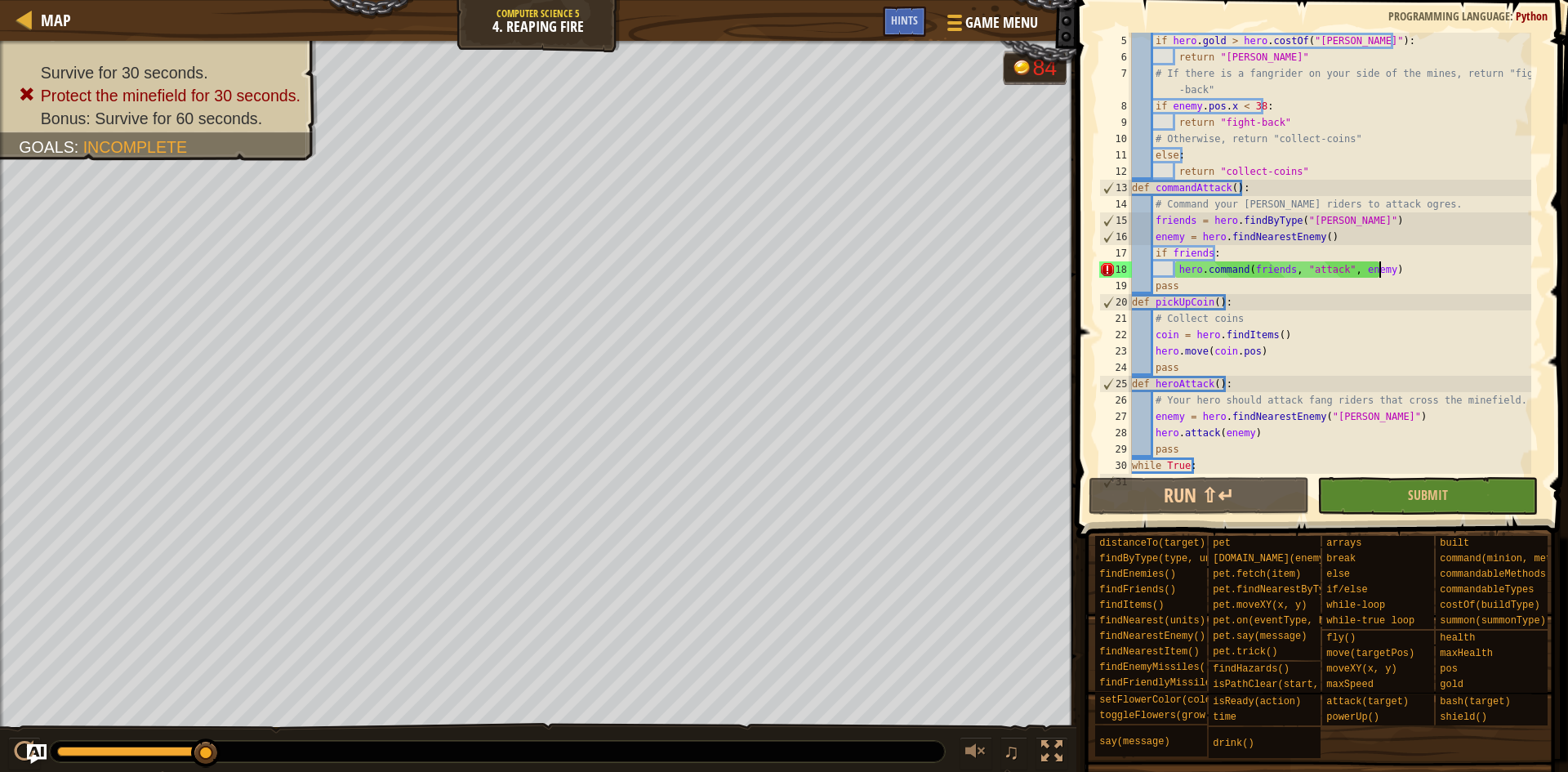
click at [1383, 272] on div "if hero . gold > hero . costOf ( "[PERSON_NAME]" ) : return "[PERSON_NAME]" # I…" at bounding box center [1330, 269] width 403 height 473
click at [1393, 267] on div "if hero . gold > hero . costOf ( "[PERSON_NAME]" ) : return "[PERSON_NAME]" # I…" at bounding box center [1330, 269] width 403 height 473
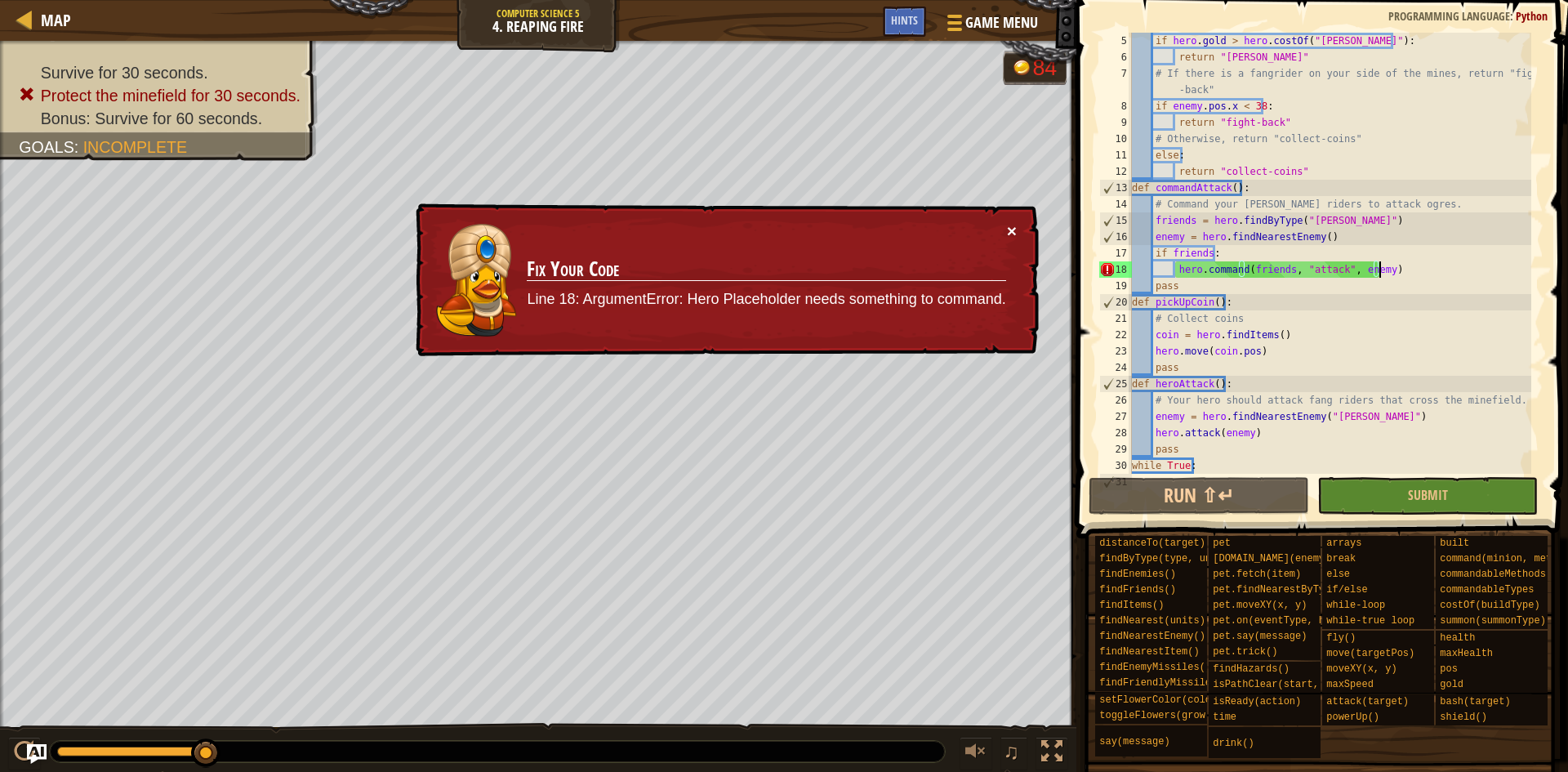
click at [1011, 229] on button "×" at bounding box center [1011, 227] width 10 height 17
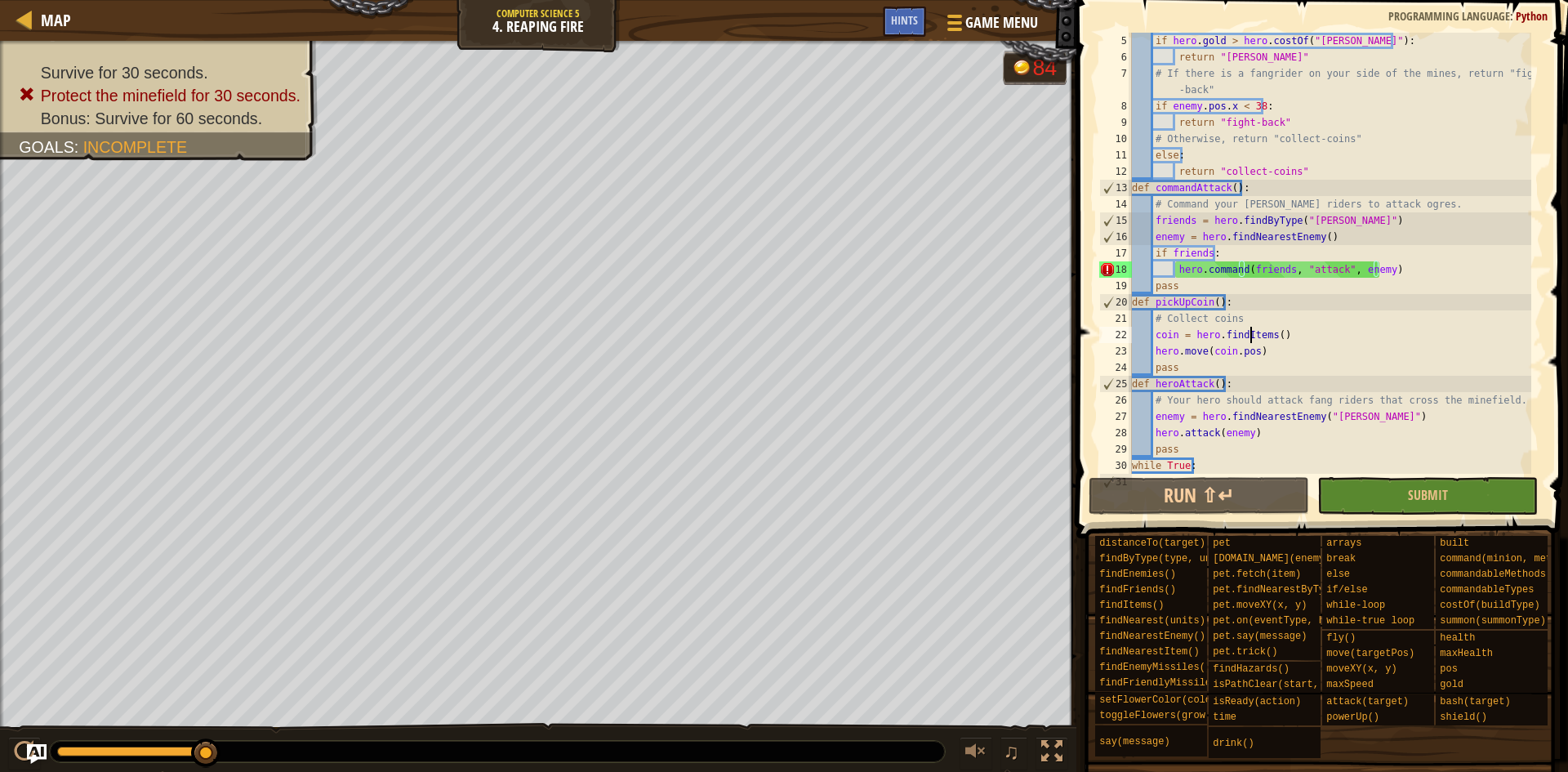
click at [1251, 327] on div "if hero . gold > hero . costOf ( "[PERSON_NAME]" ) : return "[PERSON_NAME]" # I…" at bounding box center [1330, 269] width 403 height 473
click at [1261, 321] on div "if hero . gold > hero . costOf ( "[PERSON_NAME]" ) : return "[PERSON_NAME]" # I…" at bounding box center [1330, 269] width 403 height 473
click at [1266, 351] on div "if hero . gold > hero . costOf ( "[PERSON_NAME]" ) : return "[PERSON_NAME]" # I…" at bounding box center [1330, 269] width 403 height 473
click at [1237, 365] on div "if hero . gold > hero . costOf ( "[PERSON_NAME]" ) : return "[PERSON_NAME]" # I…" at bounding box center [1330, 269] width 403 height 473
click at [1264, 355] on div "if hero . gold > hero . costOf ( "[PERSON_NAME]" ) : return "[PERSON_NAME]" # I…" at bounding box center [1330, 269] width 403 height 473
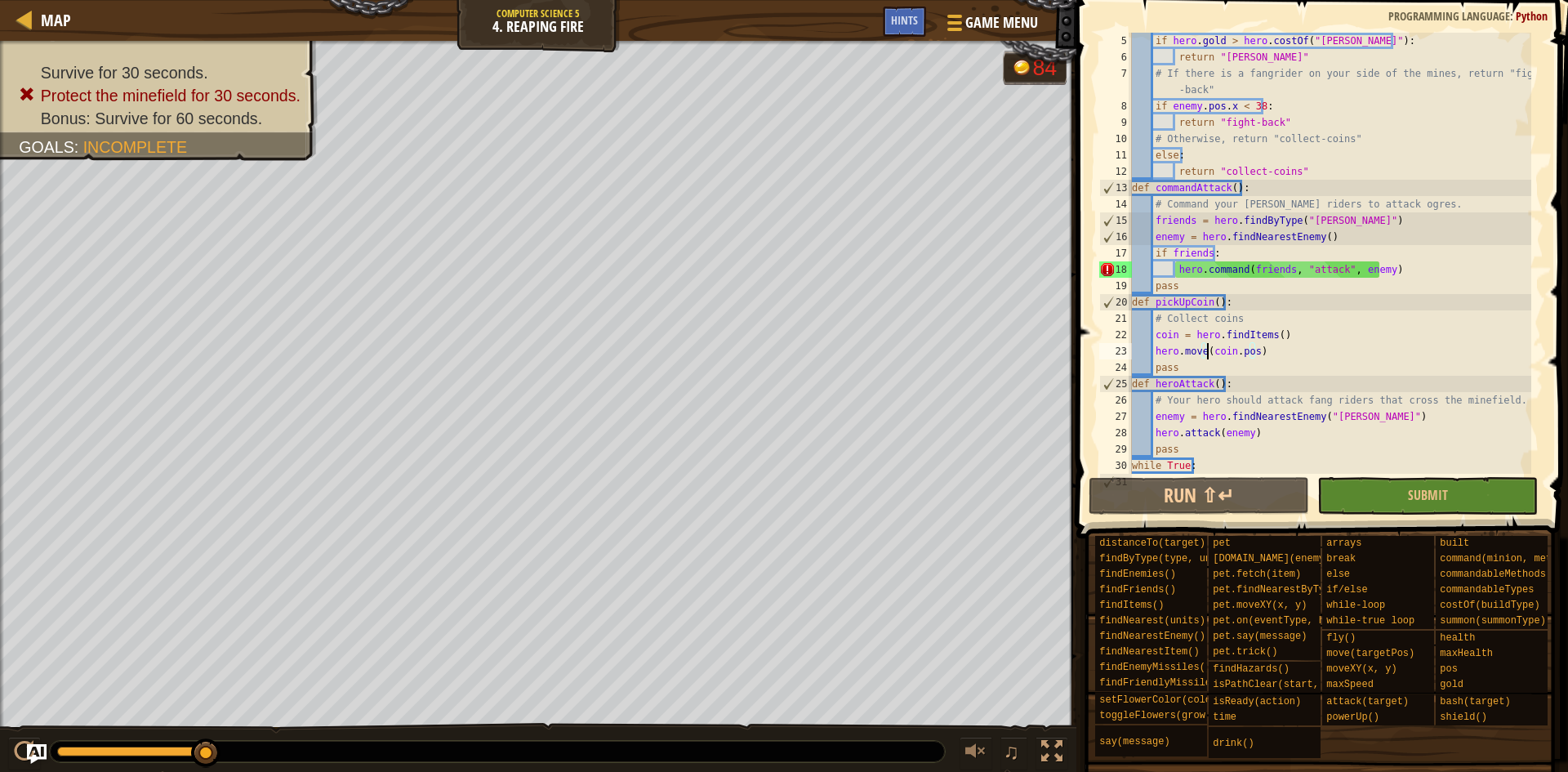
click at [1209, 348] on div "if hero . gold > hero . costOf ( "[PERSON_NAME]" ) : return "[PERSON_NAME]" # I…" at bounding box center [1330, 269] width 403 height 473
drag, startPoint x: 1221, startPoint y: 385, endPoint x: 1219, endPoint y: 399, distance: 14.1
click at [1219, 399] on div "if hero . gold > hero . costOf ( "[PERSON_NAME]" ) : return "[PERSON_NAME]" # I…" at bounding box center [1330, 269] width 403 height 473
click at [1219, 405] on div "if hero . gold > hero . costOf ( "[PERSON_NAME]" ) : return "[PERSON_NAME]" # I…" at bounding box center [1330, 253] width 403 height 441
click at [1223, 439] on div "if hero . gold > hero . costOf ( "[PERSON_NAME]" ) : return "[PERSON_NAME]" # I…" at bounding box center [1330, 269] width 403 height 473
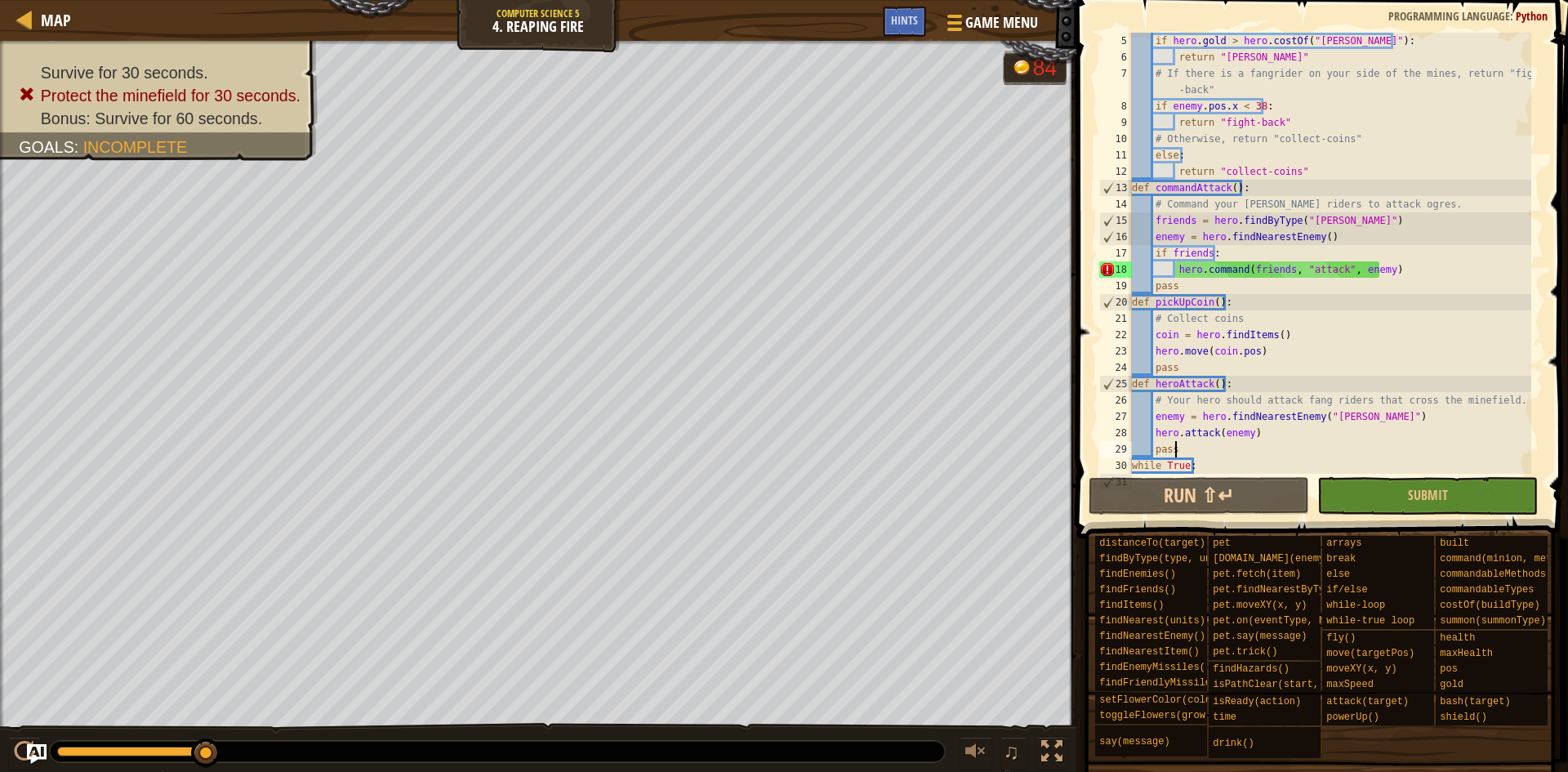
drag, startPoint x: 1221, startPoint y: 445, endPoint x: 1196, endPoint y: 440, distance: 25.5
click at [1220, 446] on div "if hero . gold > hero . costOf ( "[PERSON_NAME]" ) : return "[PERSON_NAME]" # I…" at bounding box center [1330, 269] width 403 height 473
type textarea "pass"
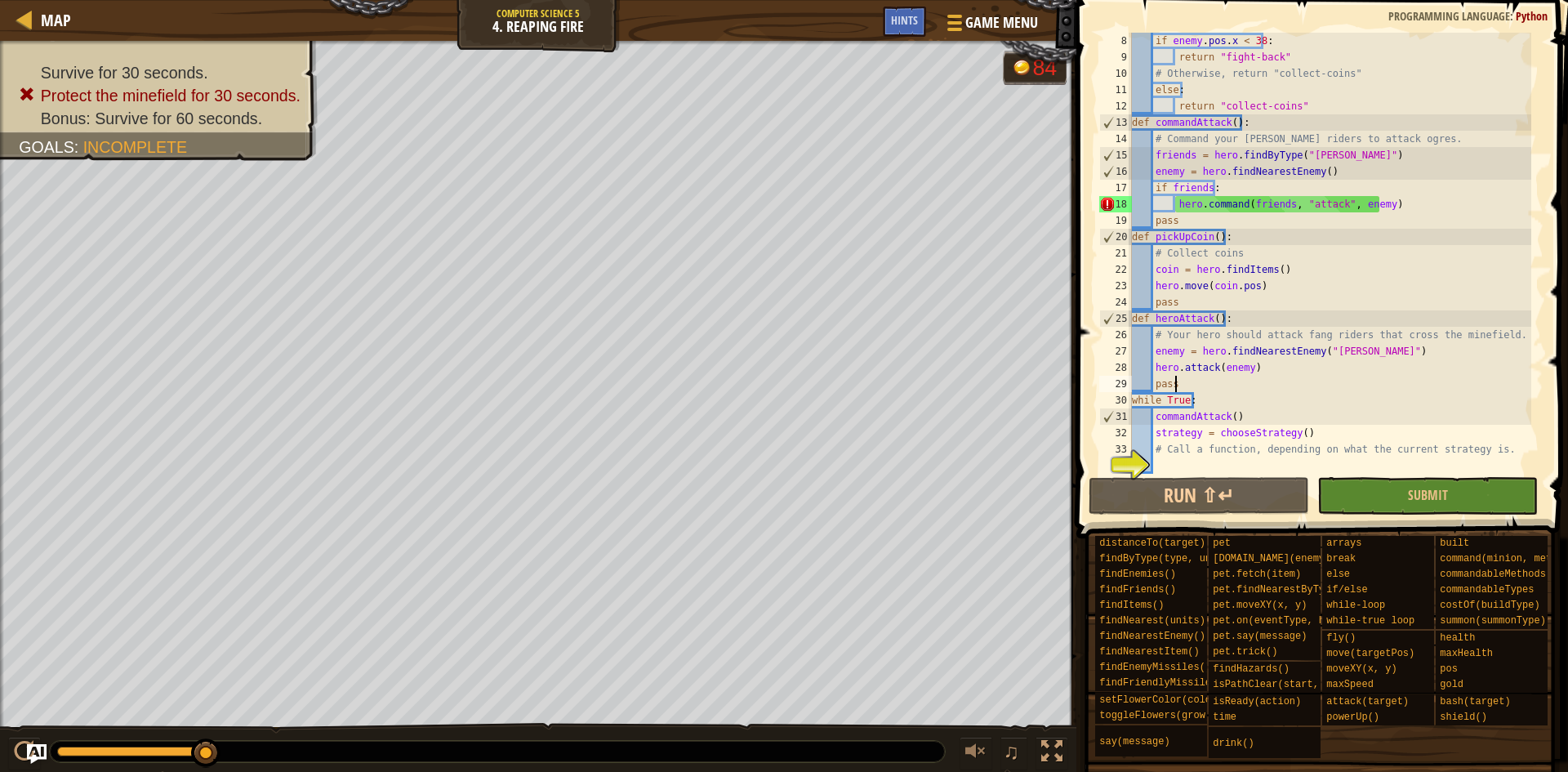
click at [1293, 464] on div "if enemy . pos . x < 38 : return "fight-back" # Otherwise, return "collect-coin…" at bounding box center [1330, 269] width 403 height 473
click at [1175, 205] on div "if enemy . pos . x < 38 : return "fight-back" # Otherwise, return "collect-coin…" at bounding box center [1330, 269] width 403 height 473
type textarea "hero.command(friends, "attack", enemy)"
click at [37, 23] on link "Map" at bounding box center [52, 20] width 38 height 22
